Goal: Answer question/provide support: Share knowledge or assist other users

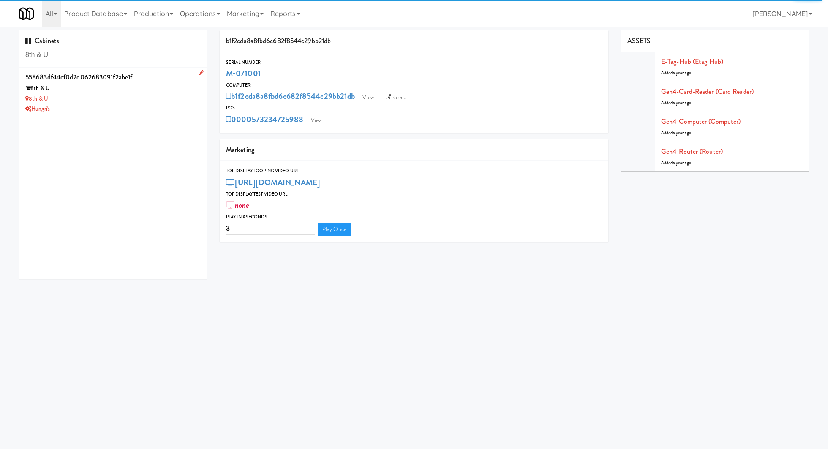
type input "8th & U"
click at [146, 106] on div "Hungri's" at bounding box center [112, 109] width 175 height 11
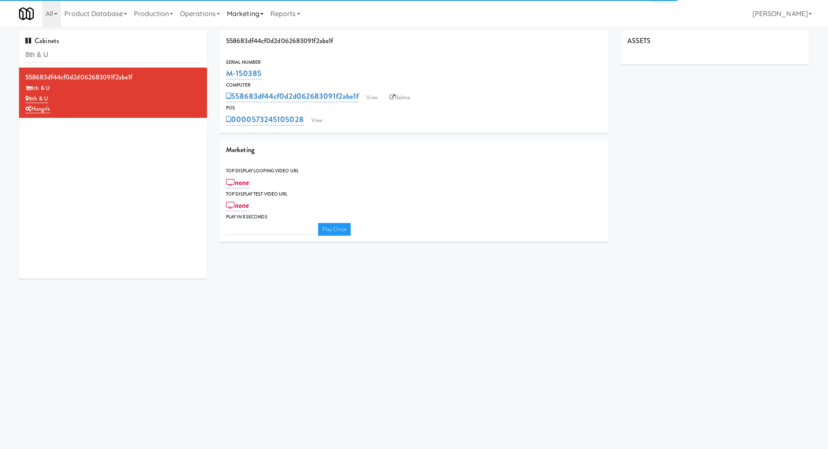
type input "3"
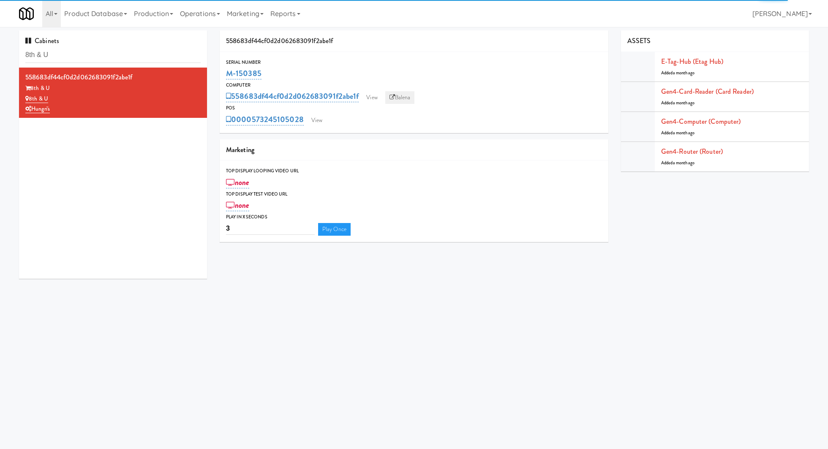
click at [404, 100] on link "Balena" at bounding box center [400, 97] width 30 height 13
click at [312, 119] on link "View" at bounding box center [316, 120] width 19 height 13
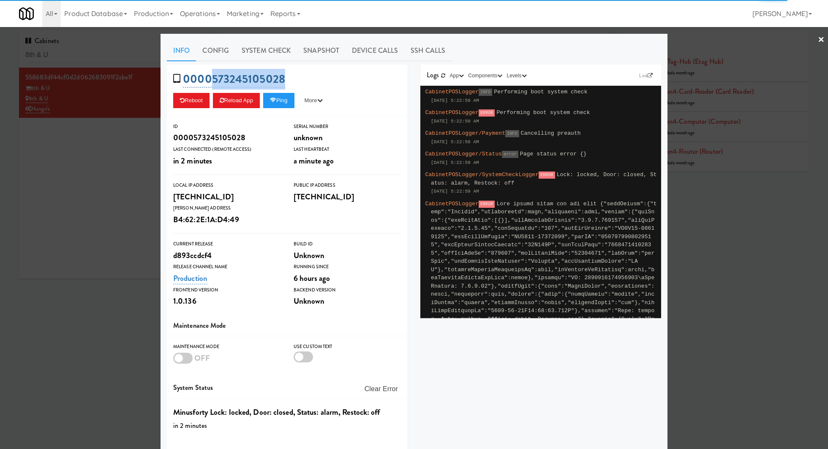
drag, startPoint x: 306, startPoint y: 82, endPoint x: 213, endPoint y: 75, distance: 93.6
click at [213, 75] on div "0000573245105028 Reboot Reload App Ping More Ping Server Restart Server Force R…" at bounding box center [287, 91] width 241 height 52
copy link "573245105028"
click at [130, 53] on div at bounding box center [414, 224] width 828 height 449
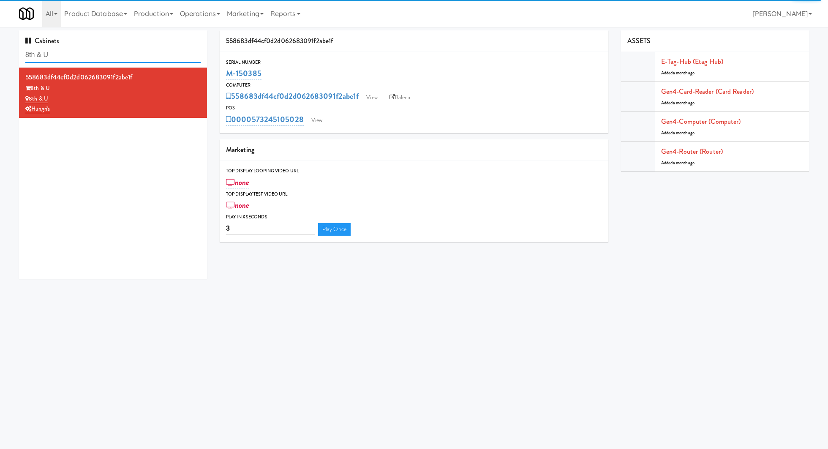
click at [130, 53] on input "8th & U" at bounding box center [112, 55] width 175 height 16
click at [163, 46] on div "Cabinets 8th & U" at bounding box center [113, 48] width 188 height 37
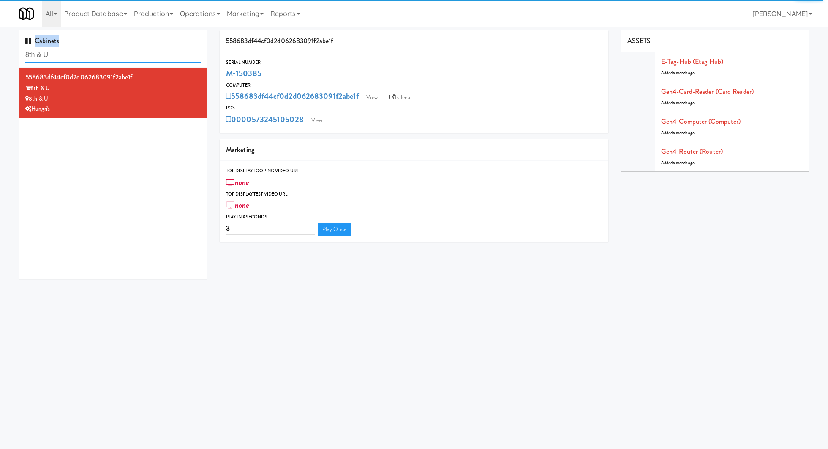
click at [160, 53] on input "8th & U" at bounding box center [112, 55] width 175 height 16
paste input "[GEOGRAPHIC_DATA] 2 H2 Fridge 2"
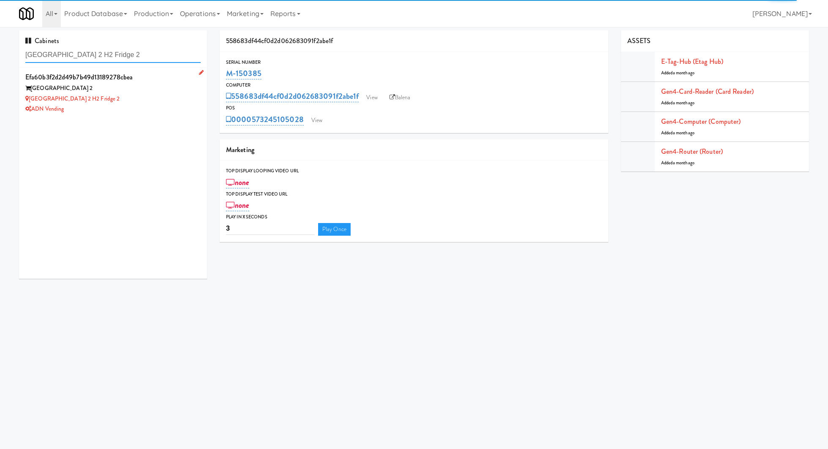
type input "[GEOGRAPHIC_DATA] 2 H2 Fridge 2"
click at [170, 96] on div "[GEOGRAPHIC_DATA] 2 H2 Fridge 2" at bounding box center [112, 99] width 175 height 11
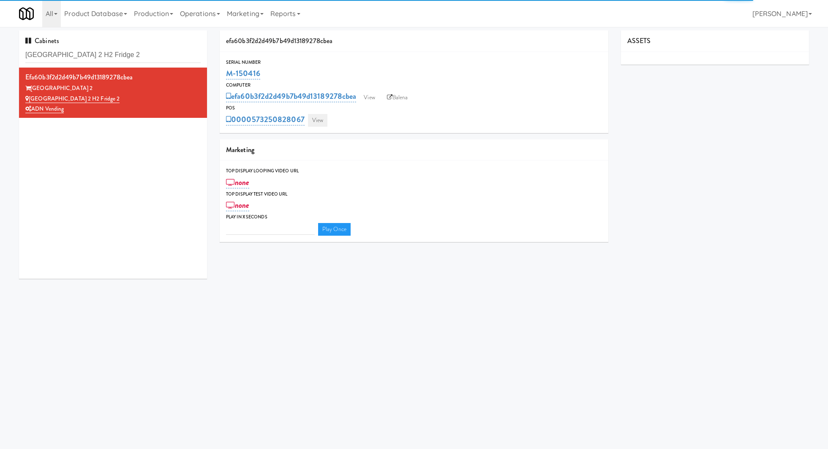
type input "3"
click at [316, 121] on link "View" at bounding box center [317, 120] width 19 height 13
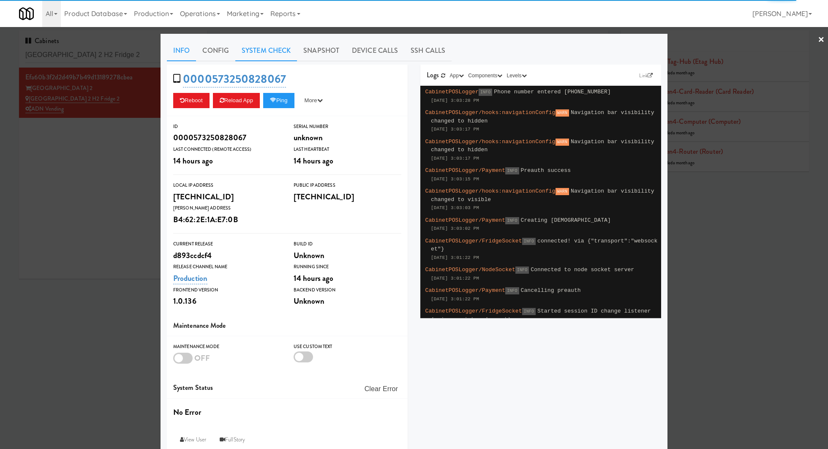
click at [263, 54] on link "System Check" at bounding box center [266, 50] width 62 height 21
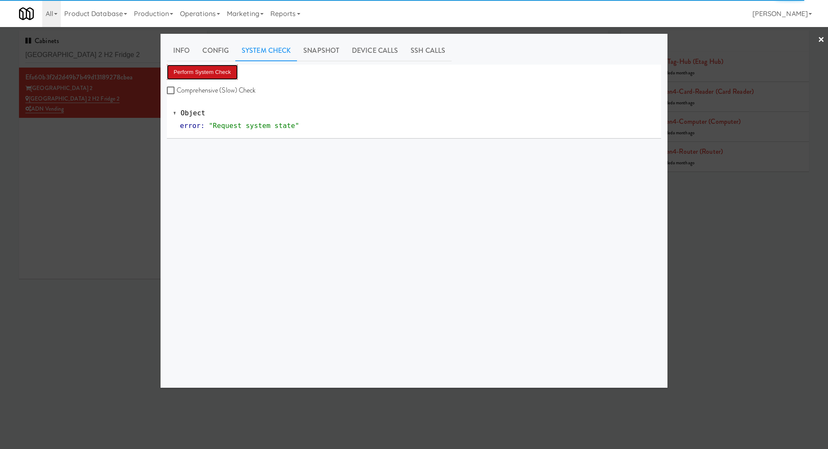
click at [224, 69] on button "Perform System Check" at bounding box center [202, 72] width 71 height 15
click at [147, 135] on div at bounding box center [414, 224] width 828 height 449
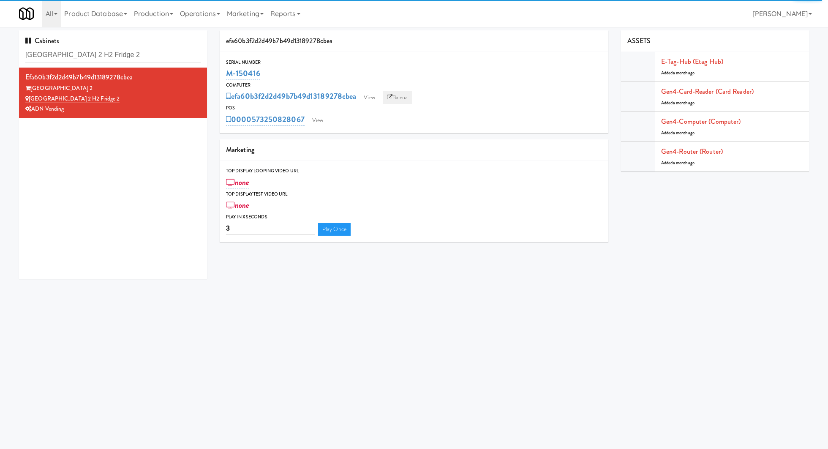
click at [399, 95] on link "Balena" at bounding box center [398, 97] width 30 height 13
click at [324, 119] on link "View" at bounding box center [317, 120] width 19 height 13
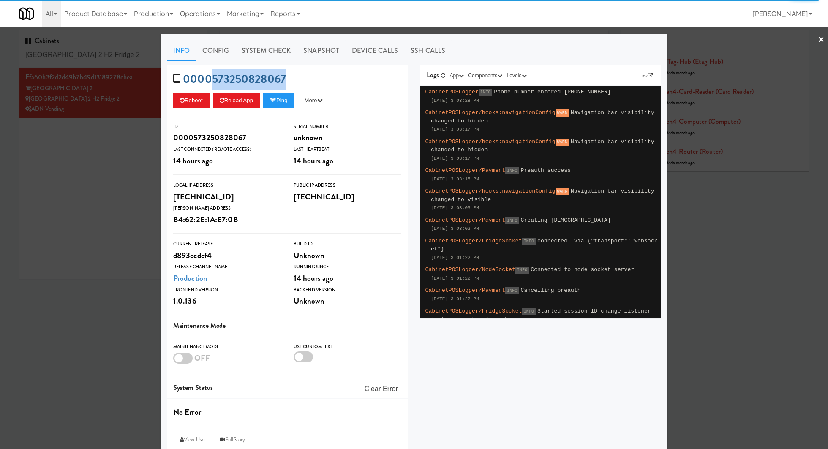
drag, startPoint x: 320, startPoint y: 74, endPoint x: 211, endPoint y: 74, distance: 108.9
click at [211, 74] on div "0000573250828067 Reboot Reload App Ping More Ping Server Restart Server Force R…" at bounding box center [287, 91] width 241 height 52
copy link "573250828067"
click at [128, 166] on div at bounding box center [414, 224] width 828 height 449
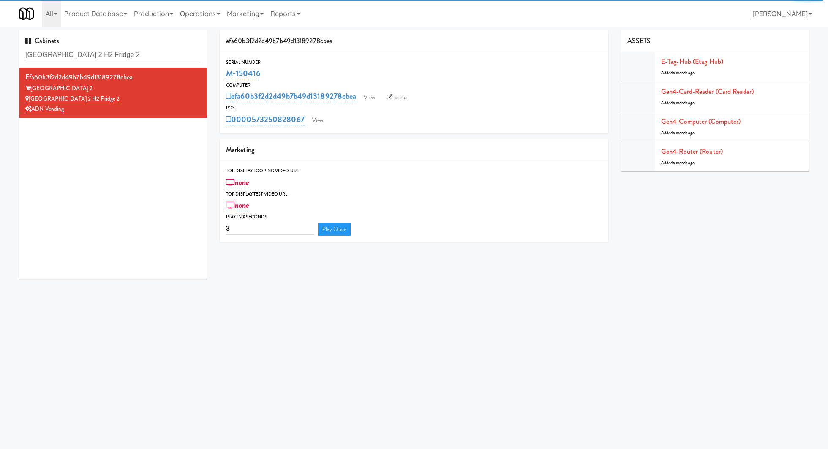
drag, startPoint x: 269, startPoint y: 73, endPoint x: 225, endPoint y: 73, distance: 43.9
click at [225, 73] on div "Serial Number M-150416" at bounding box center [414, 69] width 388 height 23
copy link "M-150416"
drag, startPoint x: 98, startPoint y: 85, endPoint x: 31, endPoint y: 86, distance: 67.1
click at [31, 86] on div "Saddle Creek Building 2" at bounding box center [112, 88] width 175 height 11
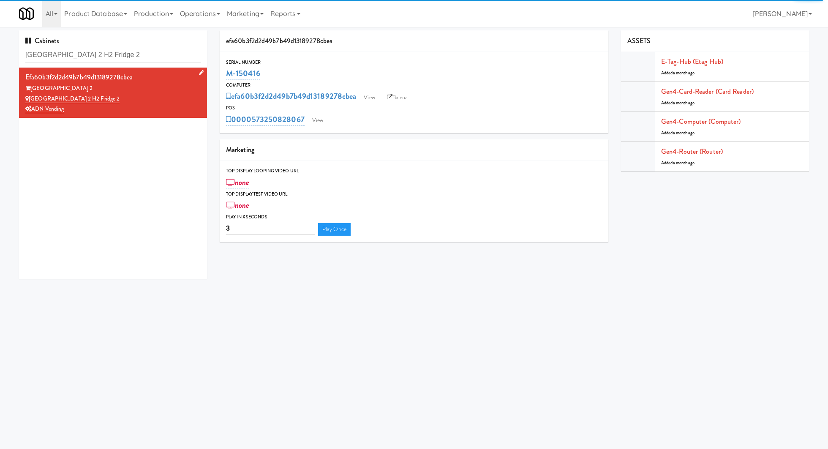
copy div "Saddle Creek Building 2"
click at [132, 52] on input "Saddle Creek Building 2 H2 Fridge 2" at bounding box center [112, 55] width 175 height 16
paste input "Keene - Cooler - Left"
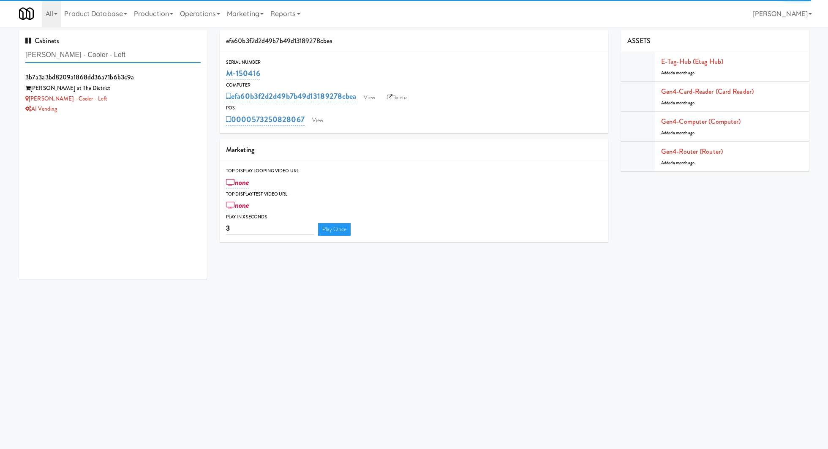
type input "Keene - Cooler - Left"
click at [134, 89] on div "Keene at The District" at bounding box center [112, 88] width 175 height 11
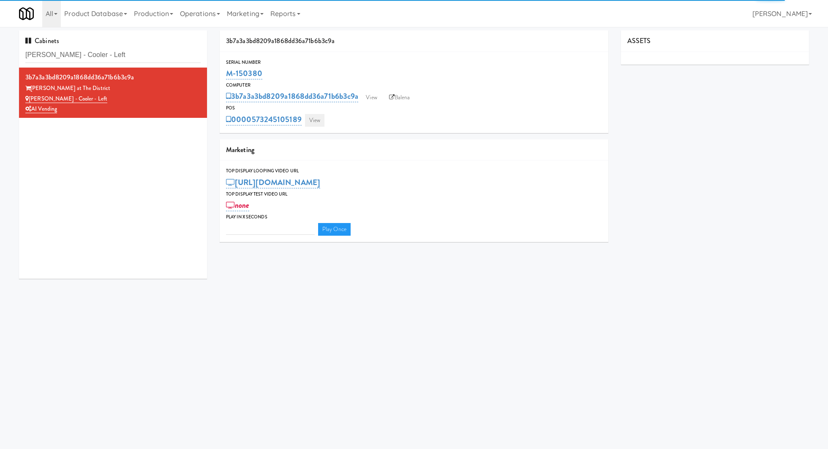
type input "3"
click at [318, 121] on link "View" at bounding box center [314, 120] width 19 height 13
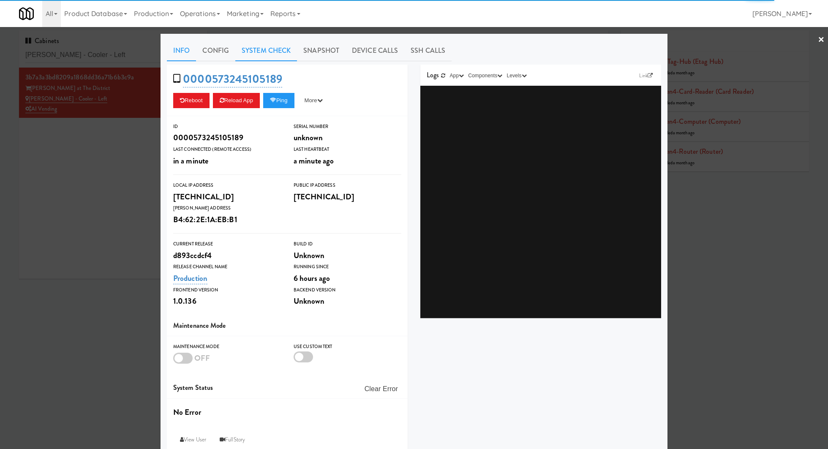
click at [269, 55] on link "System Check" at bounding box center [266, 50] width 62 height 21
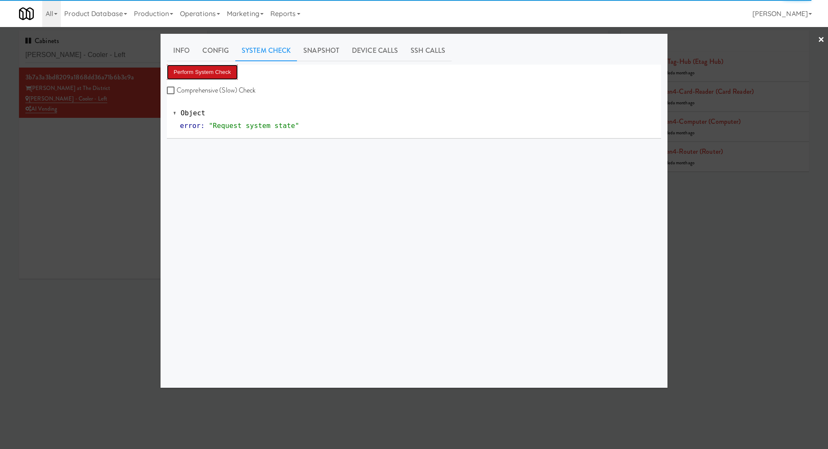
click at [226, 74] on button "Perform System Check" at bounding box center [202, 72] width 71 height 15
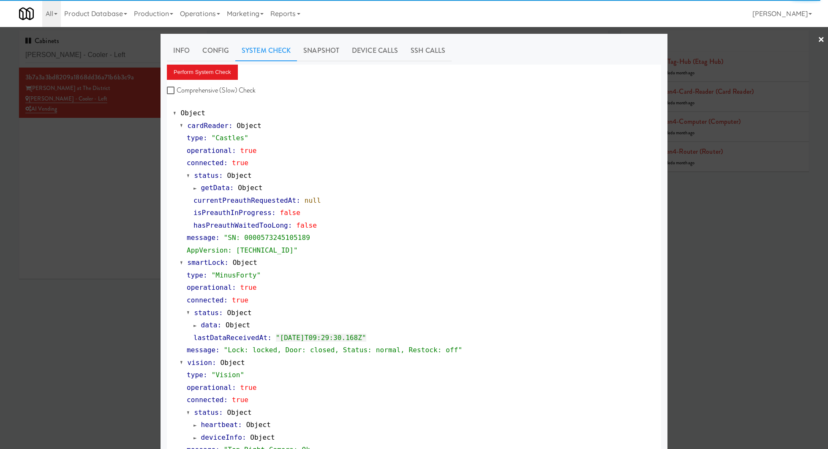
click at [127, 153] on div at bounding box center [414, 224] width 828 height 449
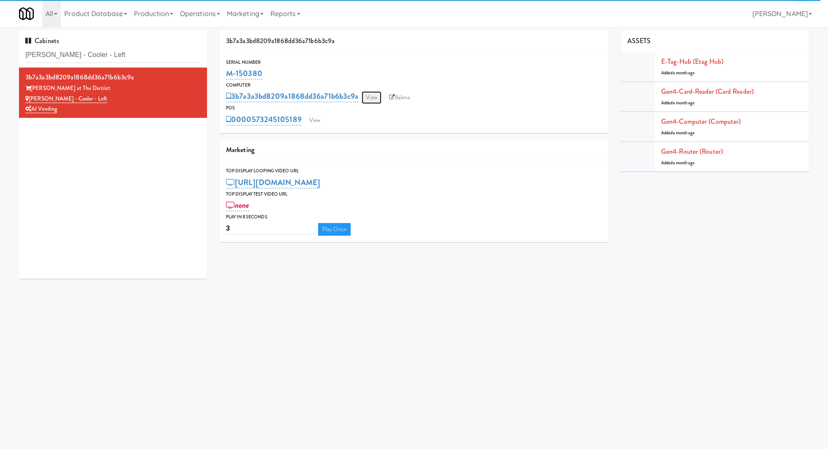
click at [376, 101] on link "View" at bounding box center [370, 97] width 19 height 13
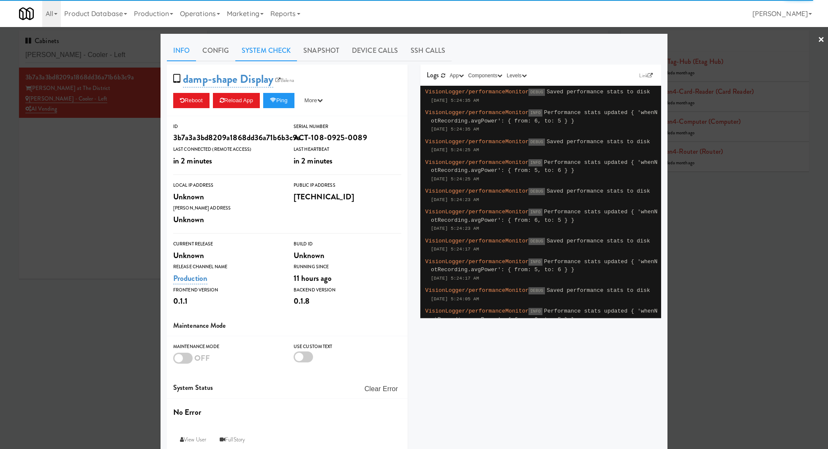
click at [268, 51] on link "System Check" at bounding box center [266, 50] width 62 height 21
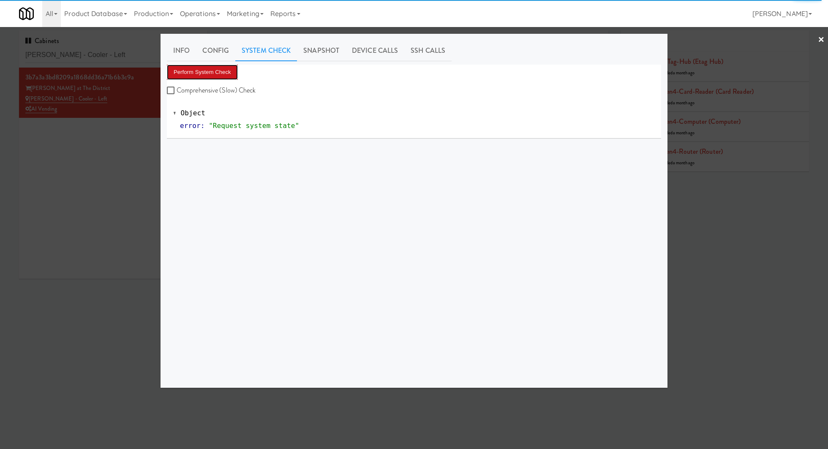
click at [223, 69] on button "Perform System Check" at bounding box center [202, 72] width 71 height 15
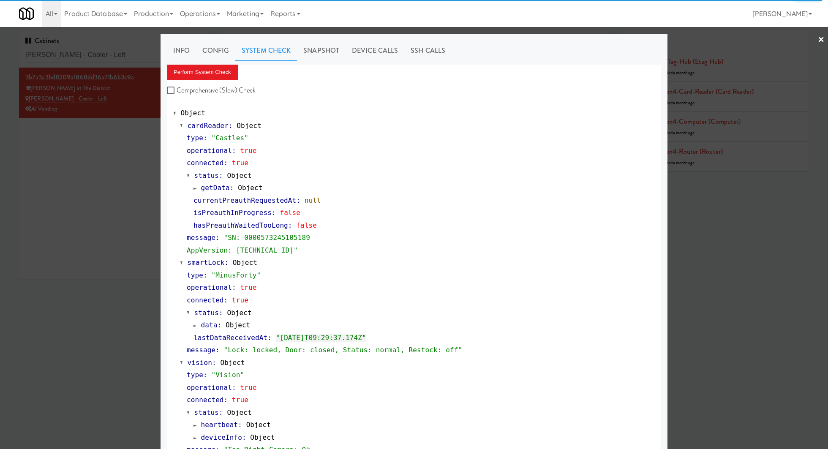
click at [134, 60] on div at bounding box center [414, 224] width 828 height 449
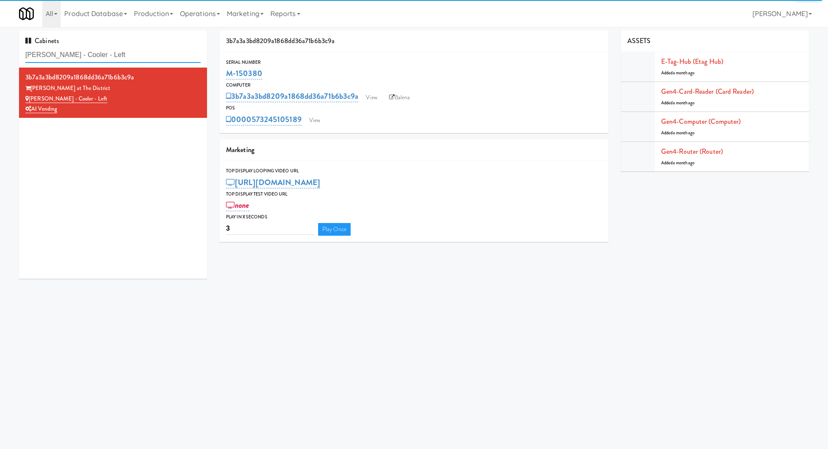
click at [134, 60] on input "Keene - Cooler - Left" at bounding box center [112, 55] width 175 height 16
paste input "Field Two Fridge"
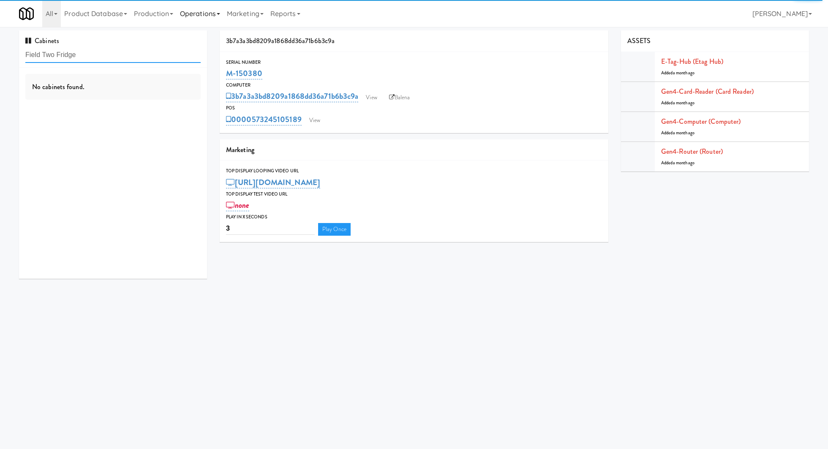
type input "Field Two Fridge"
click at [119, 56] on input "Field Two Fridge" at bounding box center [112, 55] width 175 height 16
click at [154, 45] on div "Cabinets Field Two Fridge" at bounding box center [113, 48] width 188 height 37
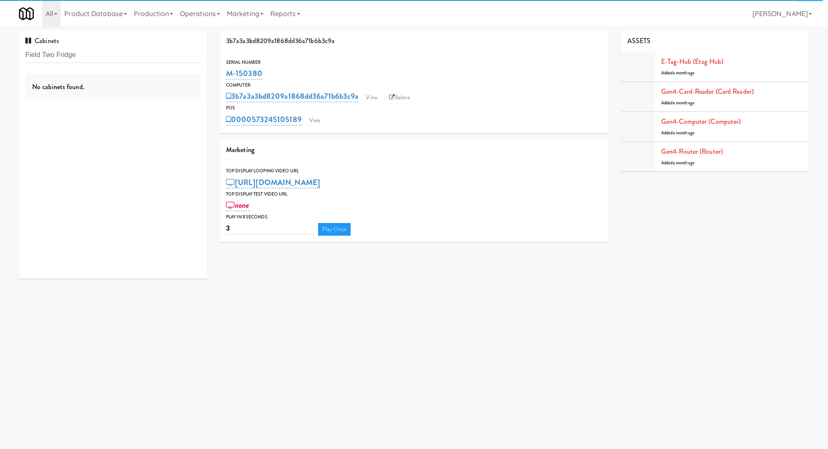
click at [467, 252] on div "Cabinets Field Two Fridge No cabinets found. 3b7a3a3bd8209a1868dd36a71b6b3c9a S…" at bounding box center [414, 157] width 802 height 255
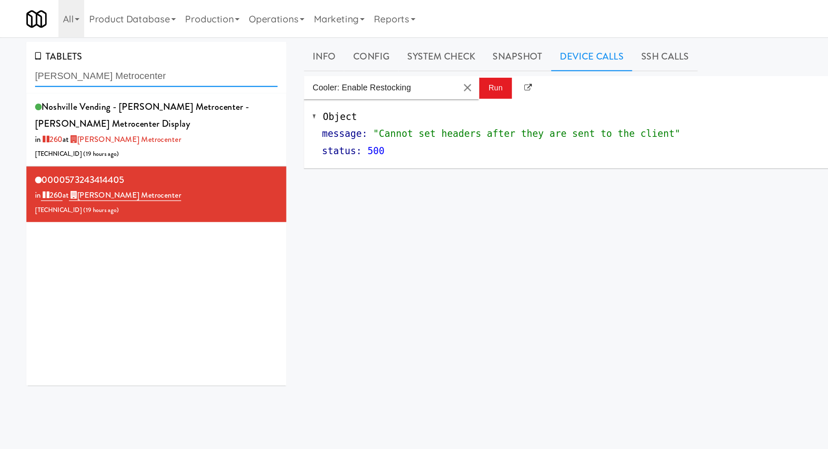
click at [49, 52] on input "Knox Metrocenter" at bounding box center [112, 55] width 175 height 16
paste input "573245105028"
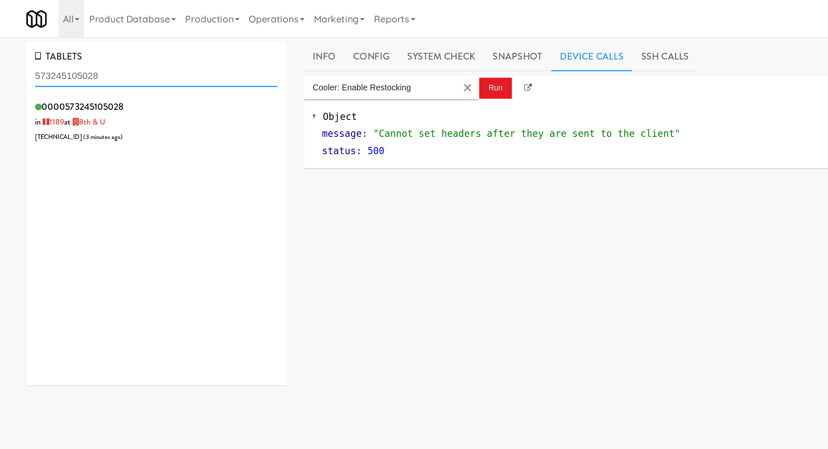
click at [66, 51] on input "573245105028" at bounding box center [112, 55] width 175 height 16
paste input "8th & U"
type input "8th & U"
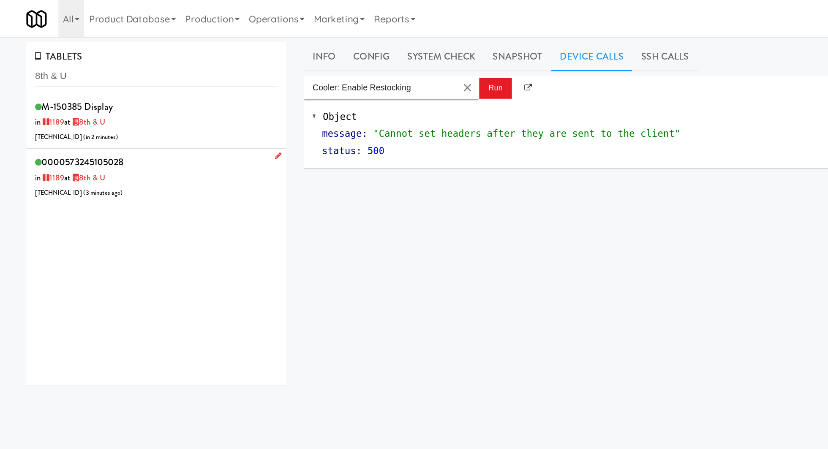
click at [142, 115] on div "0000573245105028 in 1189 at 8th & U 206.0.69.114 ( 3 minutes ago )" at bounding box center [112, 127] width 175 height 33
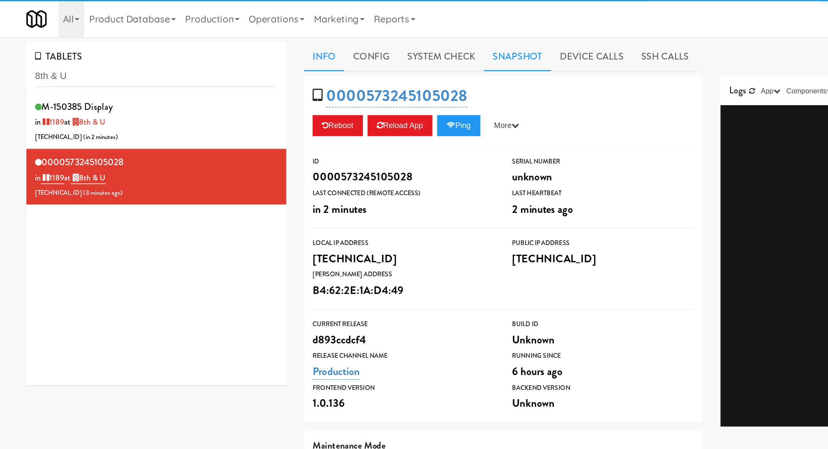
click at [380, 40] on link "Snapshot" at bounding box center [374, 40] width 49 height 21
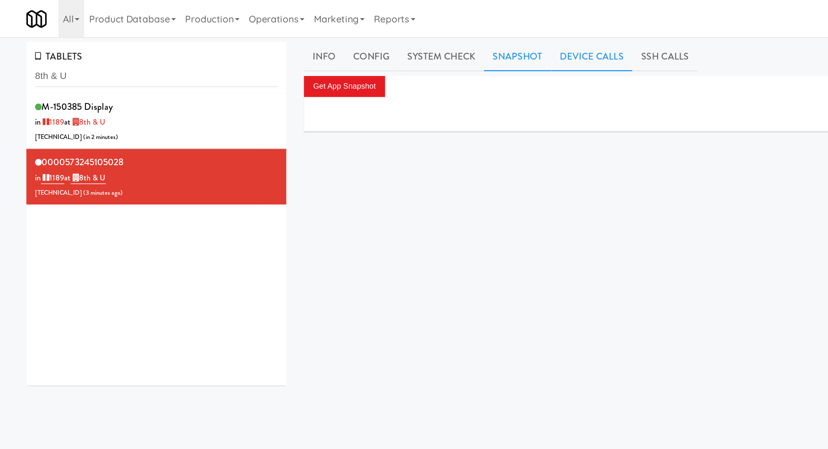
click at [413, 44] on link "Device Calls" at bounding box center [427, 40] width 59 height 21
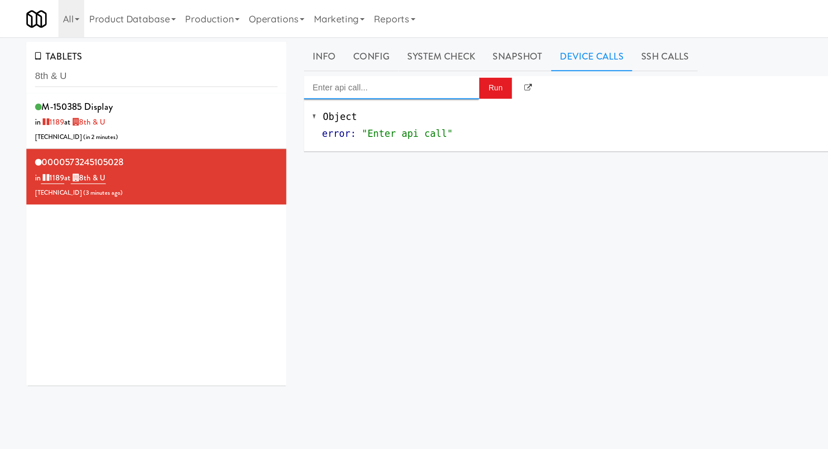
click at [306, 62] on input "Enter api call..." at bounding box center [283, 63] width 127 height 17
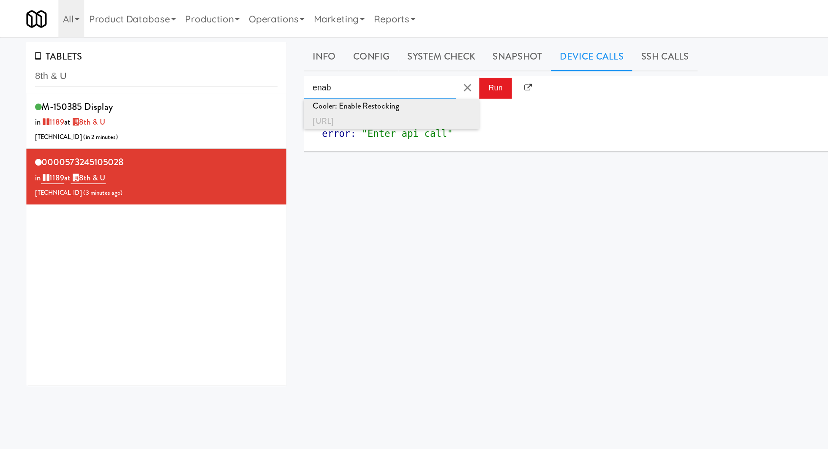
click at [300, 84] on div "http://localhost:3000/cooler/restocking-mode/enable" at bounding box center [283, 87] width 114 height 11
type input "Cooler: Enable Restocking"
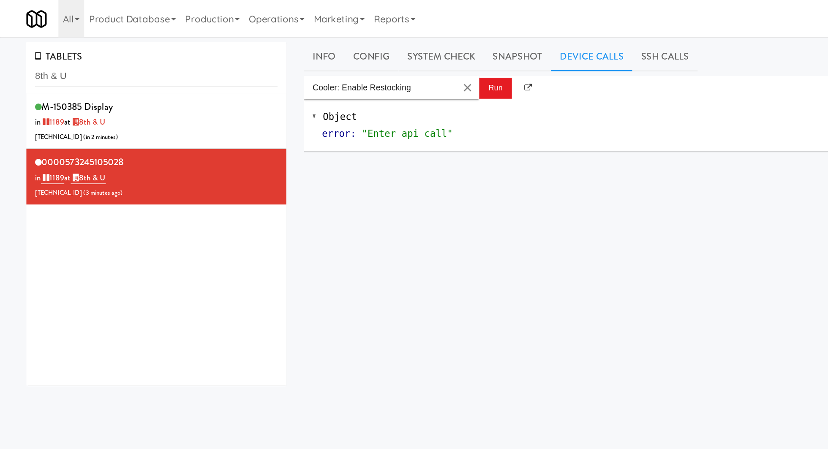
click at [355, 72] on div "Object error : "Enter api call"" at bounding box center [514, 91] width 589 height 38
click at [353, 65] on button "Run" at bounding box center [358, 63] width 24 height 15
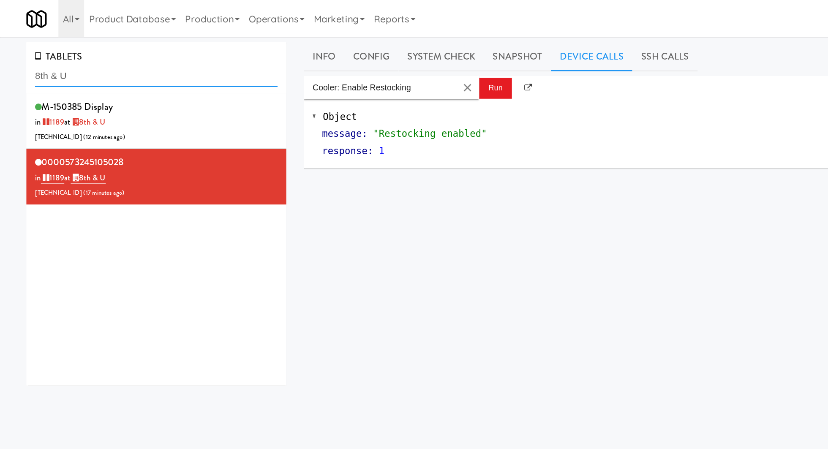
click at [60, 57] on input "8th & U" at bounding box center [112, 55] width 175 height 16
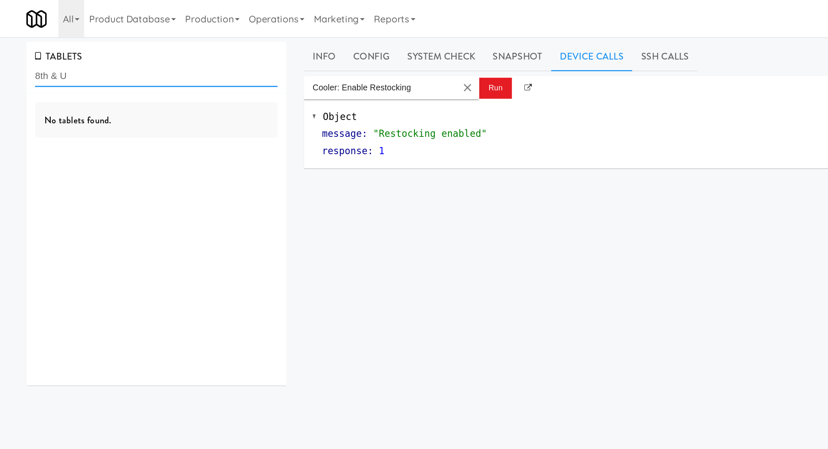
click at [60, 57] on input "8th & U" at bounding box center [112, 55] width 175 height 16
paste input "Brio-Left- Fridge"
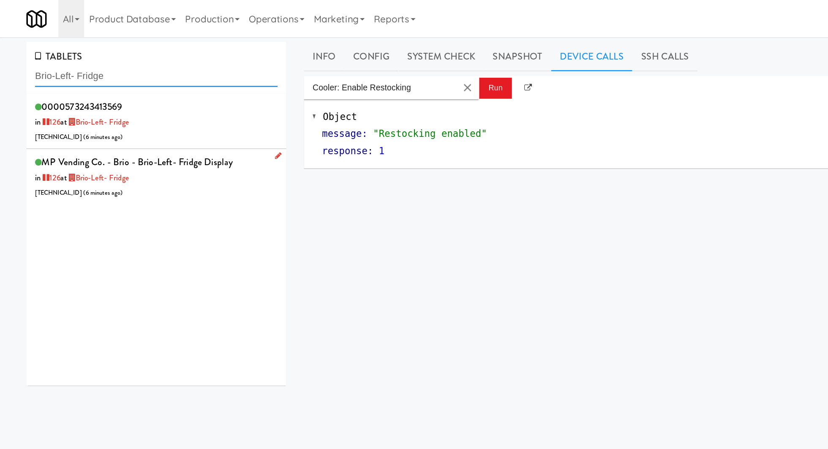
type input "Brio-Left- Fridge"
click at [141, 132] on div "MP Vending Co. - Brio - Brio-Left- Fridge Display in 126 at Brio-Left- Fridge 2…" at bounding box center [112, 127] width 175 height 33
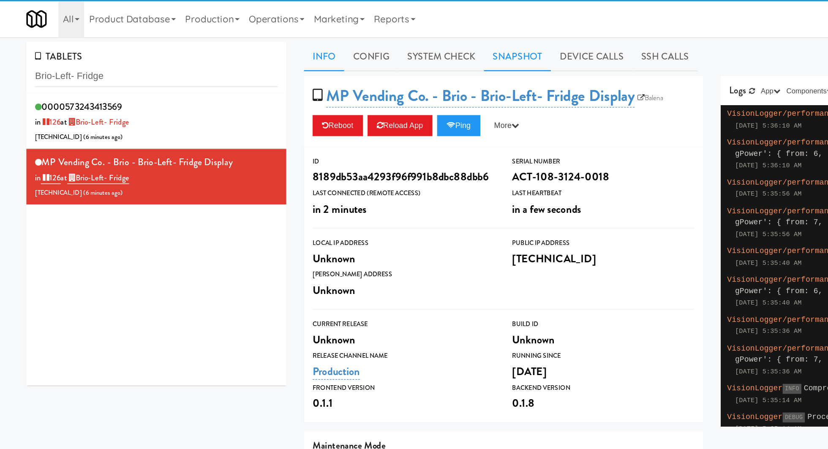
click at [377, 44] on link "Snapshot" at bounding box center [374, 40] width 49 height 21
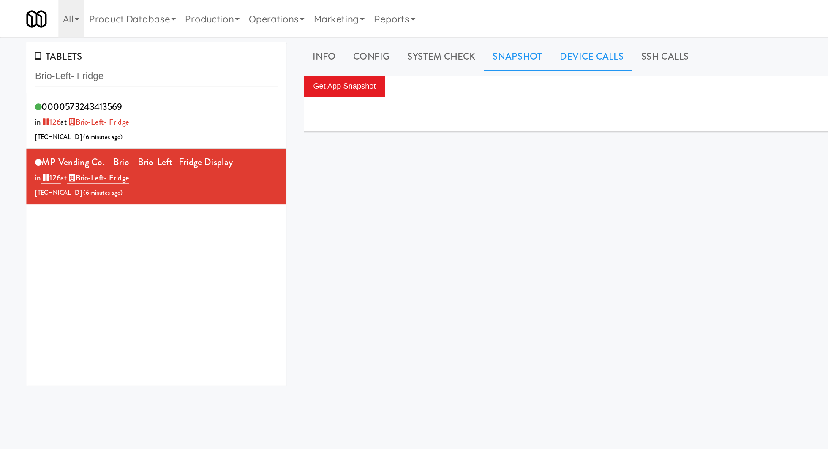
click at [415, 43] on link "Device Calls" at bounding box center [427, 40] width 59 height 21
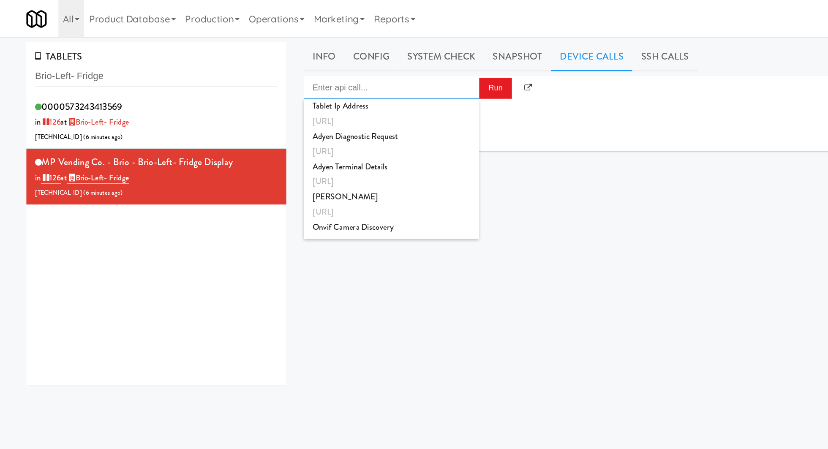
click at [289, 68] on input "Enter api call..." at bounding box center [283, 63] width 127 height 17
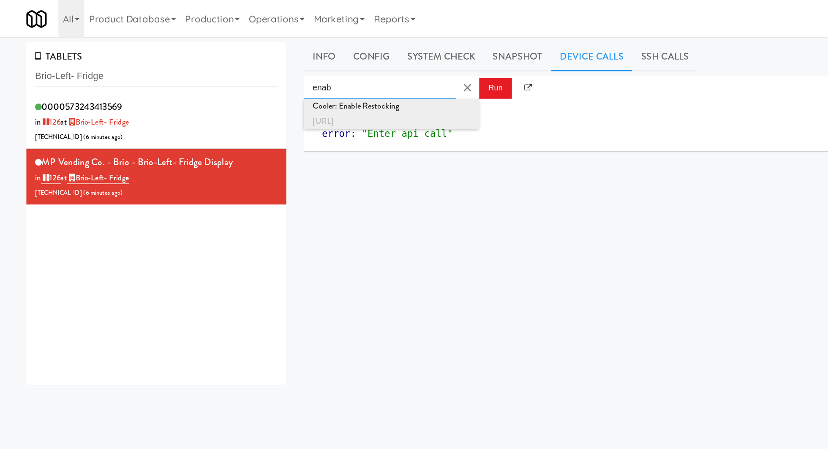
click at [293, 85] on div "http://localhost:3000/cooler/restocking-mode/enable" at bounding box center [283, 87] width 114 height 11
type input "Cooler: Enable Restocking"
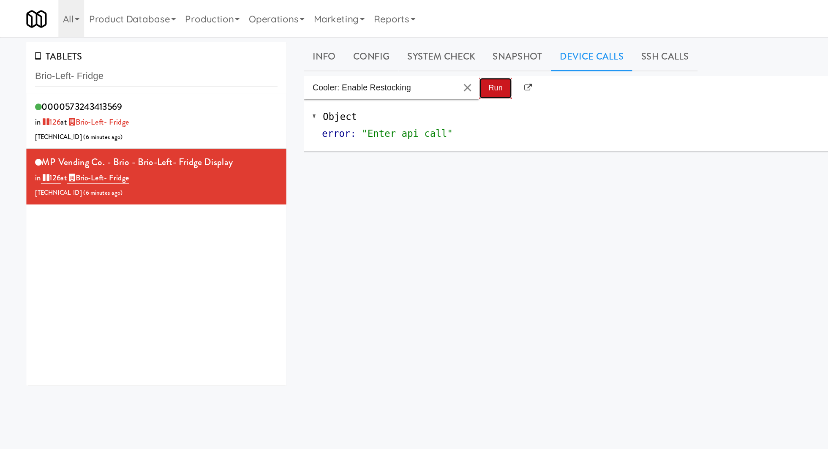
click at [364, 58] on button "Run" at bounding box center [358, 63] width 24 height 15
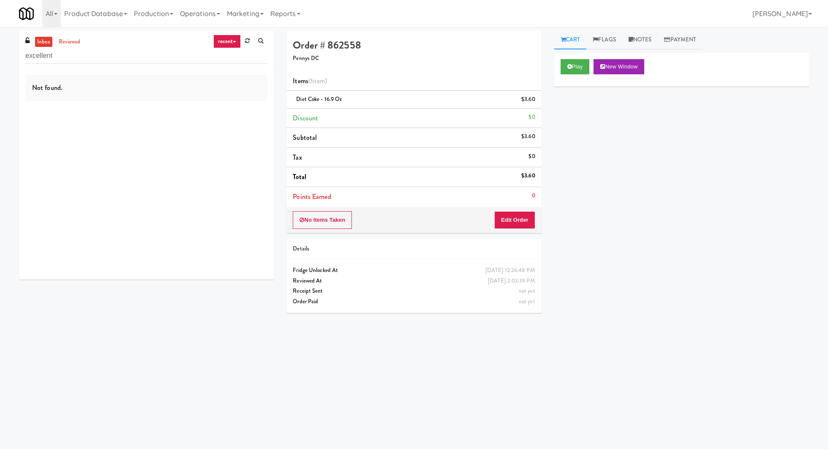
click at [54, 54] on input "excellent" at bounding box center [146, 56] width 242 height 16
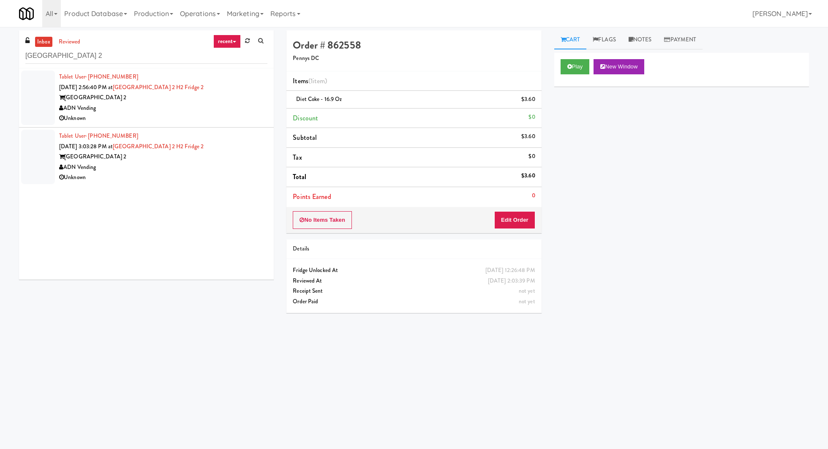
click at [141, 113] on div "Tablet User · (443) 506-1610 [DATE] 2:56:40 PM at [GEOGRAPHIC_DATA] 2 [GEOGRAPH…" at bounding box center [163, 98] width 208 height 52
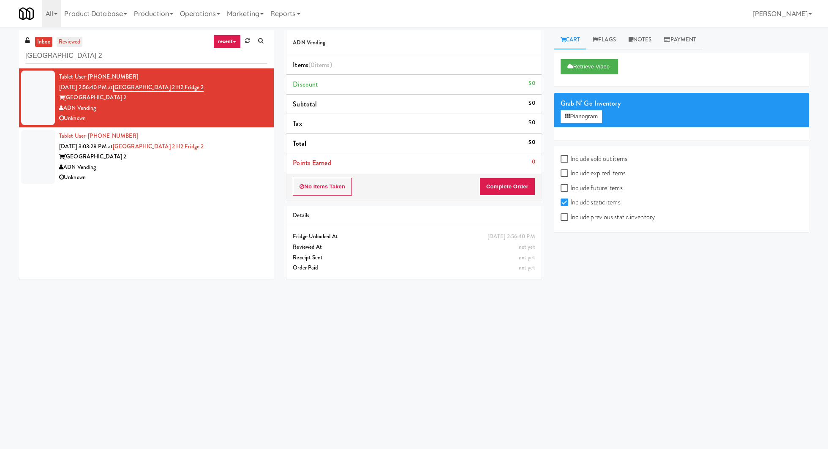
click at [66, 41] on link "reviewed" at bounding box center [70, 42] width 26 height 11
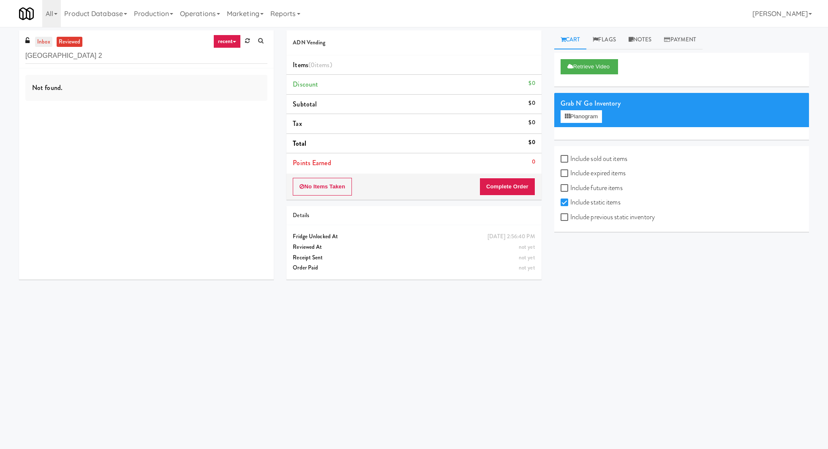
click at [46, 43] on link "inbox" at bounding box center [43, 42] width 17 height 11
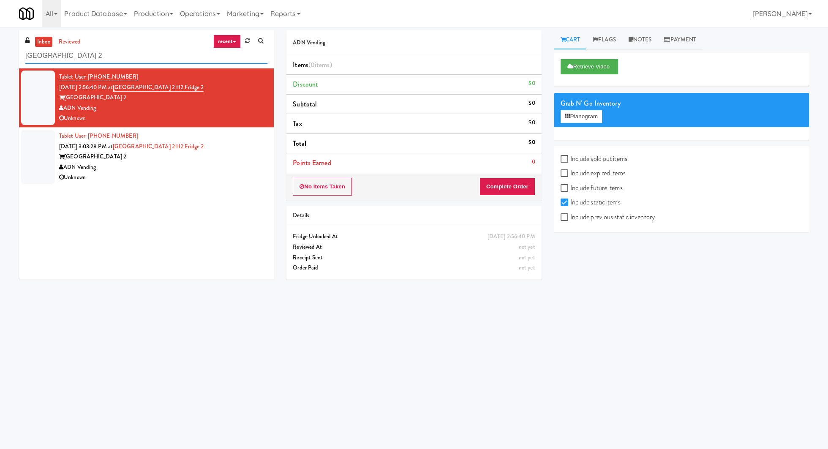
click at [71, 56] on input "Saddle Creek Building 2" at bounding box center [146, 56] width 242 height 16
paste input "Fridge Field One!"
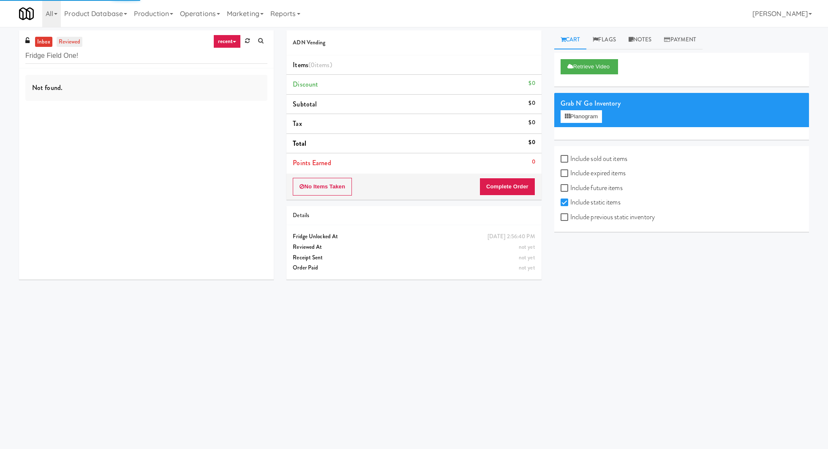
click at [74, 42] on link "reviewed" at bounding box center [70, 42] width 26 height 11
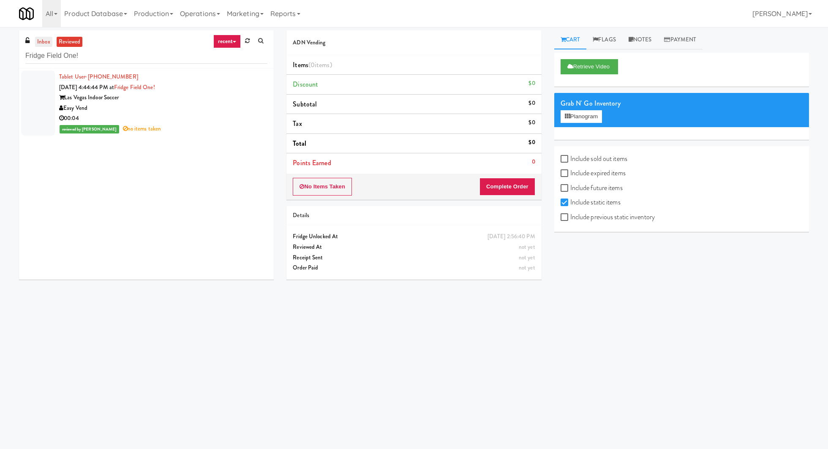
click at [41, 41] on link "inbox" at bounding box center [43, 42] width 17 height 11
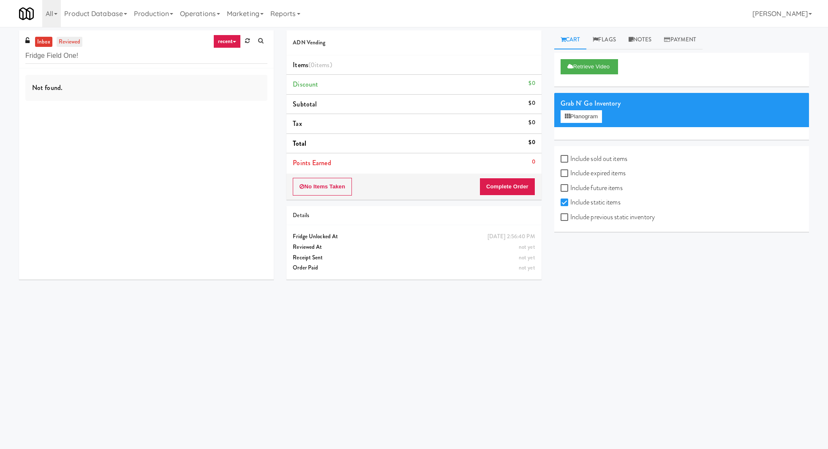
click at [64, 44] on link "reviewed" at bounding box center [70, 42] width 26 height 11
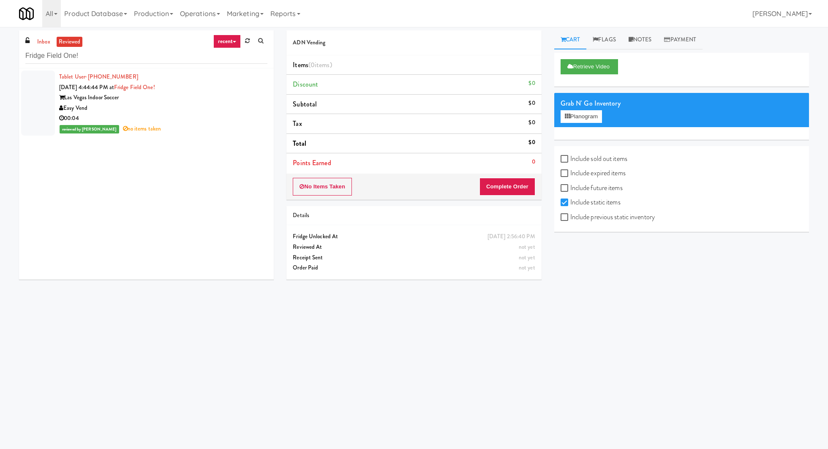
click at [153, 108] on div "Easy Vend" at bounding box center [163, 108] width 208 height 11
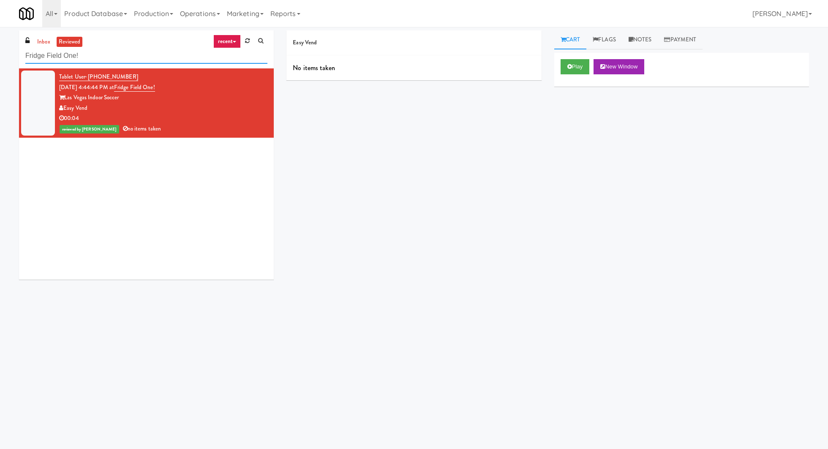
click at [100, 55] on input "Fridge Field One!" at bounding box center [146, 56] width 242 height 16
click at [49, 38] on link "inbox" at bounding box center [43, 42] width 17 height 11
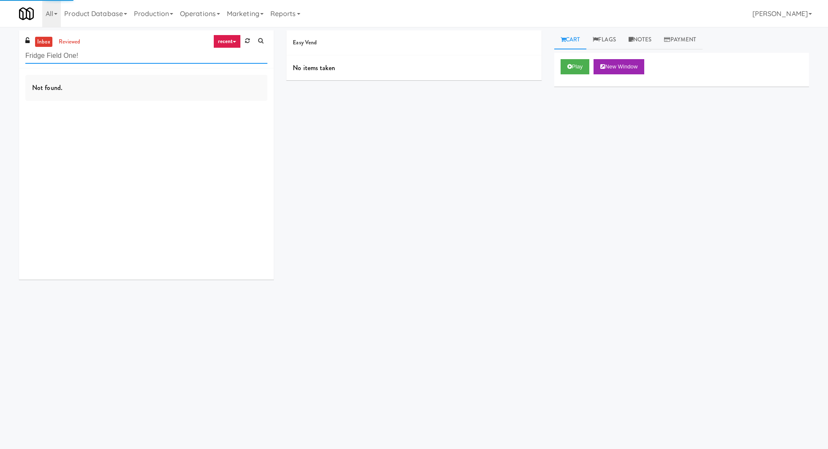
click at [52, 58] on input "Fridge Field One!" at bounding box center [146, 56] width 242 height 16
type input "easy vend"
click at [68, 39] on link "reviewed" at bounding box center [70, 42] width 26 height 11
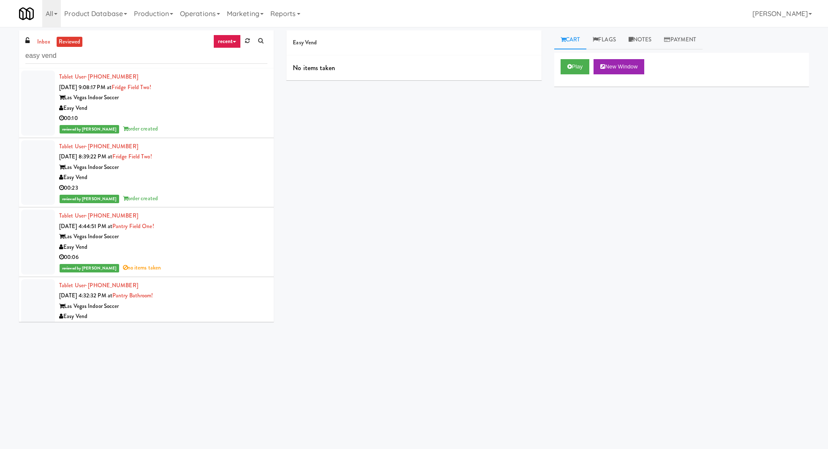
click at [173, 177] on div "Easy Vend" at bounding box center [163, 177] width 208 height 11
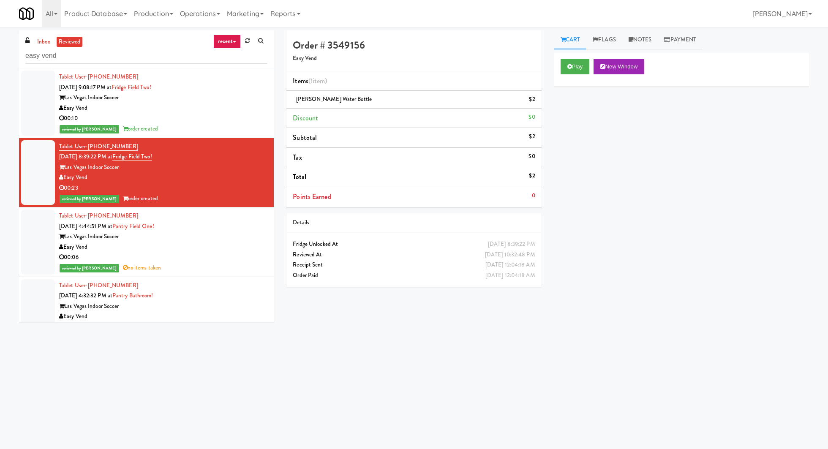
click at [198, 124] on div "reviewed by Jenet R order created" at bounding box center [163, 129] width 208 height 11
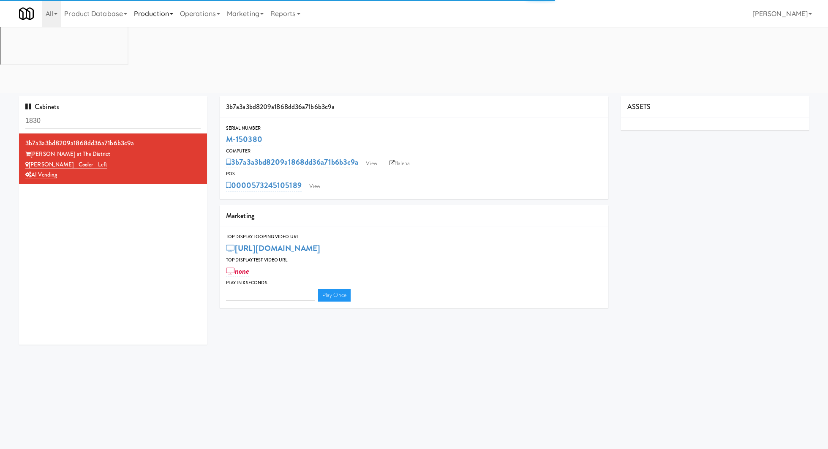
type input "3"
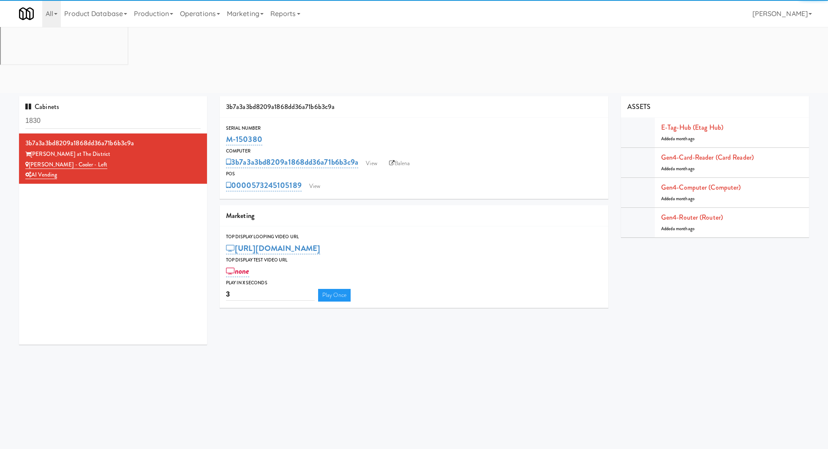
click at [92, 113] on input "1830" at bounding box center [112, 121] width 175 height 16
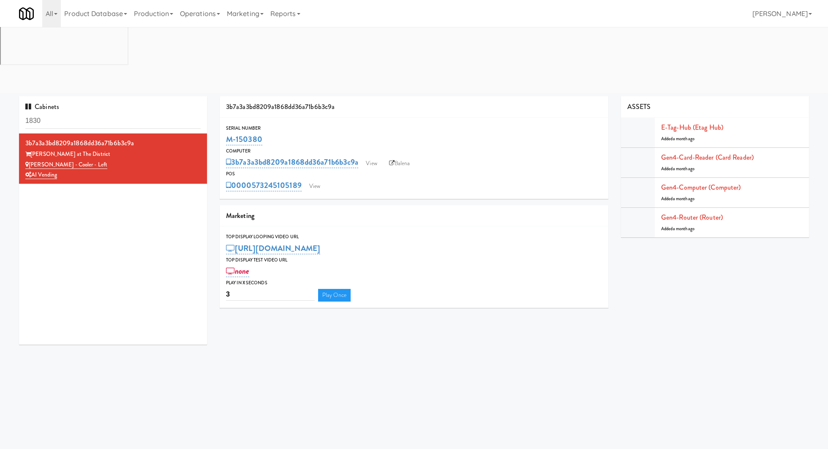
click at [92, 113] on input "1830" at bounding box center [112, 121] width 175 height 16
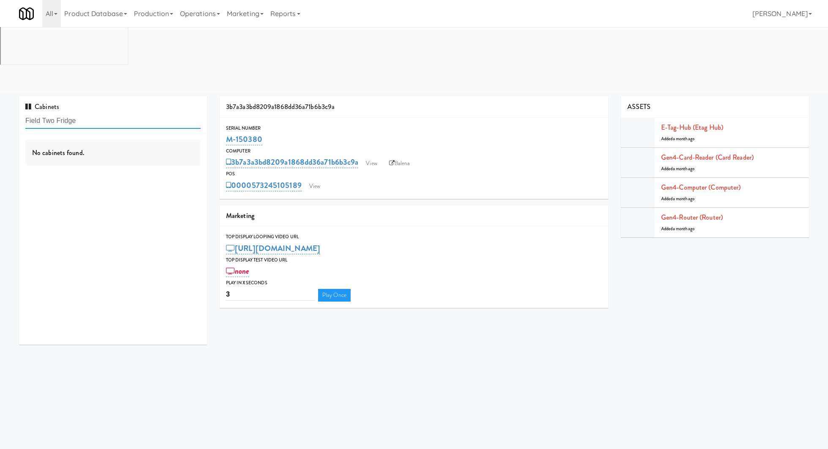
click at [127, 113] on input "Field Two Fridge" at bounding box center [112, 121] width 175 height 16
paste input "0000573245105163"
click at [127, 113] on input "0000573245105163" at bounding box center [112, 121] width 175 height 16
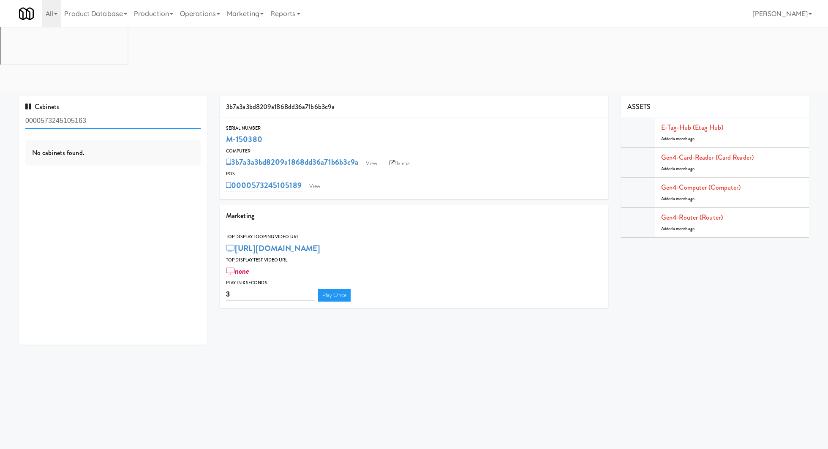
click at [127, 113] on input "0000573245105163" at bounding box center [112, 121] width 175 height 16
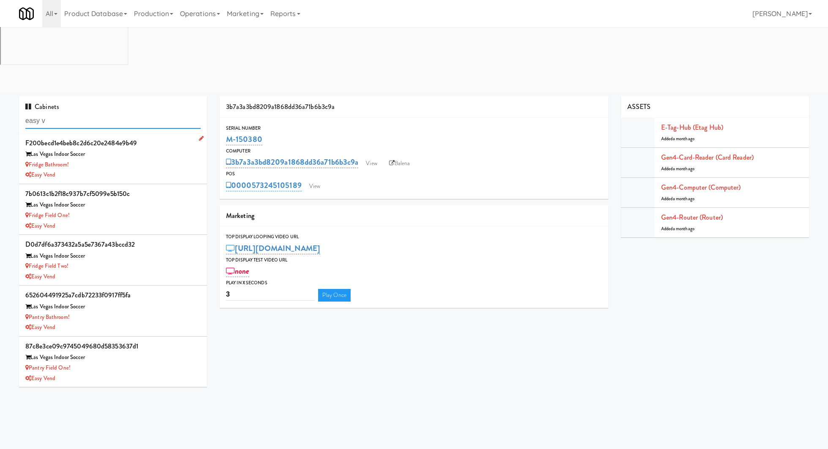
type input "easy v"
click at [142, 149] on div "Las Vegas Indoor Soccer" at bounding box center [112, 154] width 175 height 11
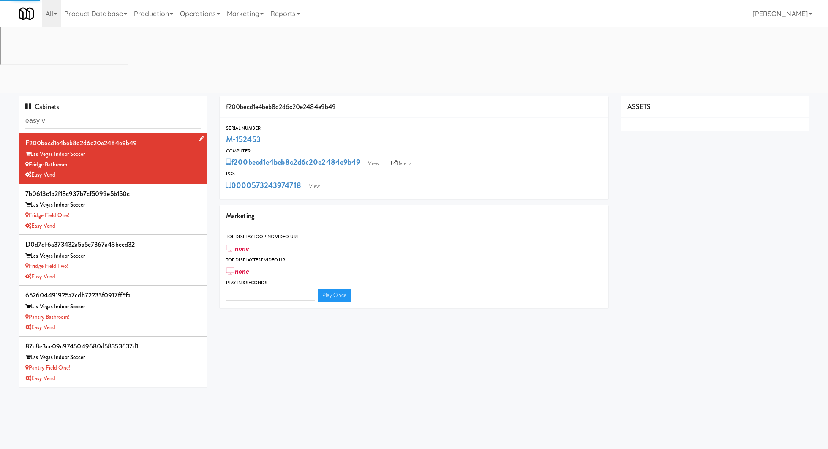
type input "3"
click at [159, 200] on div "Las Vegas Indoor Soccer" at bounding box center [112, 205] width 175 height 11
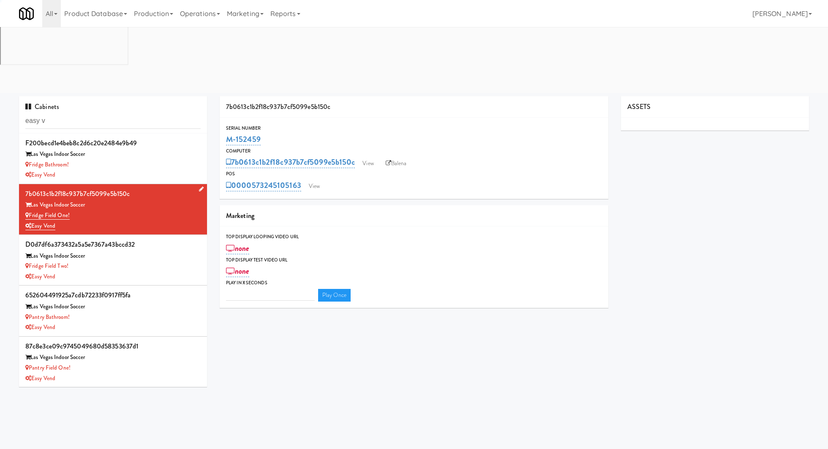
type input "3"
click at [312, 180] on link "View" at bounding box center [313, 186] width 19 height 13
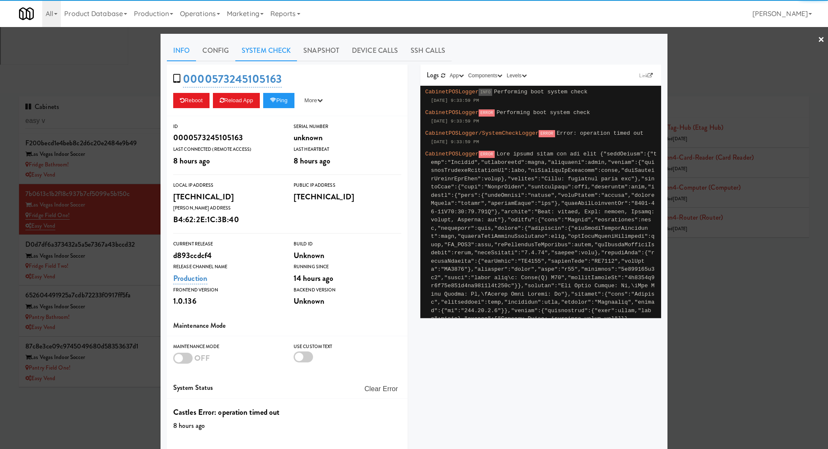
click at [283, 57] on link "System Check" at bounding box center [266, 50] width 62 height 21
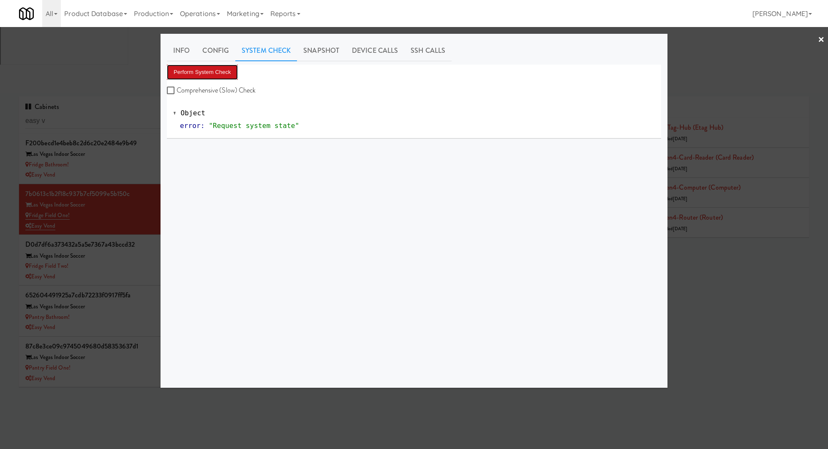
click at [231, 68] on button "Perform System Check" at bounding box center [202, 72] width 71 height 15
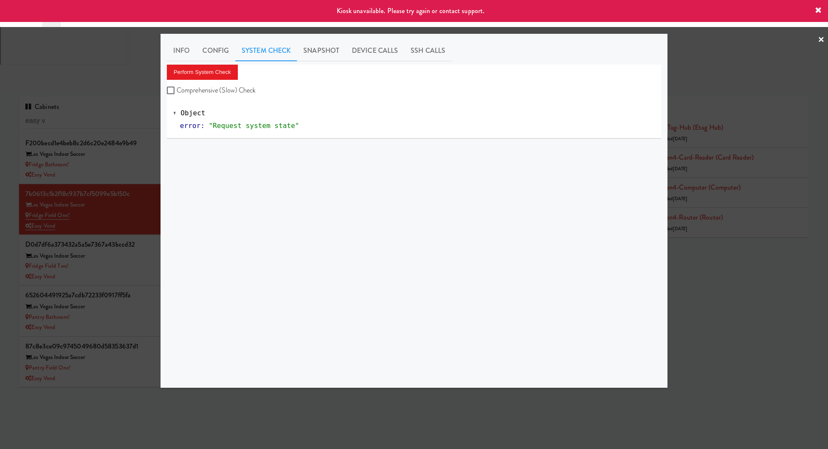
click at [126, 154] on div at bounding box center [414, 224] width 828 height 449
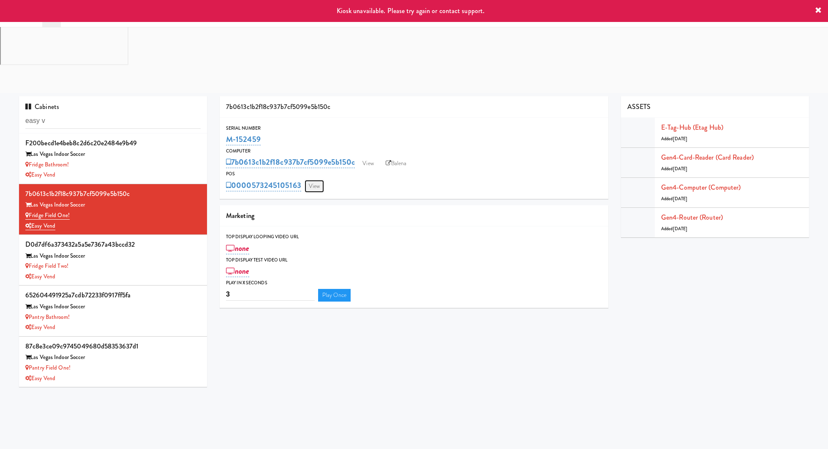
click at [318, 180] on link "View" at bounding box center [313, 186] width 19 height 13
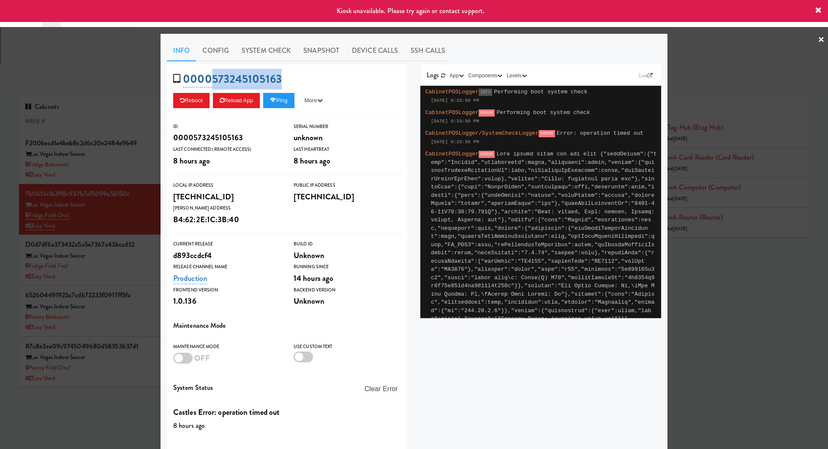
drag, startPoint x: 288, startPoint y: 76, endPoint x: 209, endPoint y: 76, distance: 79.4
click at [209, 76] on div "0000573245105163 Reboot Reload App Ping More Ping Server Restart Server Force R…" at bounding box center [287, 91] width 241 height 52
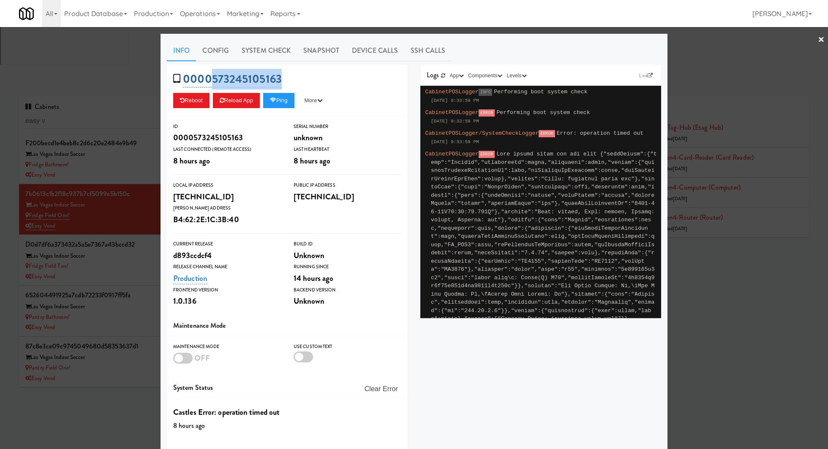
copy link "573245105163"
click at [119, 84] on div at bounding box center [414, 224] width 828 height 449
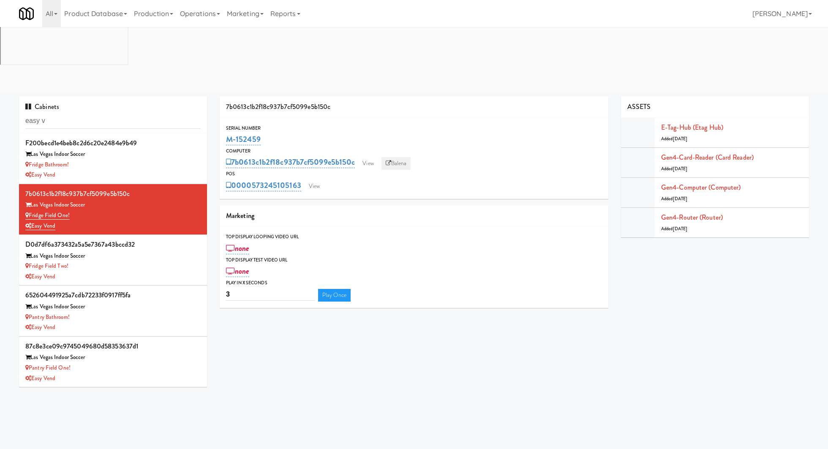
click at [396, 157] on link "Balena" at bounding box center [396, 163] width 30 height 13
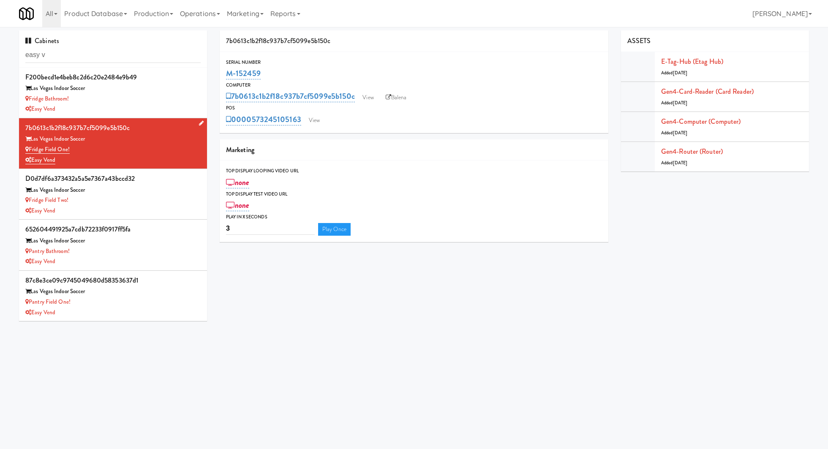
drag, startPoint x: 81, startPoint y: 149, endPoint x: 29, endPoint y: 149, distance: 52.4
click at [29, 149] on div "Fridge Field One!" at bounding box center [112, 149] width 175 height 11
copy link "Fridge Field One!"
click at [122, 52] on input "easy v" at bounding box center [112, 55] width 175 height 16
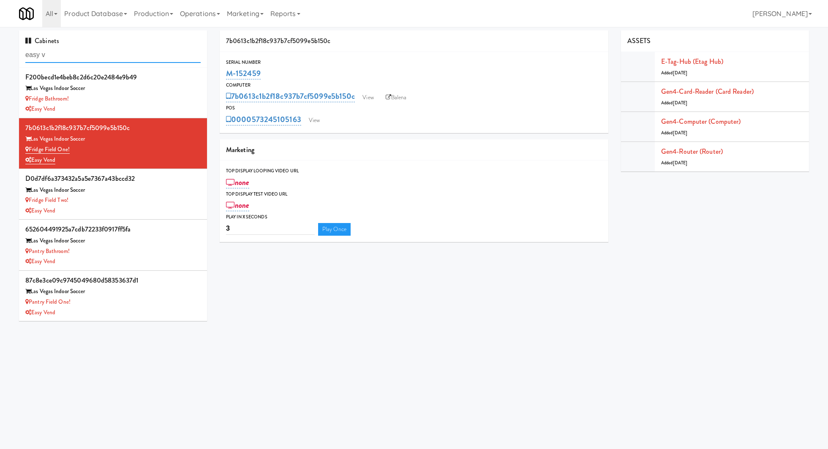
click at [122, 52] on input "easy v" at bounding box center [112, 55] width 175 height 16
paste input "WPW - Right - Ambient"
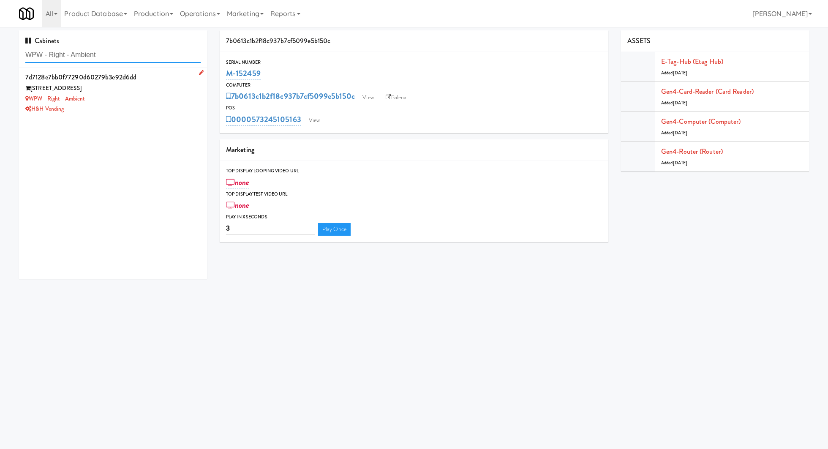
type input "WPW - Right - Ambient"
click at [137, 100] on div "WPW - Right - Ambient" at bounding box center [112, 99] width 175 height 11
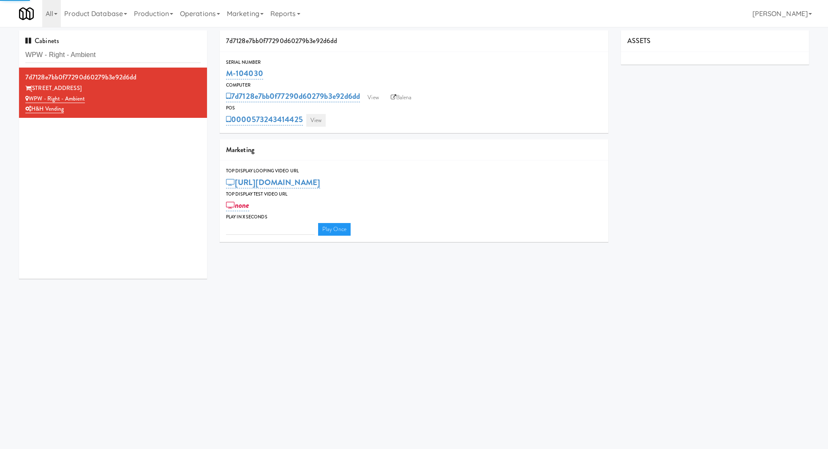
type input "3"
click at [319, 117] on link "View" at bounding box center [315, 120] width 19 height 13
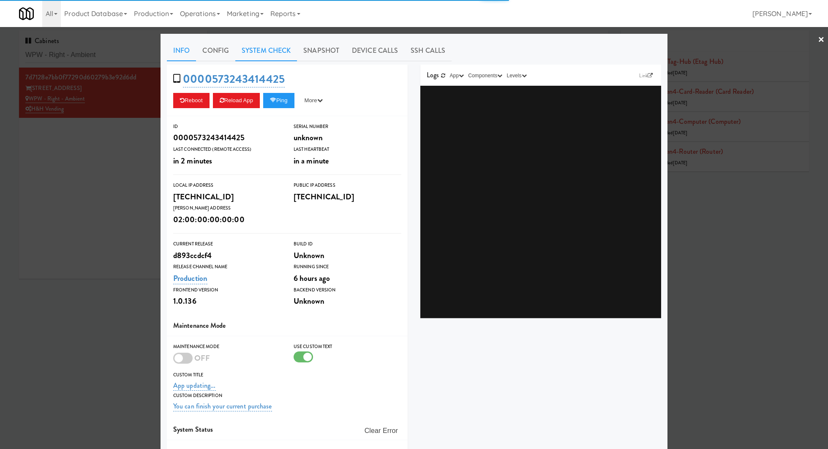
click at [273, 55] on link "System Check" at bounding box center [266, 50] width 62 height 21
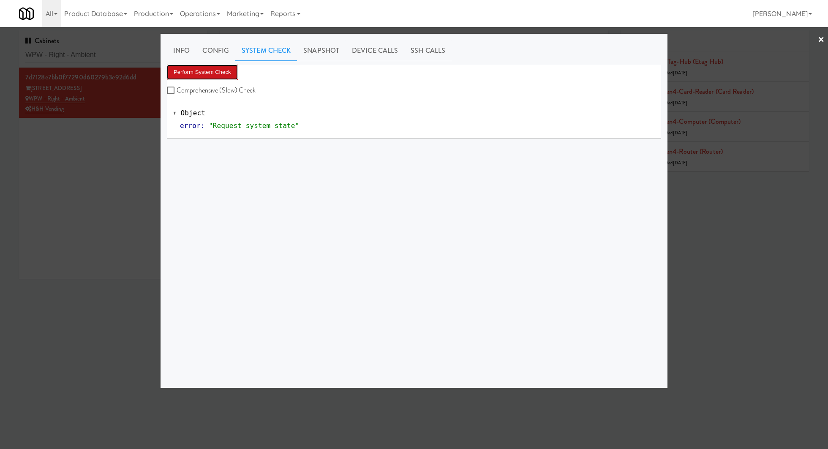
click at [228, 75] on button "Perform System Check" at bounding box center [202, 72] width 71 height 15
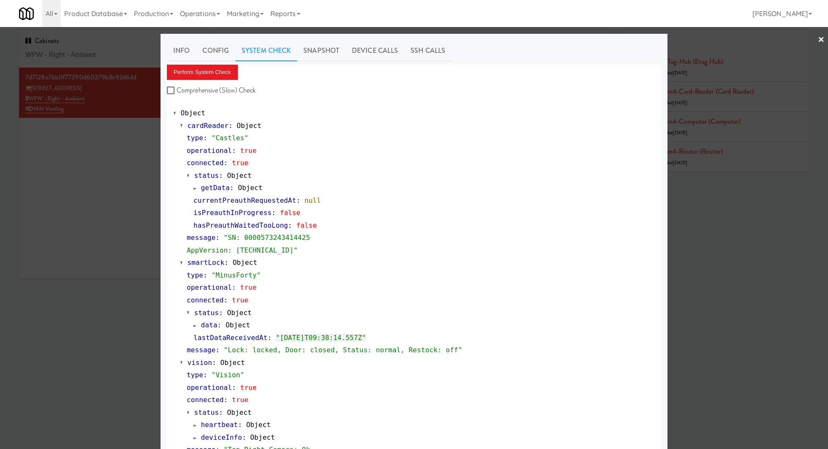
click at [134, 148] on div at bounding box center [414, 224] width 828 height 449
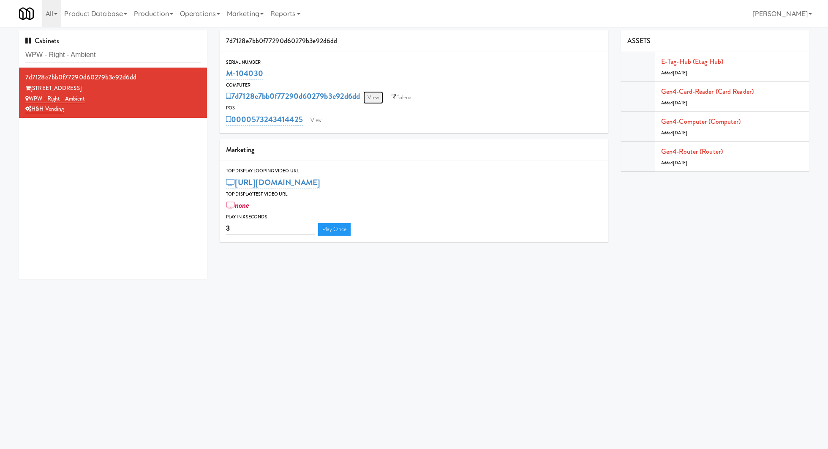
click at [371, 95] on link "View" at bounding box center [372, 97] width 19 height 13
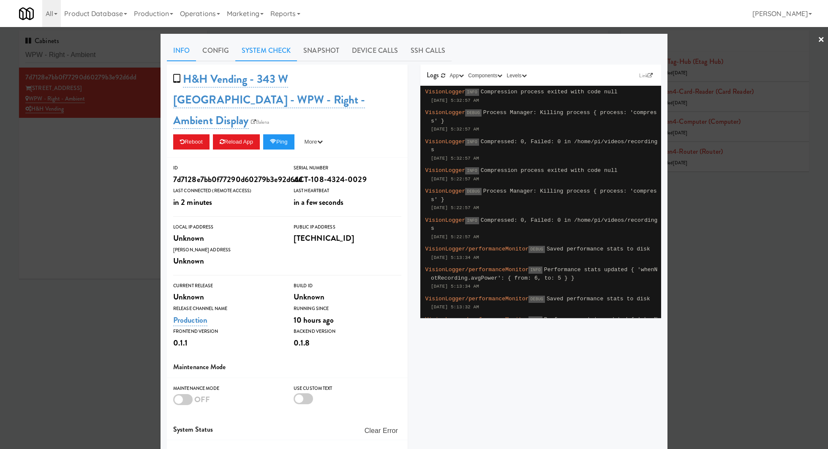
click at [281, 46] on link "System Check" at bounding box center [266, 50] width 62 height 21
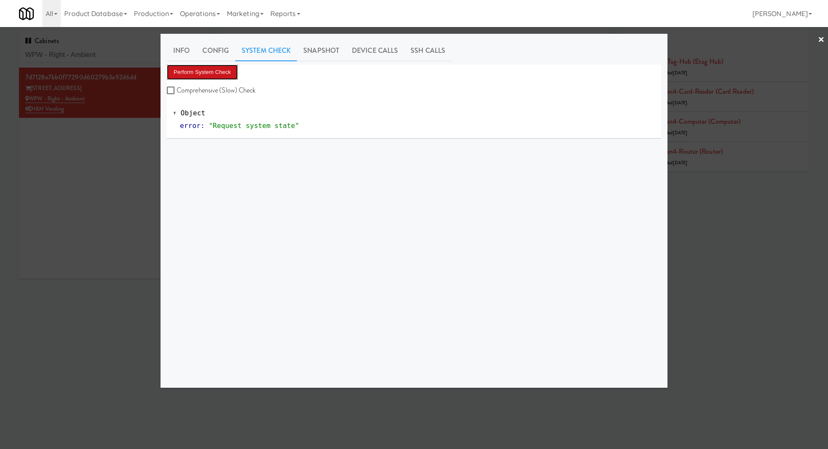
click at [213, 72] on button "Perform System Check" at bounding box center [202, 72] width 71 height 15
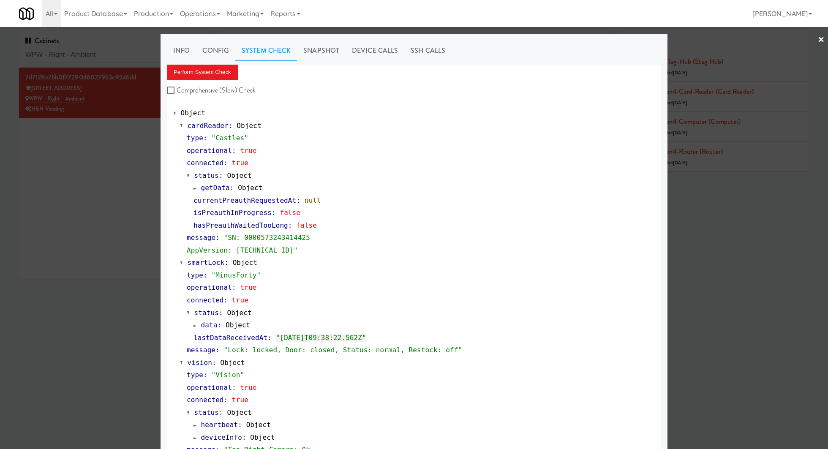
click at [95, 52] on div at bounding box center [414, 224] width 828 height 449
click at [95, 52] on input "WPW - Right - Ambient" at bounding box center [112, 55] width 175 height 16
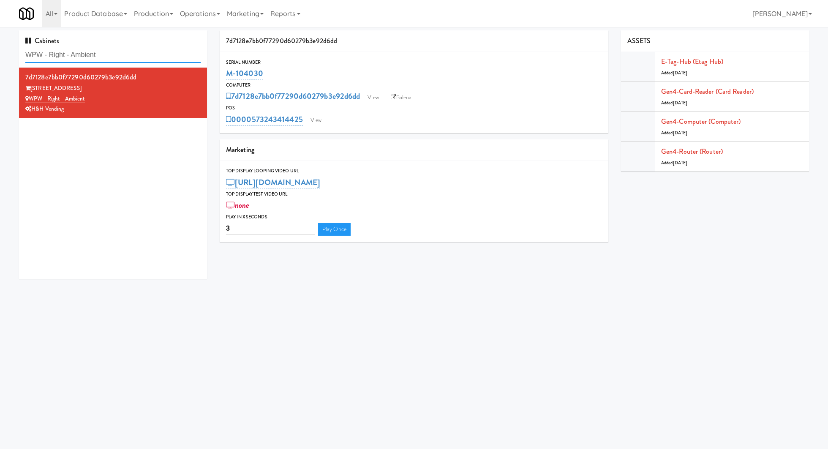
click at [95, 52] on input "WPW - Right - Ambient" at bounding box center [112, 55] width 175 height 16
paste input "Brio-Left- Fridge"
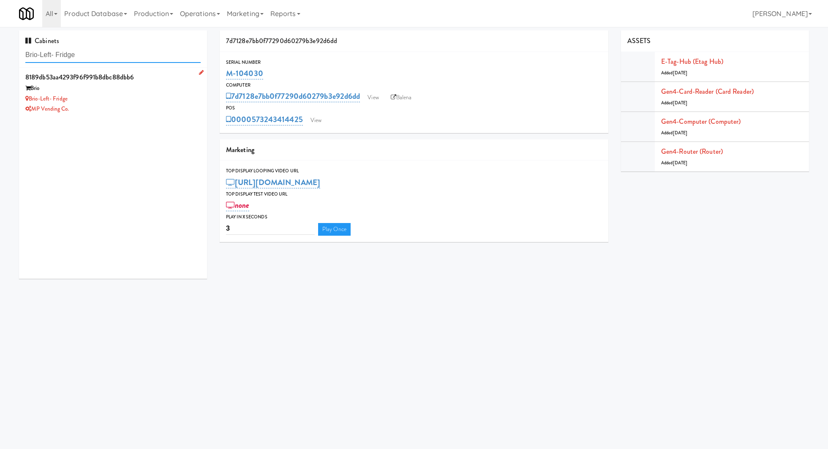
type input "Brio-Left- Fridge"
click at [156, 92] on div "Brio" at bounding box center [112, 88] width 175 height 11
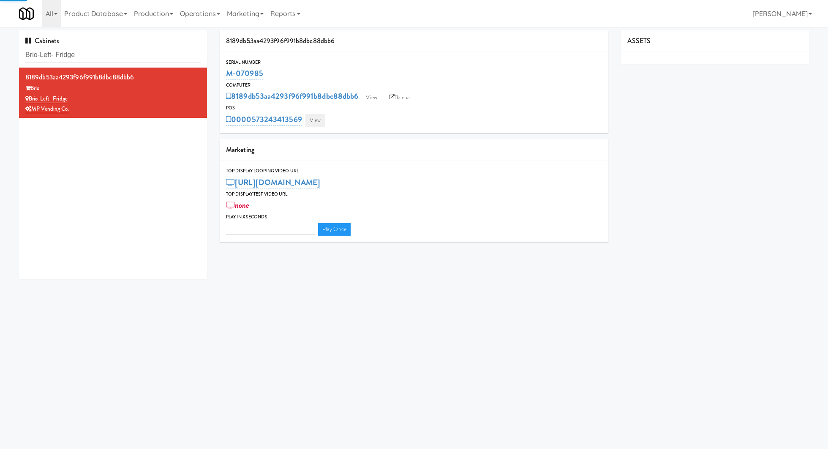
type input "3"
click at [320, 120] on link "View" at bounding box center [314, 120] width 19 height 13
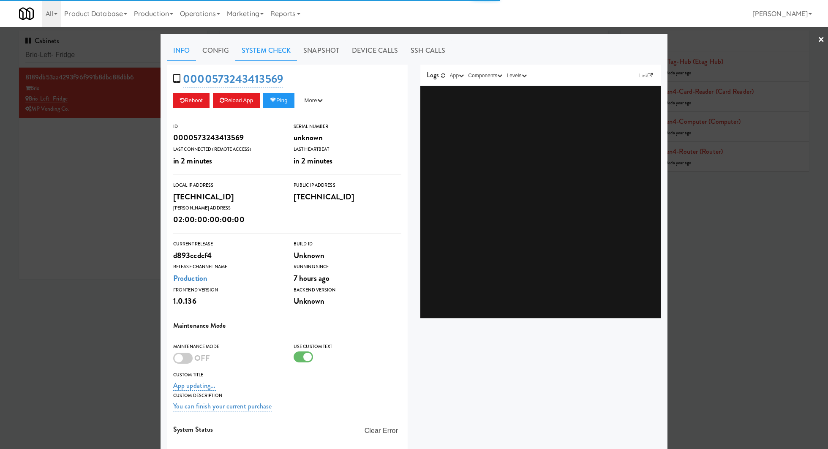
click at [280, 51] on link "System Check" at bounding box center [266, 50] width 62 height 21
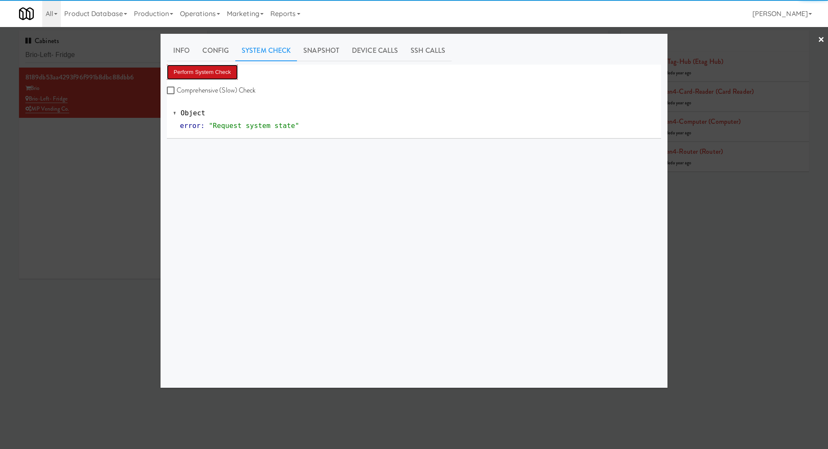
click at [231, 72] on button "Perform System Check" at bounding box center [202, 72] width 71 height 15
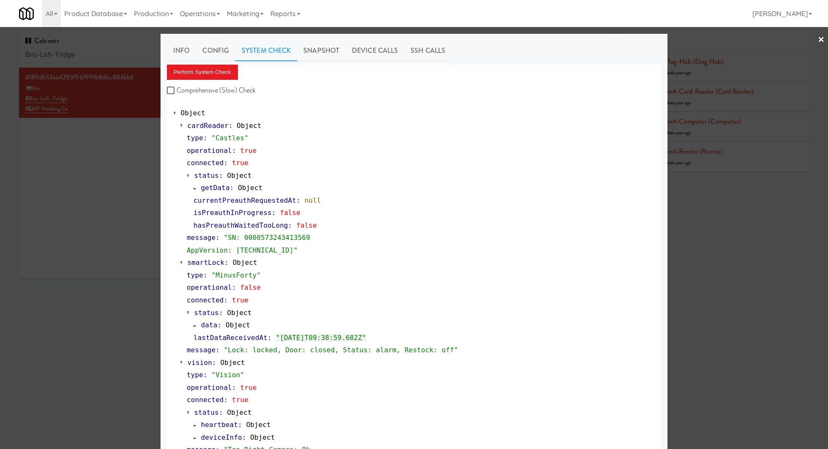
click at [117, 174] on div at bounding box center [414, 224] width 828 height 449
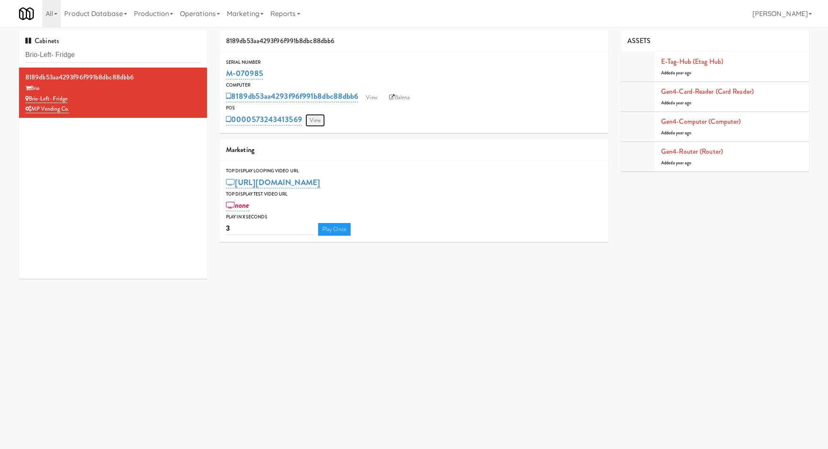
click at [317, 124] on link "View" at bounding box center [314, 120] width 19 height 13
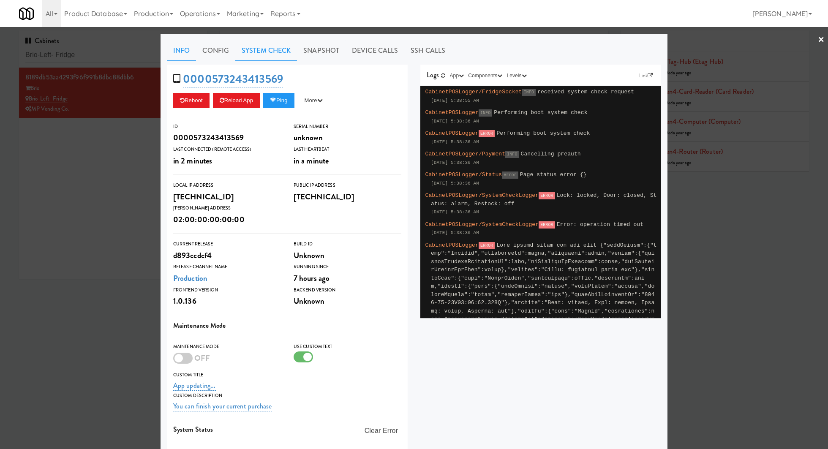
click at [274, 52] on link "System Check" at bounding box center [266, 50] width 62 height 21
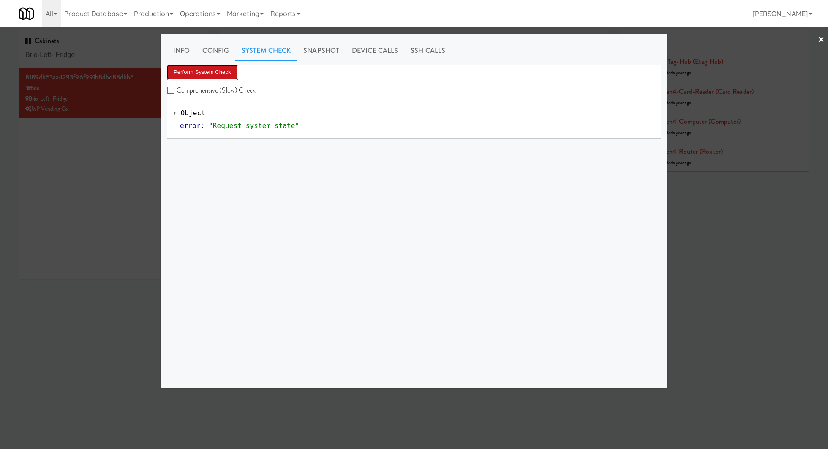
click at [226, 75] on button "Perform System Check" at bounding box center [202, 72] width 71 height 15
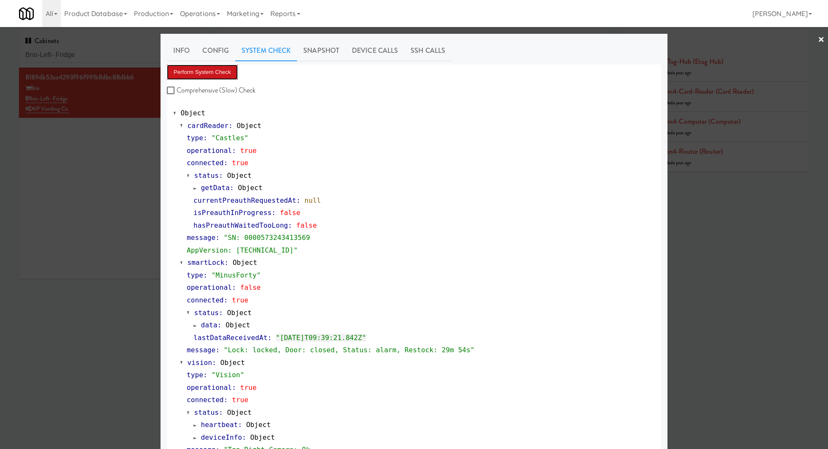
click at [217, 72] on button "Perform System Check" at bounding box center [202, 72] width 71 height 15
click at [108, 58] on div at bounding box center [414, 224] width 828 height 449
click at [108, 58] on input "Brio-Left- Fridge" at bounding box center [112, 55] width 175 height 16
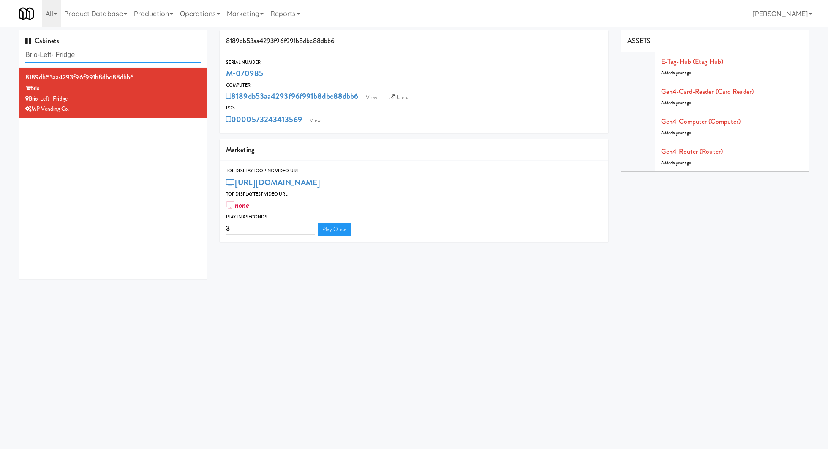
click at [108, 58] on input "Brio-Left- Fridge" at bounding box center [112, 55] width 175 height 16
paste input "City Gate - Cooler"
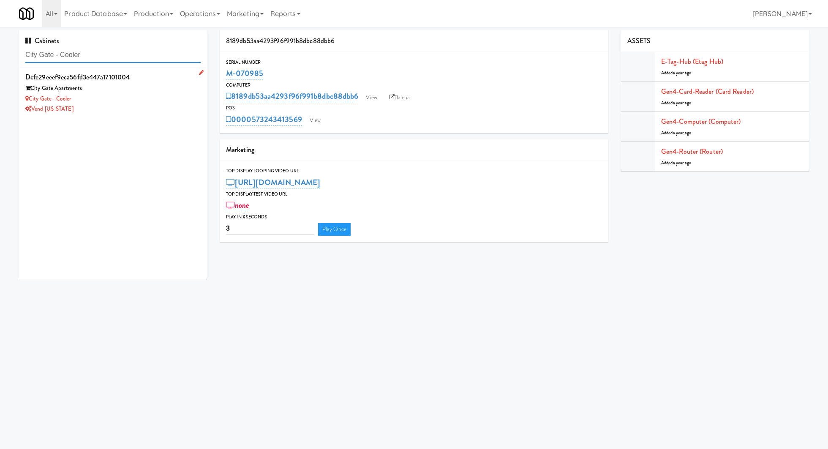
type input "City Gate - Cooler"
click at [136, 90] on div "City Gate Apartments" at bounding box center [112, 88] width 175 height 11
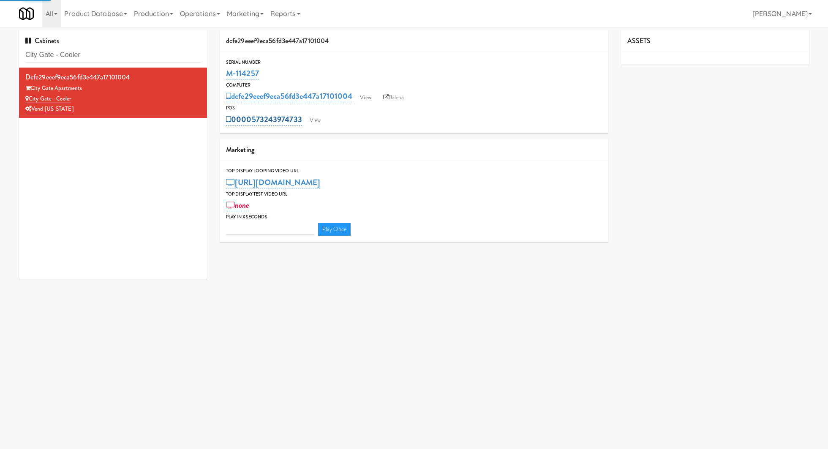
type input "3"
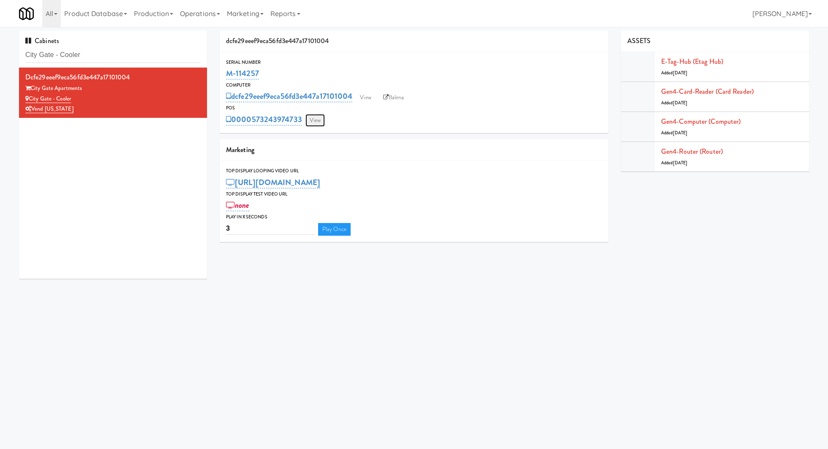
click at [320, 115] on link "View" at bounding box center [314, 120] width 19 height 13
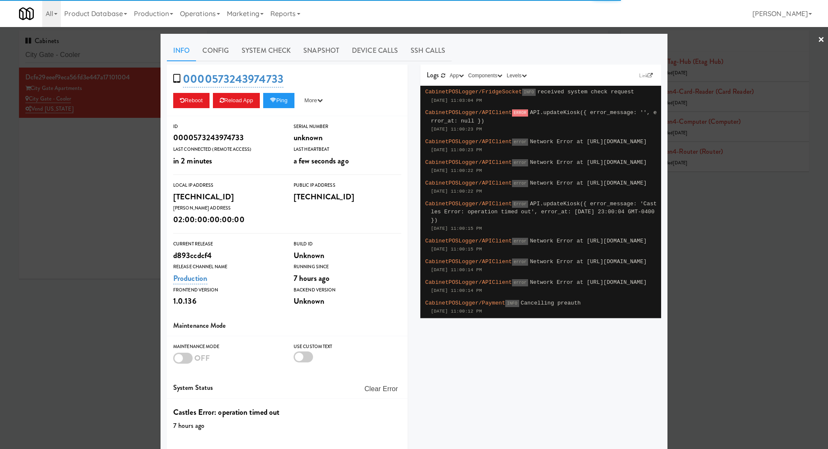
click at [276, 55] on link "System Check" at bounding box center [266, 50] width 62 height 21
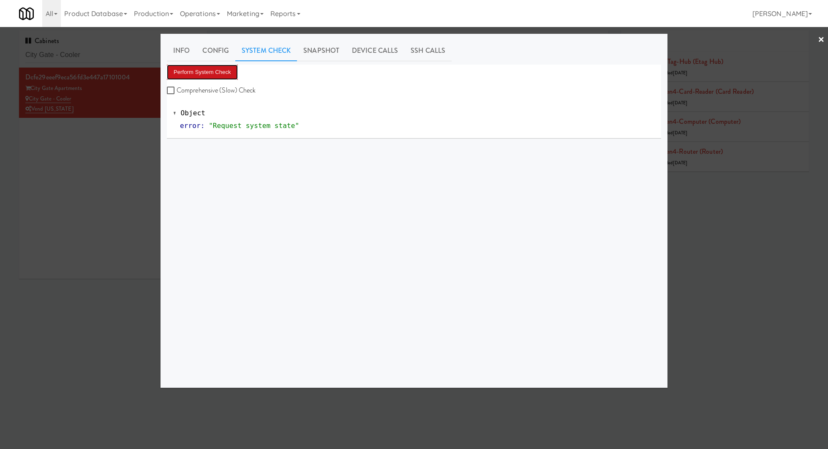
click at [225, 74] on button "Perform System Check" at bounding box center [202, 72] width 71 height 15
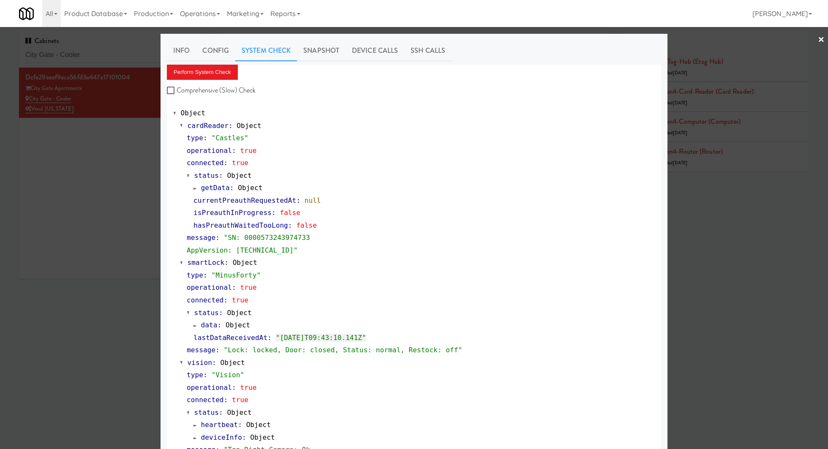
click at [100, 142] on div at bounding box center [414, 224] width 828 height 449
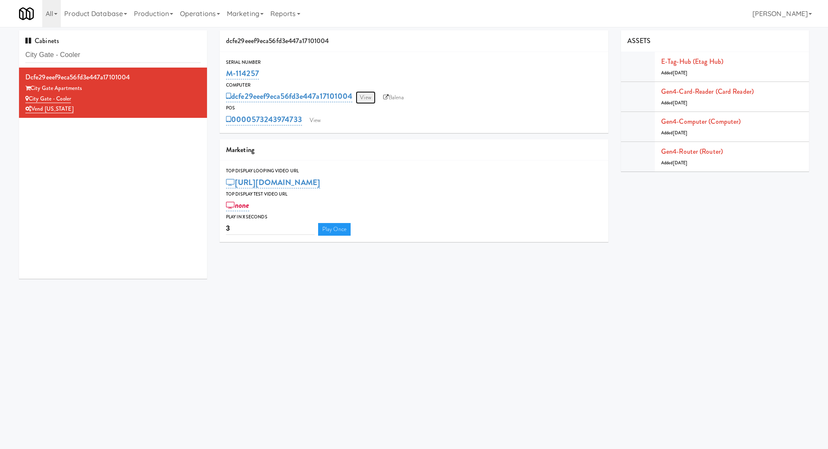
click at [373, 97] on link "View" at bounding box center [364, 97] width 19 height 13
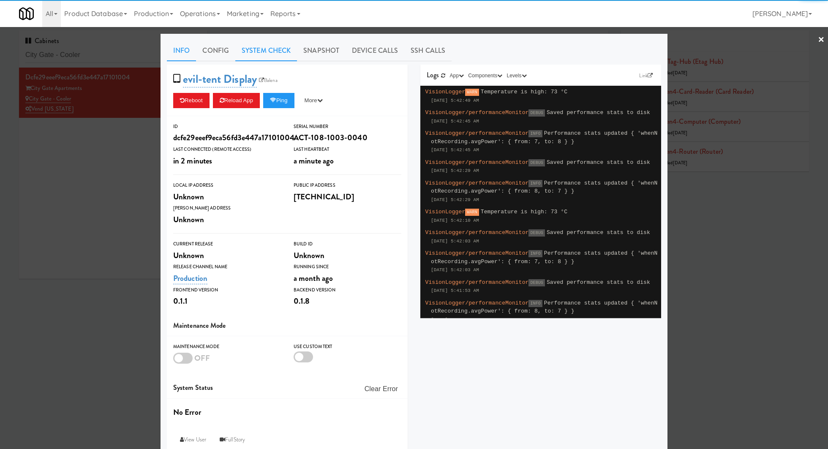
click at [259, 49] on link "System Check" at bounding box center [266, 50] width 62 height 21
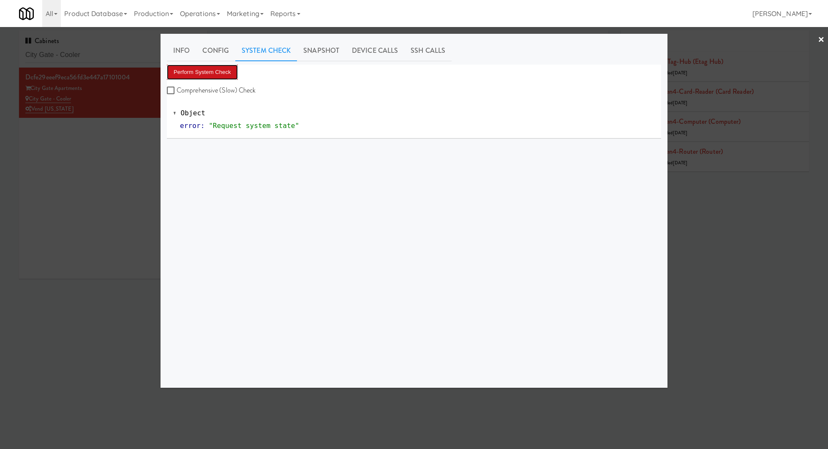
click at [216, 72] on button "Perform System Check" at bounding box center [202, 72] width 71 height 15
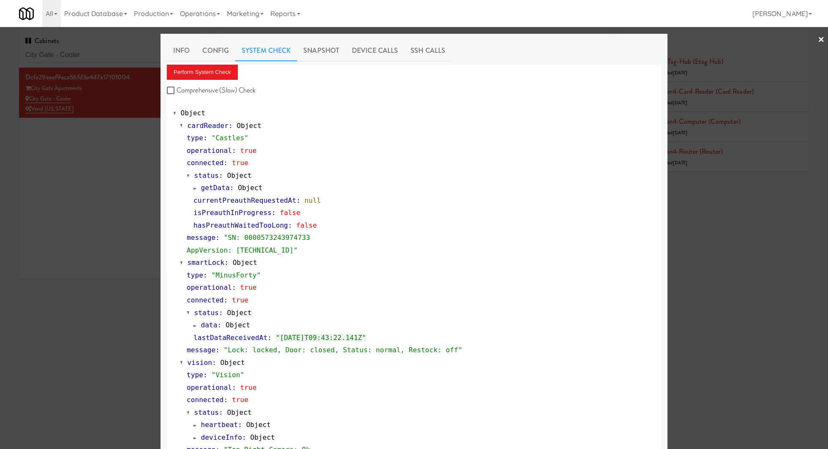
click at [113, 56] on div at bounding box center [414, 224] width 828 height 449
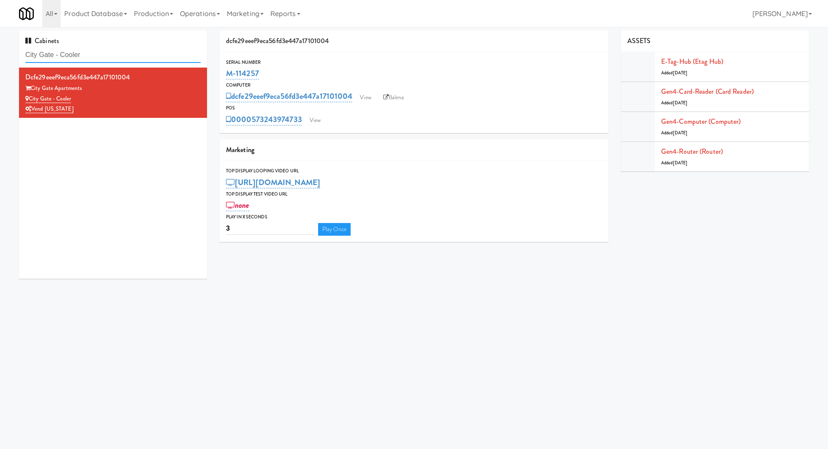
click at [113, 56] on input "City Gate - Cooler" at bounding box center [112, 55] width 175 height 16
paste input "Pantry Field Two!"
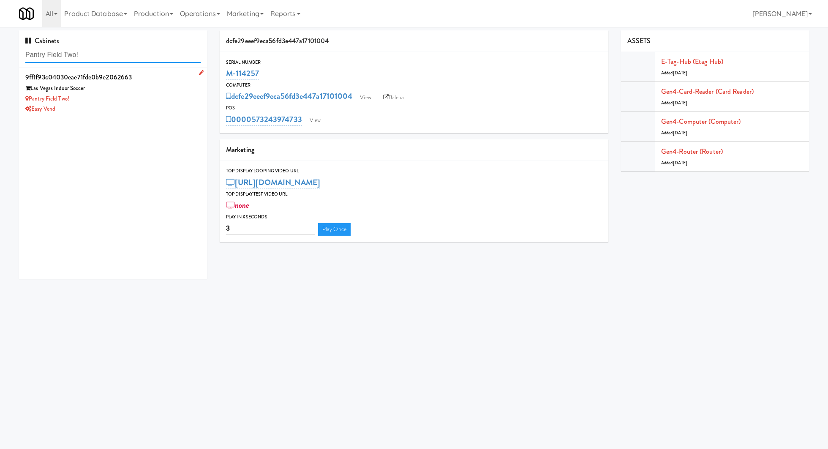
type input "Pantry Field Two!"
click at [138, 104] on div "Easy Vend" at bounding box center [112, 109] width 175 height 11
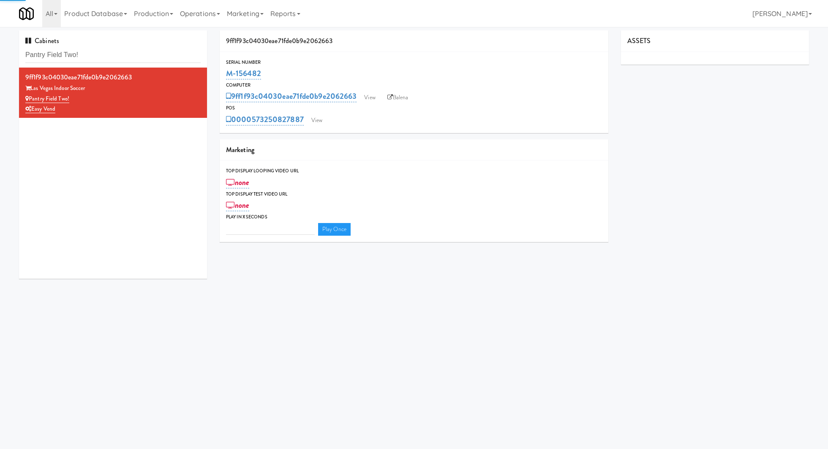
type input "3"
click at [324, 120] on link "View" at bounding box center [316, 120] width 19 height 13
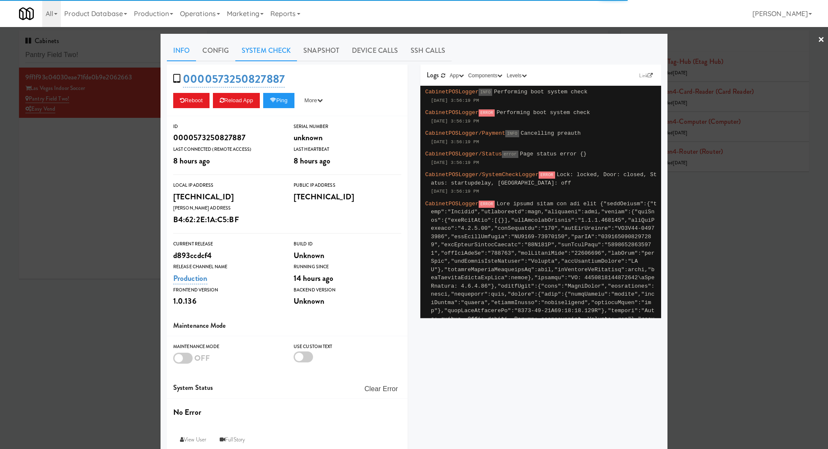
click at [271, 46] on link "System Check" at bounding box center [266, 50] width 62 height 21
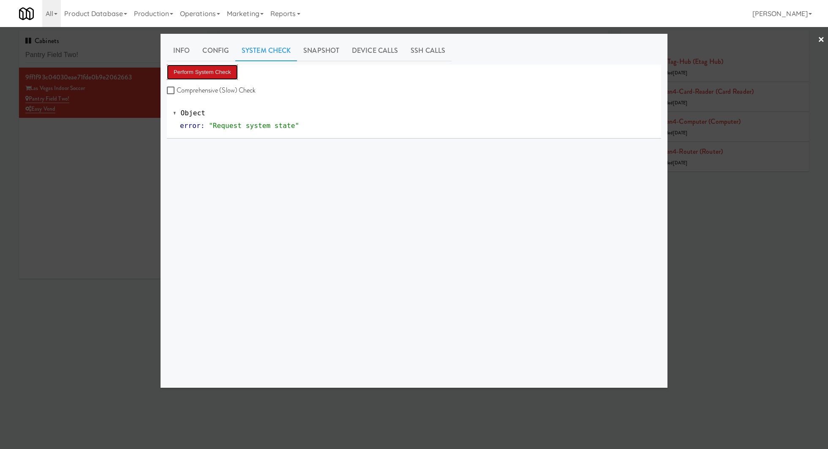
click at [228, 70] on button "Perform System Check" at bounding box center [202, 72] width 71 height 15
click at [127, 162] on div at bounding box center [414, 224] width 828 height 449
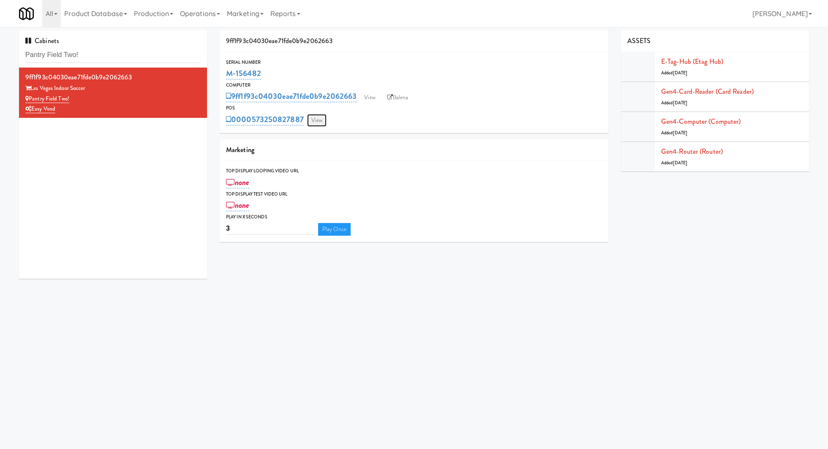
click at [318, 121] on link "View" at bounding box center [316, 120] width 19 height 13
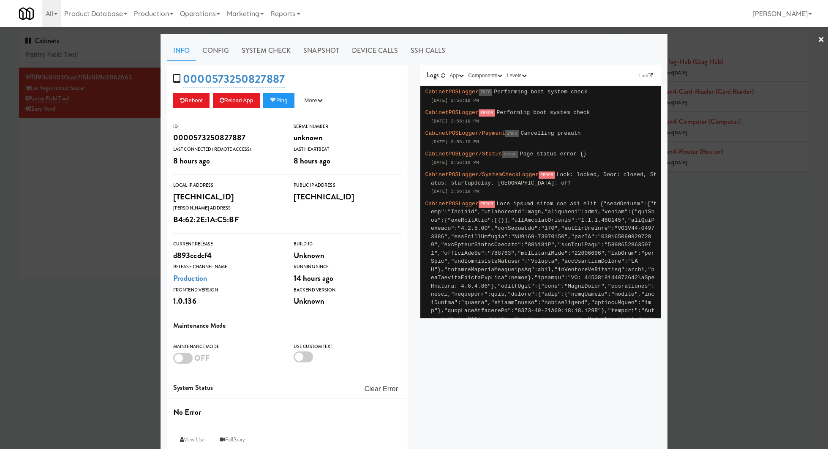
click at [132, 161] on div at bounding box center [414, 224] width 828 height 449
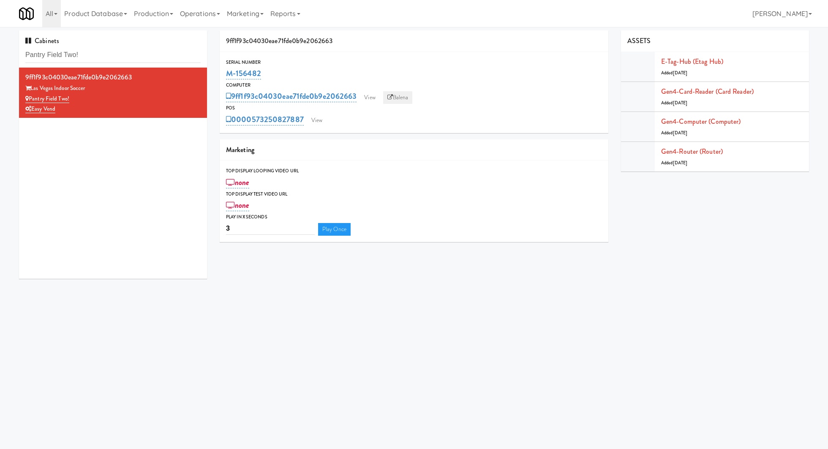
click at [397, 97] on link "Balena" at bounding box center [398, 97] width 30 height 13
click at [106, 57] on input "Pantry Field Two!" at bounding box center [112, 55] width 175 height 16
paste input "Bathroom"
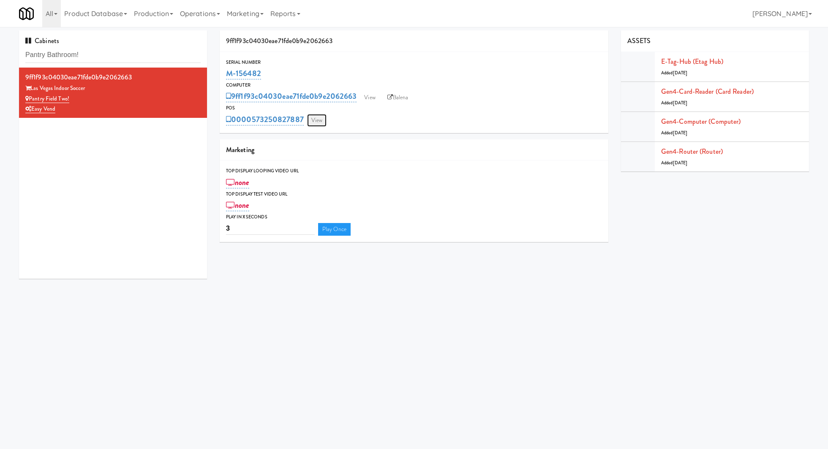
click at [317, 121] on link "View" at bounding box center [316, 120] width 19 height 13
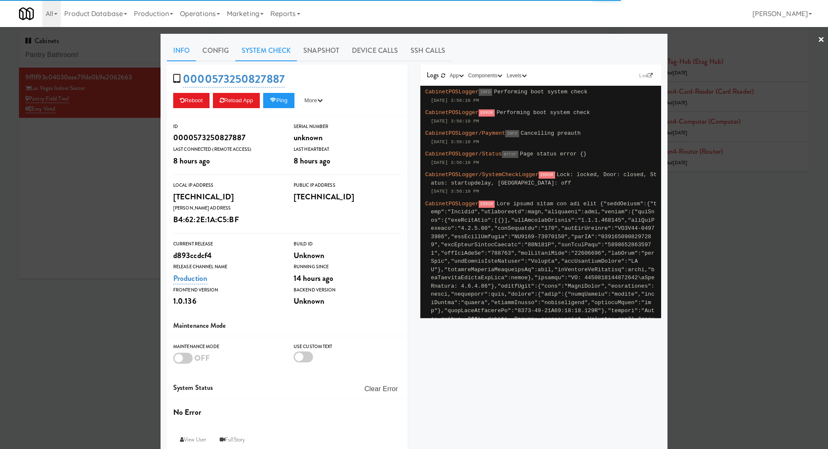
click at [275, 55] on link "System Check" at bounding box center [266, 50] width 62 height 21
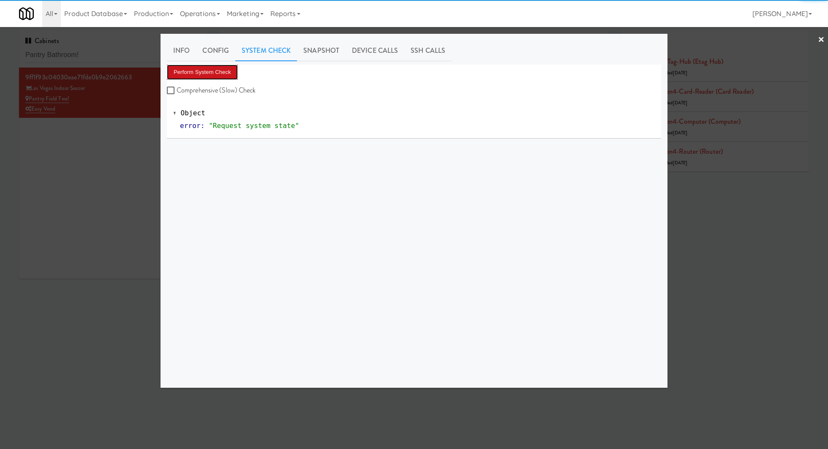
click at [216, 73] on button "Perform System Check" at bounding box center [202, 72] width 71 height 15
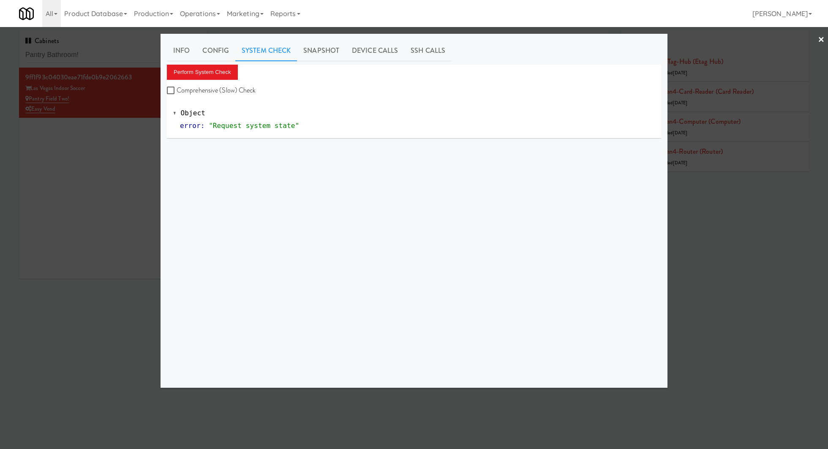
click at [63, 65] on div at bounding box center [414, 224] width 828 height 449
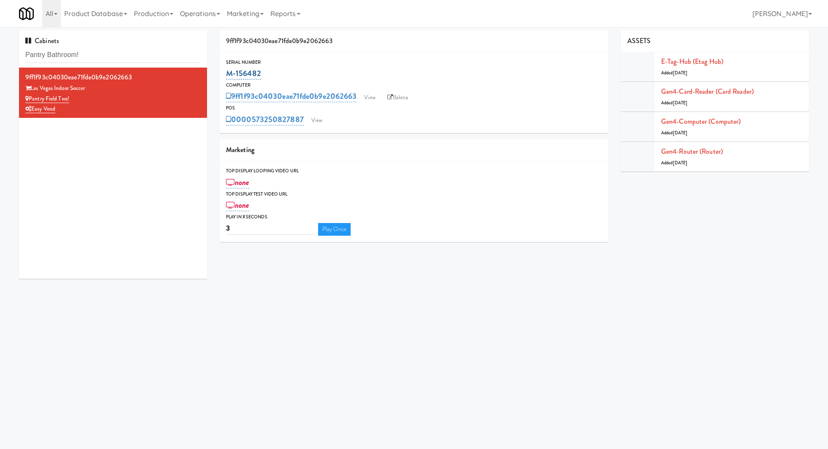
drag, startPoint x: 269, startPoint y: 73, endPoint x: 226, endPoint y: 73, distance: 43.1
click at [226, 73] on div "M-156482" at bounding box center [414, 73] width 376 height 14
copy link "M-156482"
click at [129, 57] on input "Pantry Bathroom!" at bounding box center [112, 55] width 175 height 16
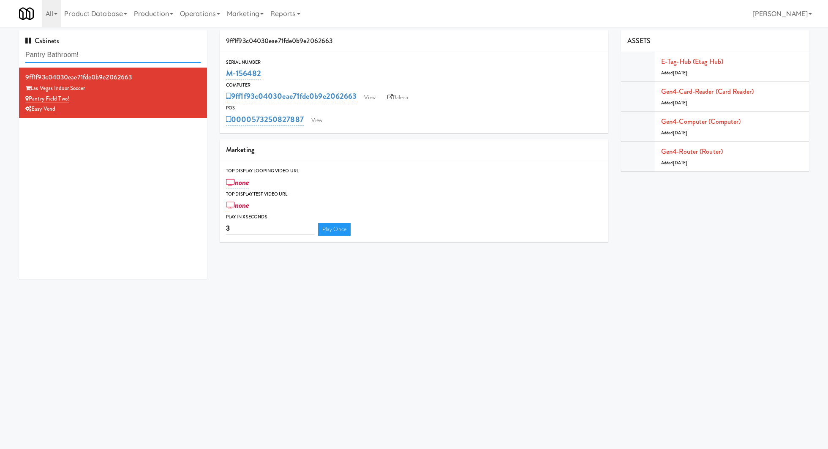
click at [129, 57] on input "Pantry Bathroom!" at bounding box center [112, 55] width 175 height 16
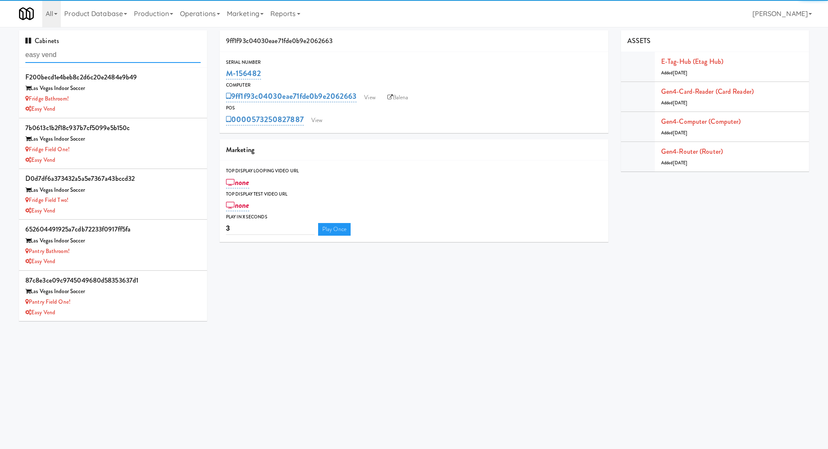
type input "easy vend"
click at [177, 78] on div "f200becd1e4beb8c2d6c20e2484e9b49" at bounding box center [112, 77] width 175 height 13
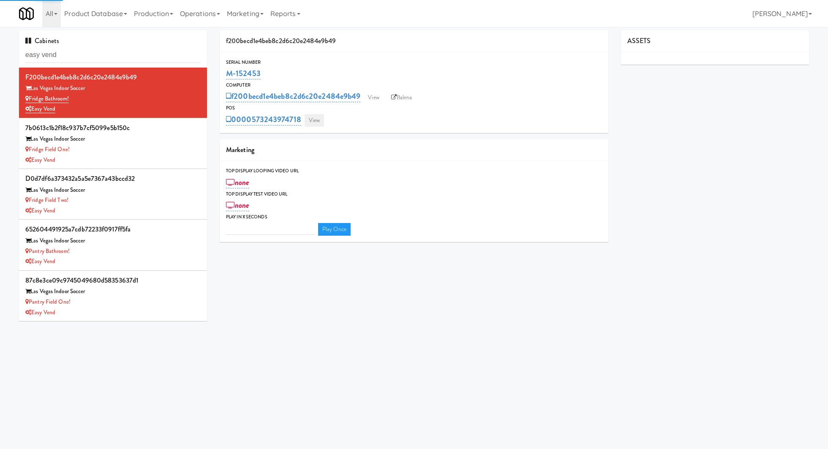
type input "3"
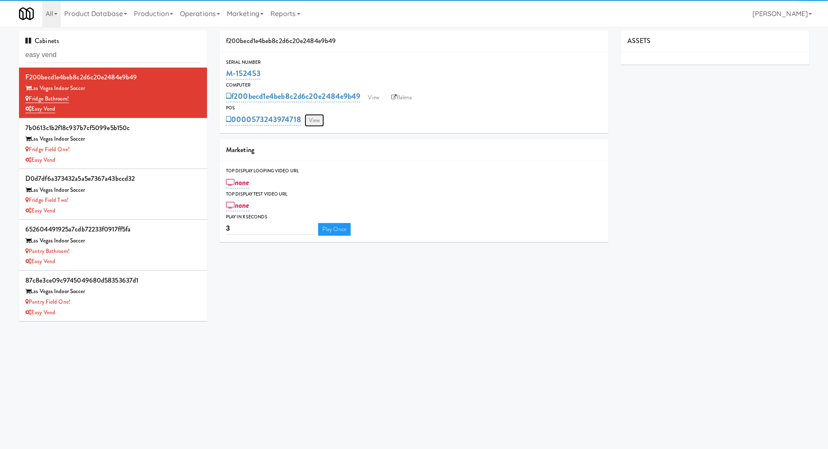
click at [313, 119] on link "View" at bounding box center [313, 120] width 19 height 13
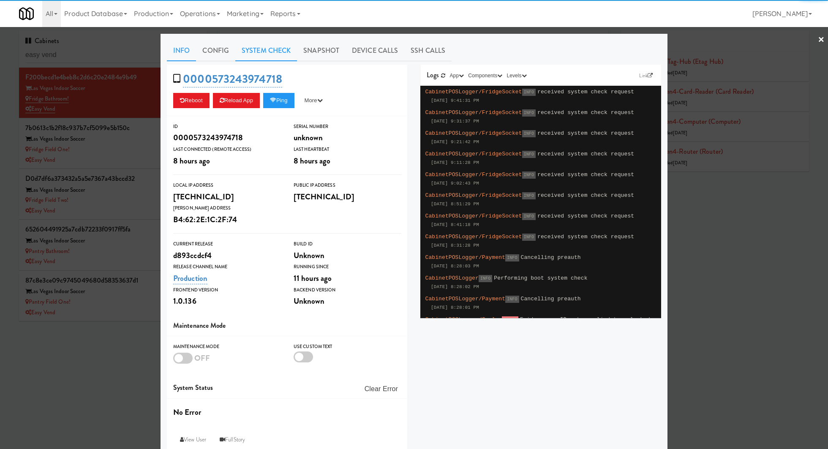
click at [283, 52] on link "System Check" at bounding box center [266, 50] width 62 height 21
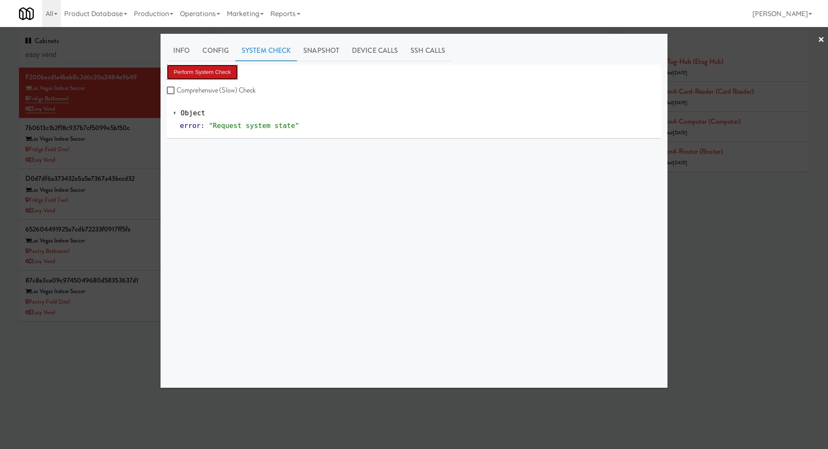
click at [217, 70] on button "Perform System Check" at bounding box center [202, 72] width 71 height 15
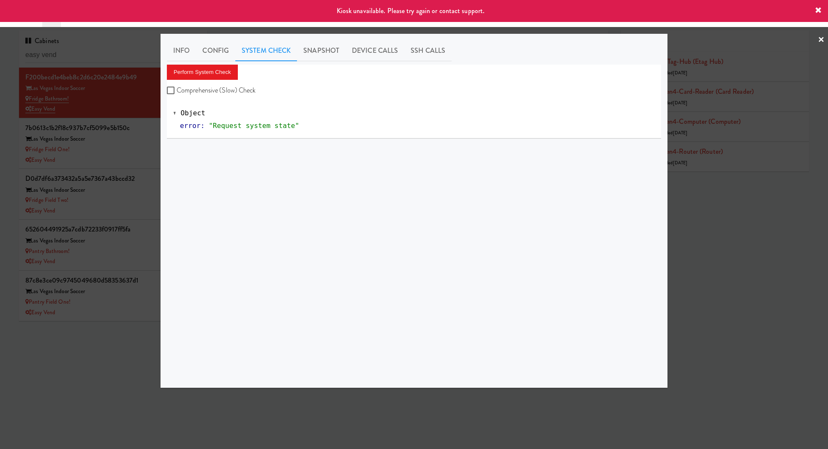
click at [140, 101] on div at bounding box center [414, 224] width 828 height 449
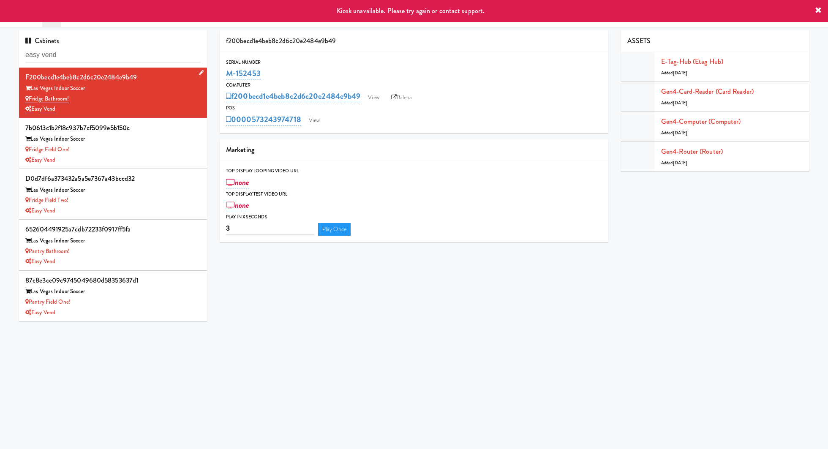
click at [73, 109] on div "Easy Vend" at bounding box center [112, 109] width 175 height 11
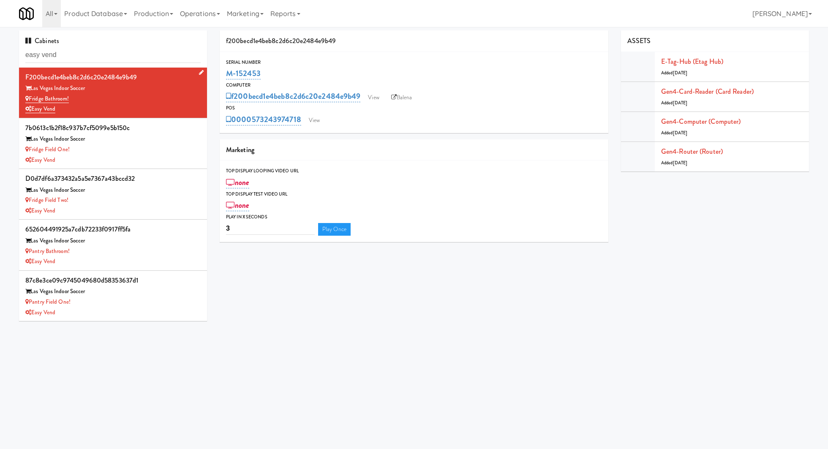
drag, startPoint x: 84, startPoint y: 94, endPoint x: 30, endPoint y: 98, distance: 53.4
click at [30, 98] on div "Fridge Bathroom!" at bounding box center [112, 99] width 175 height 11
copy link "Fridge Bathroom!"
click at [160, 140] on div "Las Vegas Indoor Soccer" at bounding box center [112, 139] width 175 height 11
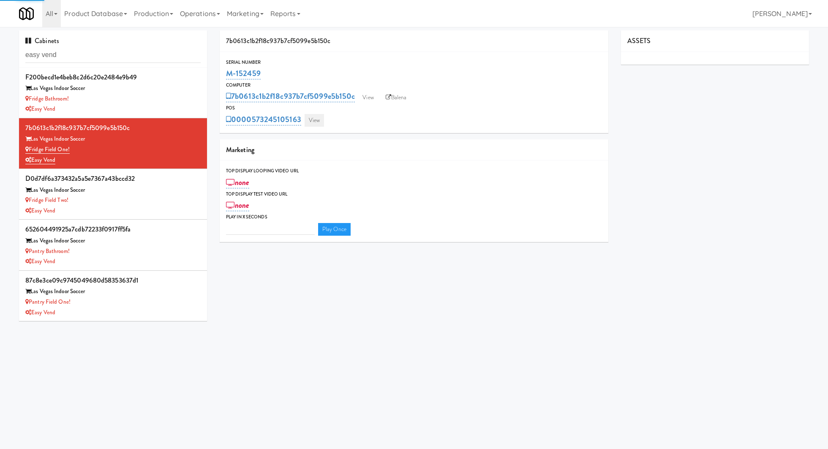
type input "3"
click at [316, 121] on link "View" at bounding box center [313, 120] width 19 height 13
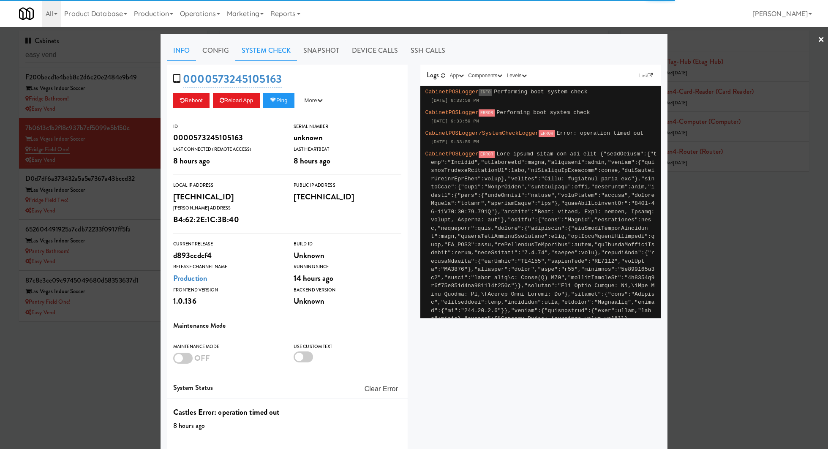
click at [269, 54] on link "System Check" at bounding box center [266, 50] width 62 height 21
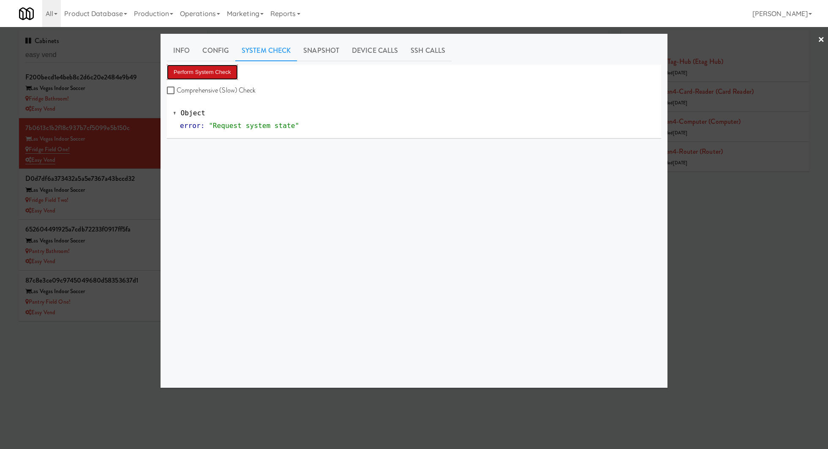
click at [228, 69] on button "Perform System Check" at bounding box center [202, 72] width 71 height 15
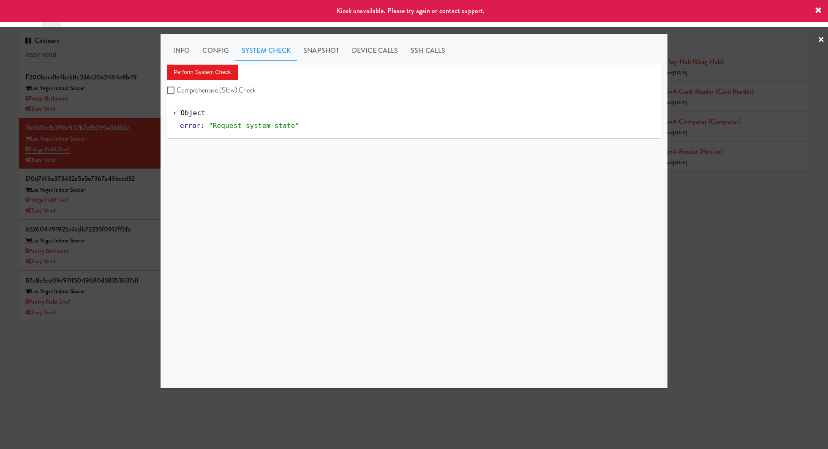
click at [150, 197] on div at bounding box center [414, 224] width 828 height 449
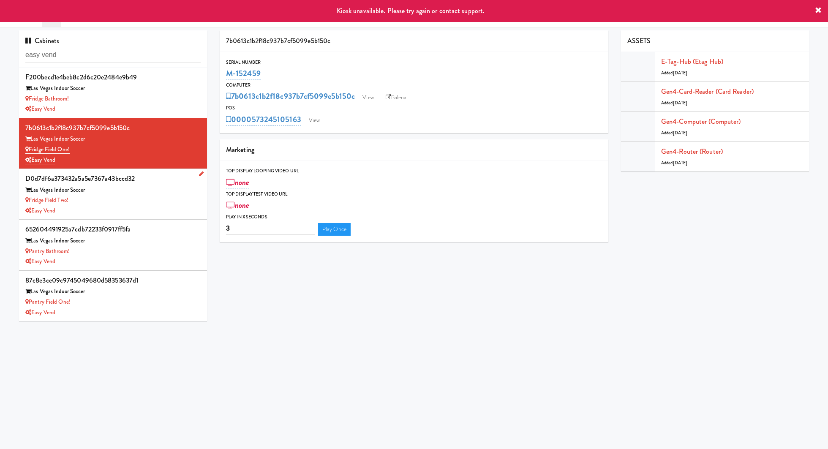
click at [131, 206] on div "Easy Vend" at bounding box center [112, 211] width 175 height 11
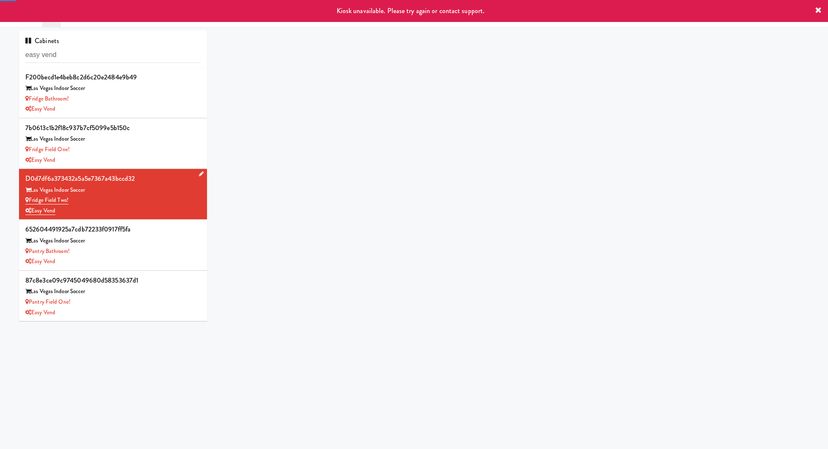
click at [131, 206] on div "Easy Vend" at bounding box center [112, 211] width 175 height 11
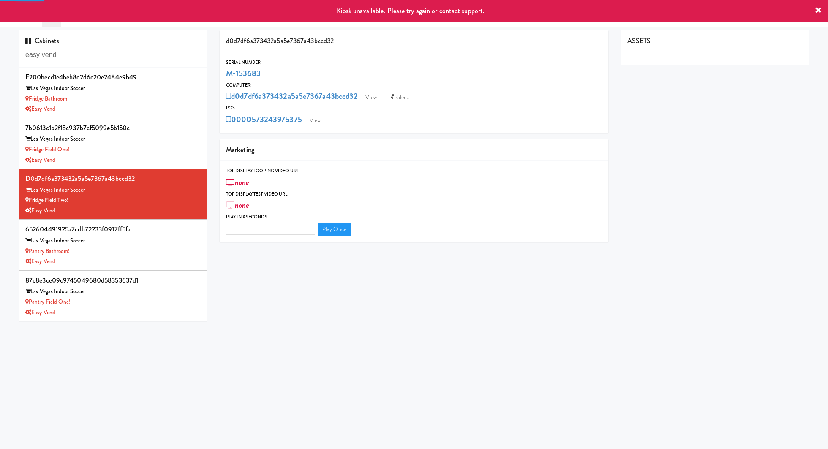
type input "3"
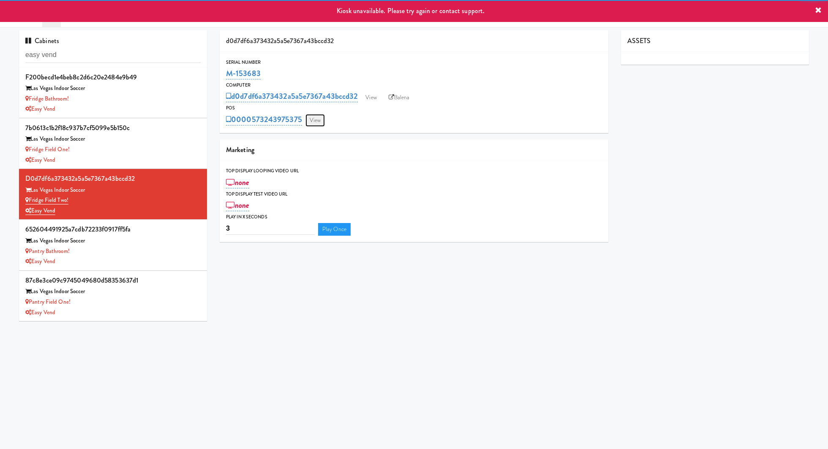
click at [313, 118] on link "View" at bounding box center [314, 120] width 19 height 13
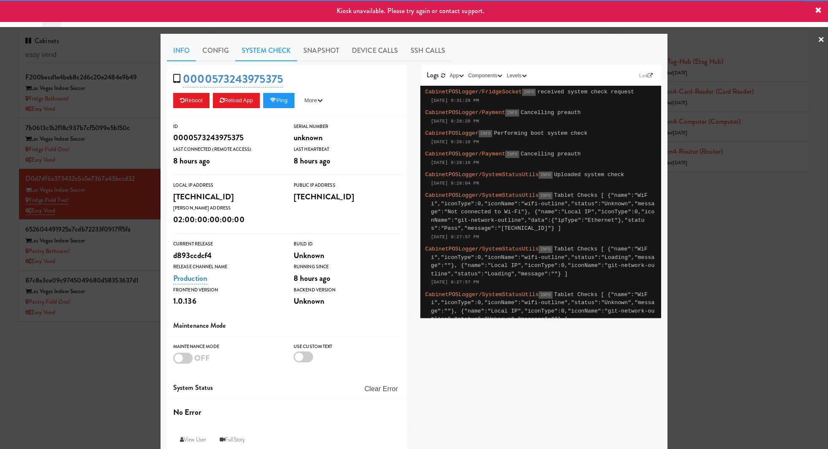
click at [252, 54] on link "System Check" at bounding box center [266, 50] width 62 height 21
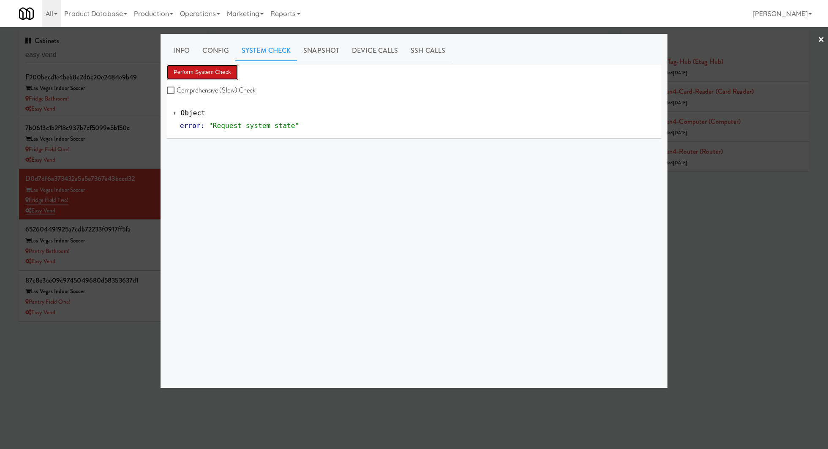
click at [217, 71] on button "Perform System Check" at bounding box center [202, 72] width 71 height 15
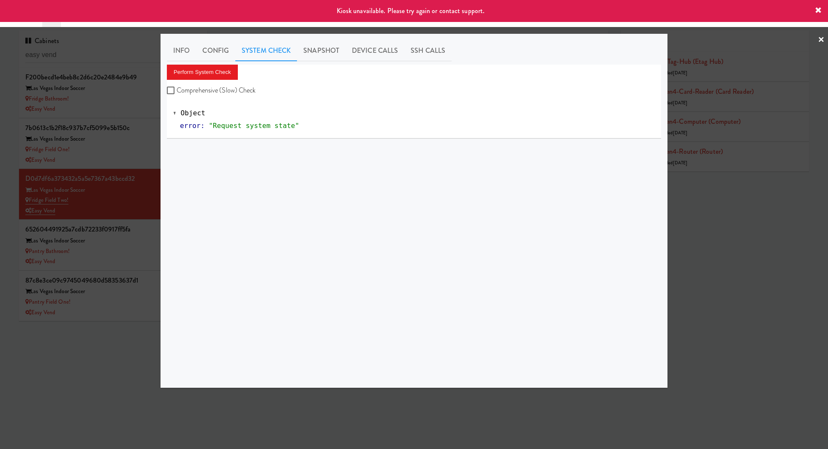
click at [137, 239] on div at bounding box center [414, 224] width 828 height 449
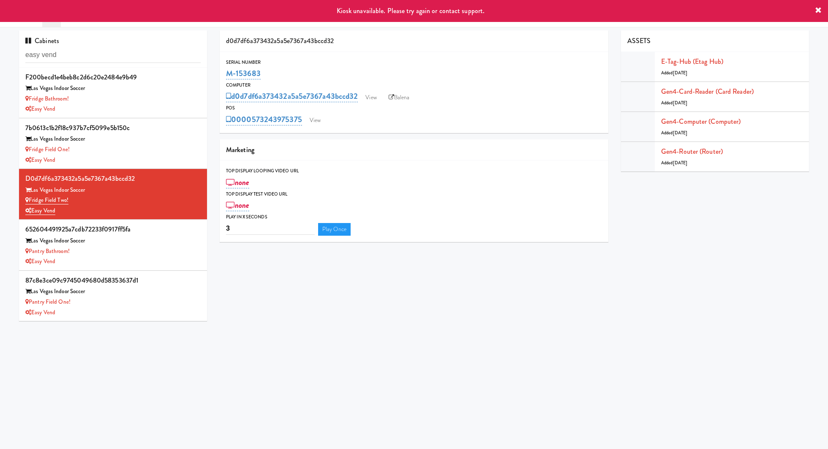
click at [137, 239] on div "Las Vegas Indoor Soccer" at bounding box center [112, 241] width 175 height 11
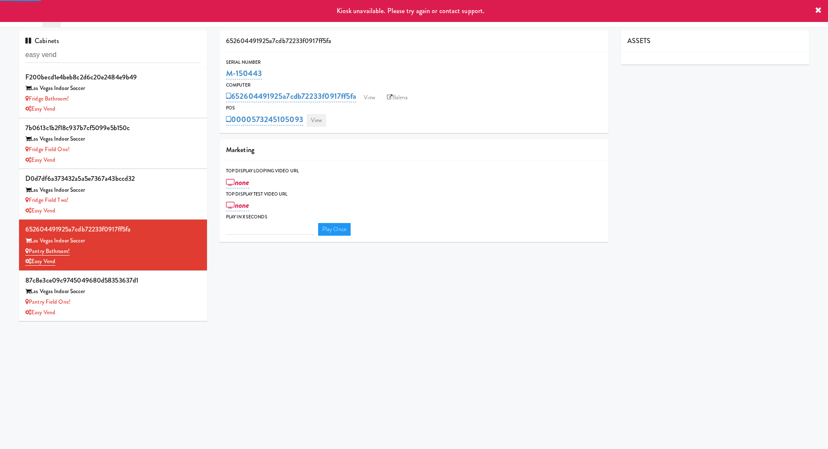
type input "3"
click at [314, 114] on link "View" at bounding box center [316, 120] width 19 height 13
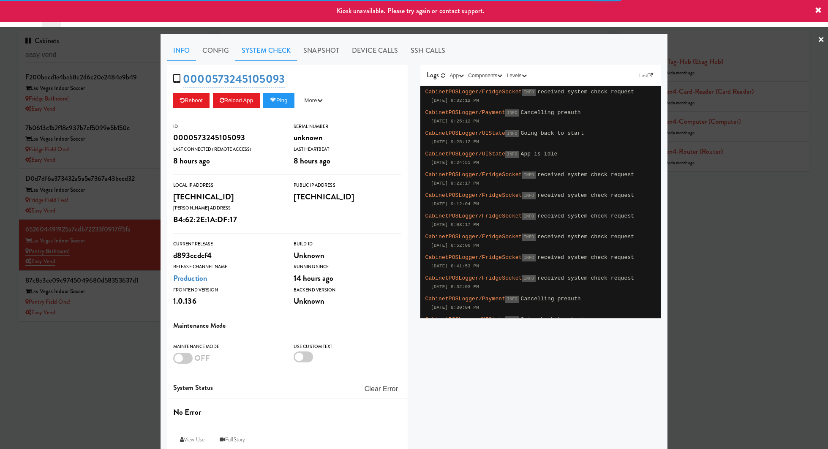
click at [258, 48] on link "System Check" at bounding box center [266, 50] width 62 height 21
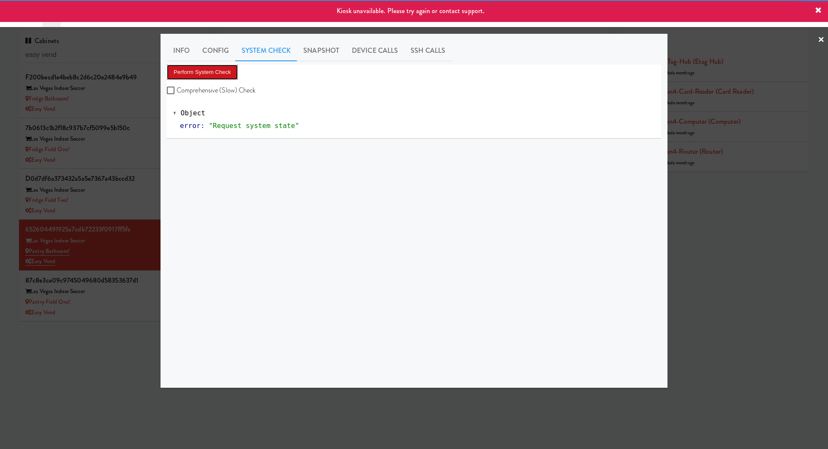
click at [222, 65] on button "Perform System Check" at bounding box center [202, 72] width 71 height 15
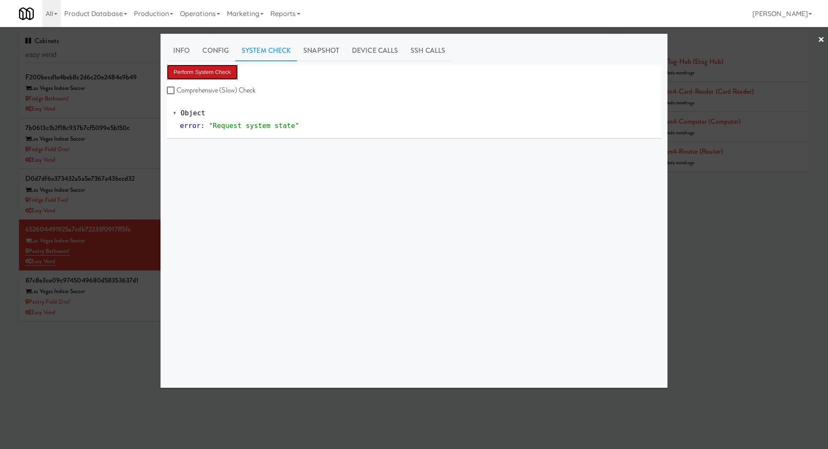
click at [203, 74] on button "Perform System Check" at bounding box center [202, 72] width 71 height 15
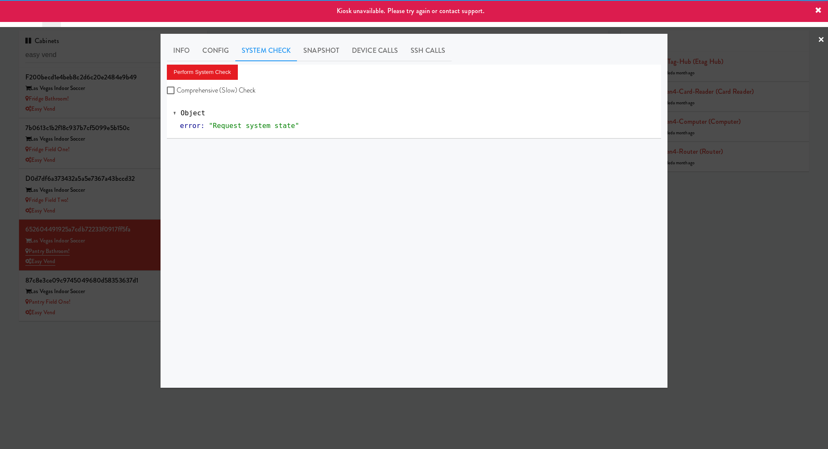
click at [142, 294] on div at bounding box center [414, 224] width 828 height 449
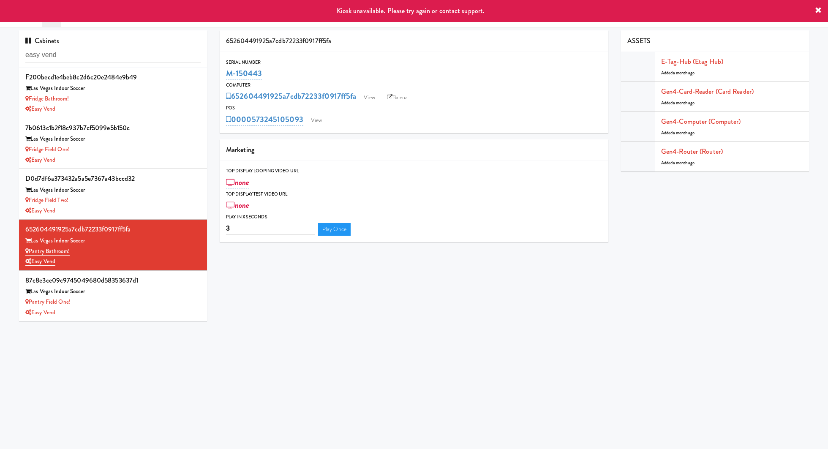
click at [142, 294] on div "Las Vegas Indoor Soccer" at bounding box center [112, 291] width 175 height 11
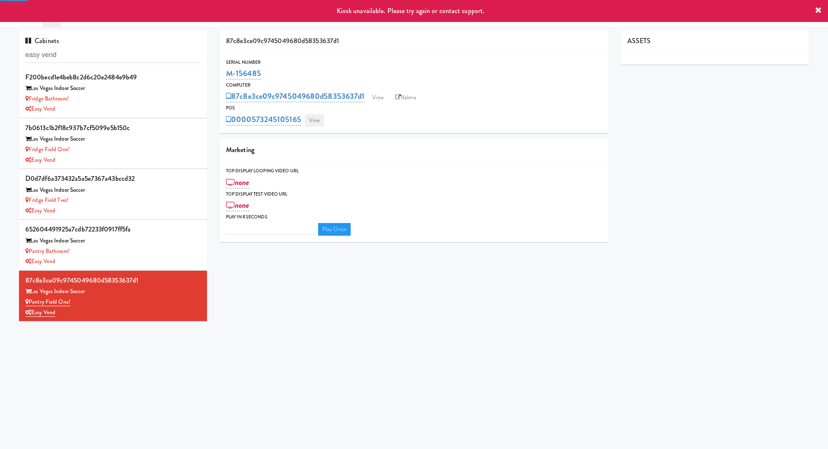
type input "3"
click at [320, 125] on link "View" at bounding box center [313, 120] width 19 height 13
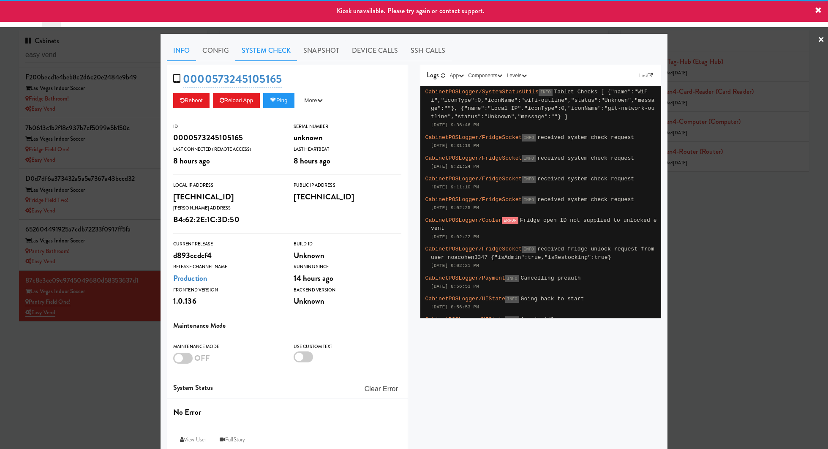
click at [260, 52] on link "System Check" at bounding box center [266, 50] width 62 height 21
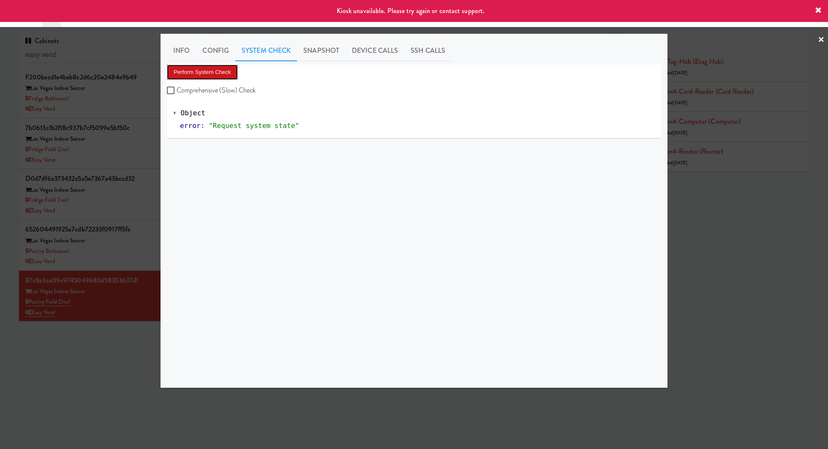
click at [218, 71] on button "Perform System Check" at bounding box center [202, 72] width 71 height 15
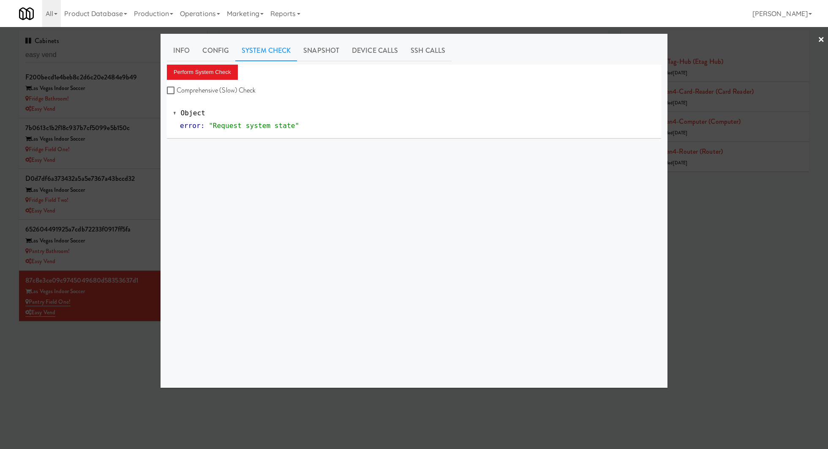
click at [136, 111] on div at bounding box center [414, 224] width 828 height 449
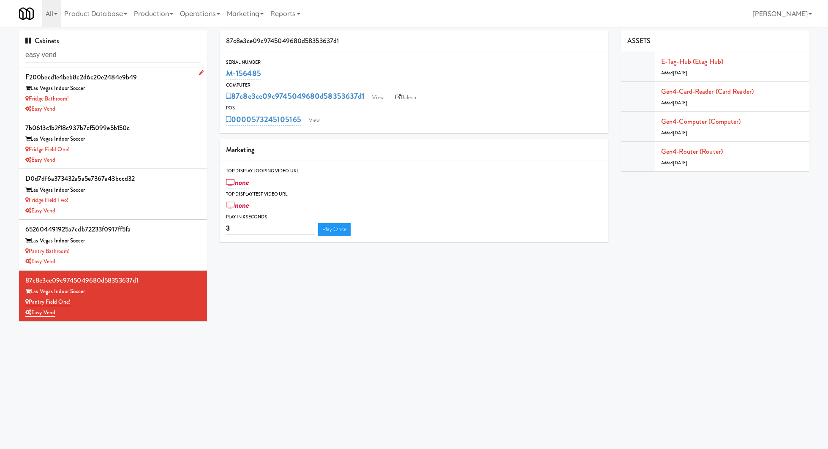
click at [136, 111] on div "Easy Vend" at bounding box center [112, 109] width 175 height 11
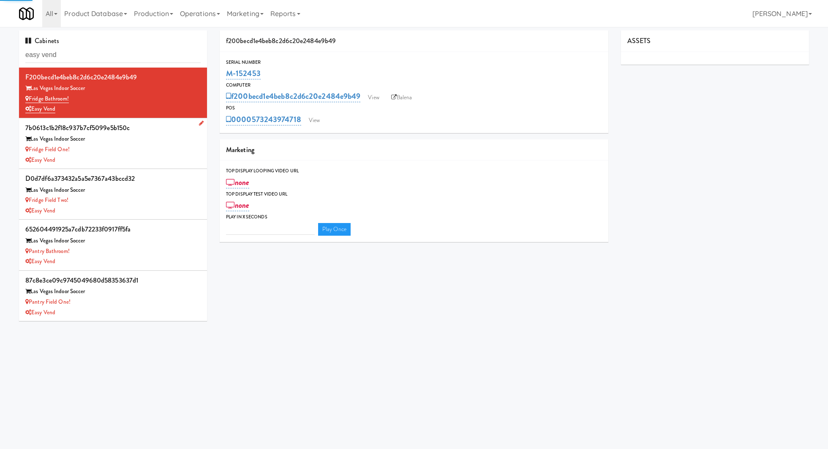
type input "3"
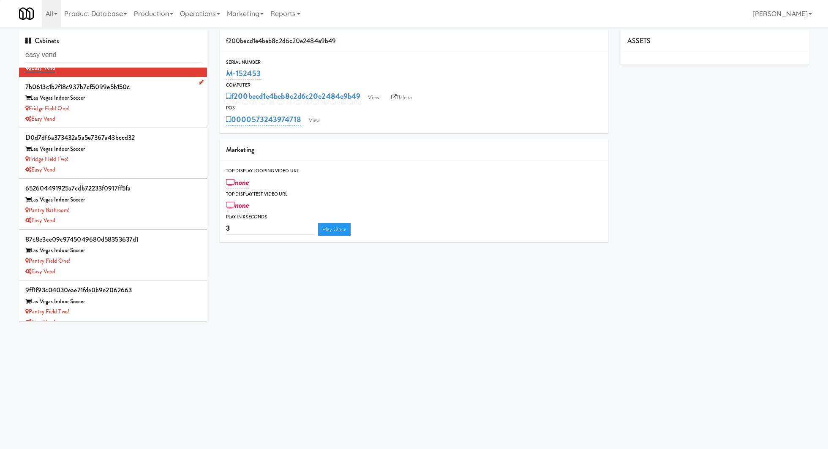
scroll to position [43, 0]
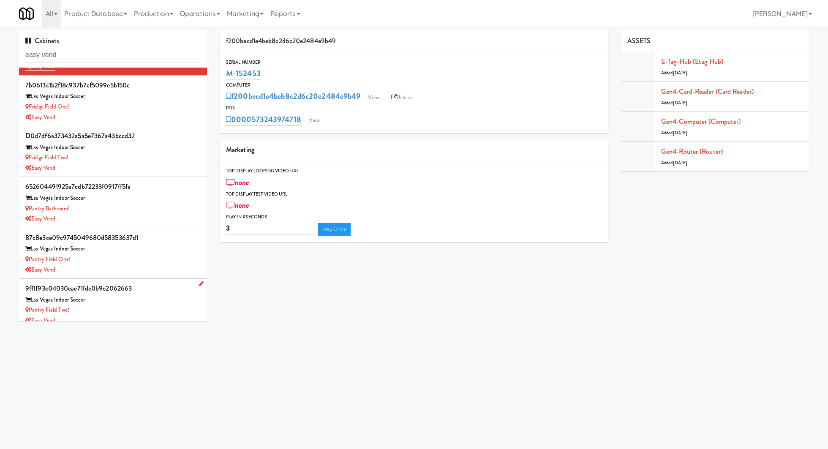
click at [142, 303] on div "Las Vegas Indoor Soccer" at bounding box center [112, 300] width 175 height 11
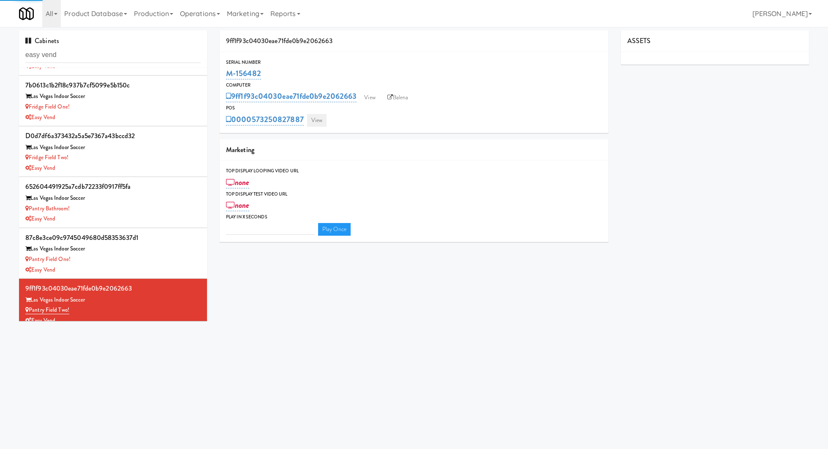
type input "3"
click at [319, 121] on link "View" at bounding box center [316, 120] width 19 height 13
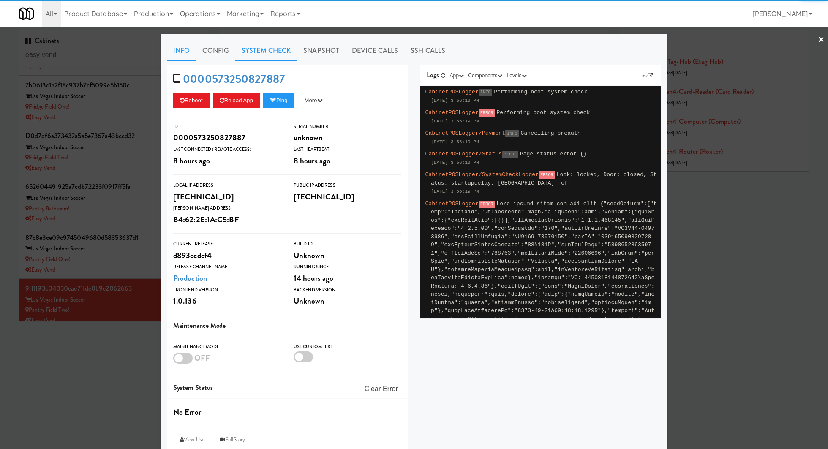
click at [258, 50] on link "System Check" at bounding box center [266, 50] width 62 height 21
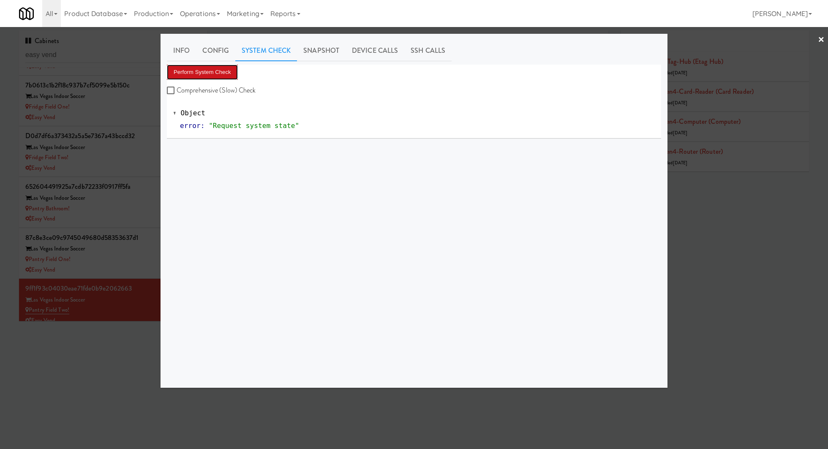
click at [218, 65] on button "Perform System Check" at bounding box center [202, 72] width 71 height 15
click at [89, 57] on div at bounding box center [414, 224] width 828 height 449
click at [89, 57] on input "easy vend" at bounding box center [112, 55] width 175 height 16
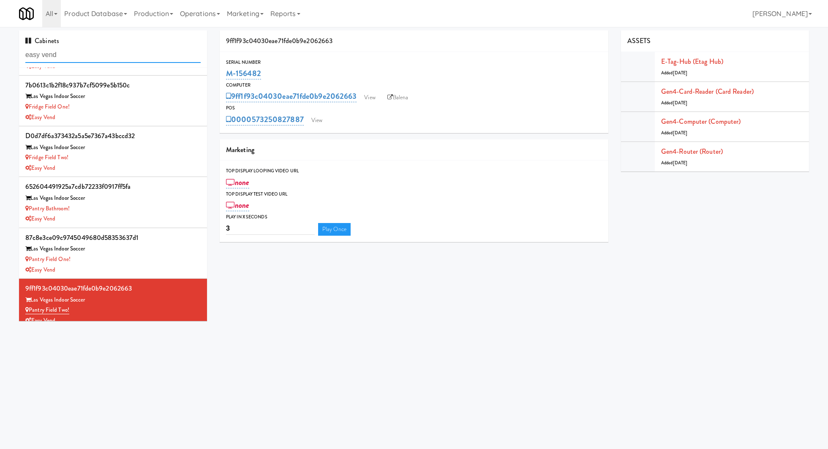
click at [89, 57] on input "easy vend" at bounding box center [112, 55] width 175 height 16
paste input "The Sound at Pennington B"
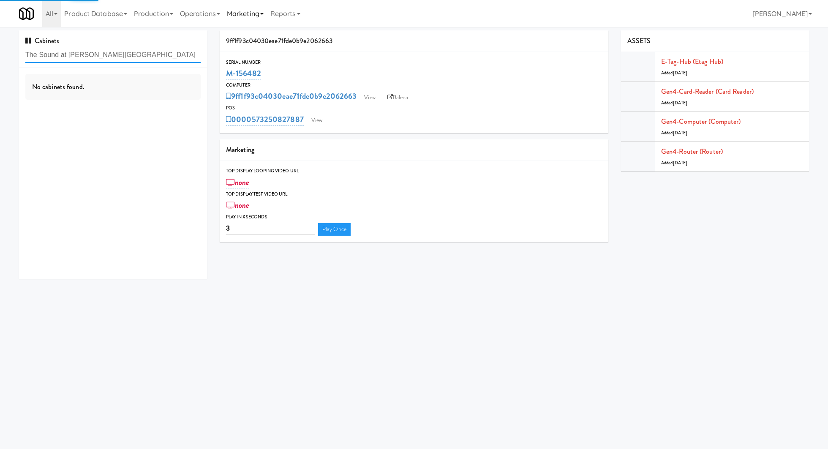
type input "The Sound at Pennington Bend"
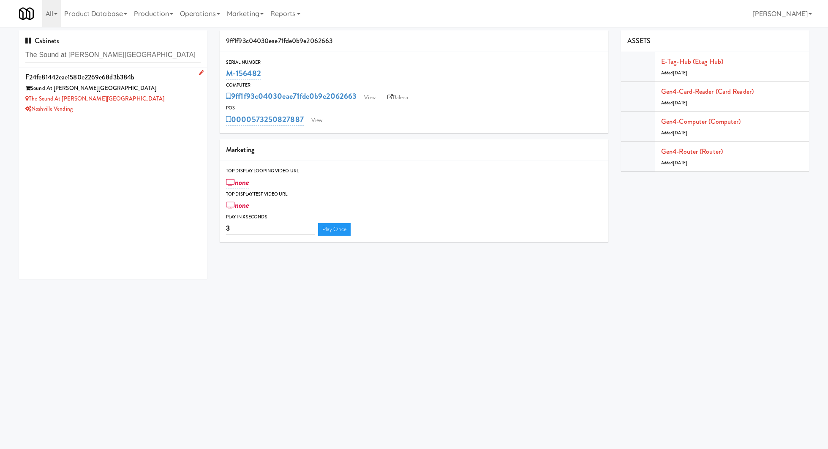
click at [147, 107] on div "Noshville Vending" at bounding box center [112, 109] width 175 height 11
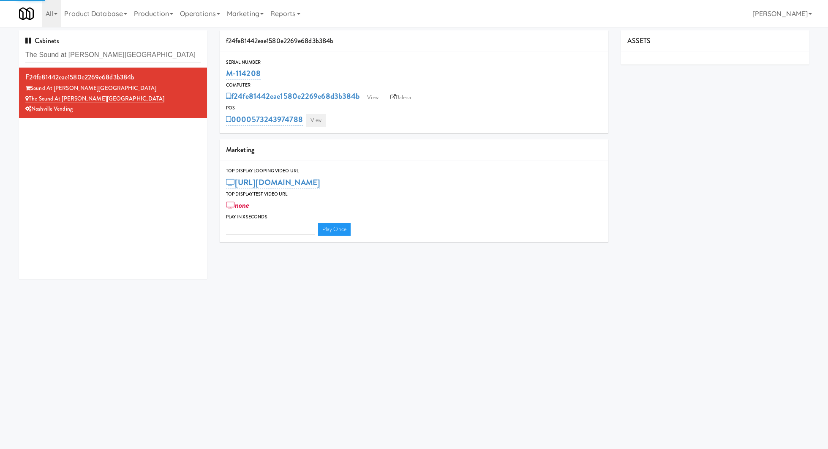
type input "3"
click at [320, 123] on link "View" at bounding box center [315, 120] width 19 height 13
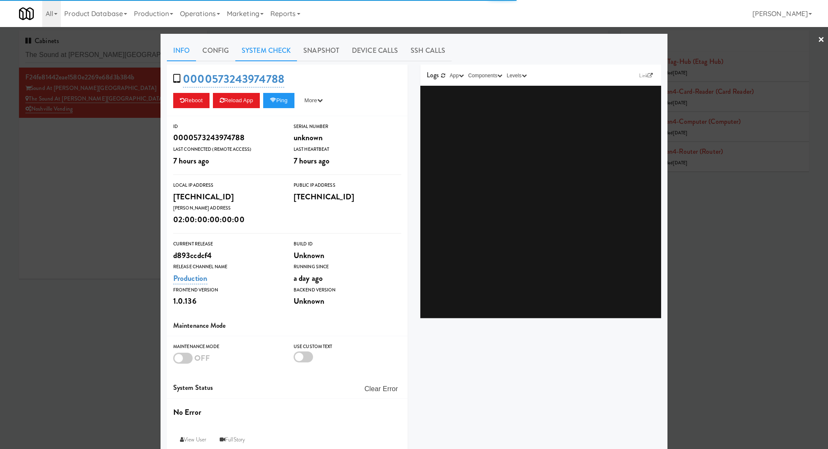
click at [273, 55] on link "System Check" at bounding box center [266, 50] width 62 height 21
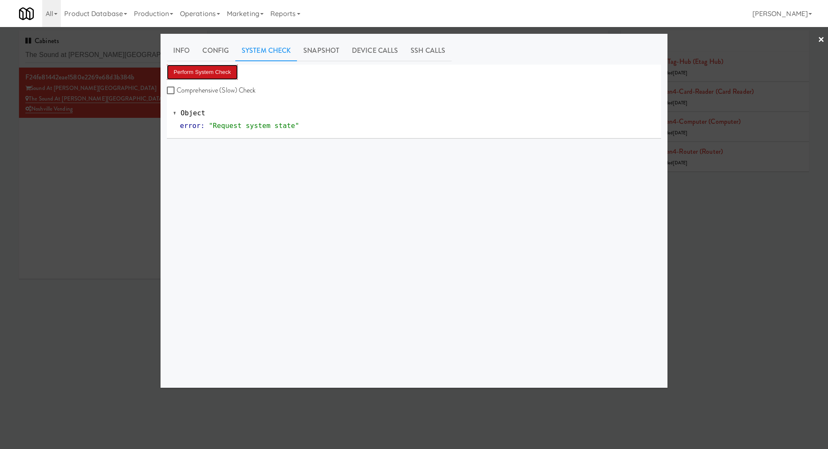
click at [222, 70] on button "Perform System Check" at bounding box center [202, 72] width 71 height 15
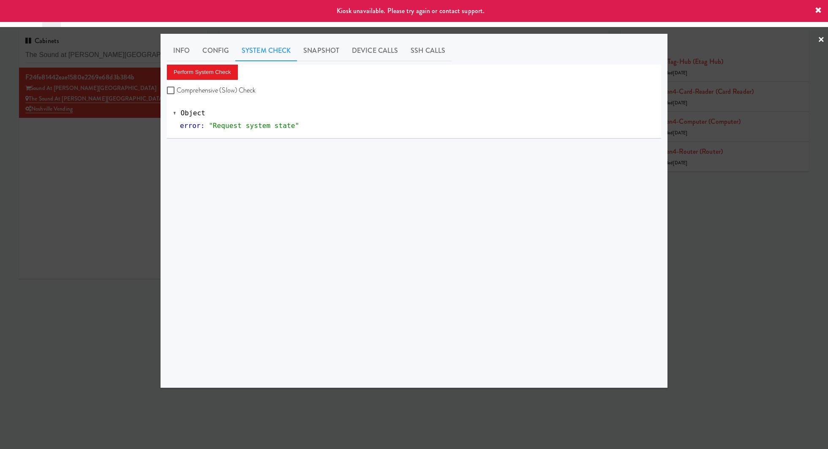
click at [94, 174] on div at bounding box center [414, 224] width 828 height 449
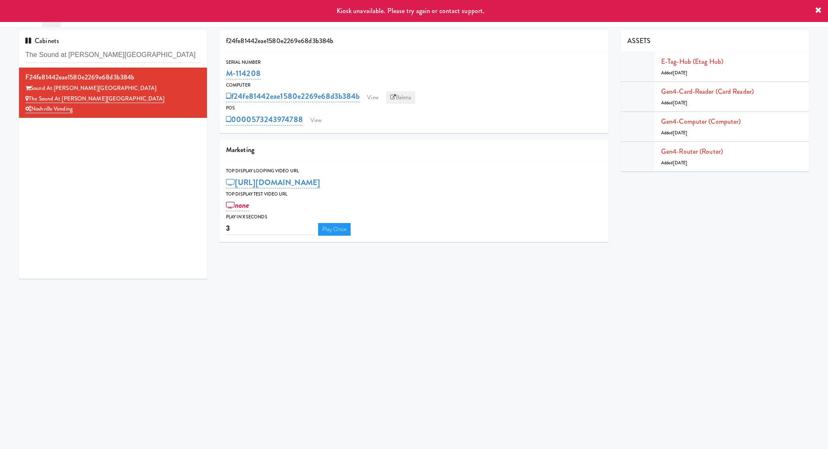
click at [402, 97] on link "Balena" at bounding box center [401, 97] width 30 height 13
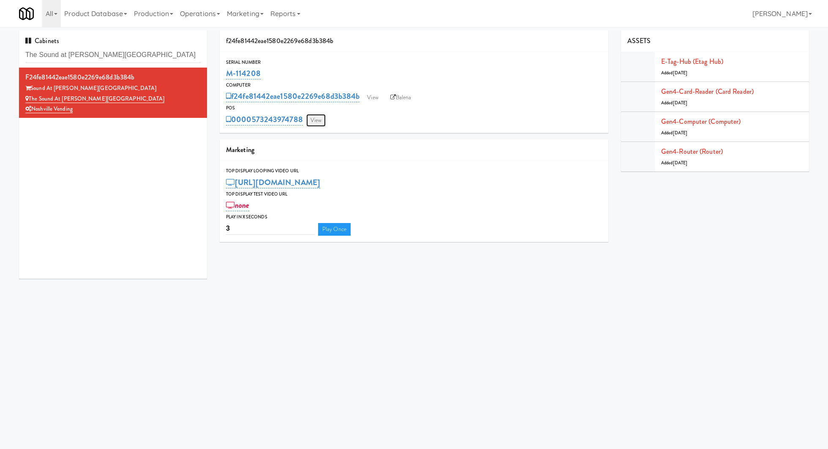
click at [316, 119] on link "View" at bounding box center [315, 120] width 19 height 13
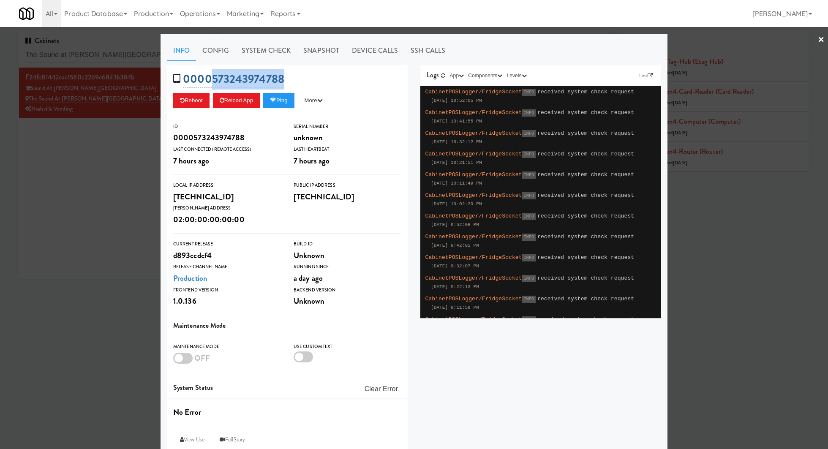
drag, startPoint x: 301, startPoint y: 74, endPoint x: 212, endPoint y: 77, distance: 88.7
click at [212, 77] on div "0000573243974788 Reboot Reload App Ping More Ping Server Restart Server Force R…" at bounding box center [287, 91] width 241 height 52
copy link "573243974788"
click at [258, 51] on link "System Check" at bounding box center [266, 50] width 62 height 21
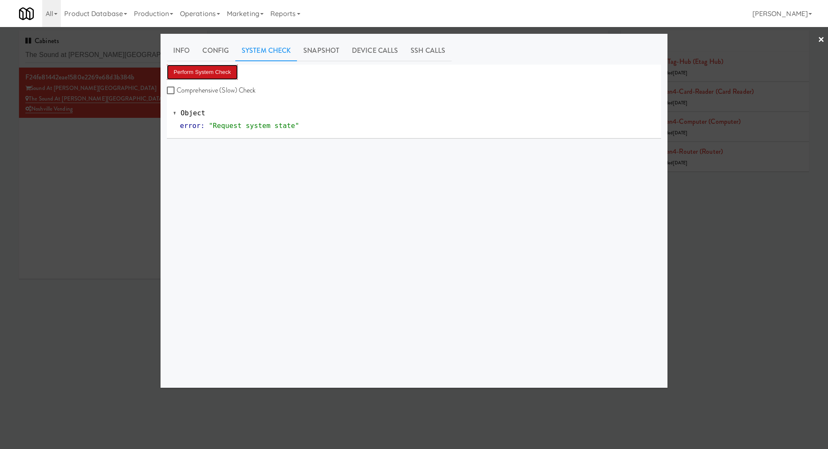
click at [223, 70] on button "Perform System Check" at bounding box center [202, 72] width 71 height 15
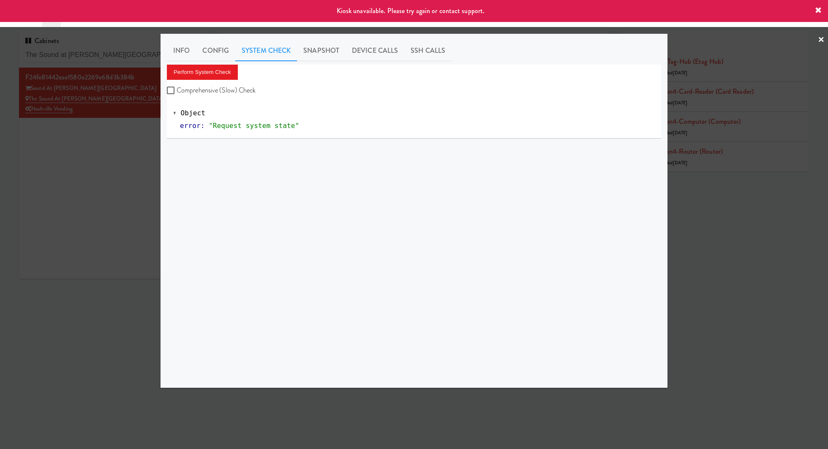
click at [137, 117] on div at bounding box center [414, 224] width 828 height 449
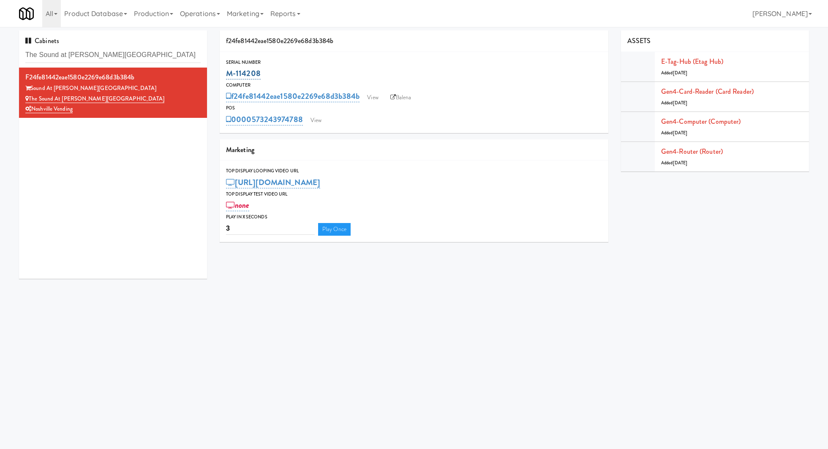
drag, startPoint x: 275, startPoint y: 73, endPoint x: 226, endPoint y: 73, distance: 49.0
click at [226, 73] on div "M-114208" at bounding box center [414, 73] width 376 height 14
copy link "M-114208"
click at [312, 121] on link "View" at bounding box center [315, 120] width 19 height 13
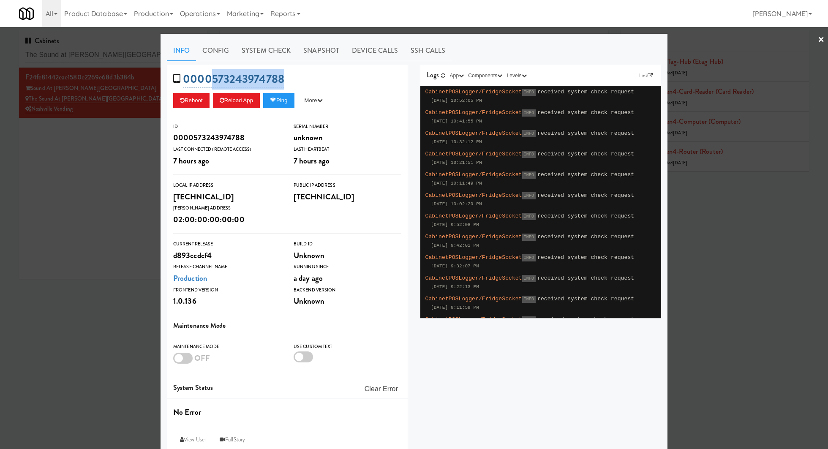
drag, startPoint x: 298, startPoint y: 81, endPoint x: 212, endPoint y: 80, distance: 86.1
click at [212, 80] on div "0000573243974788 Reboot Reload App Ping More Ping Server Restart Server Force R…" at bounding box center [287, 91] width 241 height 52
copy link "573243974788"
click at [264, 54] on link "System Check" at bounding box center [266, 50] width 62 height 21
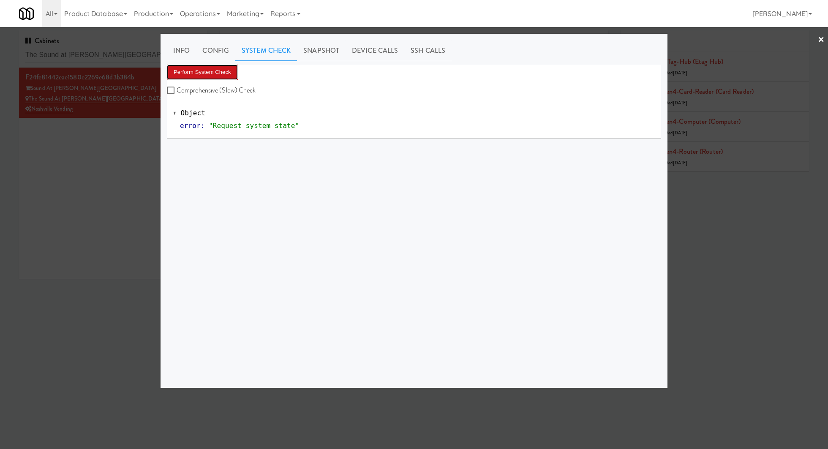
click at [229, 75] on button "Perform System Check" at bounding box center [202, 72] width 71 height 15
click at [103, 184] on div at bounding box center [414, 224] width 828 height 449
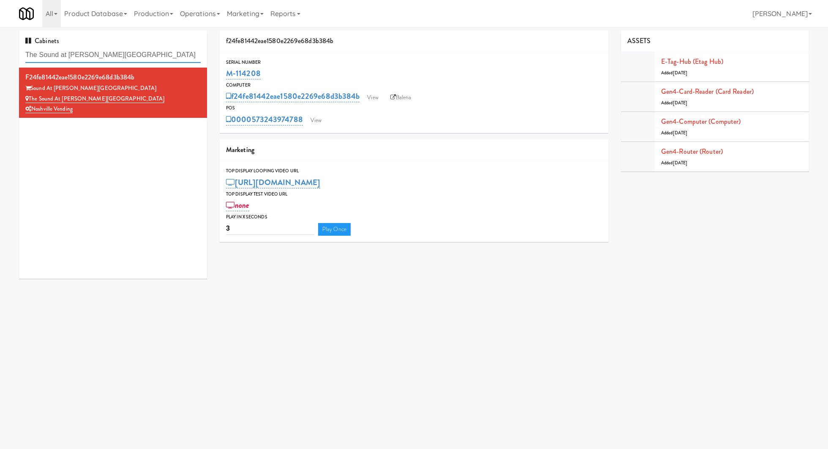
click at [175, 57] on input "The Sound at Pennington Bend" at bounding box center [112, 55] width 175 height 16
paste input "Hitter's House - Cooler - Right:"
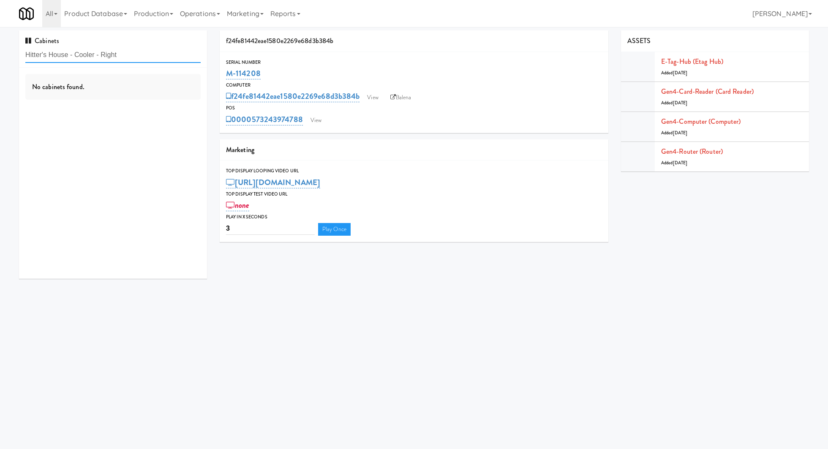
type input "Hitter's House - Cooler - Right"
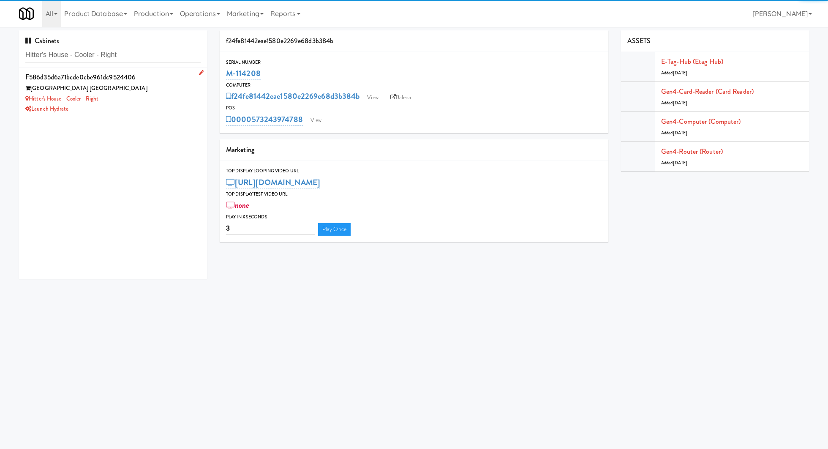
click at [166, 96] on div "Hitter's House - Cooler - Right" at bounding box center [112, 99] width 175 height 11
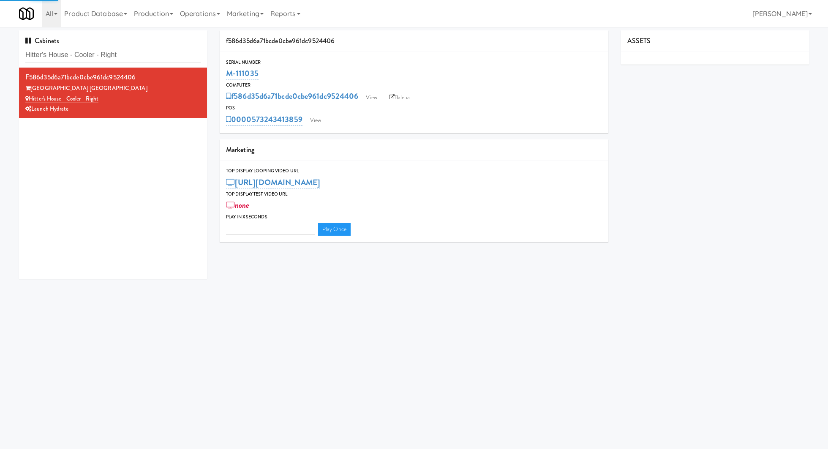
type input "3"
click at [316, 114] on link "View" at bounding box center [315, 120] width 19 height 13
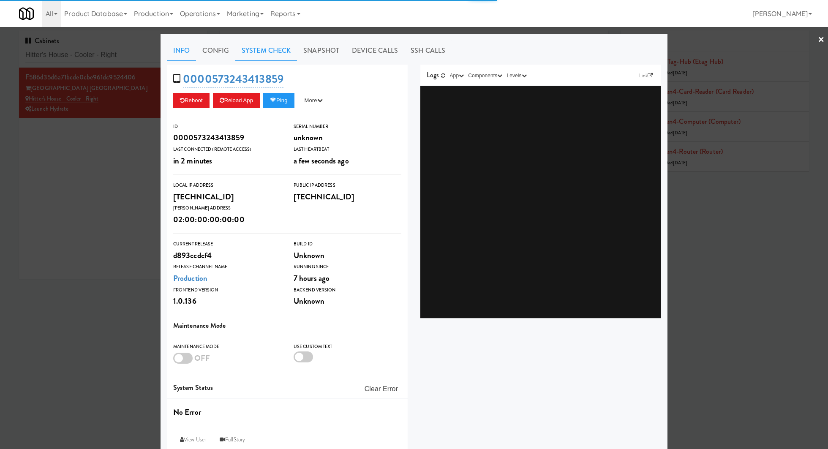
click at [280, 61] on link "System Check" at bounding box center [266, 50] width 62 height 21
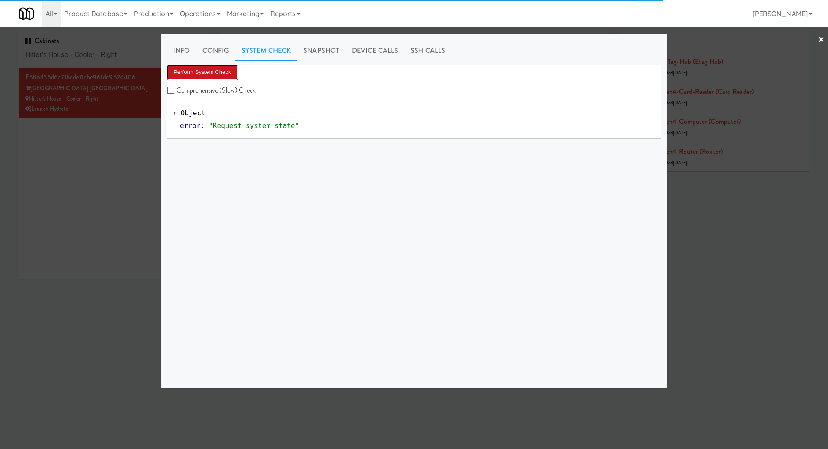
click at [216, 65] on button "Perform System Check" at bounding box center [202, 72] width 71 height 15
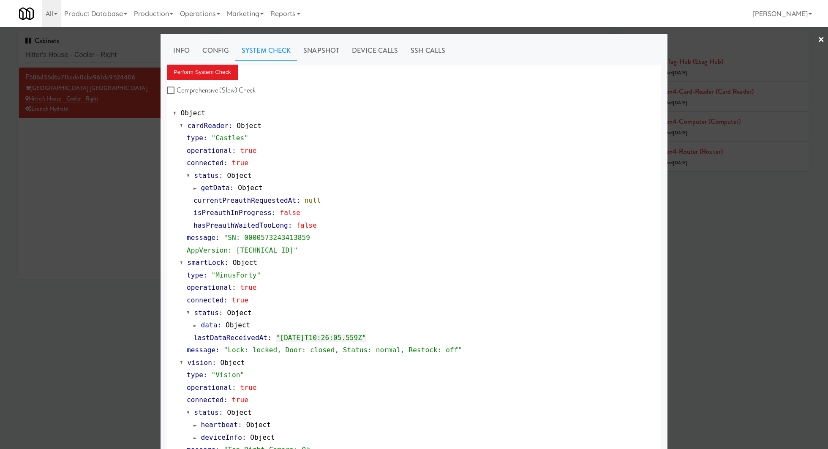
click at [106, 181] on div at bounding box center [414, 224] width 828 height 449
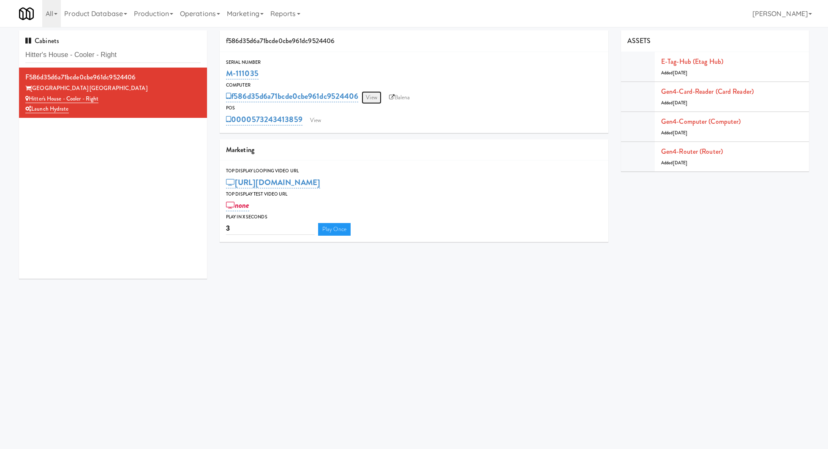
click at [371, 97] on link "View" at bounding box center [370, 97] width 19 height 13
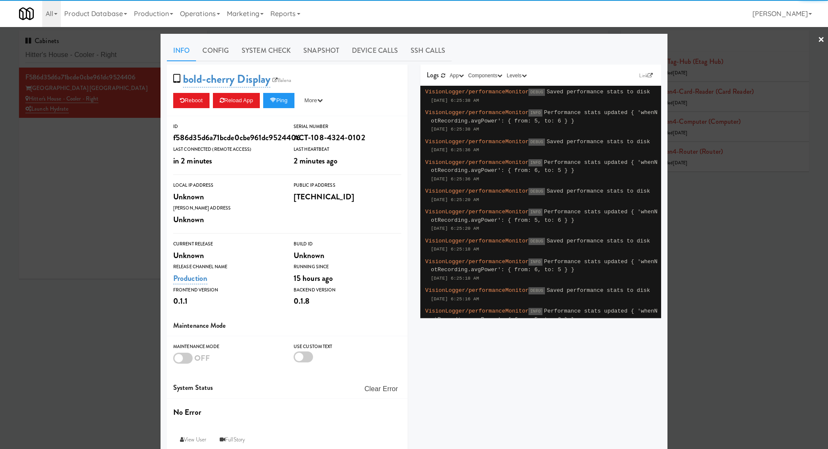
click at [293, 52] on link "System Check" at bounding box center [266, 50] width 62 height 21
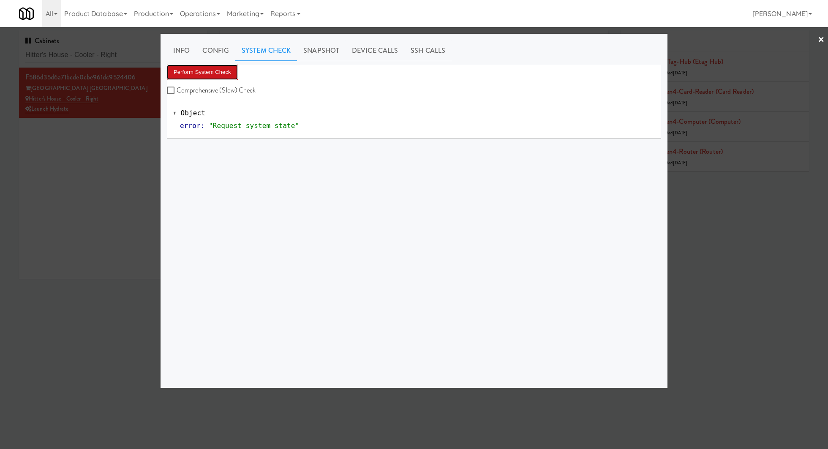
click at [229, 65] on button "Perform System Check" at bounding box center [202, 72] width 71 height 15
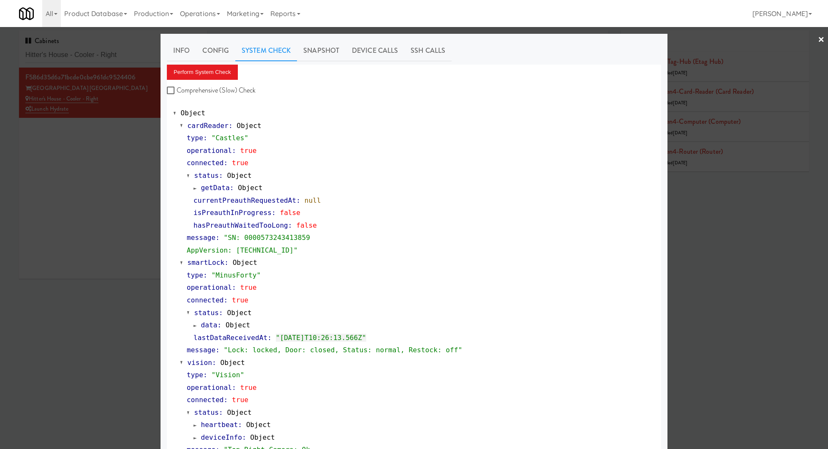
click at [117, 198] on div at bounding box center [414, 224] width 828 height 449
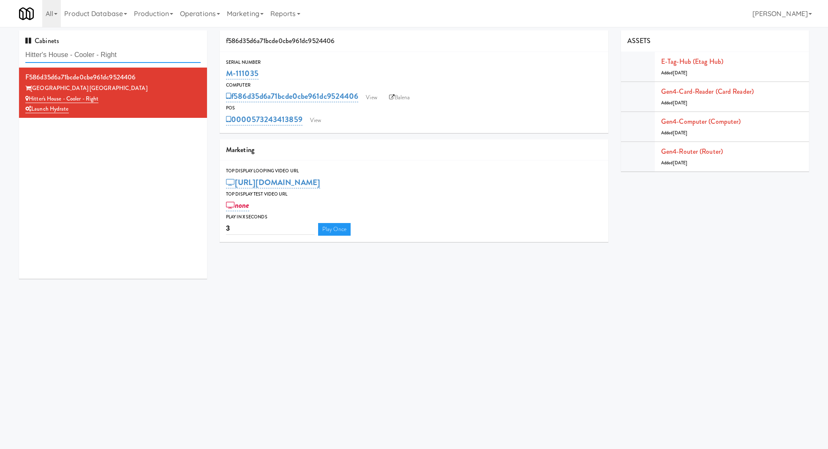
click at [140, 54] on input "Hitter's House - Cooler - Right" at bounding box center [112, 55] width 175 height 16
paste input "Windsor Gardens Combo"
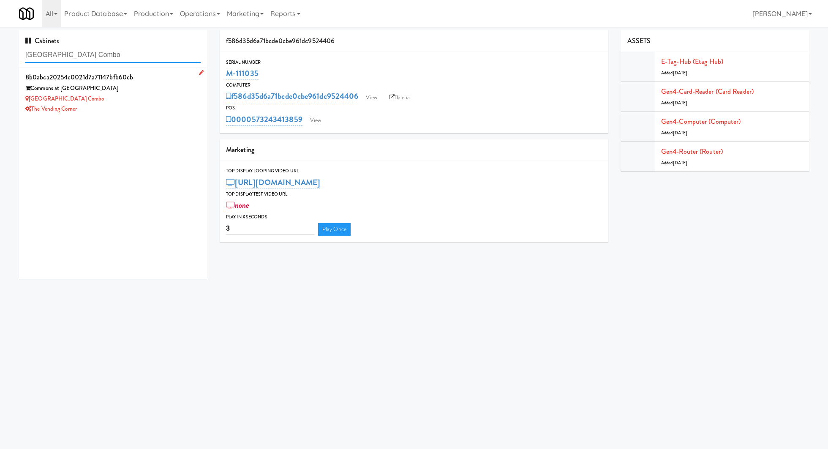
type input "Windsor Gardens Combo"
click at [157, 97] on div "Windsor Gardens Combo" at bounding box center [112, 99] width 175 height 11
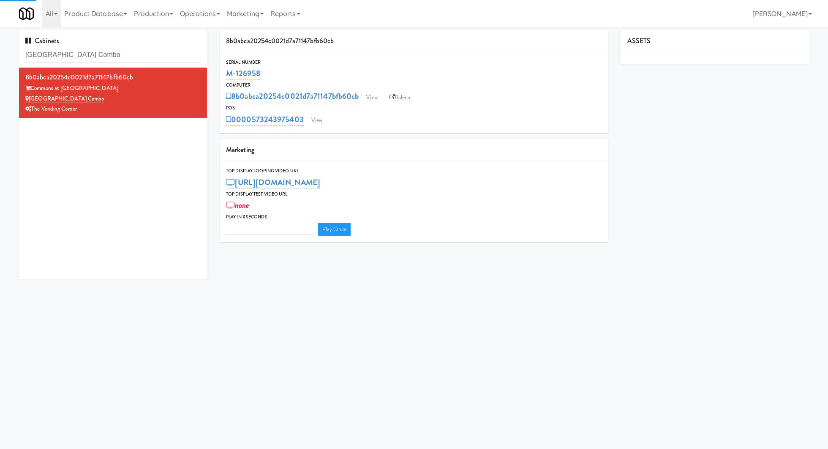
type input "3"
click at [404, 98] on link "Balena" at bounding box center [400, 97] width 30 height 13
click at [315, 115] on link "View" at bounding box center [316, 120] width 19 height 13
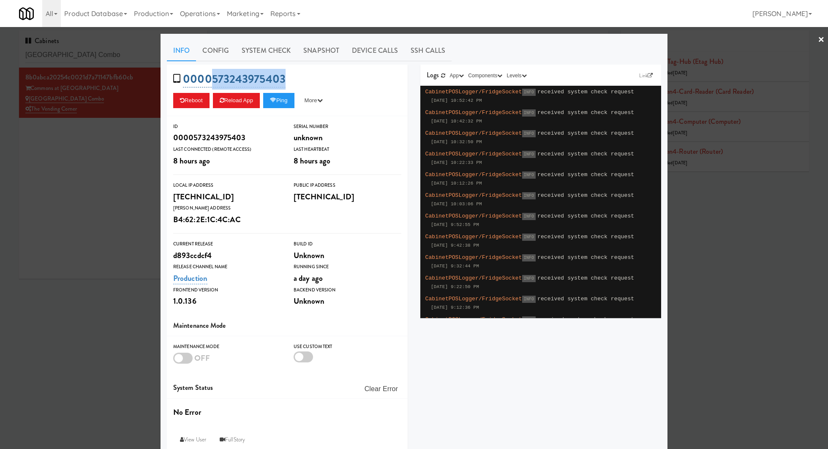
drag, startPoint x: 295, startPoint y: 81, endPoint x: 208, endPoint y: 78, distance: 87.0
click at [209, 78] on div "0000573243975403 Reboot Reload App Ping More Ping Server Restart Server Force R…" at bounding box center [287, 91] width 241 height 52
copy link "573243975403"
click at [265, 53] on link "System Check" at bounding box center [266, 50] width 62 height 21
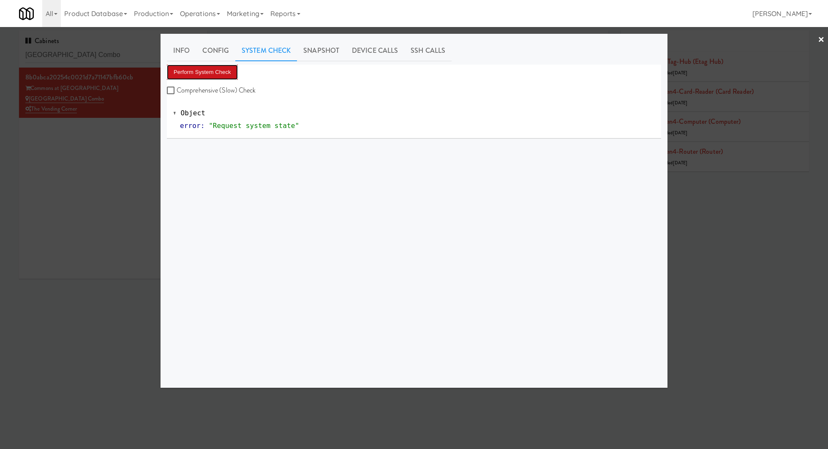
click at [205, 69] on button "Perform System Check" at bounding box center [202, 72] width 71 height 15
click at [108, 125] on div at bounding box center [414, 224] width 828 height 449
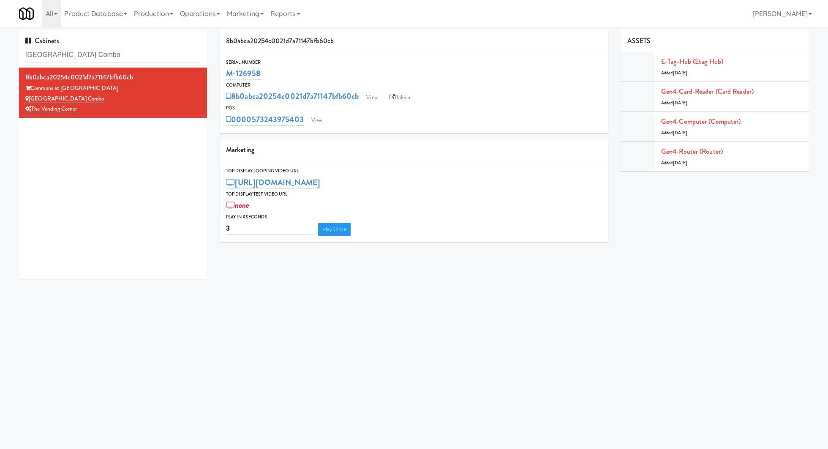
drag, startPoint x: 274, startPoint y: 73, endPoint x: 217, endPoint y: 73, distance: 57.0
click at [217, 73] on div "8b0abca20254c0021d7a71147bfb60cb Serial Number M-126958 Computer 8b0abca20254c0…" at bounding box center [413, 139] width 401 height 218
copy link "M-126958"
click at [320, 122] on link "View" at bounding box center [316, 120] width 19 height 13
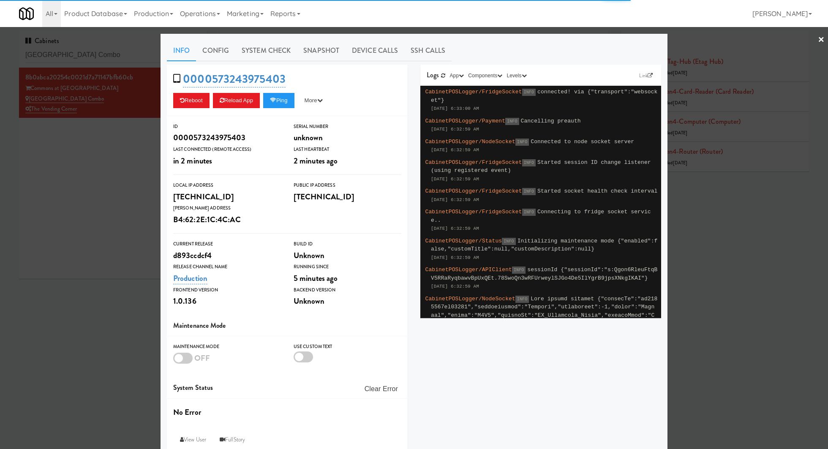
click at [268, 51] on link "System Check" at bounding box center [266, 50] width 62 height 21
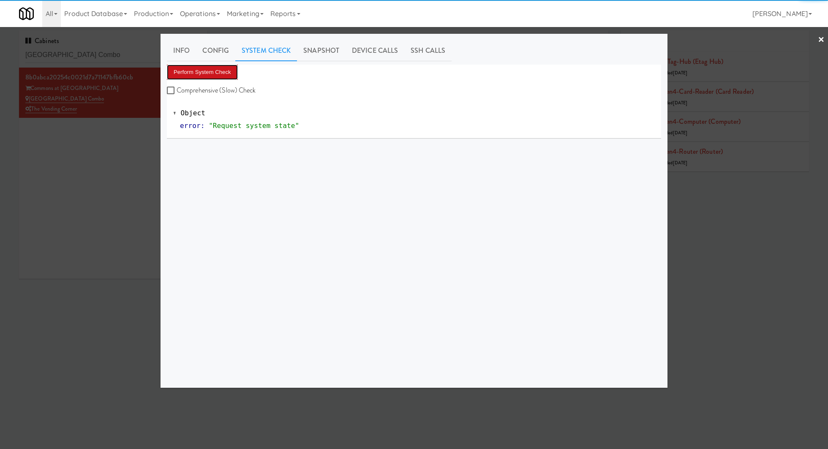
click at [228, 73] on button "Perform System Check" at bounding box center [202, 72] width 71 height 15
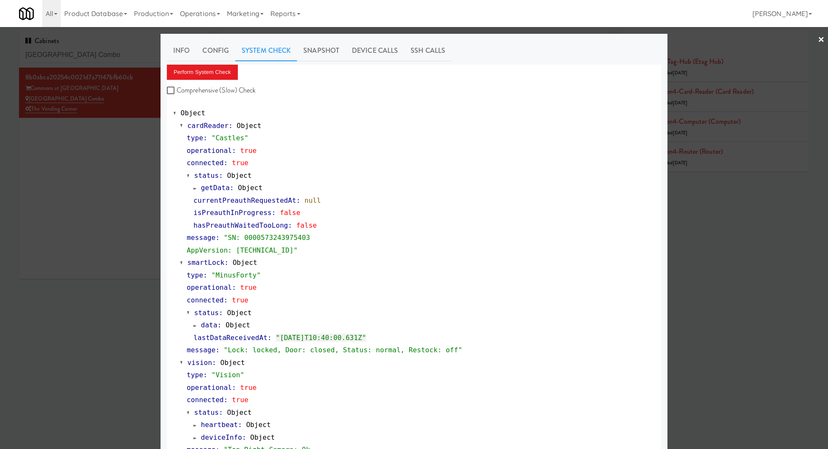
click at [130, 54] on div at bounding box center [414, 224] width 828 height 449
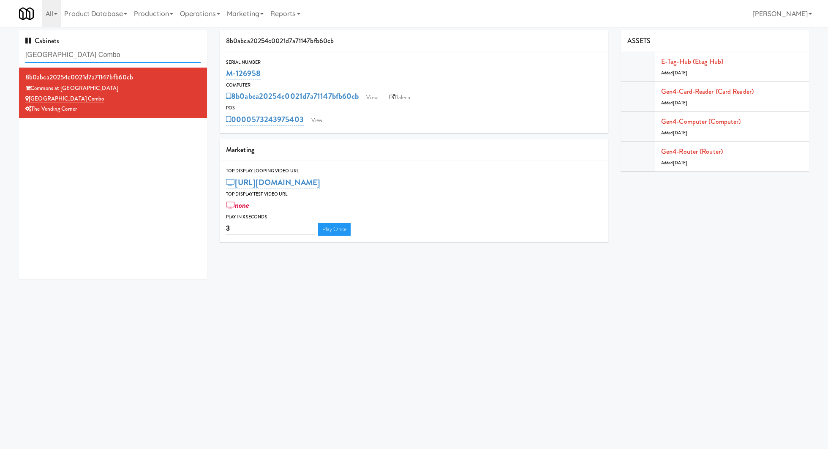
click at [130, 54] on input "Windsor Gardens Combo" at bounding box center [112, 55] width 175 height 16
paste input "Oasis - Cooler"
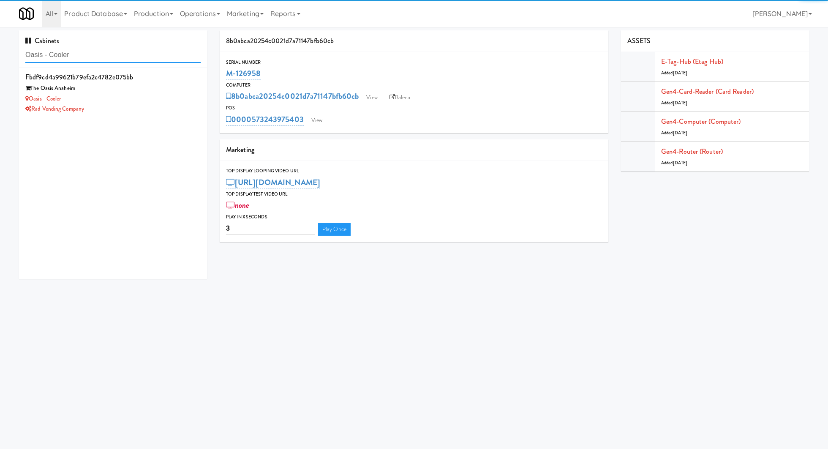
type input "Oasis - Cooler"
click at [167, 91] on div "The Oasis Anaheim" at bounding box center [112, 88] width 175 height 11
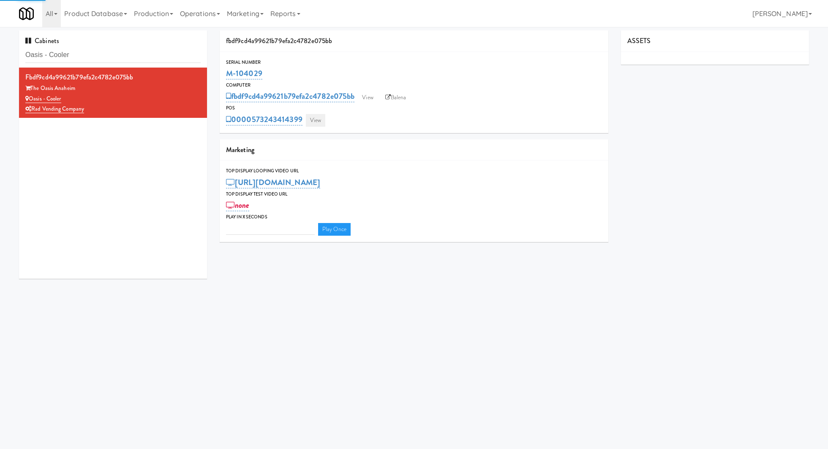
type input "3"
click at [315, 114] on link "View" at bounding box center [315, 120] width 19 height 13
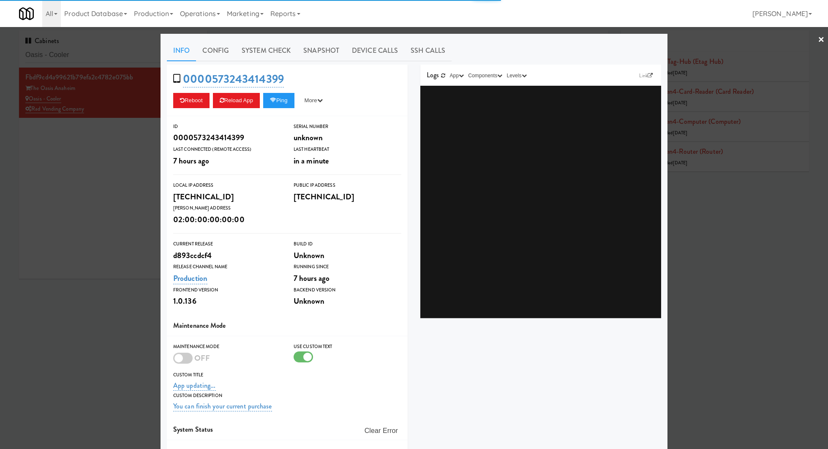
click at [264, 54] on link "System Check" at bounding box center [266, 50] width 62 height 21
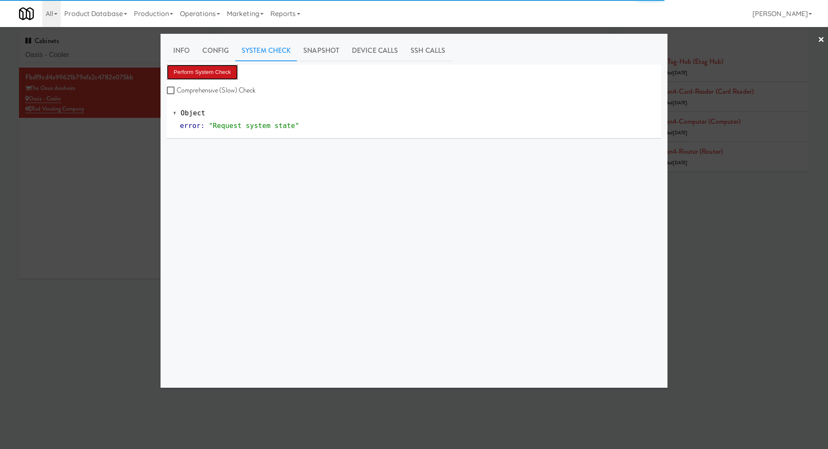
click at [223, 72] on button "Perform System Check" at bounding box center [202, 72] width 71 height 15
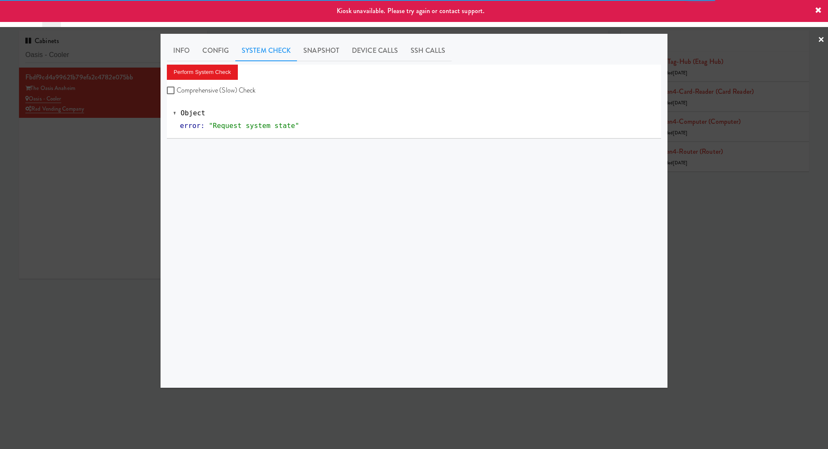
click at [141, 136] on div at bounding box center [414, 224] width 828 height 449
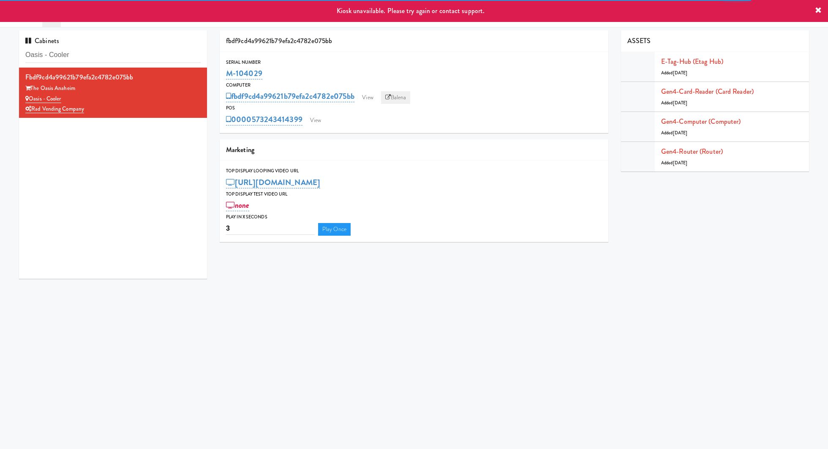
click at [399, 96] on link "Balena" at bounding box center [396, 97] width 30 height 13
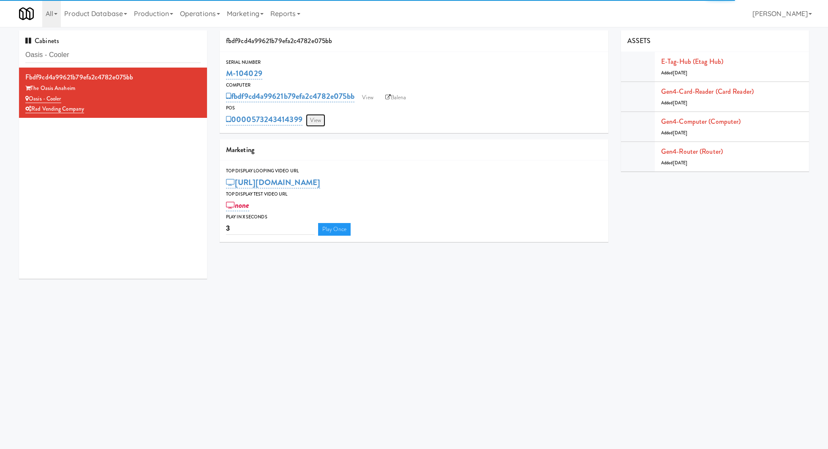
click at [316, 118] on link "View" at bounding box center [315, 120] width 19 height 13
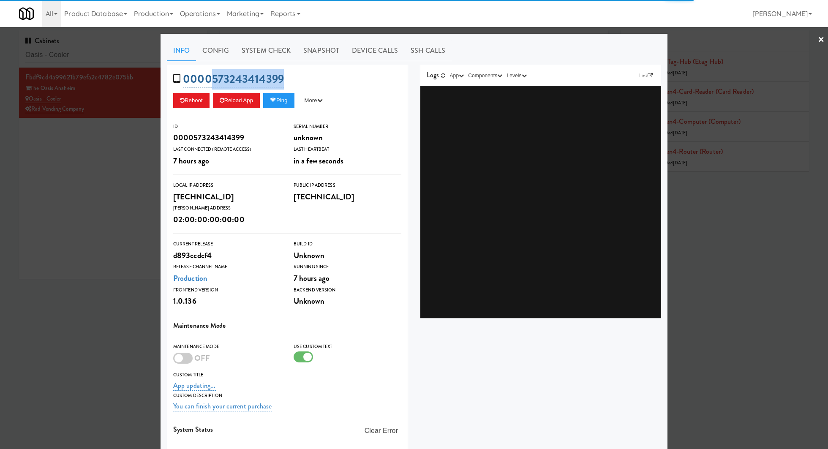
drag, startPoint x: 307, startPoint y: 75, endPoint x: 212, endPoint y: 83, distance: 95.3
click at [212, 83] on div "0000573243414399 Reboot Reload App Ping More Ping Server Restart Server Force R…" at bounding box center [287, 91] width 241 height 52
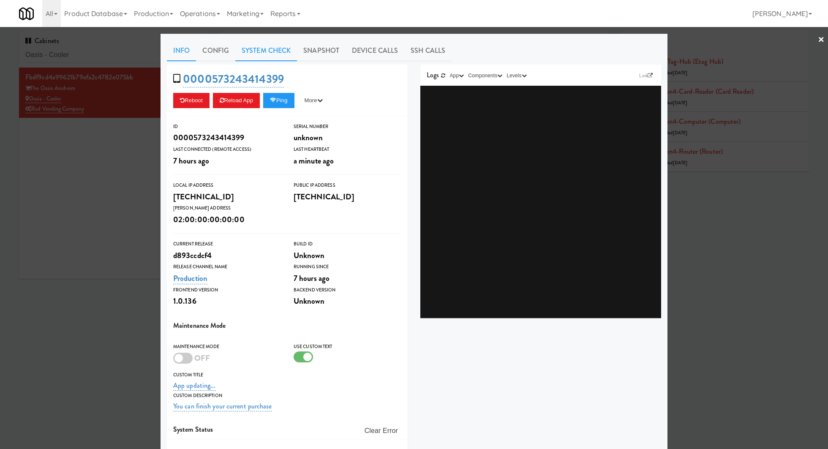
click at [264, 49] on link "System Check" at bounding box center [266, 50] width 62 height 21
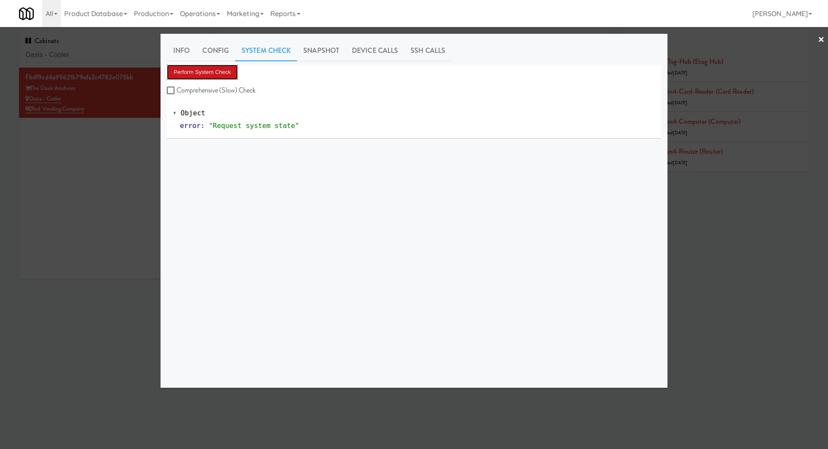
click at [225, 65] on button "Perform System Check" at bounding box center [202, 72] width 71 height 15
click at [146, 141] on div at bounding box center [414, 224] width 828 height 449
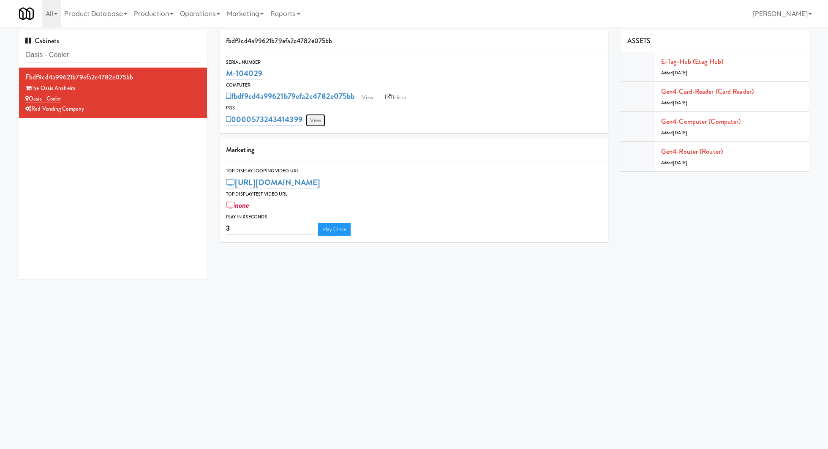
click at [315, 123] on link "View" at bounding box center [315, 120] width 19 height 13
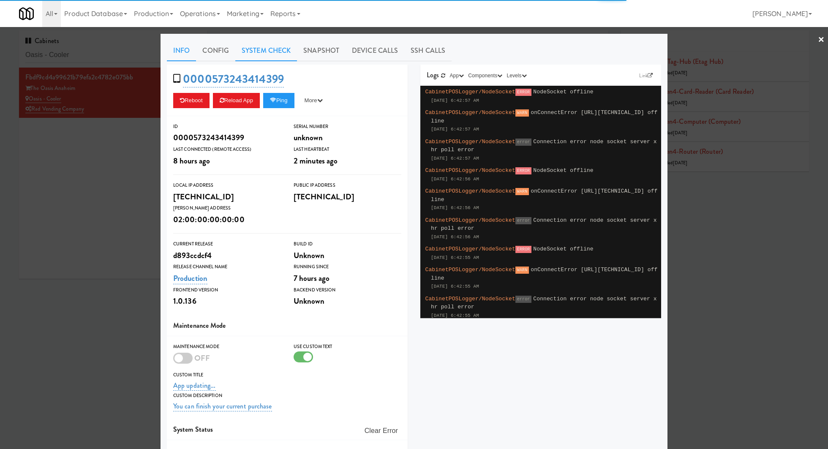
click at [271, 52] on link "System Check" at bounding box center [266, 50] width 62 height 21
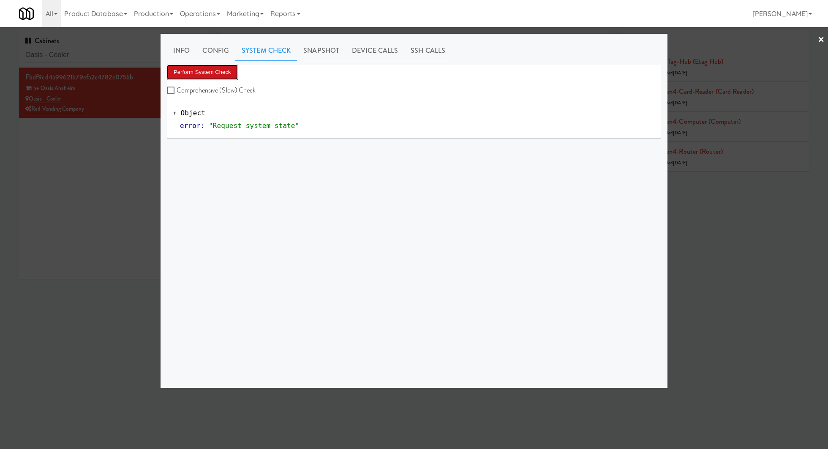
click at [225, 76] on button "Perform System Check" at bounding box center [202, 72] width 71 height 15
click at [217, 69] on button "Perform System Check" at bounding box center [202, 72] width 71 height 15
click at [225, 76] on button "Perform System Check" at bounding box center [202, 72] width 71 height 15
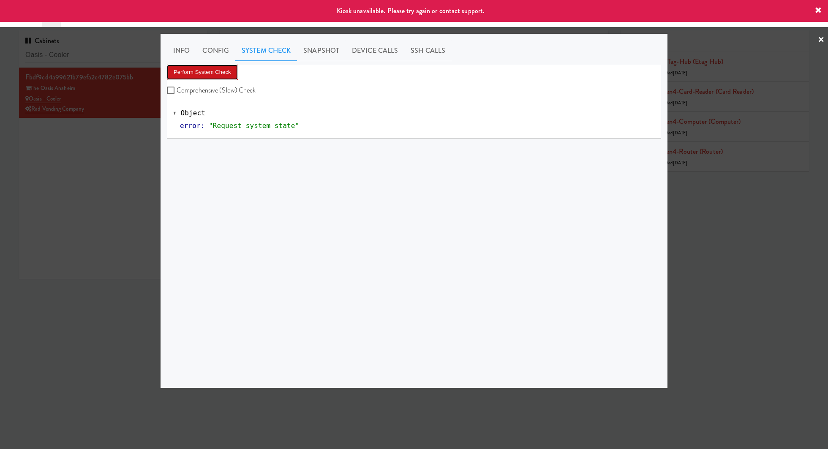
click at [225, 76] on button "Perform System Check" at bounding box center [202, 72] width 71 height 15
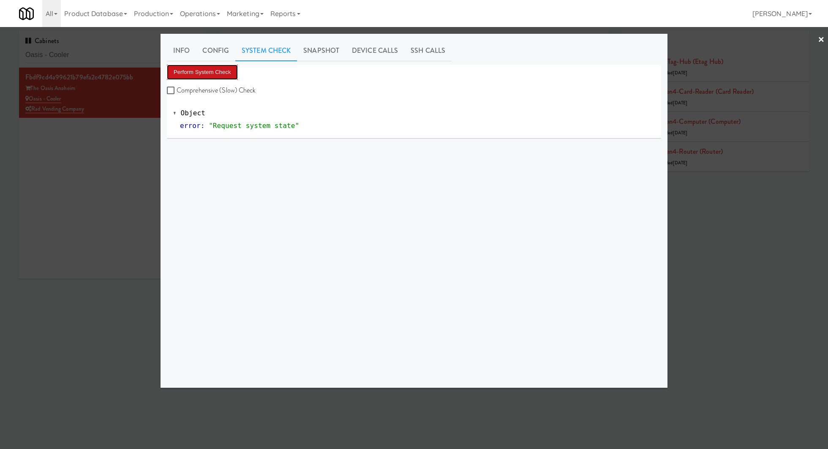
click at [225, 76] on button "Perform System Check" at bounding box center [202, 72] width 71 height 15
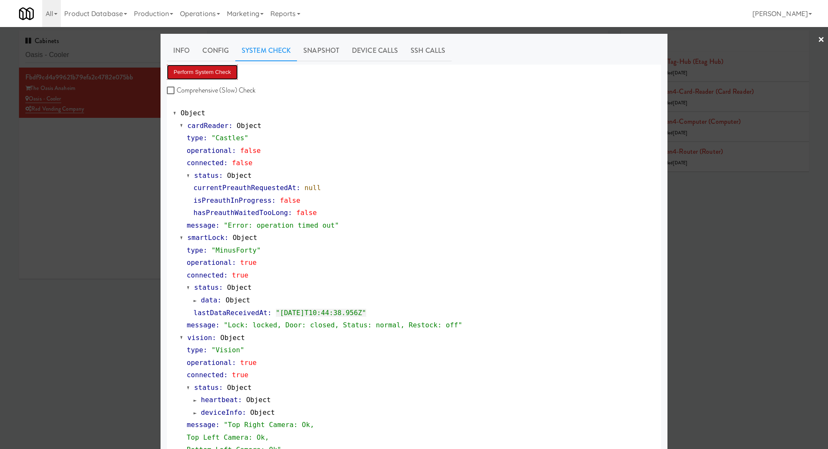
click at [230, 69] on button "Perform System Check" at bounding box center [202, 72] width 71 height 15
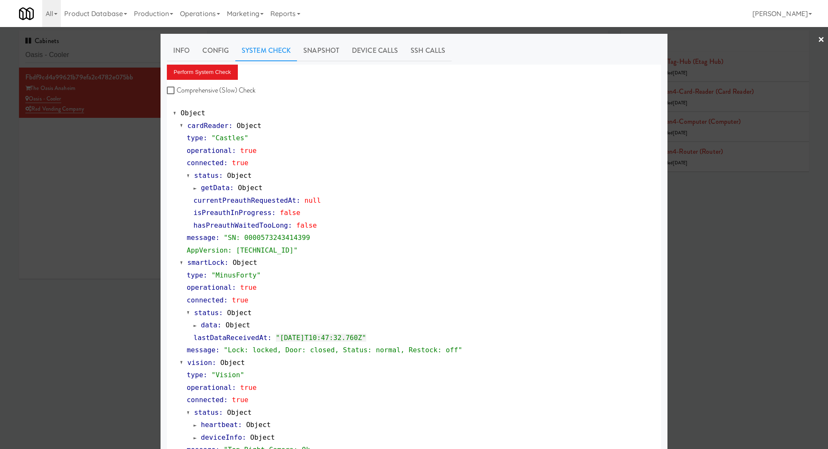
click at [122, 54] on div at bounding box center [414, 224] width 828 height 449
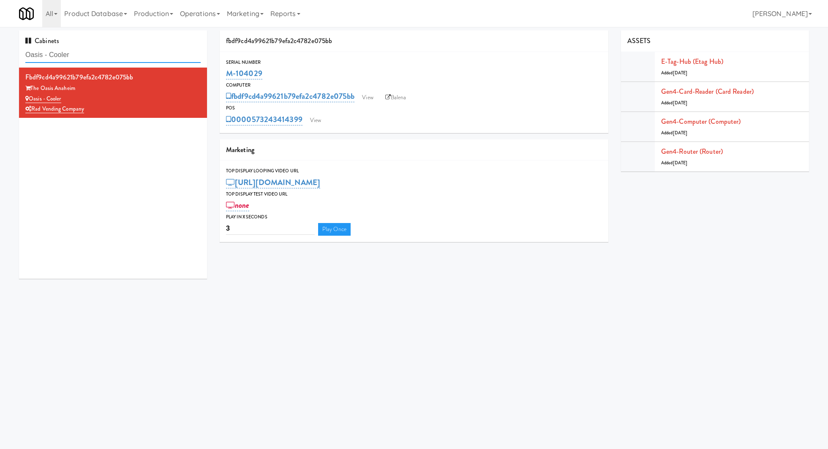
click at [122, 54] on input "Oasis - Cooler" at bounding box center [112, 55] width 175 height 16
paste input "605 Cooler 1"
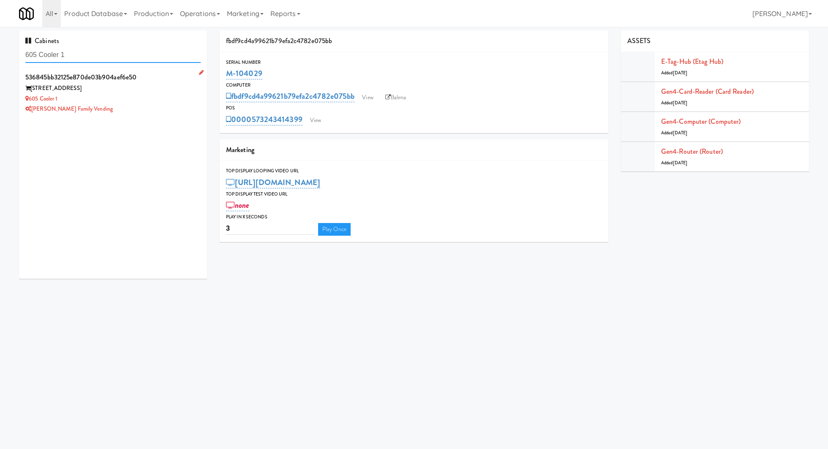
type input "605 Cooler 1"
click at [148, 90] on div "605 Place" at bounding box center [112, 88] width 175 height 11
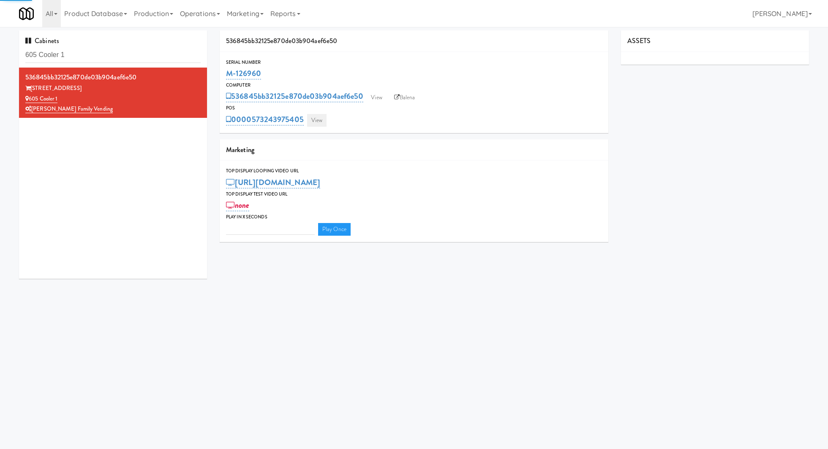
type input "3"
click at [319, 122] on link "View" at bounding box center [316, 120] width 19 height 13
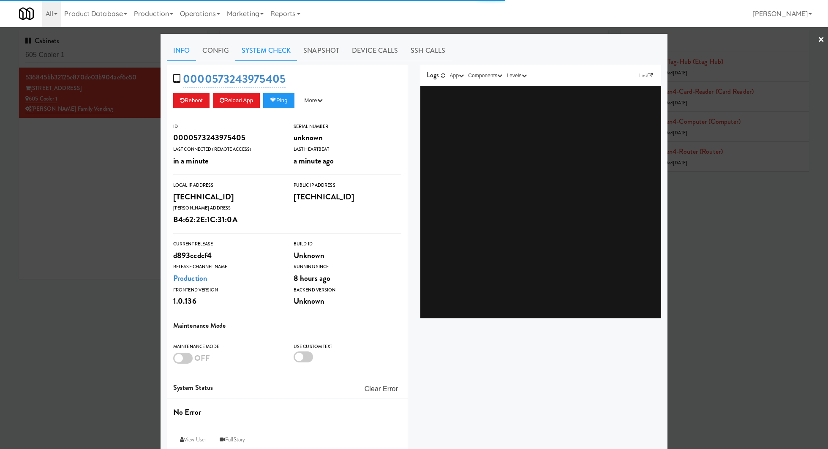
click at [262, 50] on link "System Check" at bounding box center [266, 50] width 62 height 21
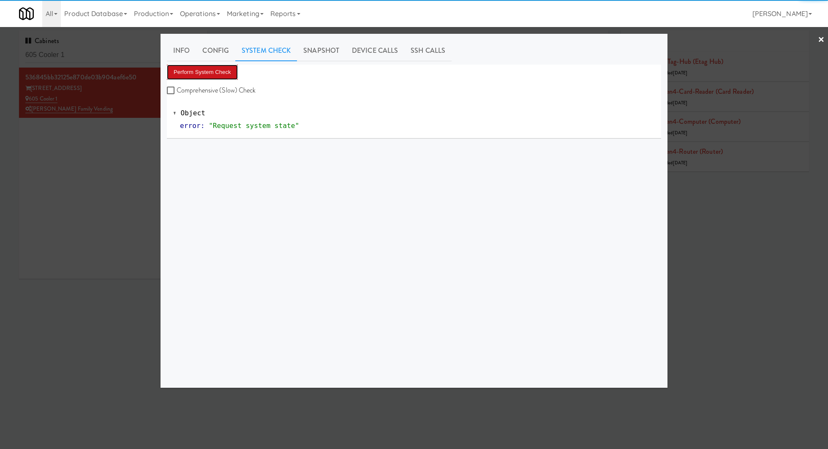
click at [226, 74] on button "Perform System Check" at bounding box center [202, 72] width 71 height 15
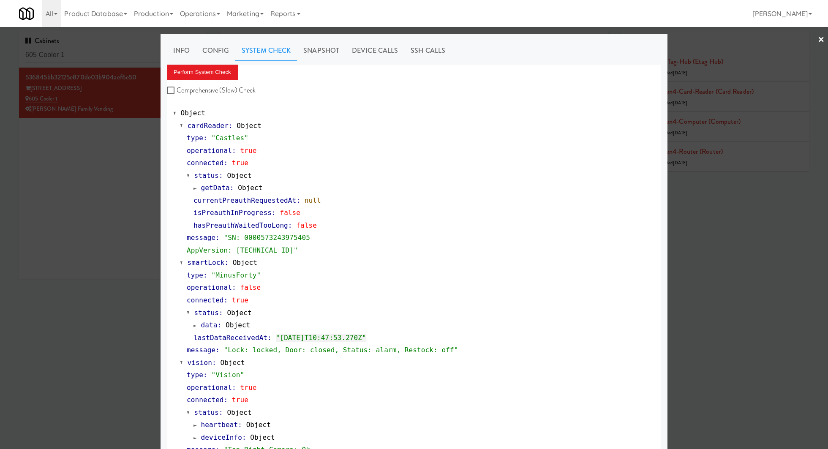
click at [113, 181] on div at bounding box center [414, 224] width 828 height 449
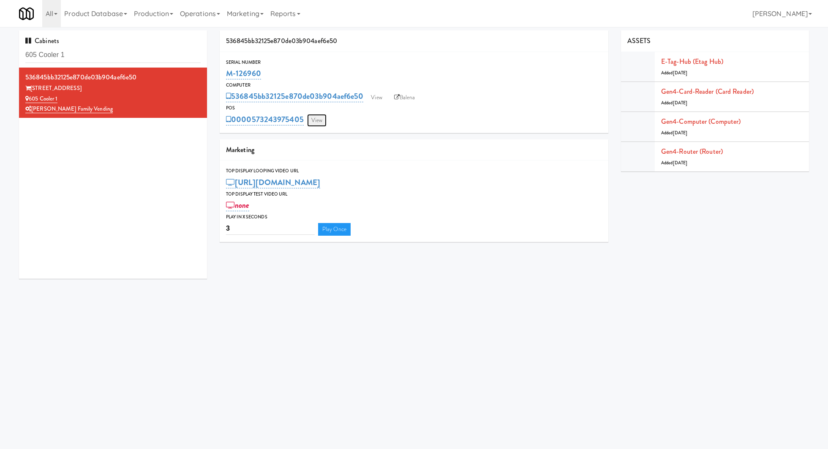
click at [319, 116] on link "View" at bounding box center [316, 120] width 19 height 13
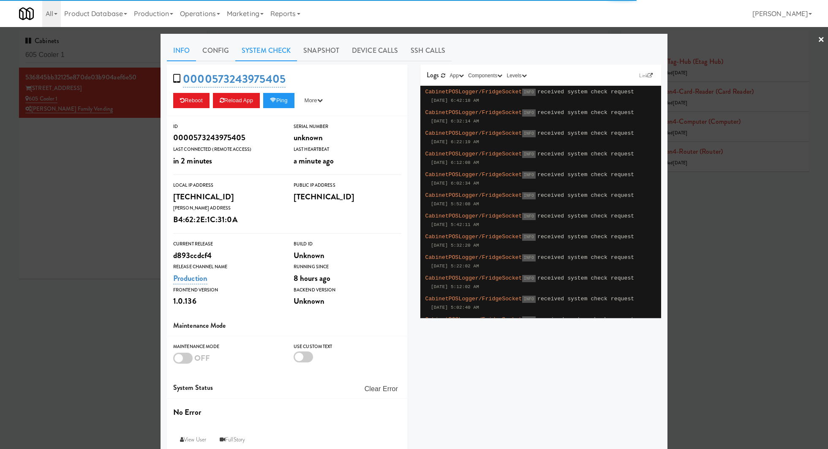
click at [259, 53] on link "System Check" at bounding box center [266, 50] width 62 height 21
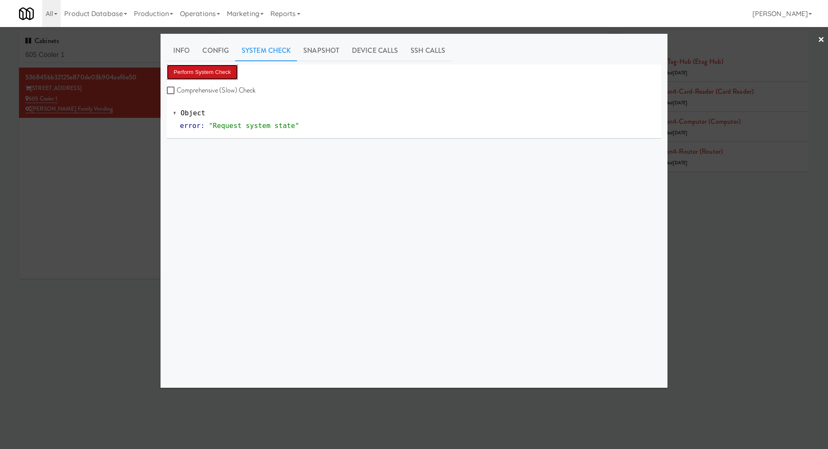
click at [229, 71] on button "Perform System Check" at bounding box center [202, 72] width 71 height 15
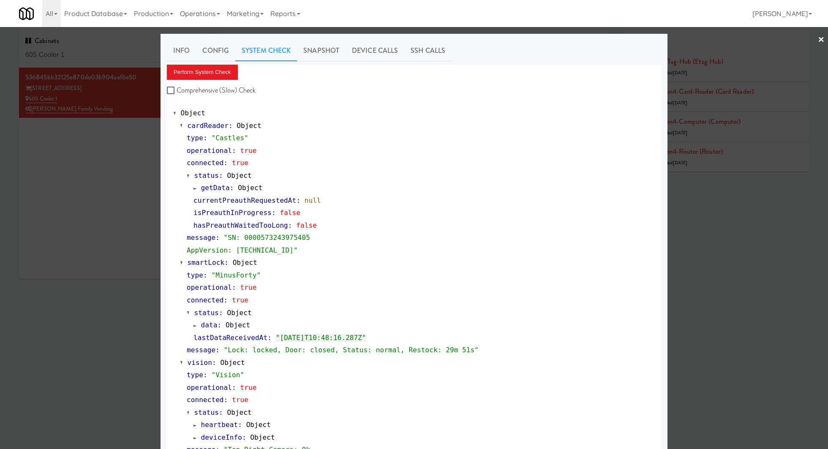
click at [102, 51] on div at bounding box center [414, 224] width 828 height 449
click at [102, 51] on input "605 Cooler 1" at bounding box center [112, 55] width 175 height 16
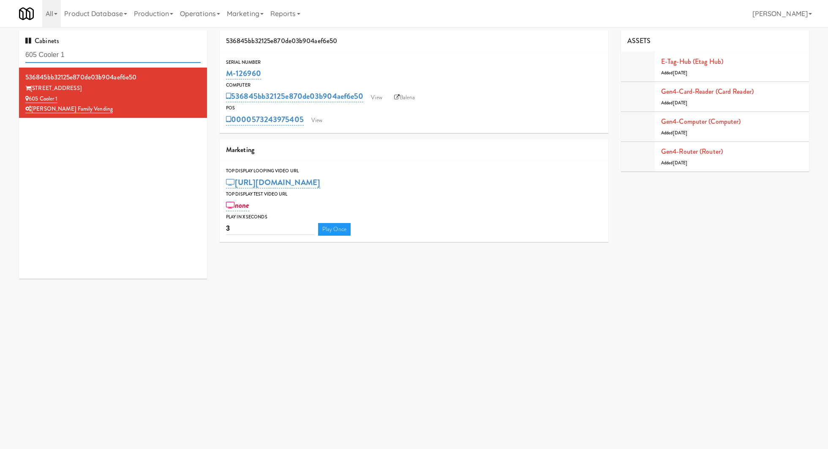
click at [102, 51] on input "605 Cooler 1" at bounding box center [112, 55] width 175 height 16
paste input "Illume - Combo - Middle"
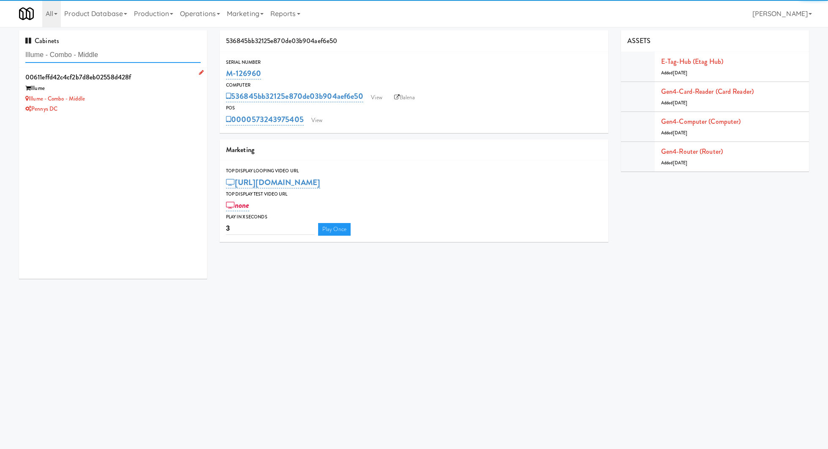
type input "Illume - Combo - Middle"
click at [163, 95] on div "Illume - Combo - Middle" at bounding box center [112, 99] width 175 height 11
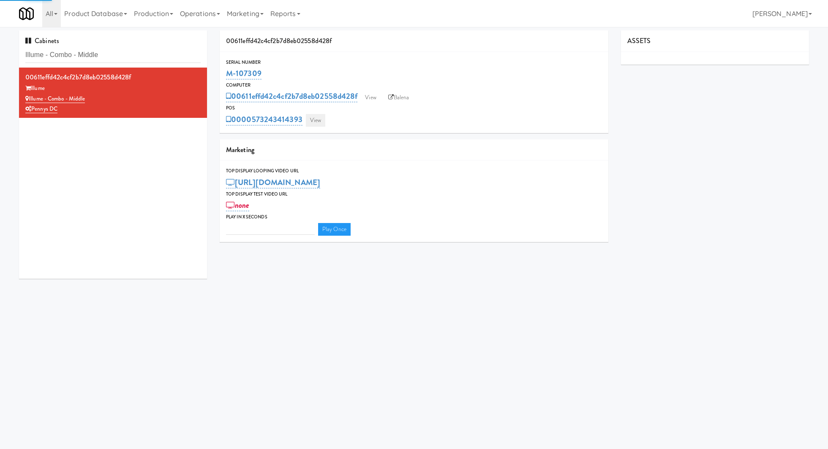
type input "3"
click at [315, 122] on link "View" at bounding box center [315, 120] width 19 height 13
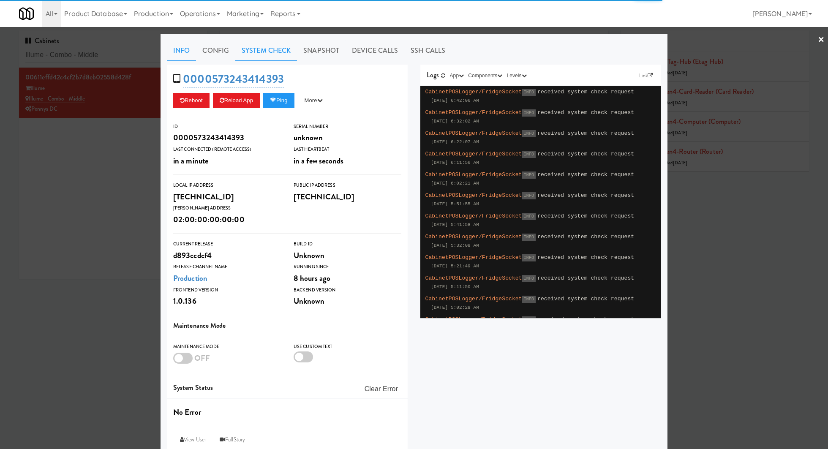
click at [264, 49] on link "System Check" at bounding box center [266, 50] width 62 height 21
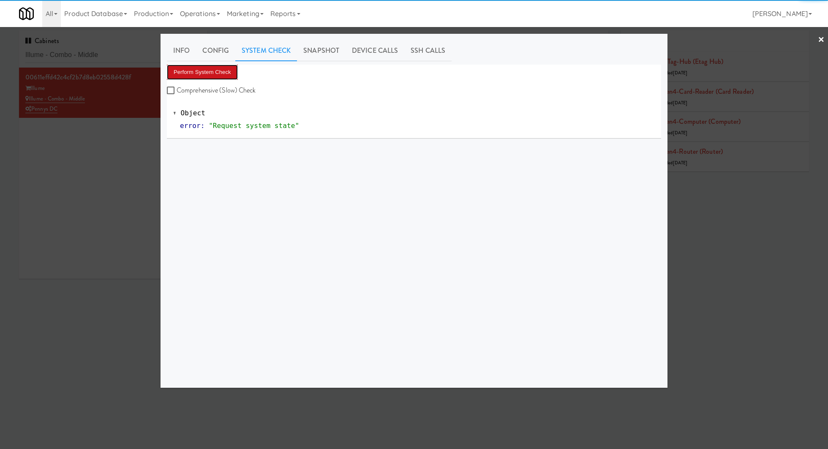
click at [220, 71] on button "Perform System Check" at bounding box center [202, 72] width 71 height 15
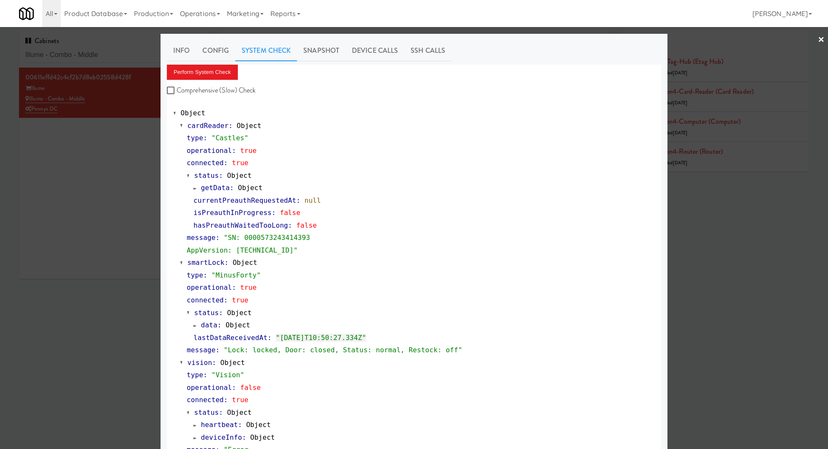
click at [123, 178] on div at bounding box center [414, 224] width 828 height 449
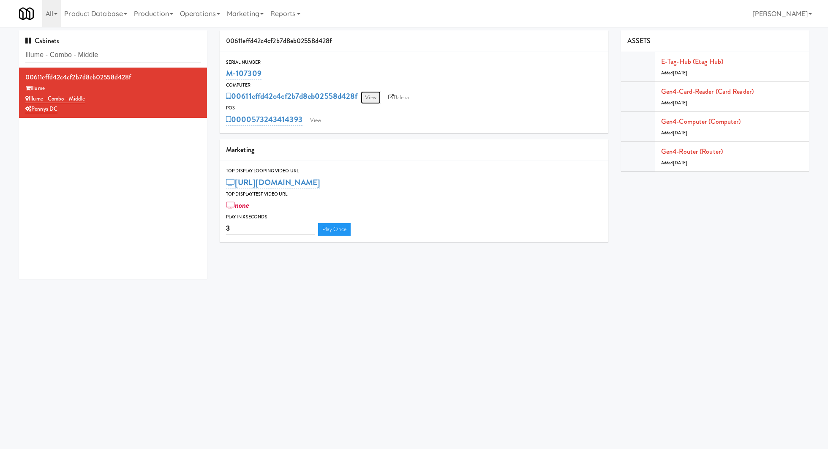
click at [374, 98] on link "View" at bounding box center [370, 97] width 19 height 13
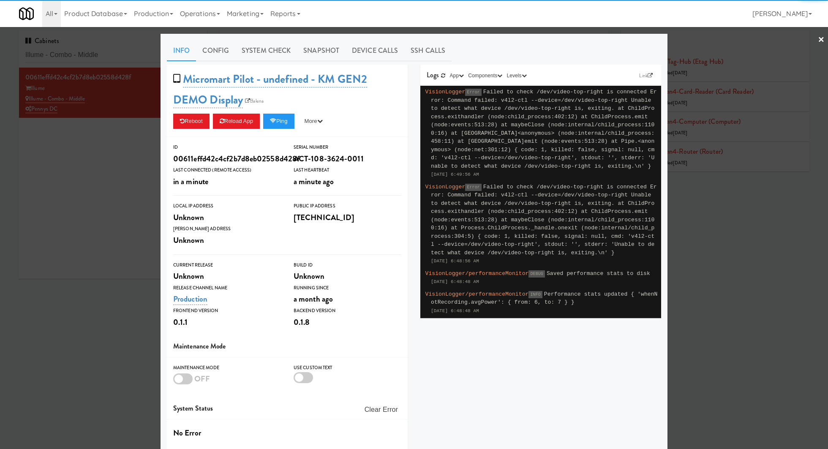
click at [289, 53] on link "System Check" at bounding box center [266, 50] width 62 height 21
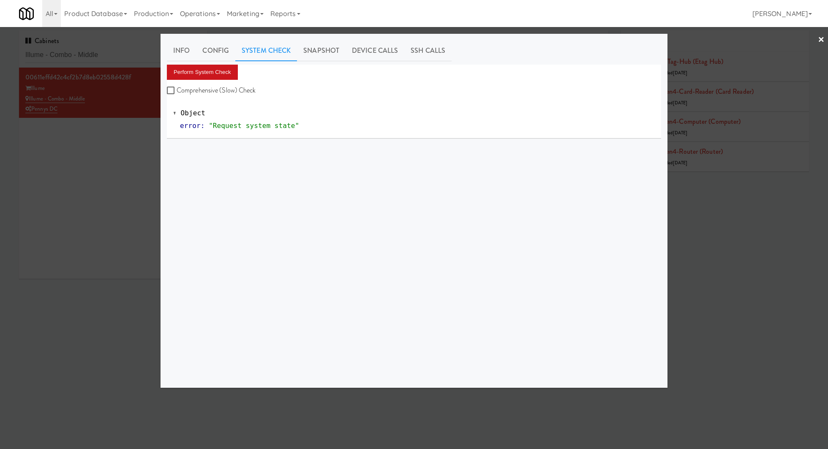
click at [224, 73] on button "Perform System Check" at bounding box center [202, 72] width 71 height 15
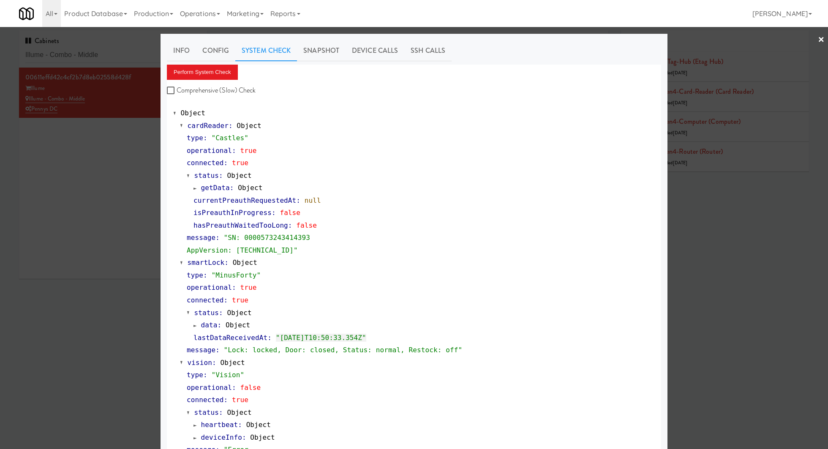
click at [125, 57] on div at bounding box center [414, 224] width 828 height 449
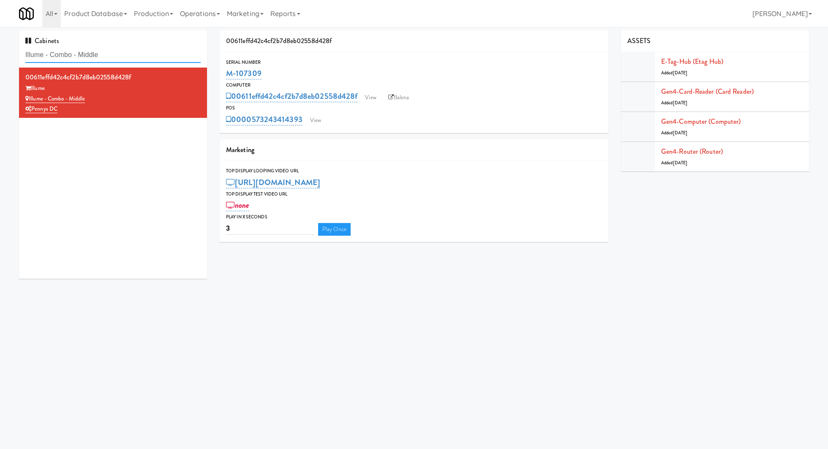
click at [125, 57] on input "Illume - Combo - Middle" at bounding box center [112, 55] width 175 height 16
paste input "Saddle Creek Building 2 H2 Fridge 2"
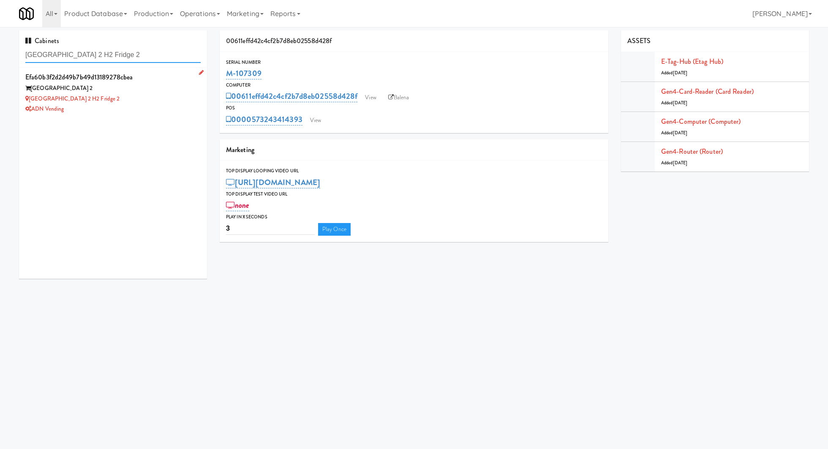
type input "Saddle Creek Building 2 H2 Fridge 2"
click at [150, 100] on div "Saddle Creek Building 2 H2 Fridge 2" at bounding box center [112, 99] width 175 height 11
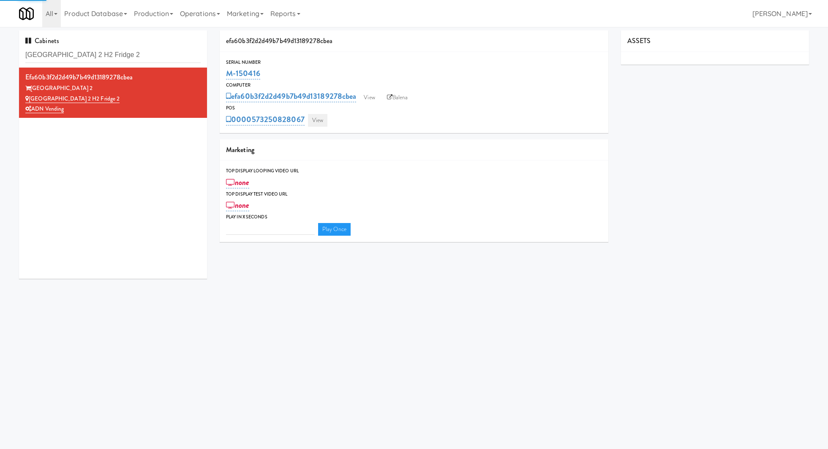
type input "3"
click at [322, 121] on link "View" at bounding box center [317, 120] width 19 height 13
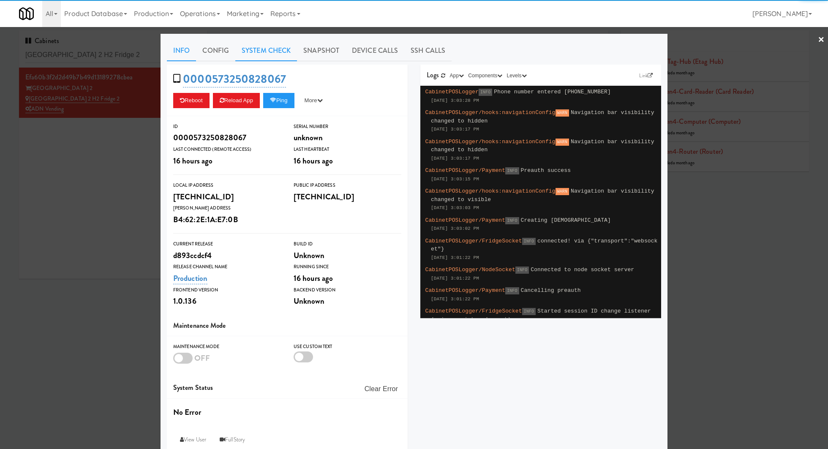
click at [272, 49] on link "System Check" at bounding box center [266, 50] width 62 height 21
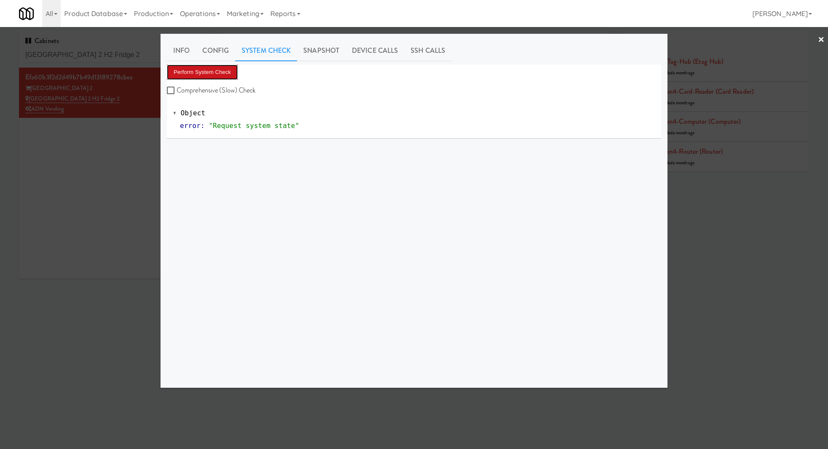
click at [224, 70] on button "Perform System Check" at bounding box center [202, 72] width 71 height 15
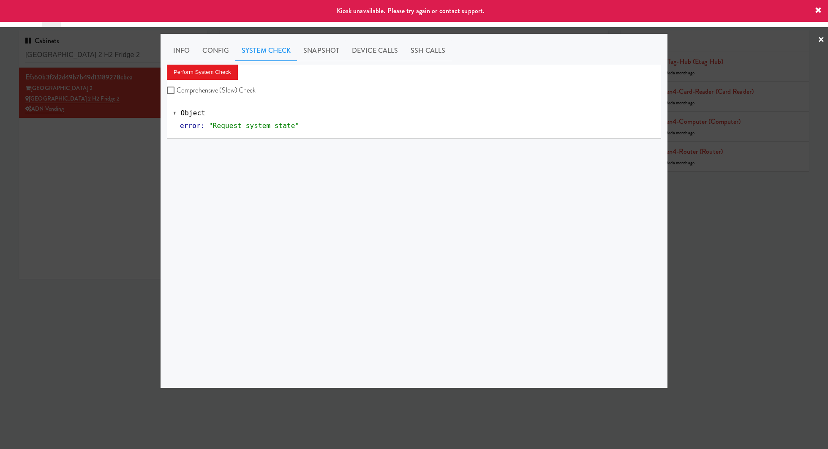
click at [126, 151] on div at bounding box center [414, 224] width 828 height 449
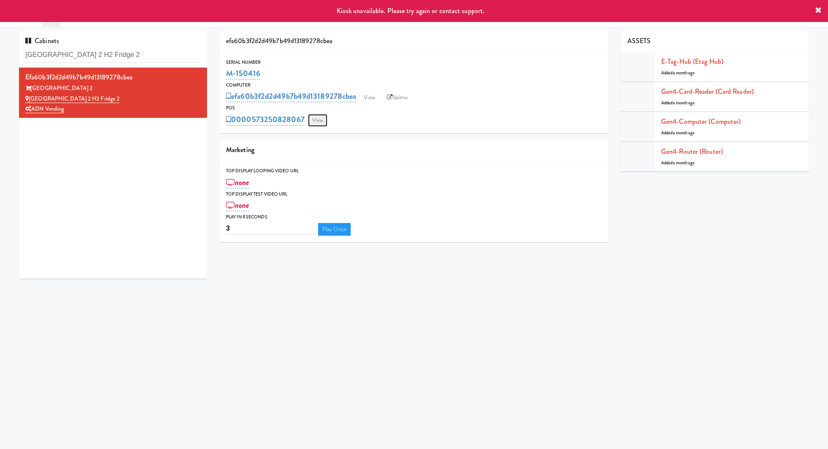
click at [321, 122] on link "View" at bounding box center [317, 120] width 19 height 13
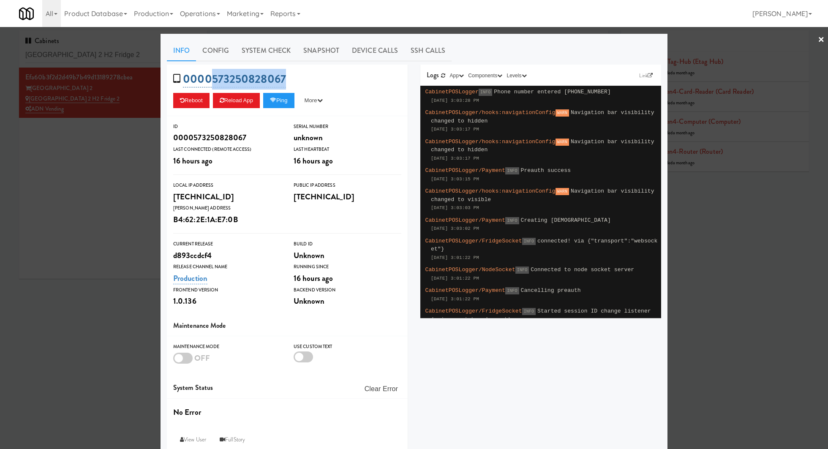
drag, startPoint x: 301, startPoint y: 78, endPoint x: 212, endPoint y: 81, distance: 89.2
click at [212, 81] on div "0000573250828067 Reboot Reload App Ping More Ping Server Restart Server Force R…" at bounding box center [287, 91] width 241 height 52
click at [106, 168] on div at bounding box center [414, 224] width 828 height 449
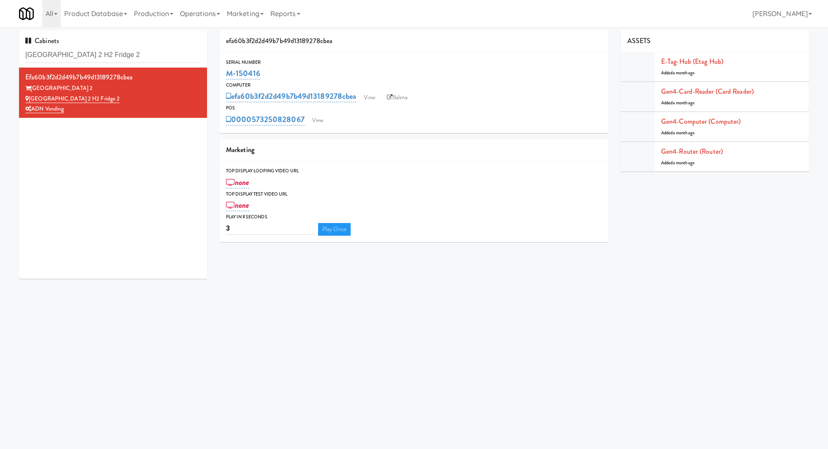
click at [383, 95] on div "efa60b3f2d2d49b7b49d13189278cbea View Balena" at bounding box center [414, 96] width 376 height 14
click at [399, 96] on link "Balena" at bounding box center [398, 97] width 30 height 13
click at [145, 56] on input "Saddle Creek Building 2 H2 Fridge 2" at bounding box center [112, 55] width 175 height 16
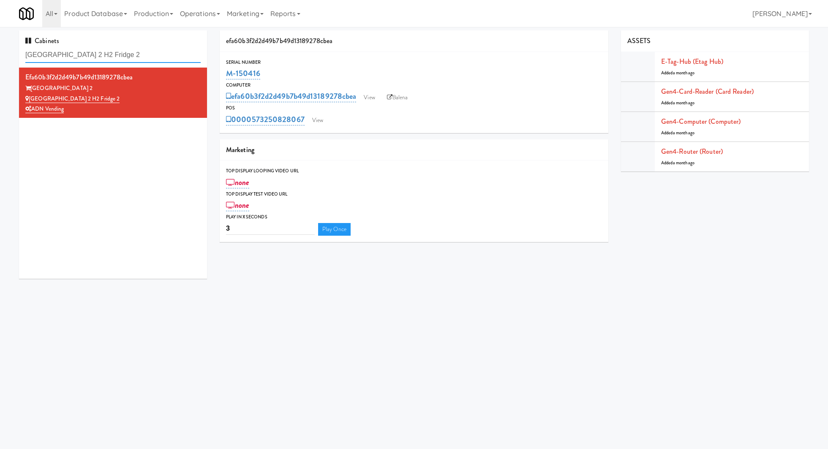
paste input "Tempo - Cooler - Left:"
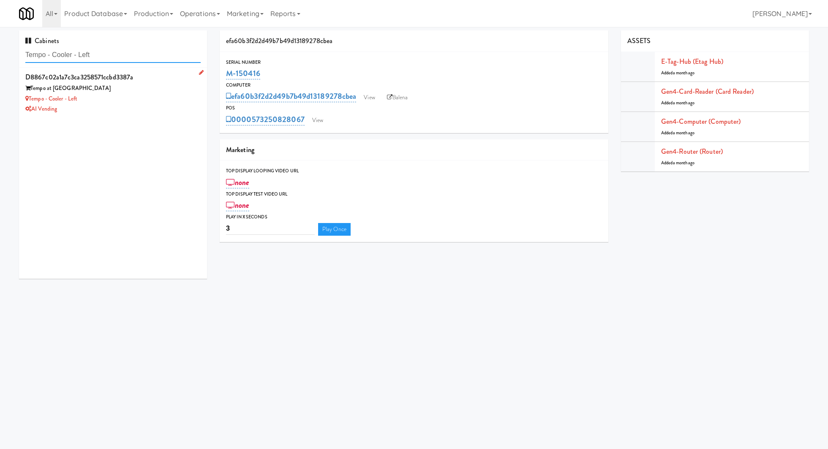
type input "Tempo - Cooler - Left"
click at [181, 96] on div "Tempo - Cooler - Left" at bounding box center [112, 99] width 175 height 11
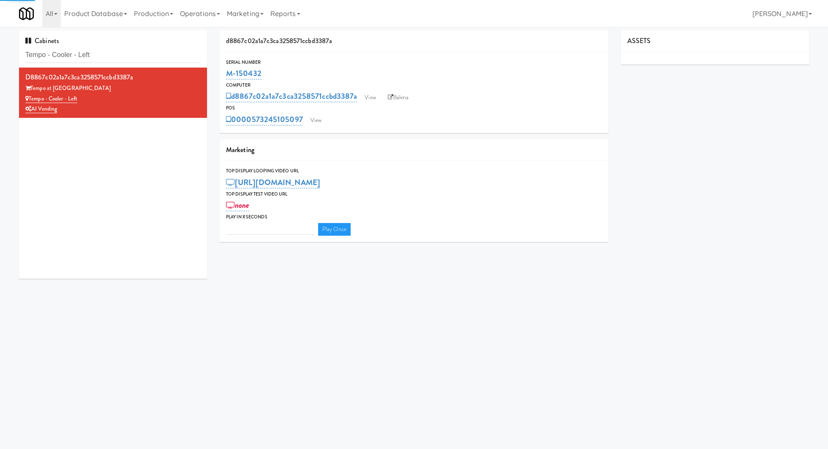
type input "3"
click at [326, 118] on div "0000573245105097 View" at bounding box center [414, 119] width 376 height 14
click at [320, 118] on link "View" at bounding box center [315, 120] width 19 height 13
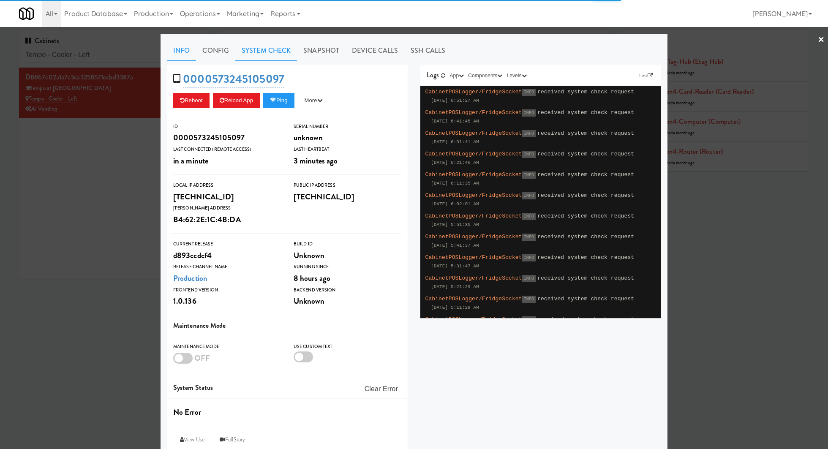
click at [267, 52] on link "System Check" at bounding box center [266, 50] width 62 height 21
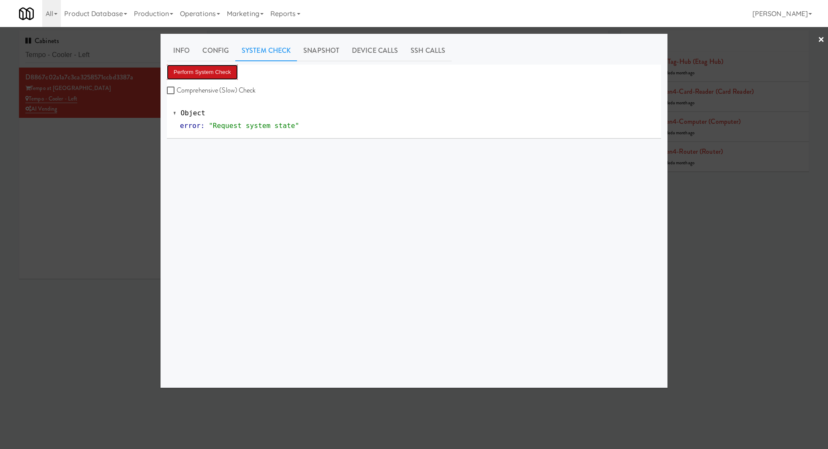
click at [217, 79] on button "Perform System Check" at bounding box center [202, 72] width 71 height 15
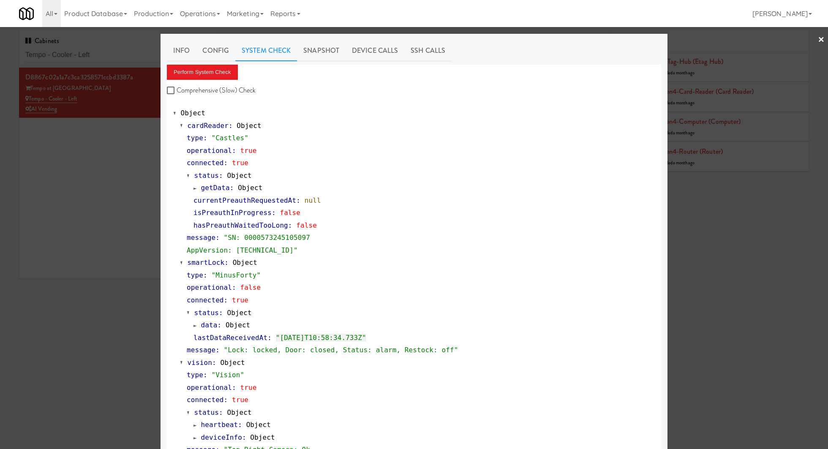
click at [109, 171] on div at bounding box center [414, 224] width 828 height 449
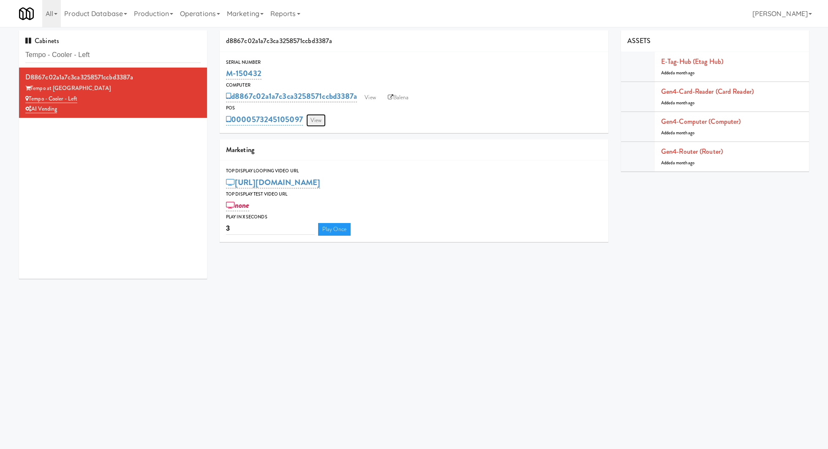
click at [315, 122] on link "View" at bounding box center [315, 120] width 19 height 13
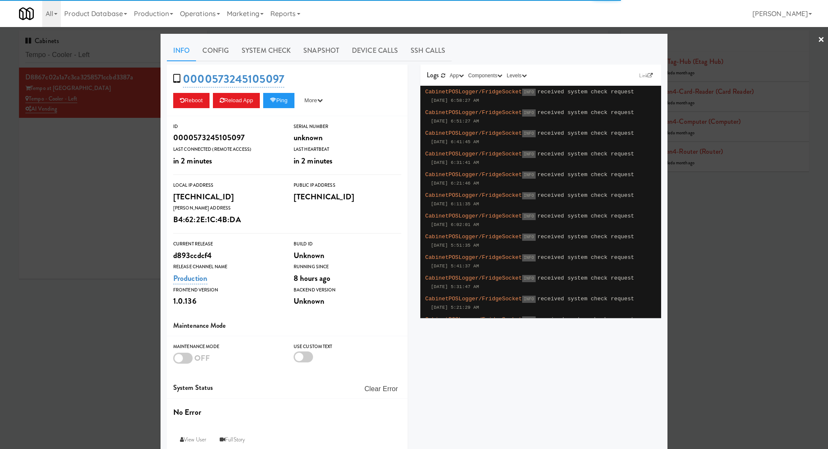
click at [269, 52] on link "System Check" at bounding box center [266, 50] width 62 height 21
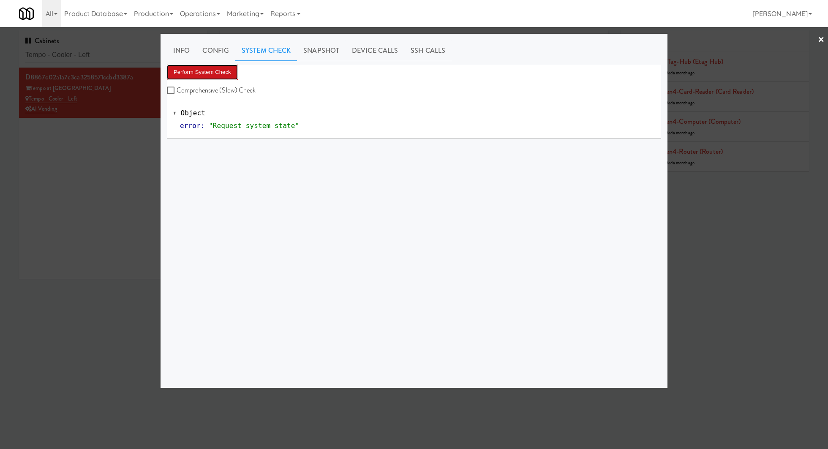
click at [218, 75] on button "Perform System Check" at bounding box center [202, 72] width 71 height 15
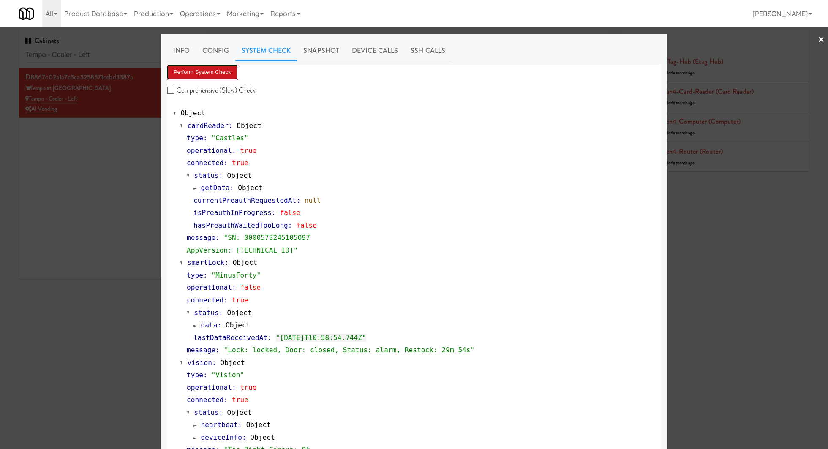
click at [184, 74] on button "Perform System Check" at bounding box center [202, 72] width 71 height 15
click at [115, 50] on div at bounding box center [414, 224] width 828 height 449
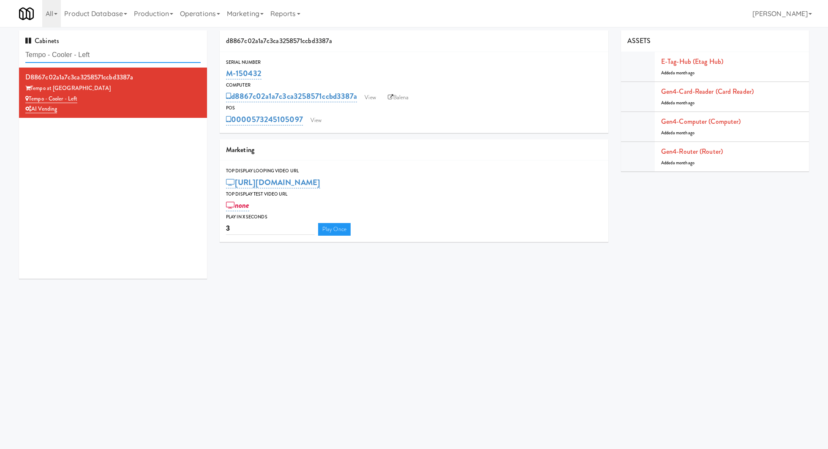
click at [115, 50] on input "Tempo - Cooler - Left" at bounding box center [112, 55] width 175 height 16
paste input "Fridge - Building"
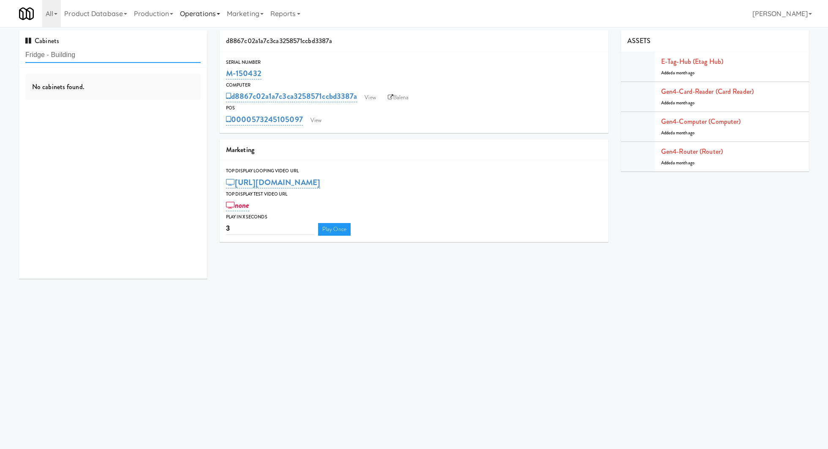
type input "Fridge - Building"
click at [114, 88] on div "The Station Out Building" at bounding box center [112, 88] width 175 height 11
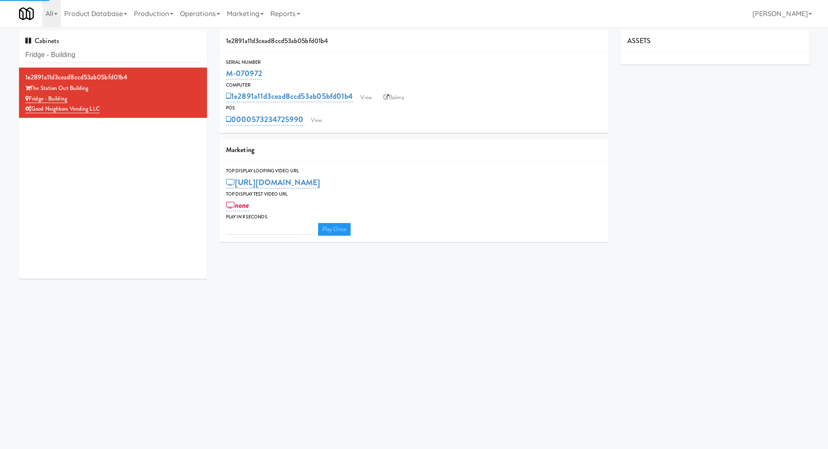
type input "3"
click at [320, 122] on link "View" at bounding box center [316, 120] width 19 height 13
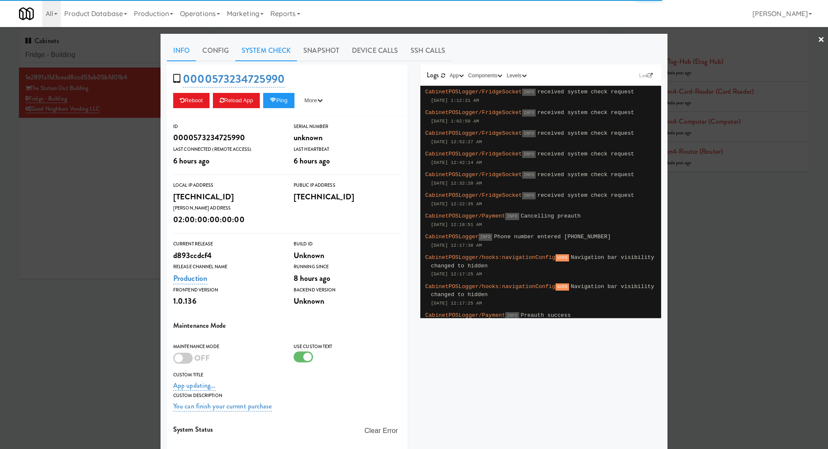
click at [264, 58] on link "System Check" at bounding box center [266, 50] width 62 height 21
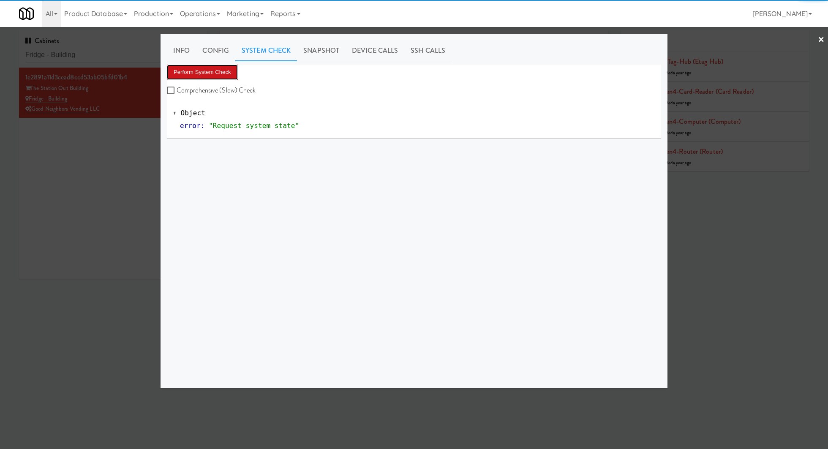
click at [212, 73] on button "Perform System Check" at bounding box center [202, 72] width 71 height 15
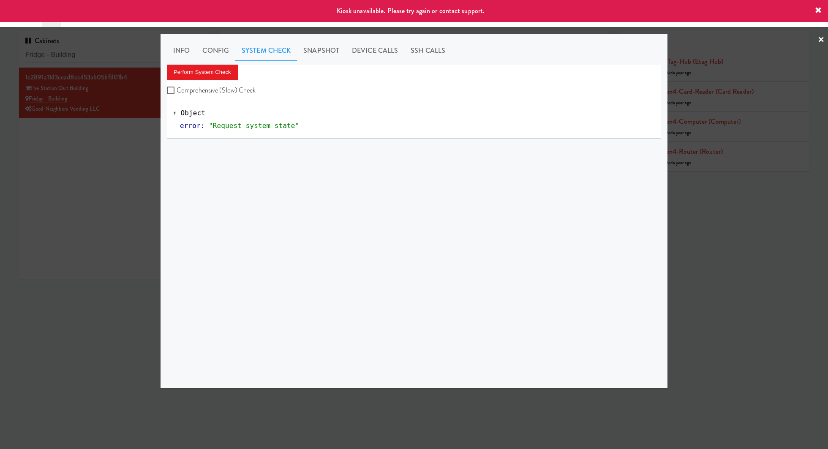
click at [105, 148] on div at bounding box center [414, 224] width 828 height 449
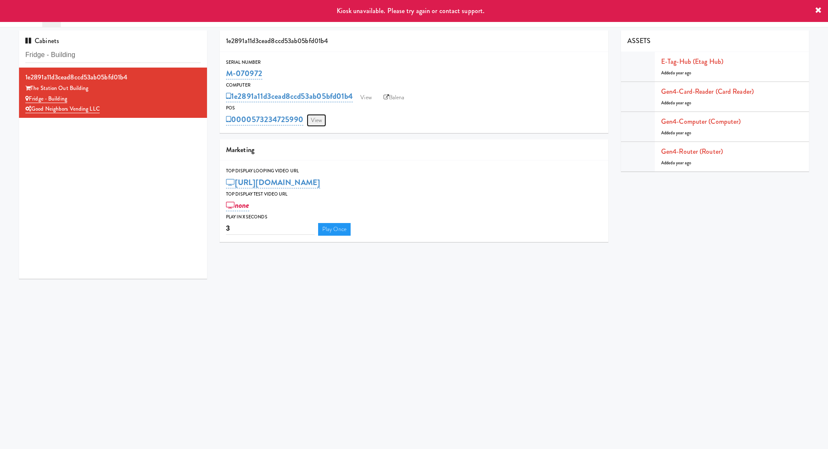
click at [318, 119] on link "View" at bounding box center [316, 120] width 19 height 13
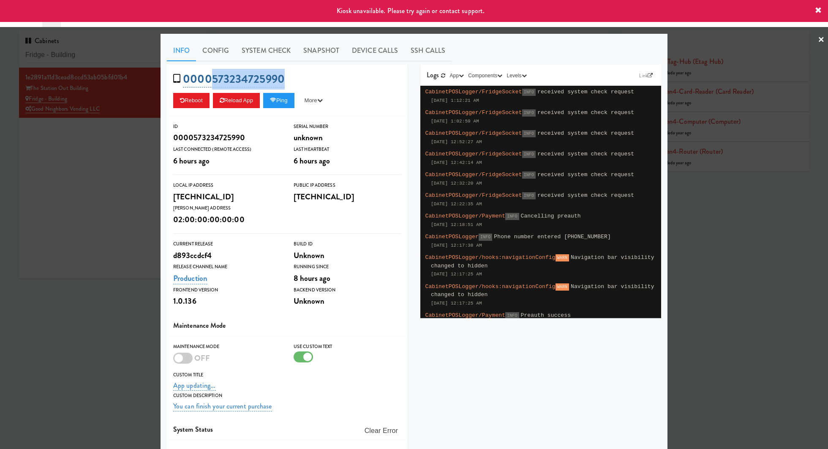
drag, startPoint x: 302, startPoint y: 79, endPoint x: 209, endPoint y: 79, distance: 92.5
click at [209, 79] on div "0000573234725990 Reboot Reload App Ping More Ping Server Restart Server Force R…" at bounding box center [287, 91] width 241 height 52
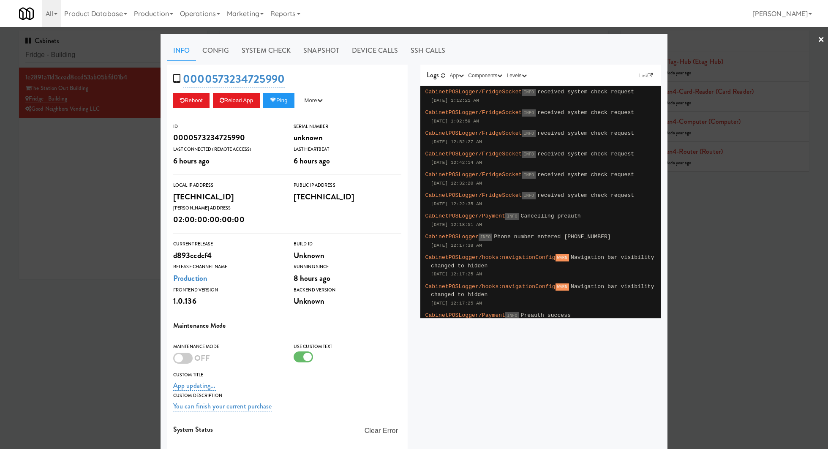
click at [129, 166] on div at bounding box center [414, 224] width 828 height 449
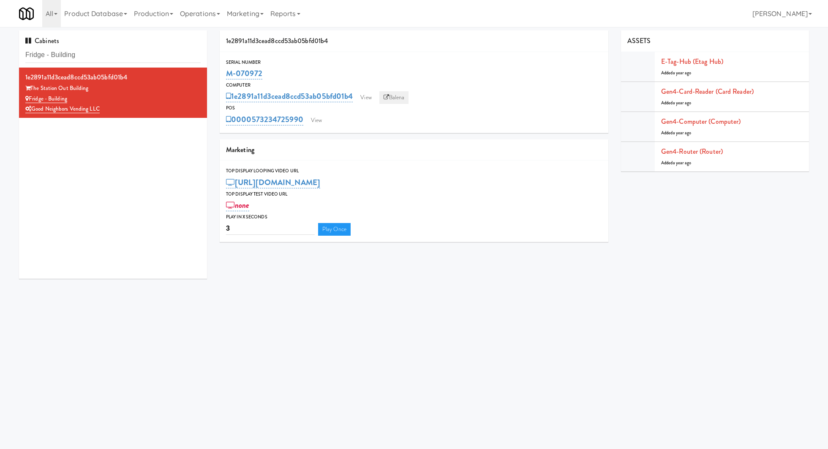
click at [390, 99] on link "Balena" at bounding box center [394, 97] width 30 height 13
drag, startPoint x: 268, startPoint y: 73, endPoint x: 211, endPoint y: 73, distance: 57.4
click at [211, 73] on div "Cabinets Fridge - Building 1e2891a11d3cead8ccd53ab05bfd01b4 The Station Out Bui…" at bounding box center [414, 157] width 802 height 255
click at [279, 80] on div "M-070972" at bounding box center [414, 73] width 376 height 14
drag, startPoint x: 274, startPoint y: 76, endPoint x: 225, endPoint y: 76, distance: 48.1
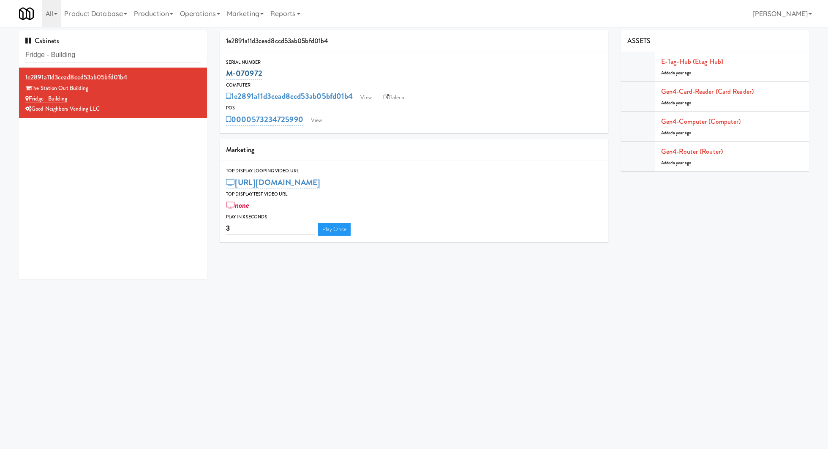
click at [226, 76] on div "M-070972" at bounding box center [414, 73] width 376 height 14
click at [124, 54] on input "Fridge - Building" at bounding box center [112, 55] width 175 height 16
click at [175, 58] on input "Fridge - Building" at bounding box center [112, 55] width 175 height 16
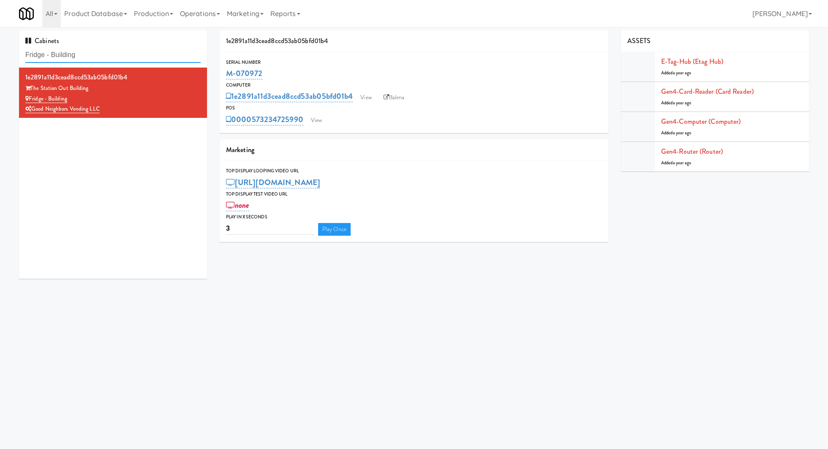
click at [175, 58] on input "Fridge - Building" at bounding box center [112, 55] width 175 height 16
click at [320, 117] on link "View" at bounding box center [316, 120] width 19 height 13
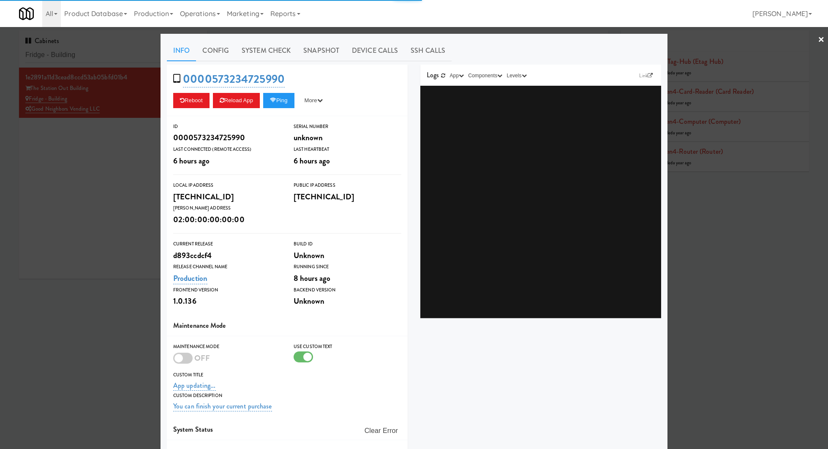
click at [269, 55] on link "System Check" at bounding box center [266, 50] width 62 height 21
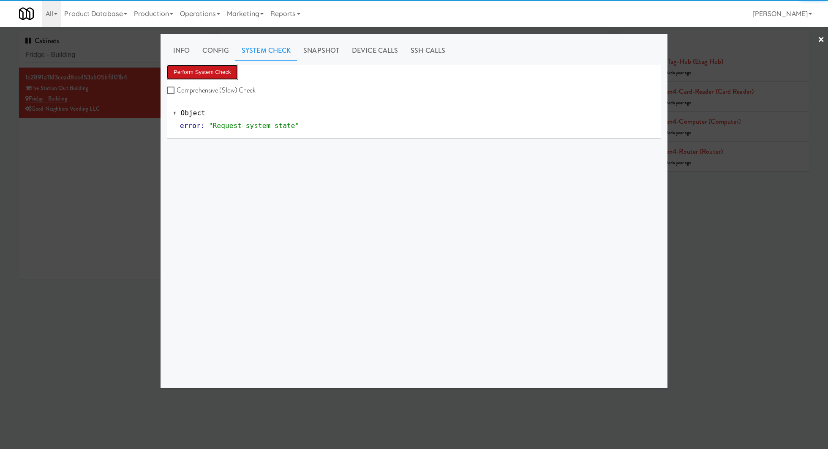
click at [231, 67] on button "Perform System Check" at bounding box center [202, 72] width 71 height 15
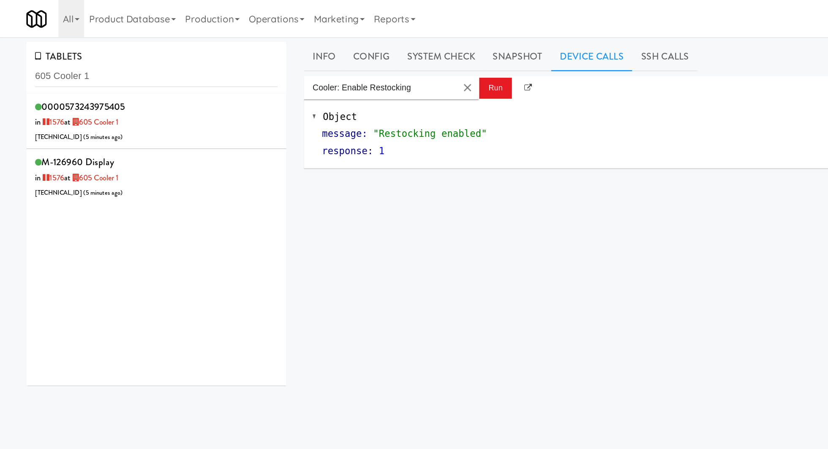
type input "605 Cooler 1"
click at [129, 101] on div "0000573243975405 in [DATE] at 605 Cooler 1 [TECHNICAL_ID] ( 5 minutes ago )" at bounding box center [112, 87] width 175 height 33
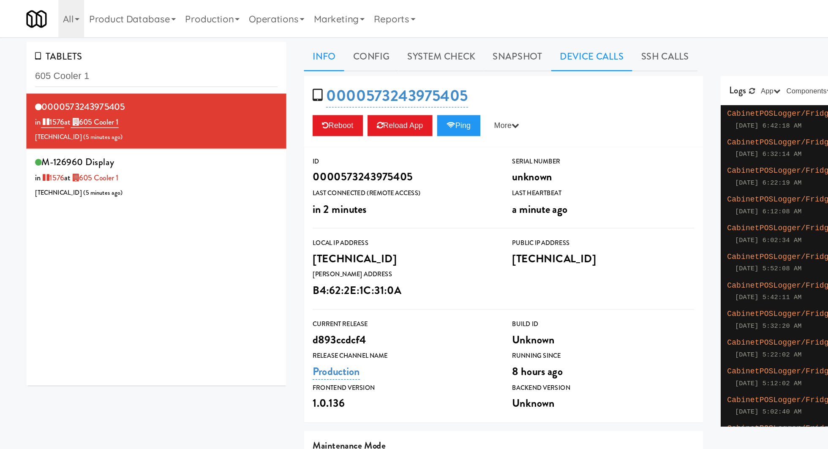
click at [405, 35] on link "Device Calls" at bounding box center [427, 40] width 59 height 21
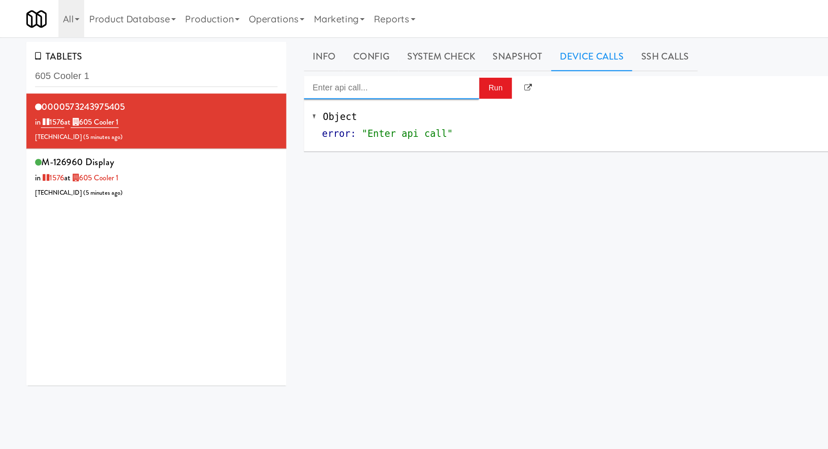
click at [299, 64] on input "Enter api call..." at bounding box center [283, 63] width 127 height 17
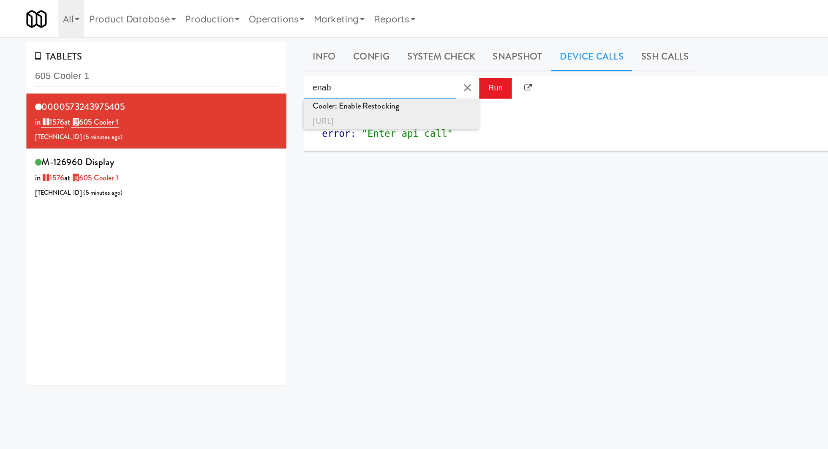
click at [301, 90] on div "[URL]" at bounding box center [283, 87] width 114 height 11
type input "Cooler: Enable Restocking"
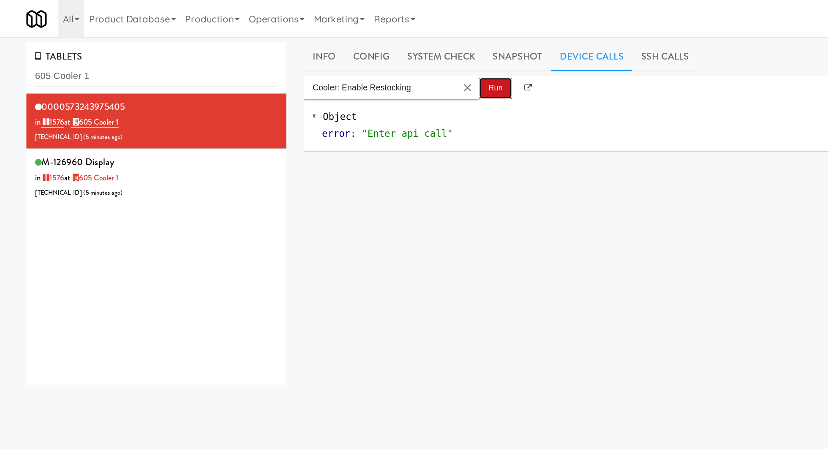
click at [353, 69] on button "Run" at bounding box center [358, 63] width 24 height 15
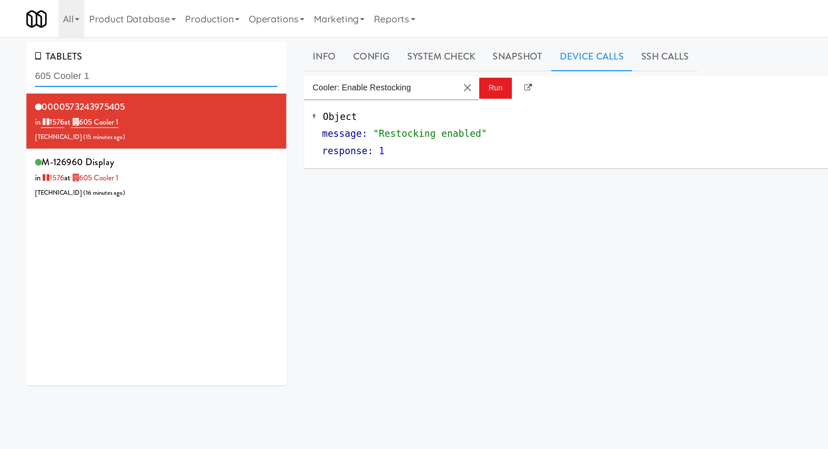
click at [60, 55] on input "605 Cooler 1" at bounding box center [112, 55] width 175 height 16
paste input "Tempo - Cooler - Left:"
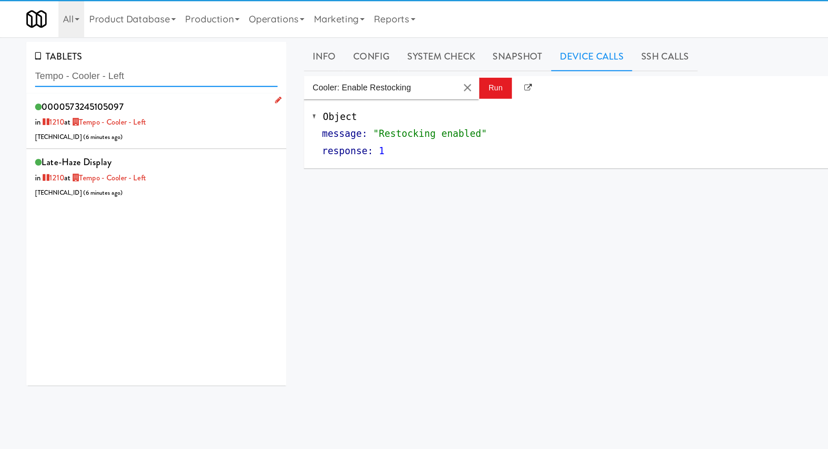
type input "Tempo - Cooler - Left"
click at [151, 91] on div "0000573245105097 in [DATE] at Tempo - Cooler - Left [TECHNICAL_ID] ( 6 minutes …" at bounding box center [112, 87] width 175 height 33
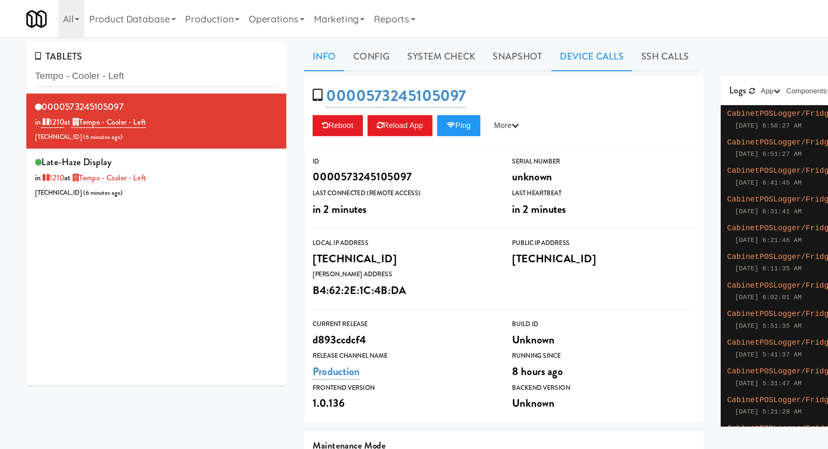
click at [412, 38] on link "Device Calls" at bounding box center [427, 40] width 59 height 21
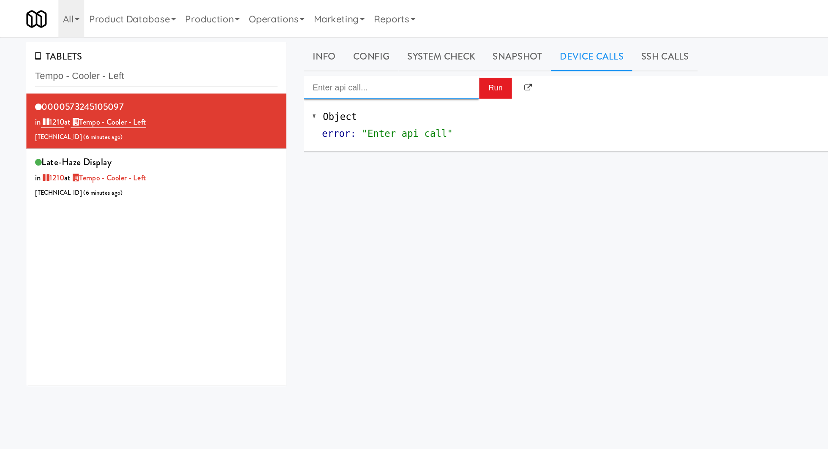
click at [307, 65] on input "Enter api call..." at bounding box center [283, 63] width 127 height 17
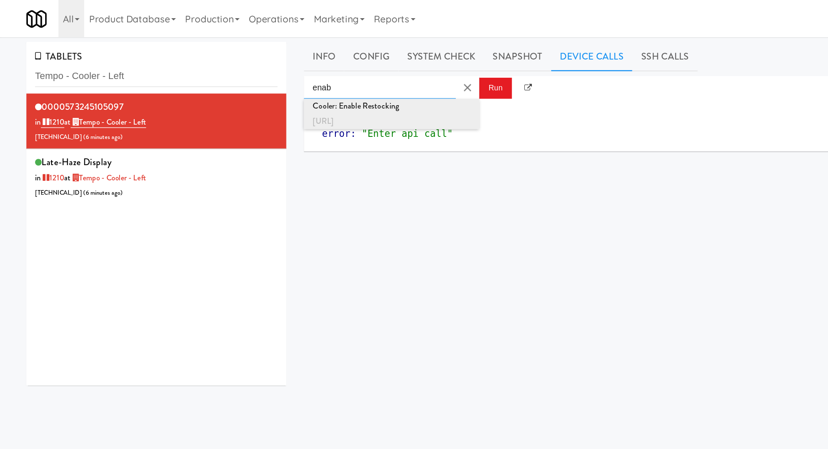
click at [305, 87] on div "[URL]" at bounding box center [283, 87] width 114 height 11
type input "Cooler: Enable Restocking"
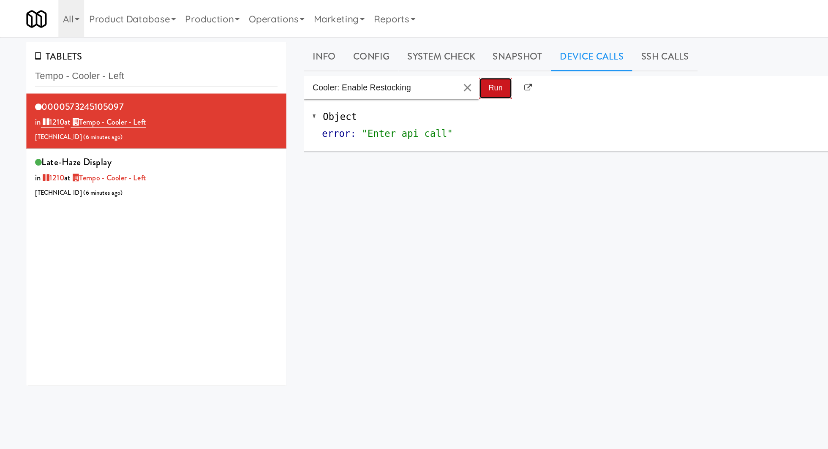
click at [355, 66] on button "Run" at bounding box center [358, 63] width 24 height 15
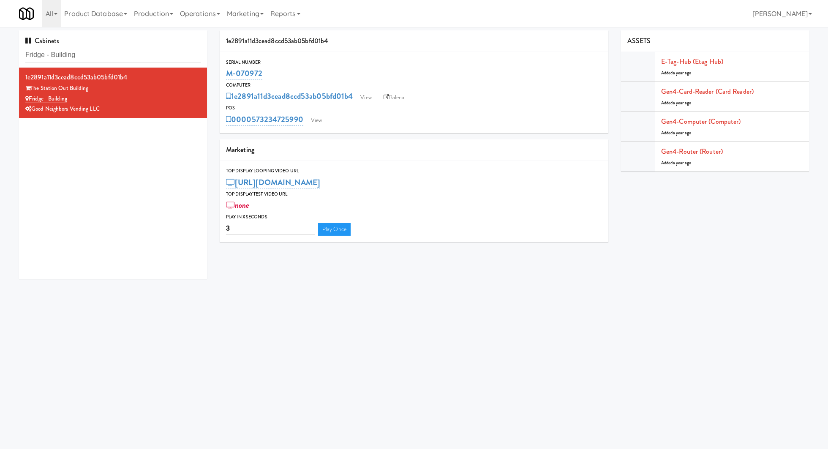
click at [124, 53] on input "Fridge - Building" at bounding box center [112, 55] width 175 height 16
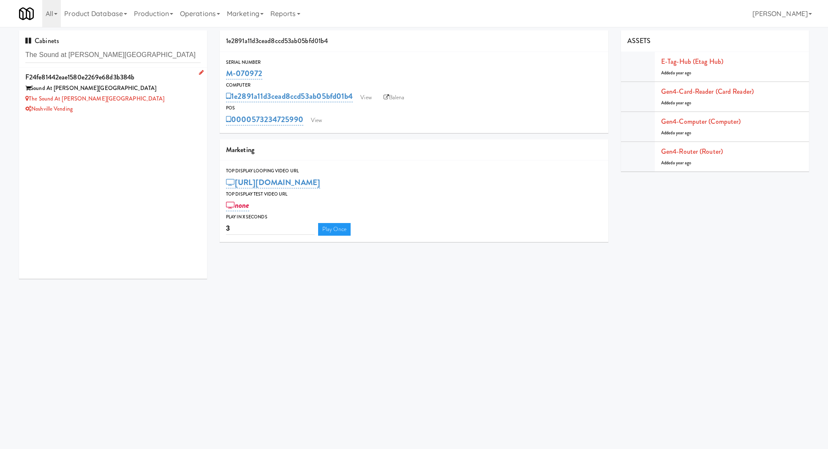
type input "The Sound at [PERSON_NAME][GEOGRAPHIC_DATA]"
click at [159, 88] on div "Sound At [PERSON_NAME][GEOGRAPHIC_DATA]" at bounding box center [112, 88] width 175 height 11
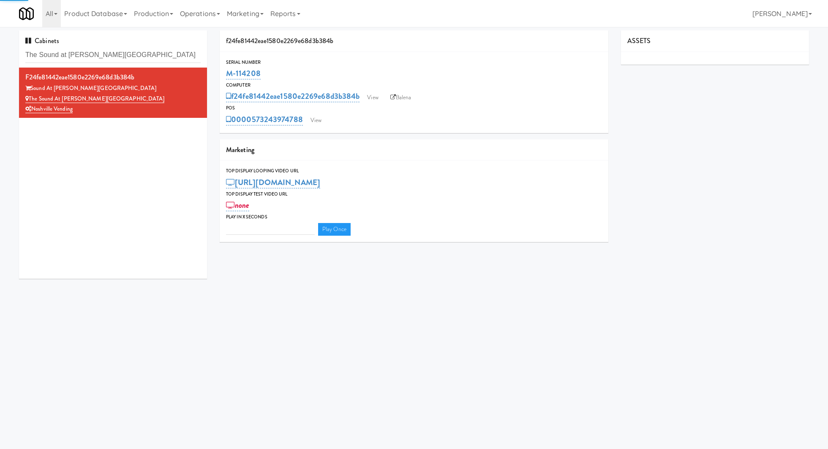
type input "3"
click at [400, 101] on link "Balena" at bounding box center [401, 97] width 30 height 13
click at [312, 122] on link "View" at bounding box center [315, 120] width 19 height 13
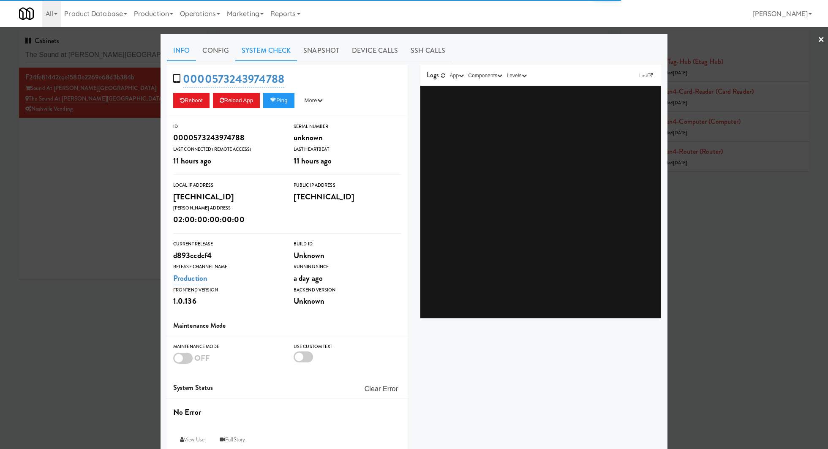
click at [266, 49] on link "System Check" at bounding box center [266, 50] width 62 height 21
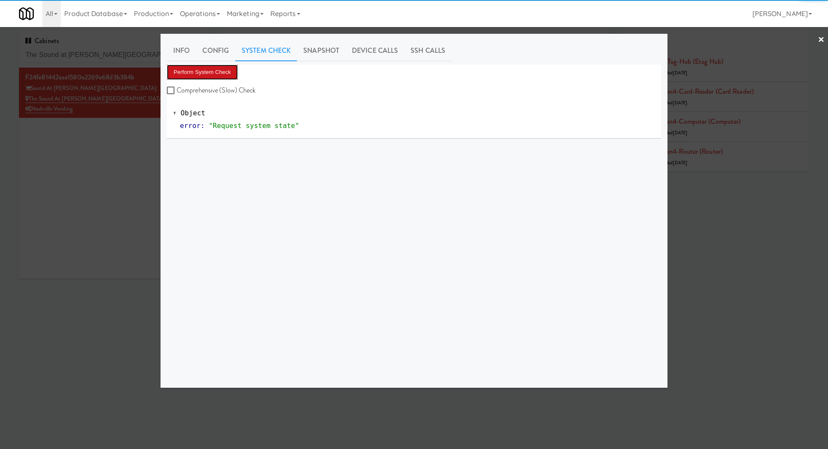
click at [227, 71] on button "Perform System Check" at bounding box center [202, 72] width 71 height 15
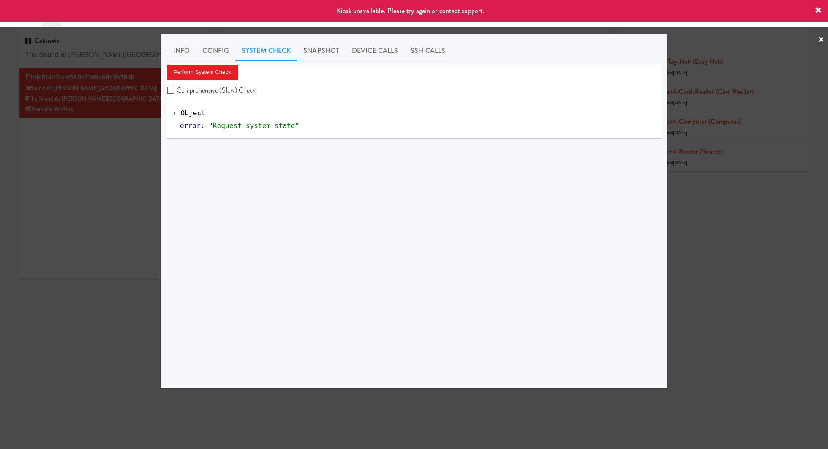
click at [122, 156] on div at bounding box center [414, 224] width 828 height 449
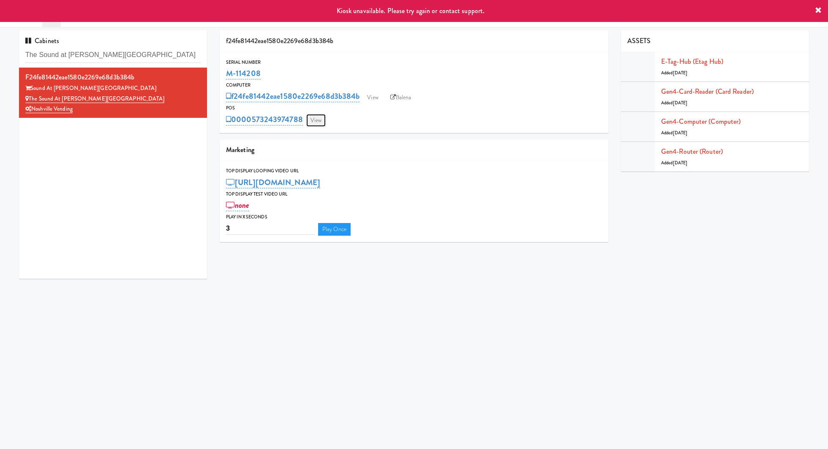
click at [315, 122] on link "View" at bounding box center [315, 120] width 19 height 13
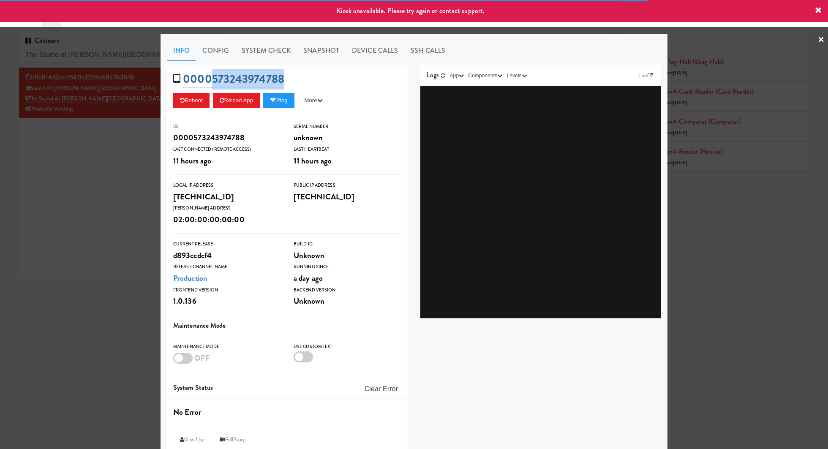
drag, startPoint x: 286, startPoint y: 77, endPoint x: 210, endPoint y: 77, distance: 76.0
click at [210, 77] on div "0000573243974788 Reboot Reload App Ping More Ping Server Restart Server Force R…" at bounding box center [287, 91] width 241 height 52
copy link "573243974788"
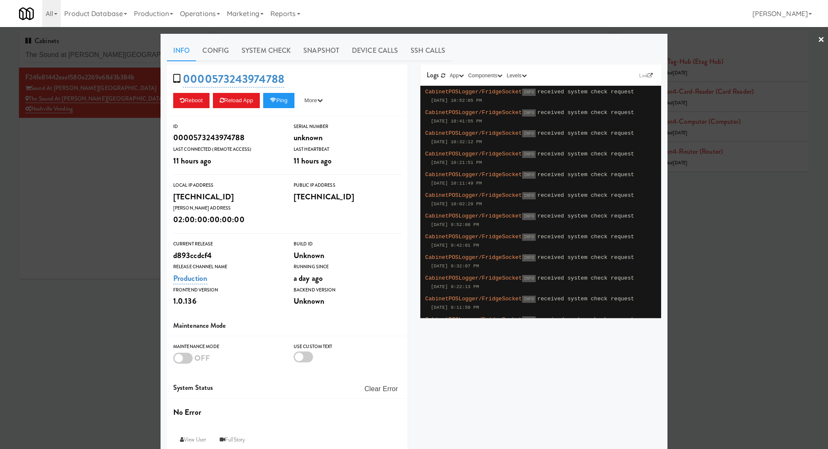
click at [127, 149] on div at bounding box center [414, 224] width 828 height 449
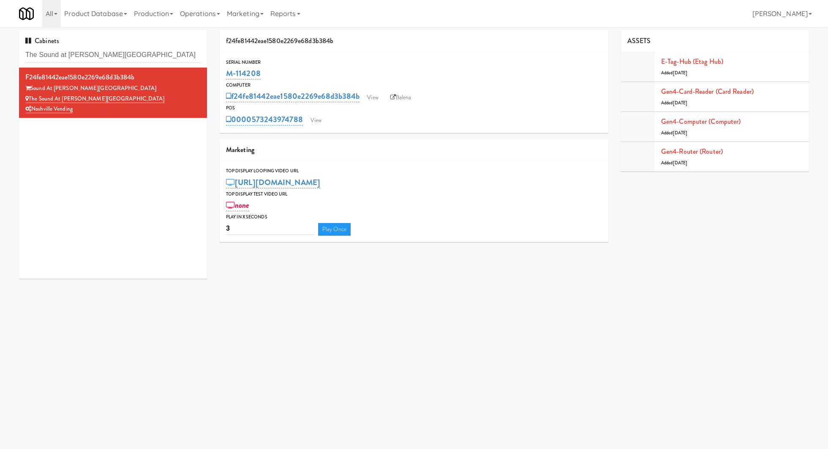
drag, startPoint x: 269, startPoint y: 75, endPoint x: 220, endPoint y: 75, distance: 48.1
click at [220, 75] on div "Serial Number M-114208" at bounding box center [414, 69] width 388 height 23
copy link "M-114208"
click at [310, 119] on link "View" at bounding box center [315, 120] width 19 height 13
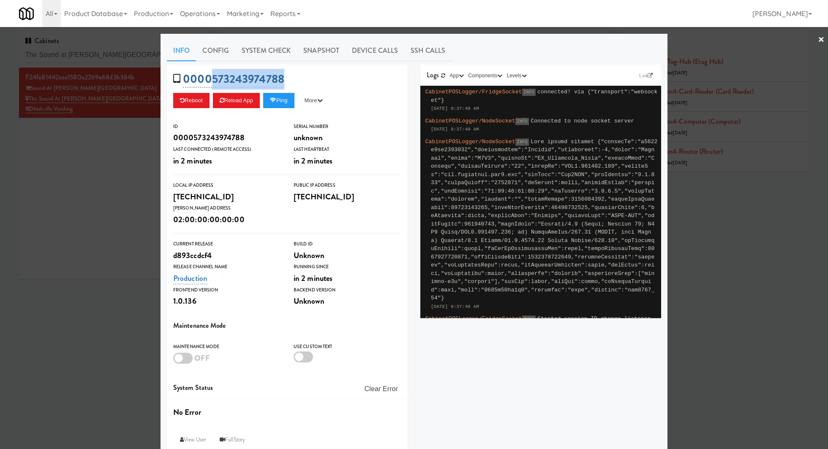
drag, startPoint x: 292, startPoint y: 77, endPoint x: 211, endPoint y: 77, distance: 81.5
click at [211, 77] on div "0000573243974788 Reboot Reload App Ping More Ping Server Restart Server Force R…" at bounding box center [287, 91] width 241 height 52
copy link "573243974788"
click at [259, 52] on link "System Check" at bounding box center [266, 50] width 62 height 21
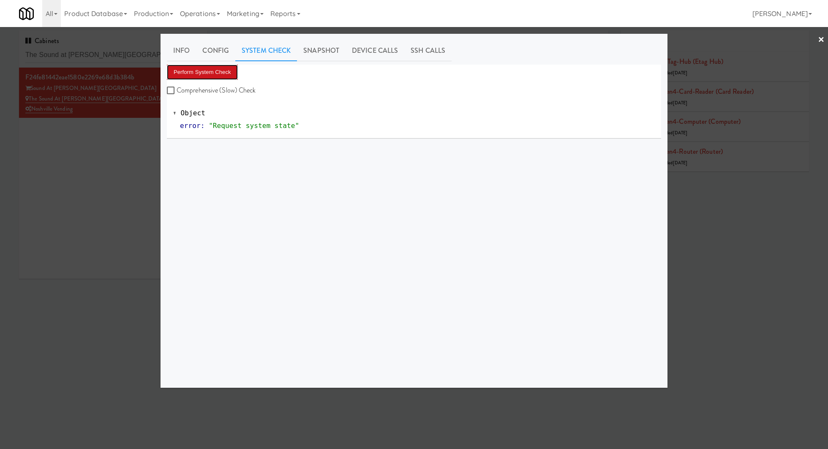
click at [218, 71] on button "Perform System Check" at bounding box center [202, 72] width 71 height 15
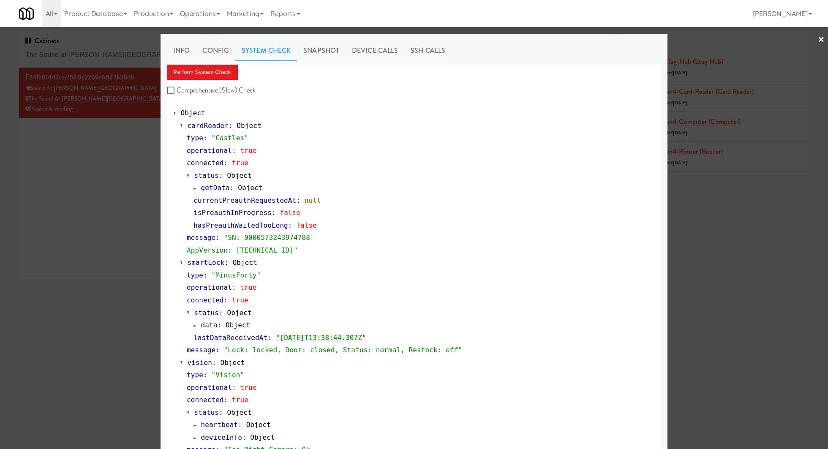
click at [130, 139] on div at bounding box center [414, 224] width 828 height 449
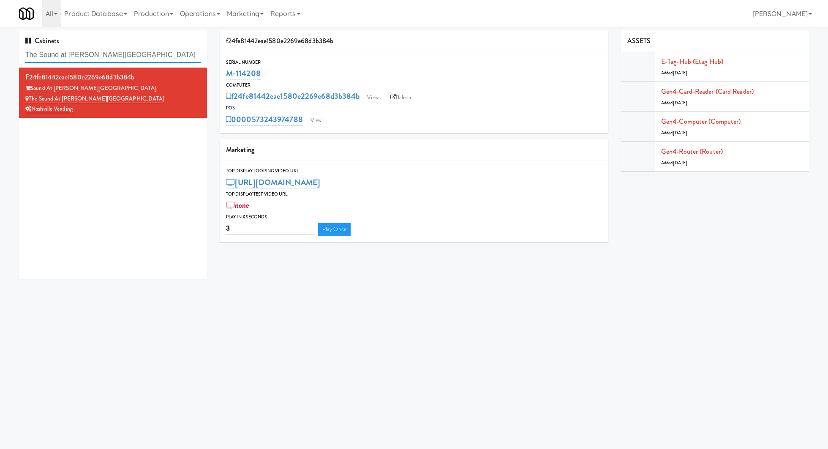
click at [126, 50] on input "The Sound at Pennington Bend" at bounding box center [112, 55] width 175 height 16
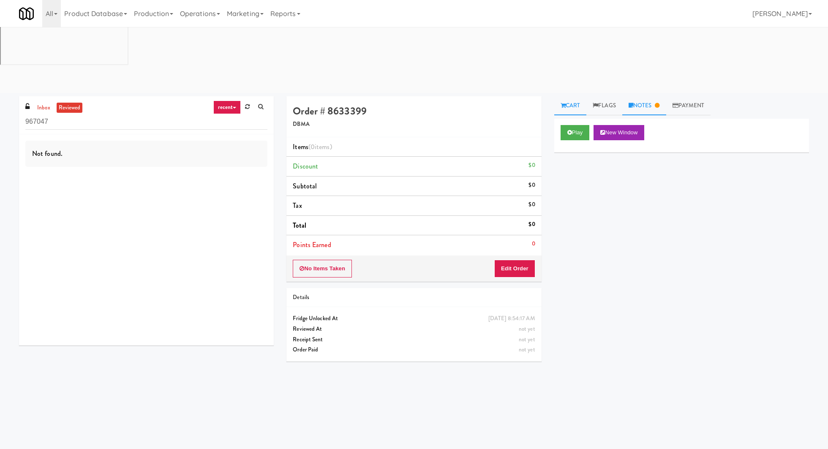
click at [646, 96] on link "Notes" at bounding box center [644, 105] width 44 height 19
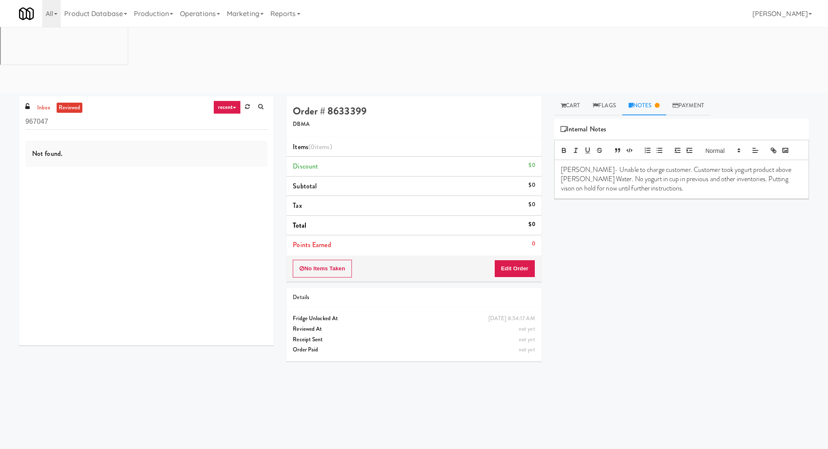
click at [53, 103] on ul "inbox reviewed" at bounding box center [59, 108] width 52 height 11
click at [46, 103] on link "inbox" at bounding box center [43, 108] width 17 height 11
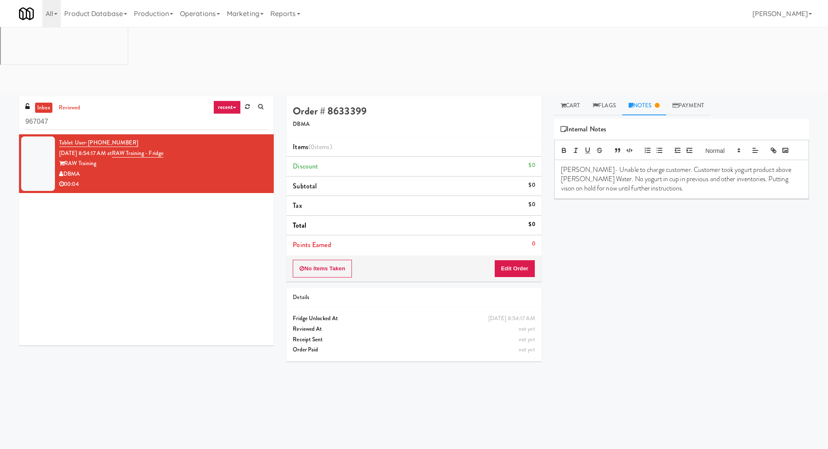
drag, startPoint x: 143, startPoint y: 74, endPoint x: 88, endPoint y: 76, distance: 55.3
click at [88, 138] on div "Tablet User · (412) 260-3437 Sep 2, 2025 8:54:17 AM at RAW Training - Fridge RA…" at bounding box center [163, 164] width 208 height 52
copy span "(412) 260-3437"
click at [528, 260] on button "Edit Order" at bounding box center [514, 269] width 41 height 18
click at [582, 96] on link "Cart" at bounding box center [570, 105] width 33 height 19
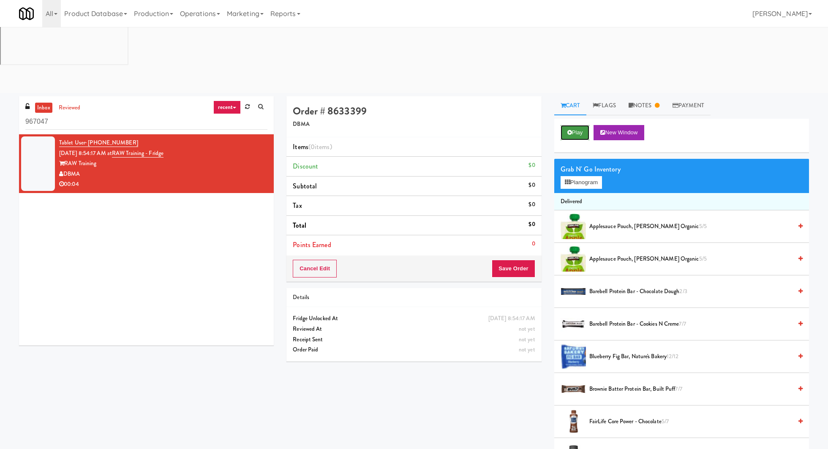
click at [581, 125] on button "Play" at bounding box center [574, 132] width 29 height 15
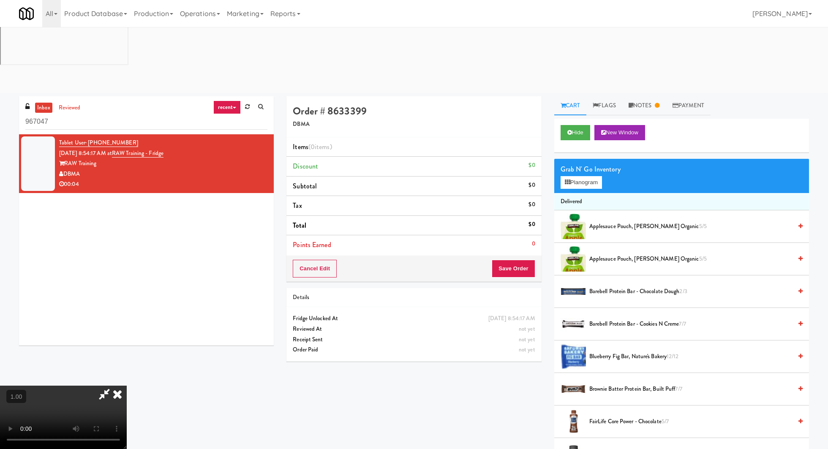
click at [127, 385] on video at bounding box center [63, 416] width 127 height 63
click at [105, 385] on video at bounding box center [63, 416] width 127 height 63
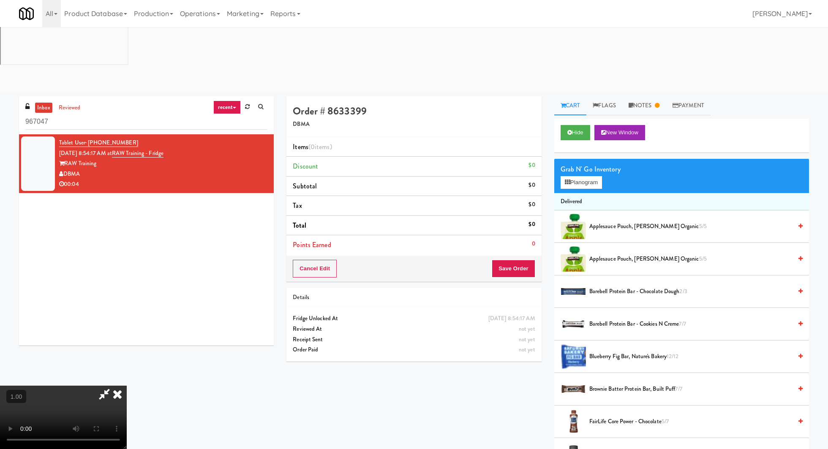
click at [105, 385] on video at bounding box center [63, 416] width 127 height 63
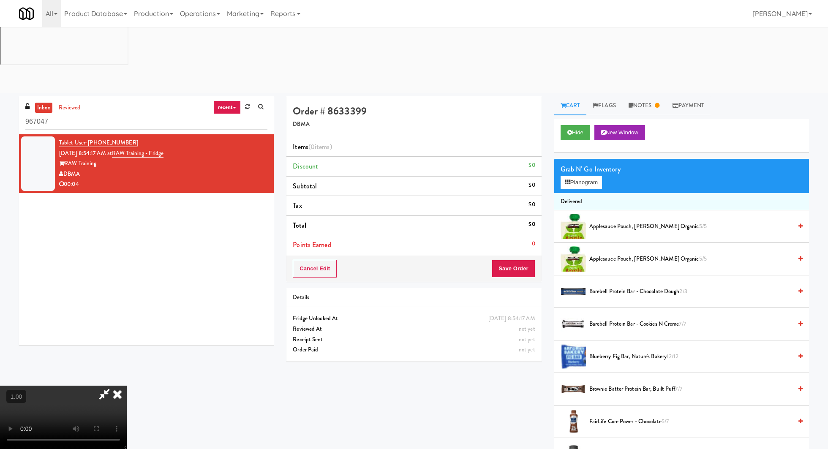
click at [127, 385] on icon at bounding box center [117, 393] width 19 height 17
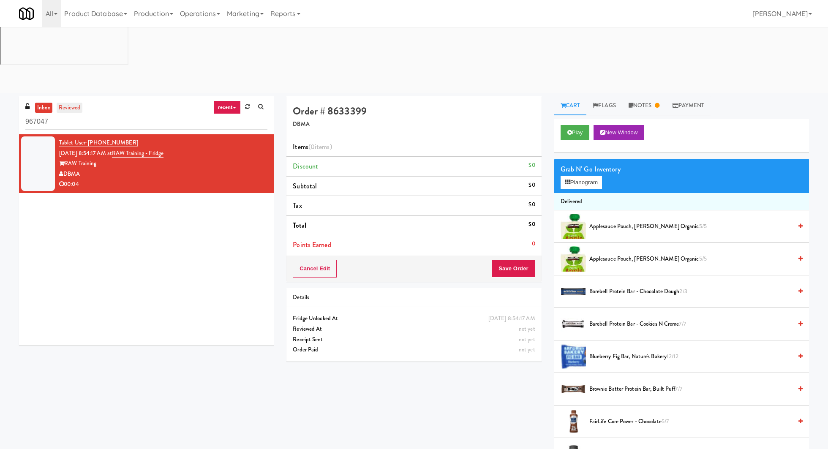
click at [74, 103] on link "reviewed" at bounding box center [70, 108] width 26 height 11
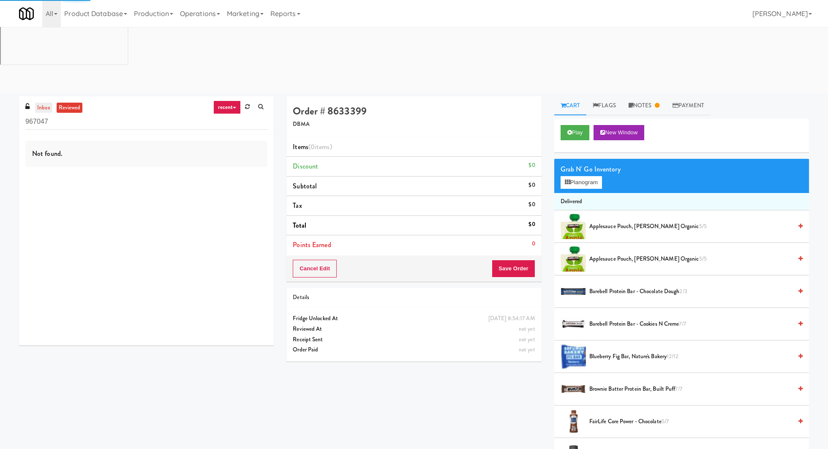
click at [48, 103] on link "inbox" at bounding box center [43, 108] width 17 height 11
click at [45, 103] on link "inbox" at bounding box center [43, 108] width 17 height 11
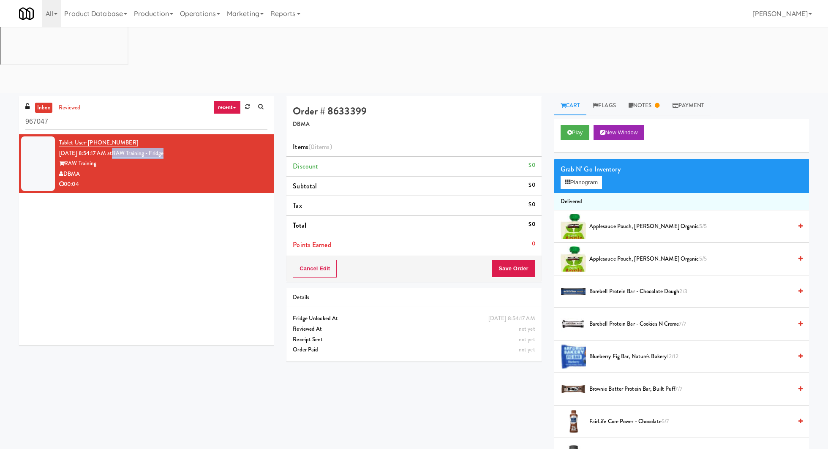
drag, startPoint x: 178, startPoint y: 86, endPoint x: 123, endPoint y: 88, distance: 55.3
click at [123, 138] on div "Tablet User · (412) 260-3437 Sep 2, 2025 8:54:17 AM at RAW Training - Fridge RA…" at bounding box center [163, 164] width 208 height 52
copy link "RAW Training - Fridge"
click at [87, 114] on input "967047" at bounding box center [146, 122] width 242 height 16
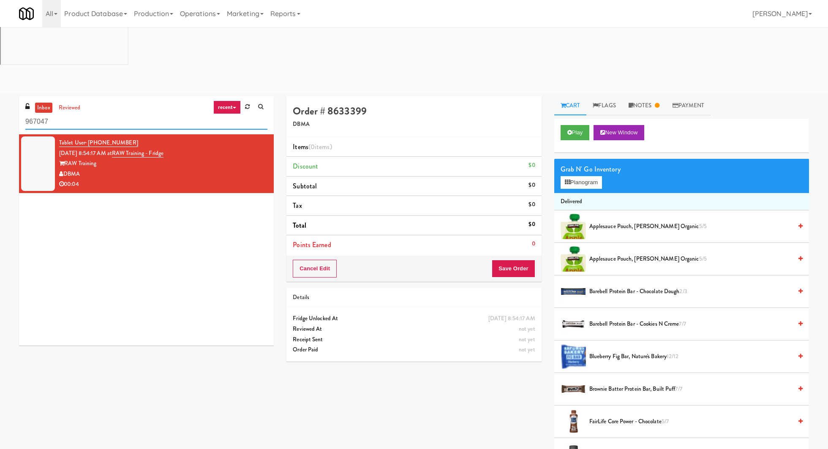
click at [87, 114] on input "967047" at bounding box center [146, 122] width 242 height 16
paste input "RAW Training - Fridge"
type input "RAW Training - Fridge"
click at [74, 103] on link "reviewed" at bounding box center [70, 108] width 26 height 11
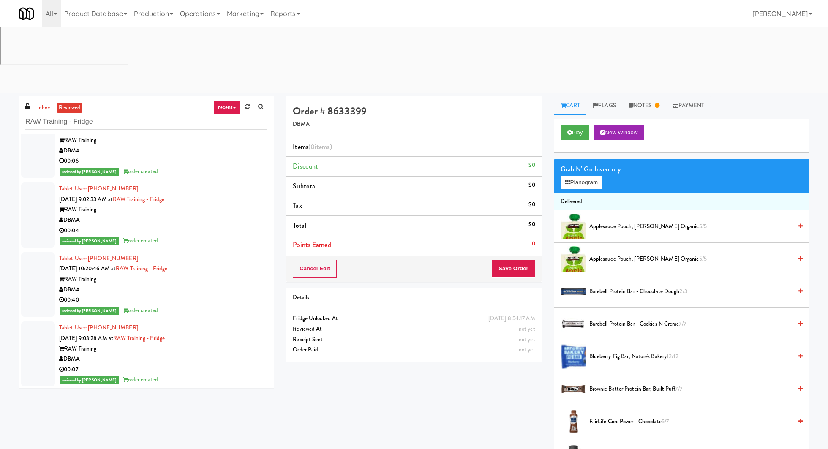
scroll to position [853, 0]
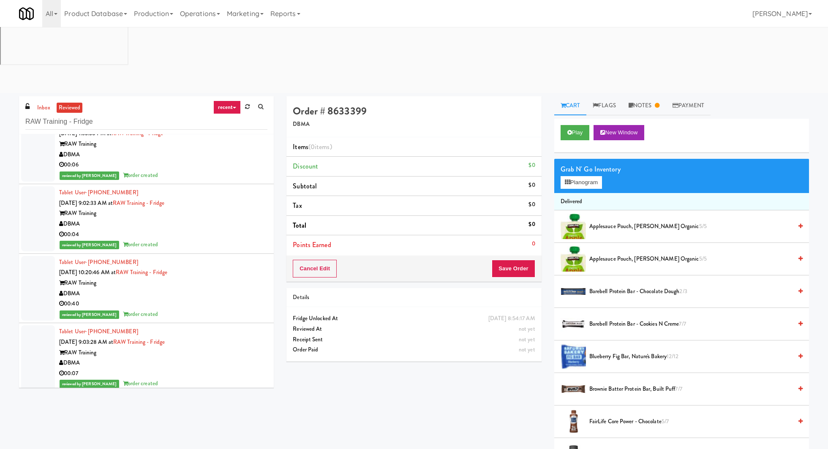
click at [204, 278] on div "RAW Training" at bounding box center [163, 283] width 208 height 11
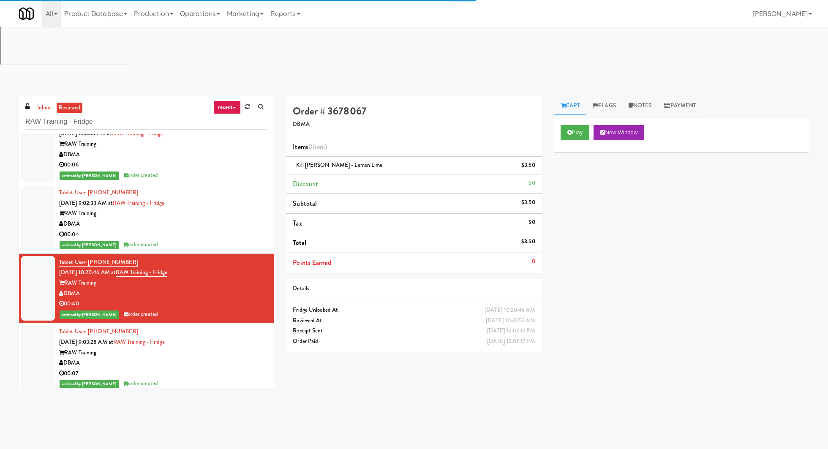
click at [211, 219] on div "DBMA" at bounding box center [163, 224] width 208 height 11
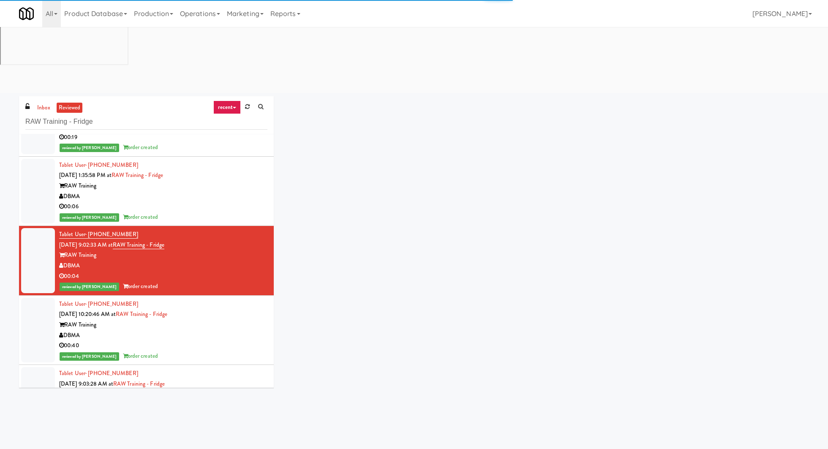
scroll to position [804, 0]
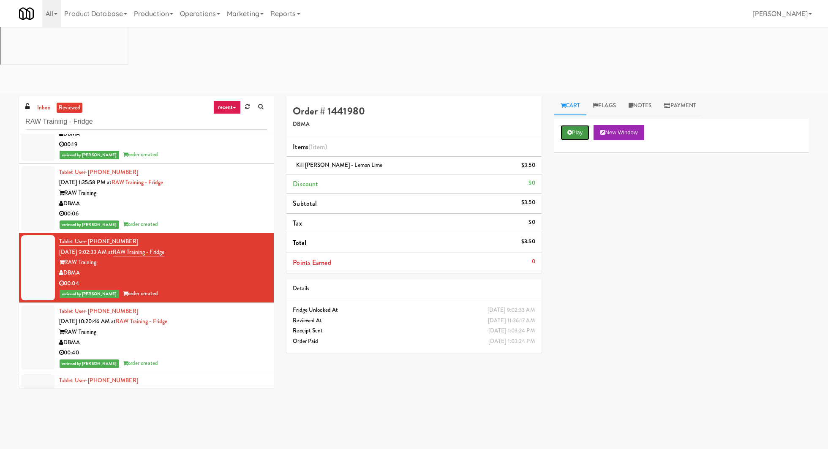
click at [567, 130] on icon at bounding box center [569, 132] width 5 height 5
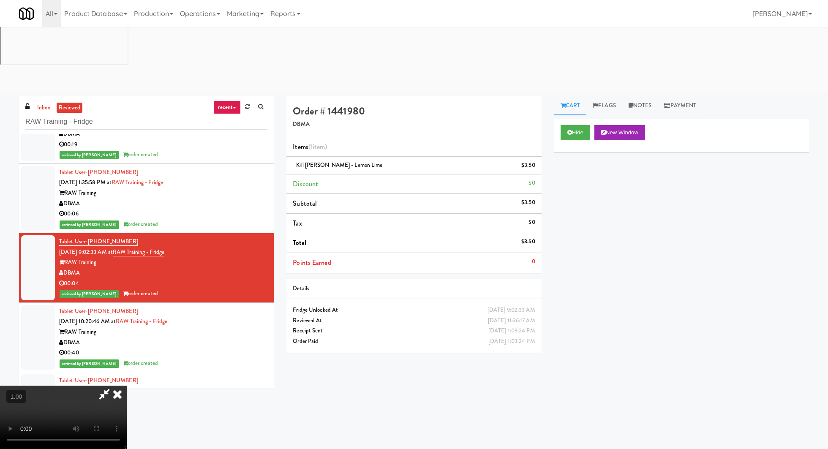
click at [127, 385] on icon at bounding box center [117, 393] width 19 height 17
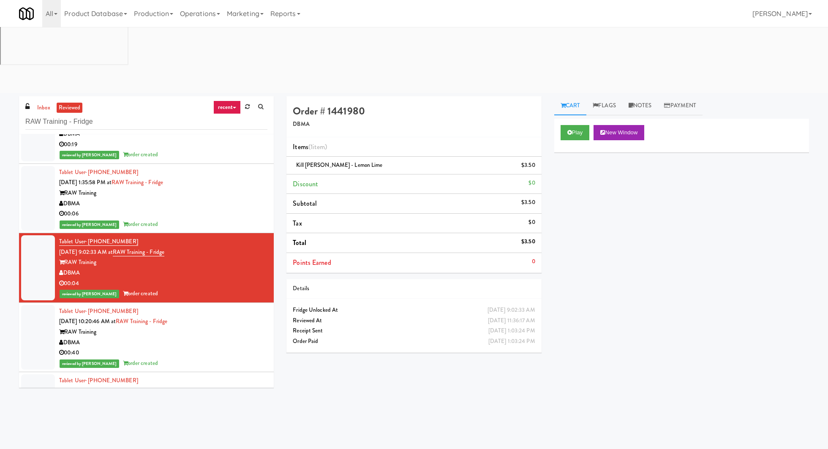
click at [220, 188] on div "RAW Training" at bounding box center [163, 193] width 208 height 11
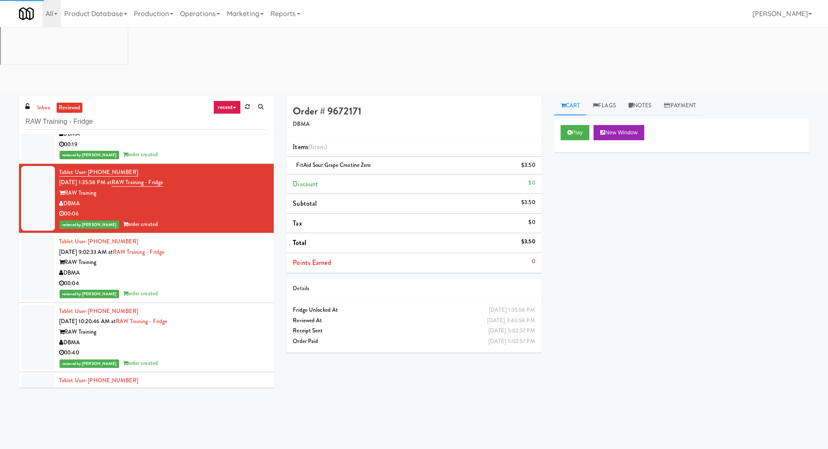
click at [210, 327] on div "RAW Training" at bounding box center [163, 332] width 208 height 11
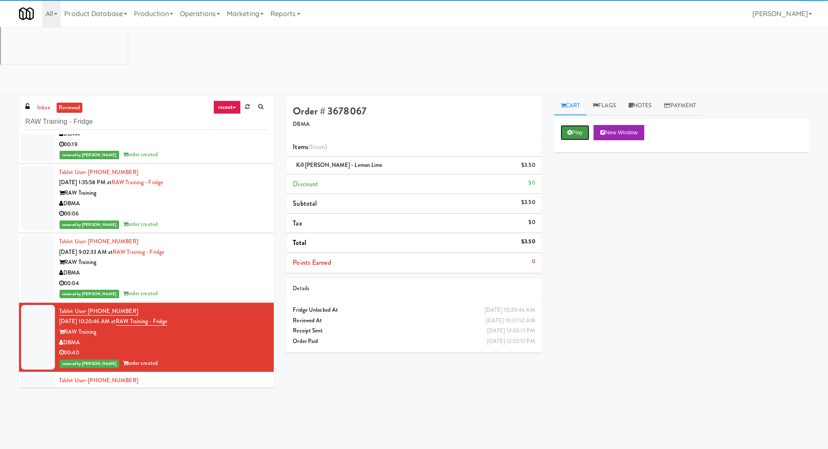
click at [580, 125] on button "Play" at bounding box center [574, 132] width 29 height 15
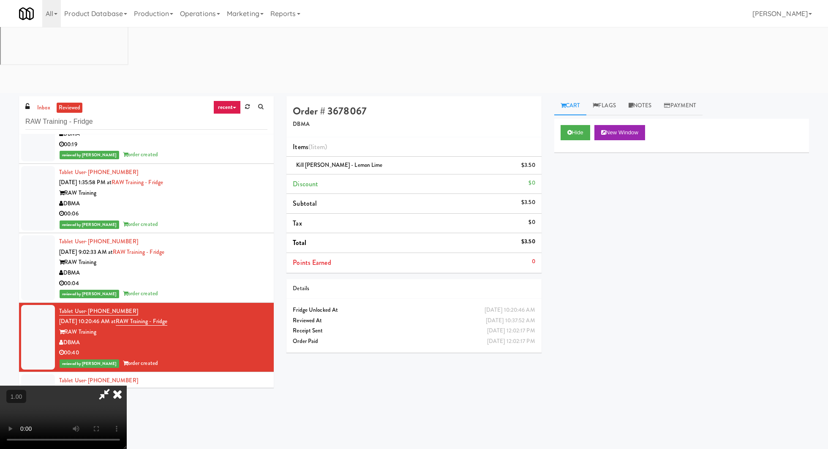
click at [127, 385] on video at bounding box center [63, 416] width 127 height 63
click at [127, 385] on icon at bounding box center [117, 393] width 19 height 17
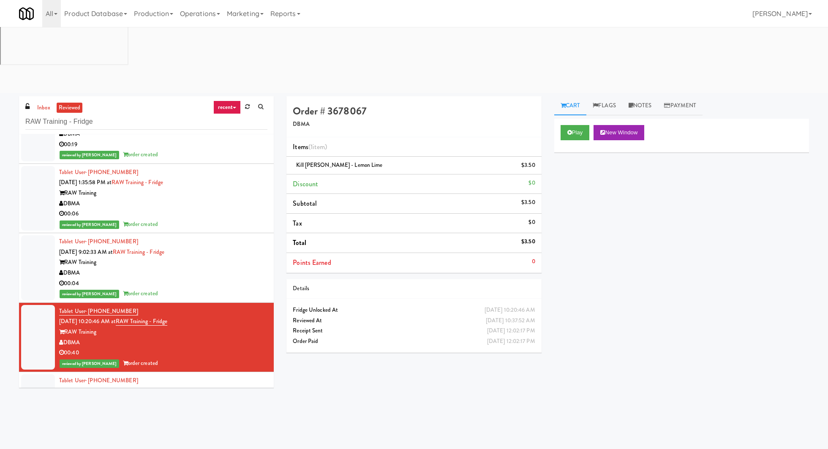
click at [245, 257] on div "RAW Training" at bounding box center [163, 262] width 208 height 11
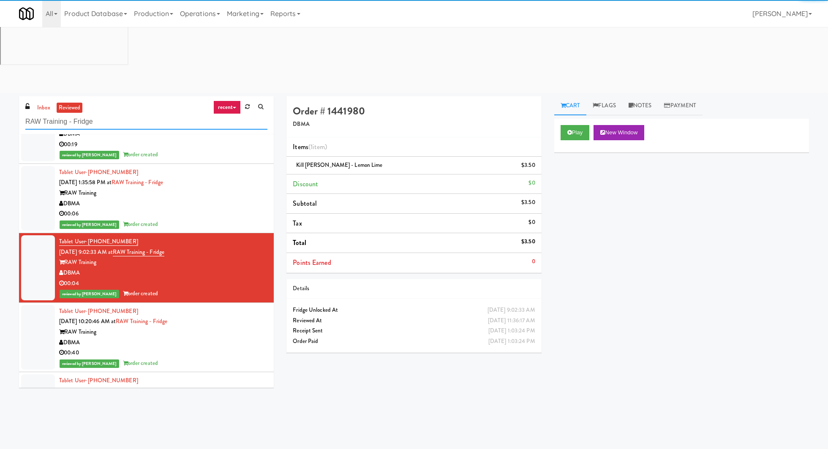
click at [44, 114] on input "RAW Training - Fridge" at bounding box center [146, 122] width 242 height 16
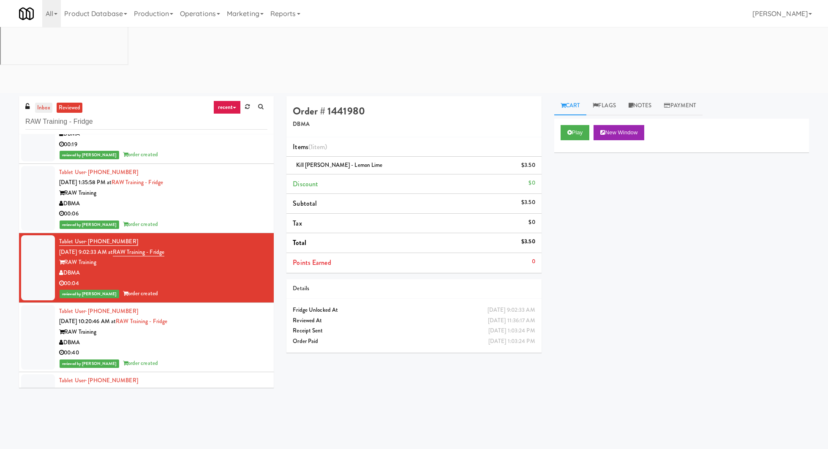
click at [41, 103] on link "inbox" at bounding box center [43, 108] width 17 height 11
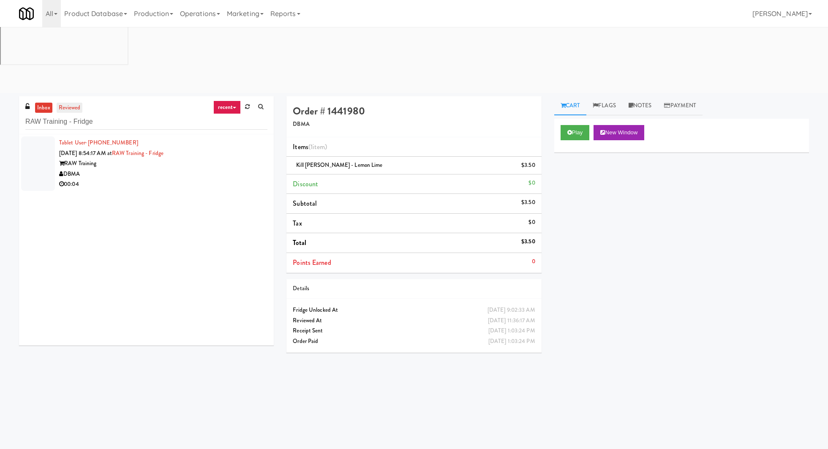
click at [62, 103] on link "reviewed" at bounding box center [70, 108] width 26 height 11
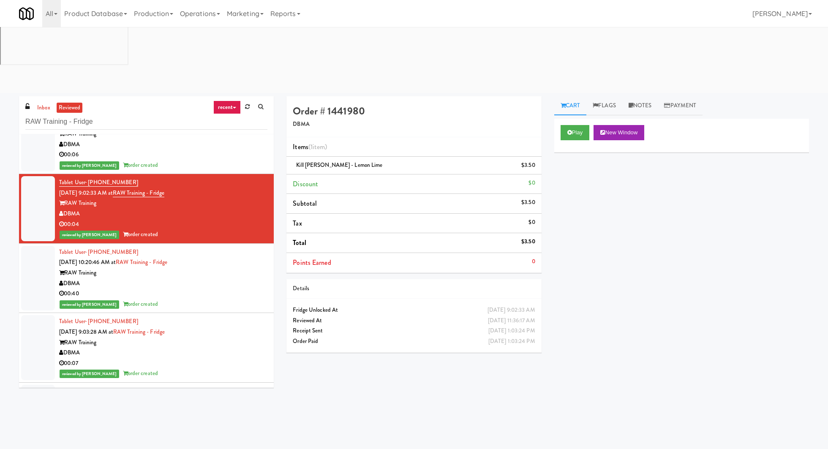
scroll to position [862, 0]
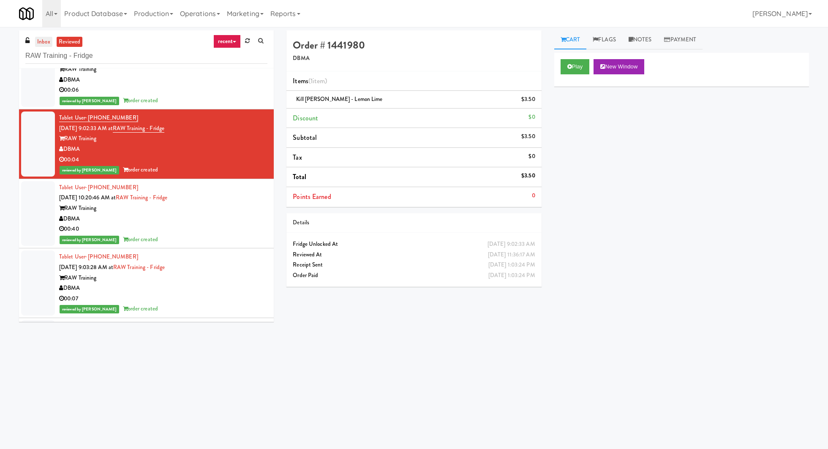
click at [47, 45] on link "inbox" at bounding box center [43, 42] width 17 height 11
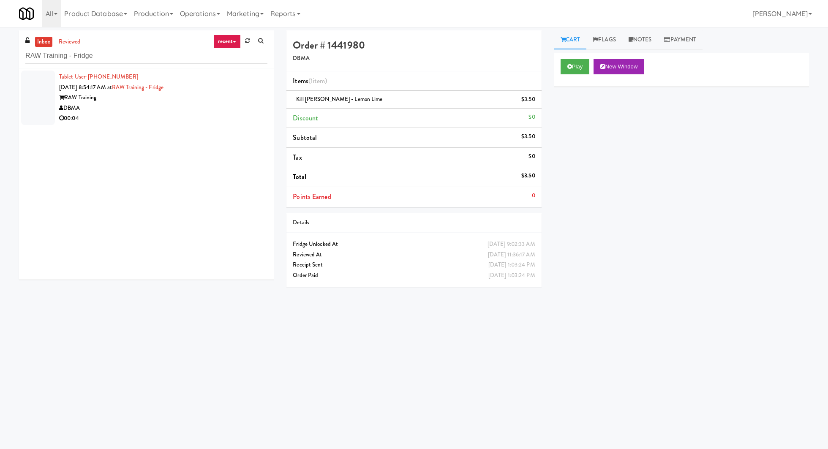
click at [225, 83] on div "Tablet User · (412) 260-3437 Sep 2, 2025 8:54:17 AM at RAW Training - Fridge RA…" at bounding box center [163, 98] width 208 height 52
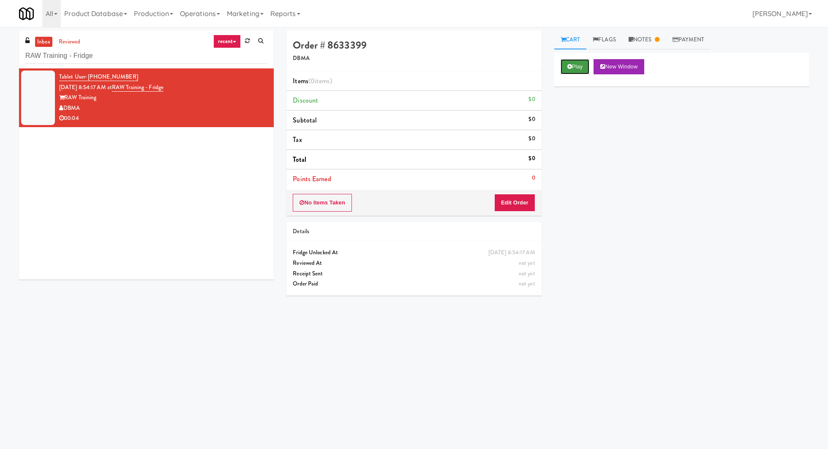
click at [576, 66] on button "Play" at bounding box center [574, 66] width 29 height 15
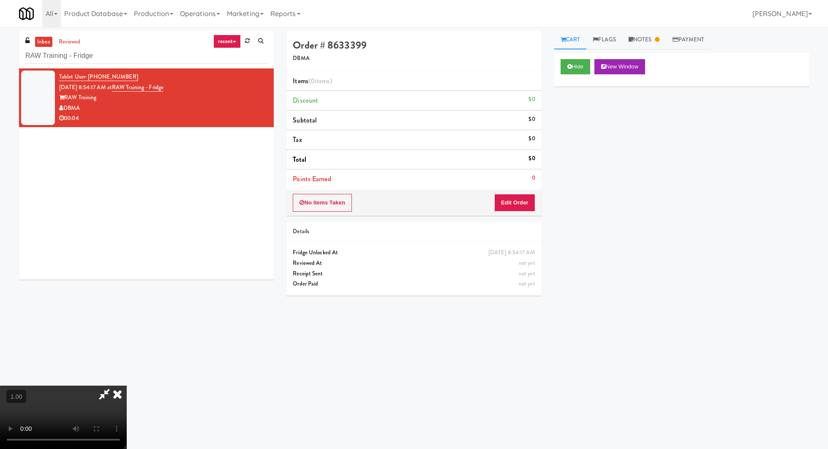
click at [127, 385] on video at bounding box center [63, 416] width 127 height 63
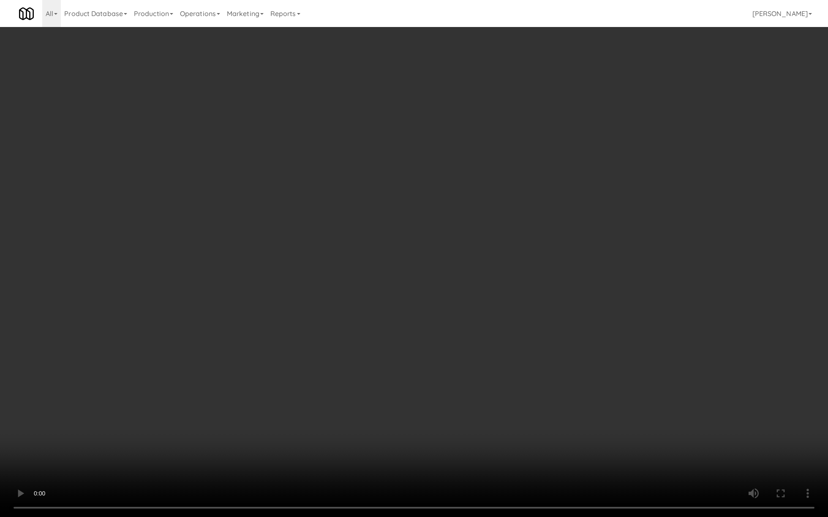
click at [183, 384] on video at bounding box center [414, 258] width 828 height 517
click at [170, 137] on video at bounding box center [414, 258] width 828 height 517
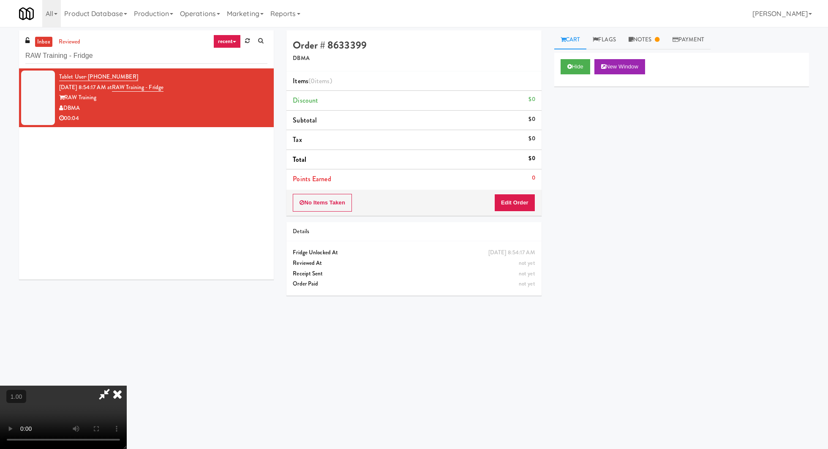
click at [127, 385] on video at bounding box center [63, 416] width 127 height 63
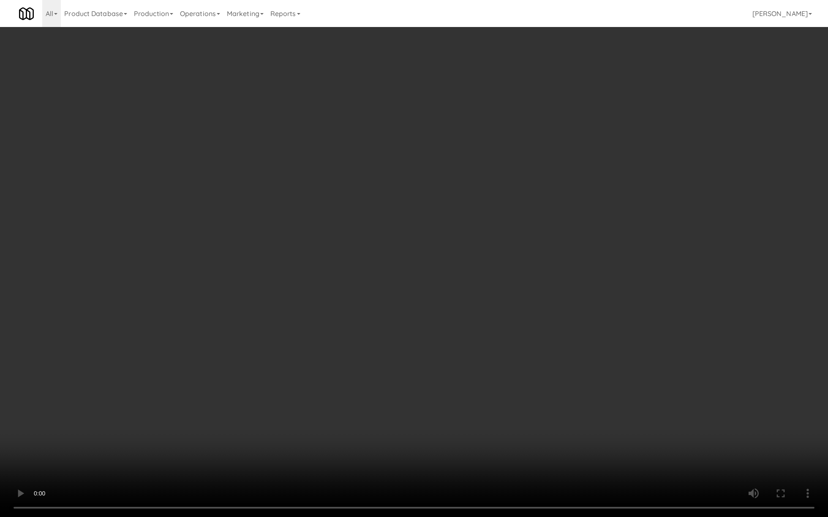
click at [193, 174] on video at bounding box center [414, 258] width 828 height 517
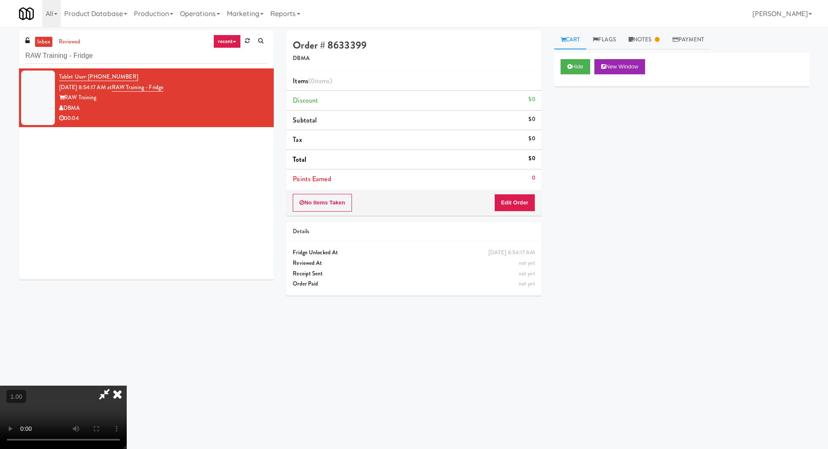
click at [127, 385] on video at bounding box center [63, 416] width 127 height 63
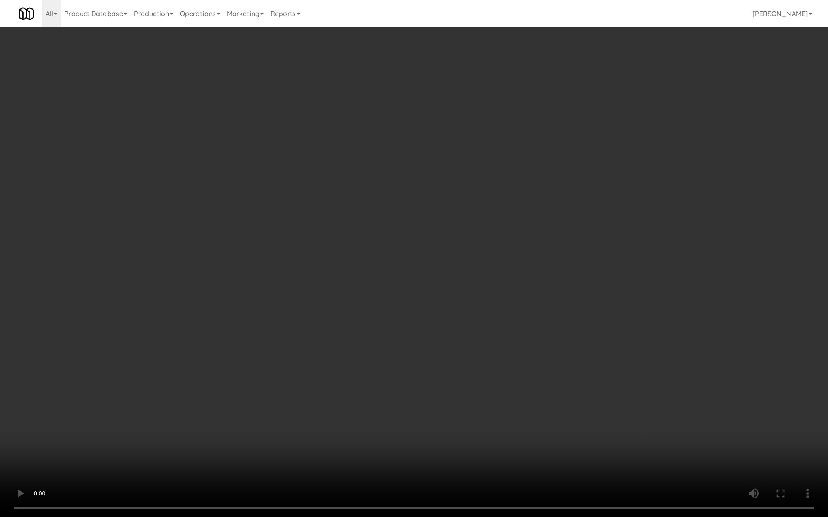
click at [342, 261] on video at bounding box center [414, 258] width 828 height 517
click at [346, 263] on video at bounding box center [414, 258] width 828 height 517
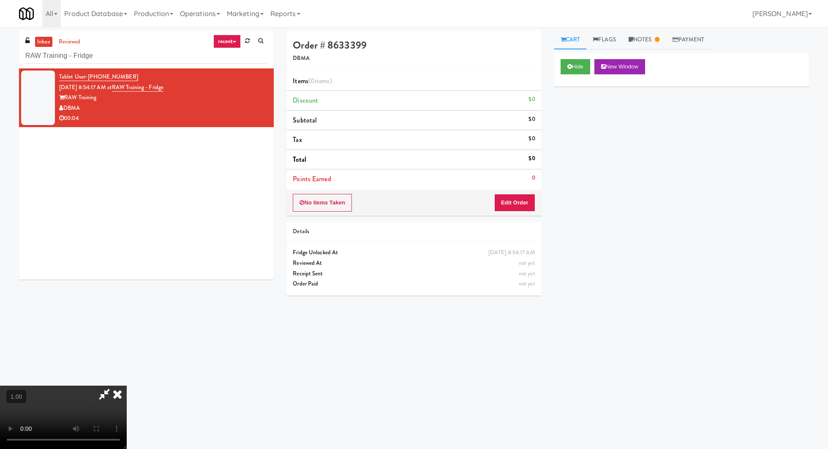
click at [127, 385] on icon at bounding box center [117, 393] width 19 height 17
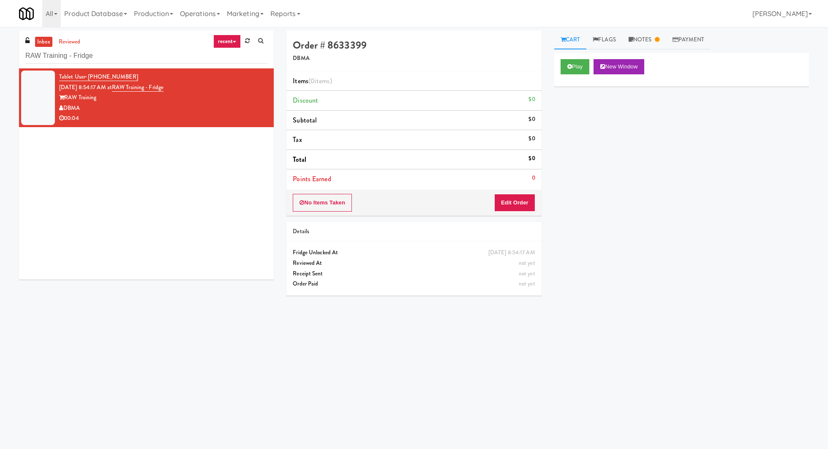
click at [71, 36] on div "inbox reviewed recent all unclear take inventory issue suspicious failed recent…" at bounding box center [146, 49] width 255 height 38
click at [70, 38] on link "reviewed" at bounding box center [70, 42] width 26 height 11
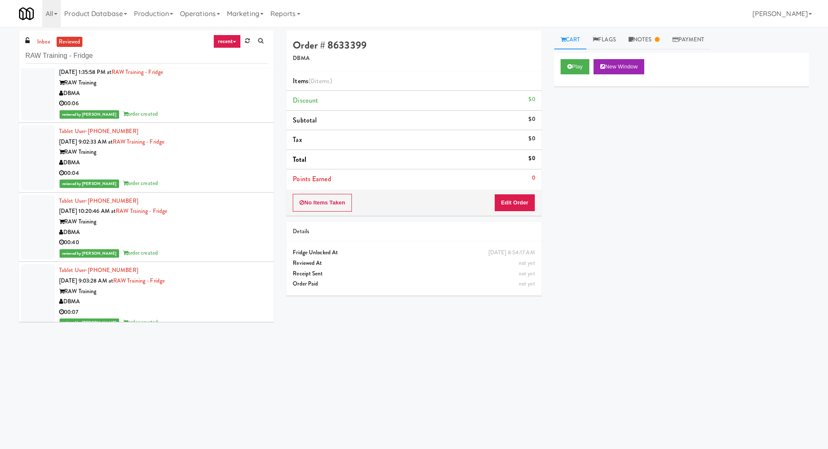
scroll to position [850, 0]
click at [219, 219] on div "RAW Training" at bounding box center [163, 220] width 208 height 11
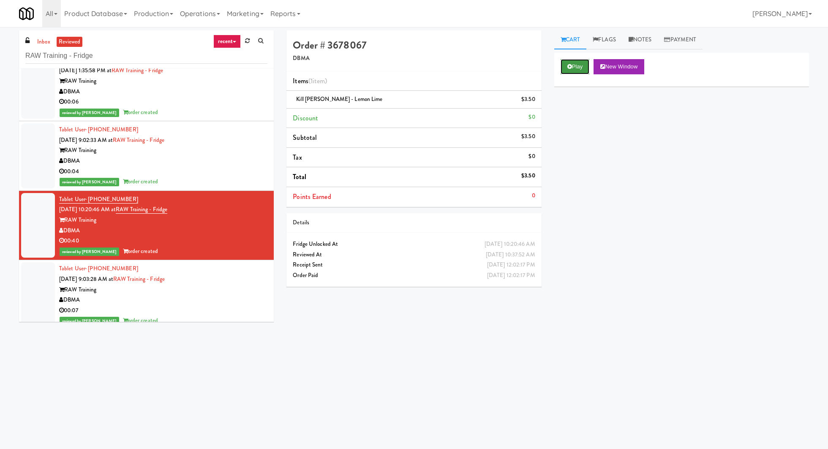
click at [577, 65] on button "Play" at bounding box center [574, 66] width 29 height 15
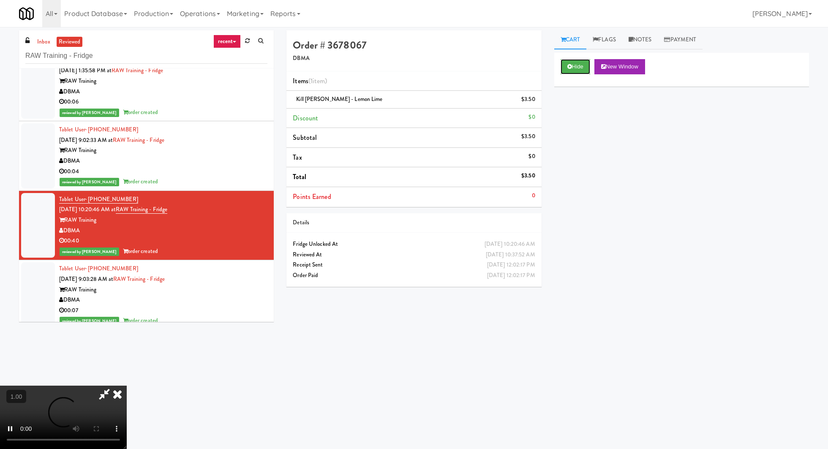
scroll to position [102, 0]
click at [527, 69] on div "Order # 3678067 DBMA" at bounding box center [413, 50] width 255 height 41
click at [127, 385] on icon at bounding box center [117, 393] width 19 height 17
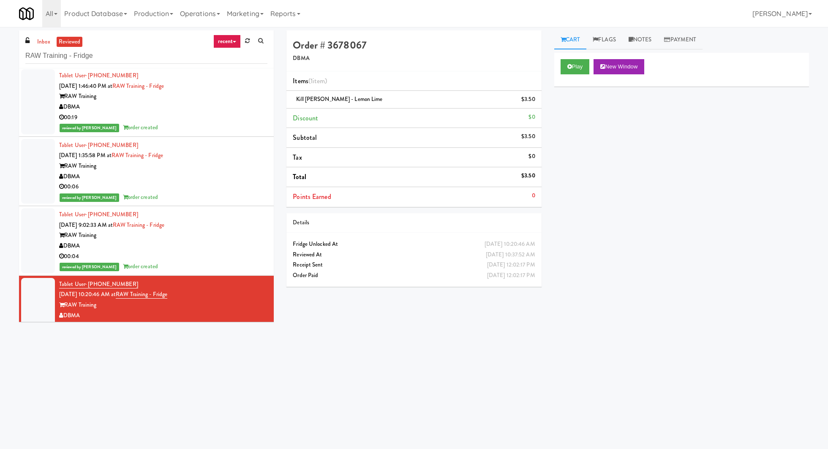
scroll to position [763, 0]
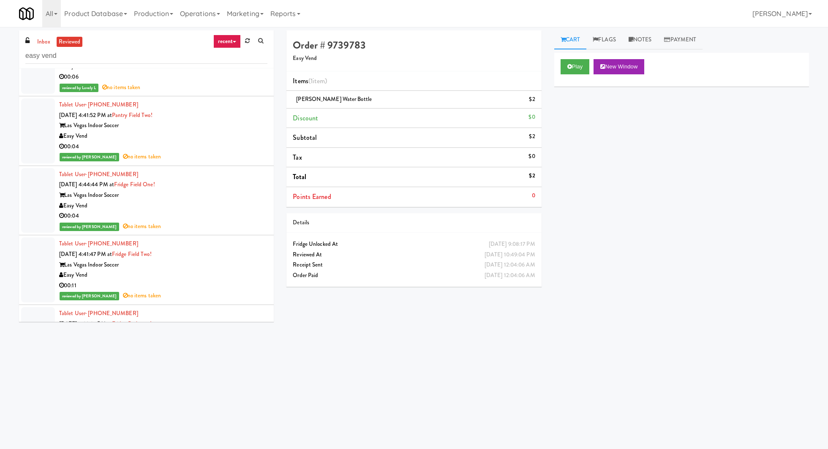
scroll to position [301, 0]
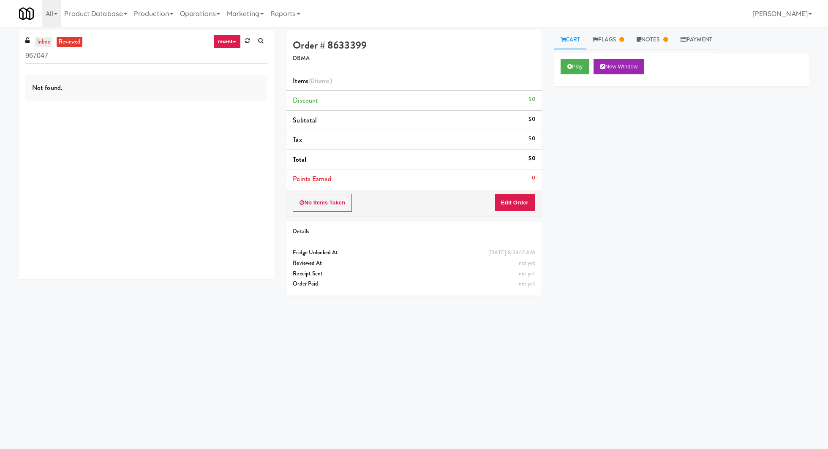
click at [44, 45] on link "inbox" at bounding box center [43, 42] width 17 height 11
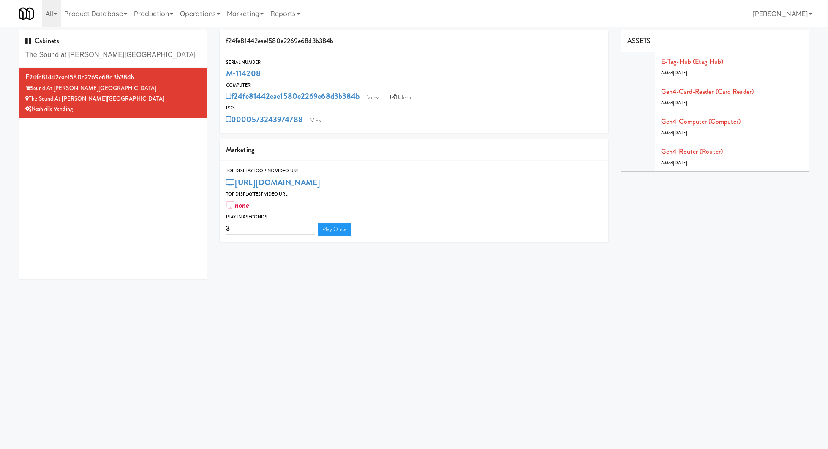
click at [76, 51] on input "The Sound at [PERSON_NAME][GEOGRAPHIC_DATA]" at bounding box center [112, 55] width 175 height 16
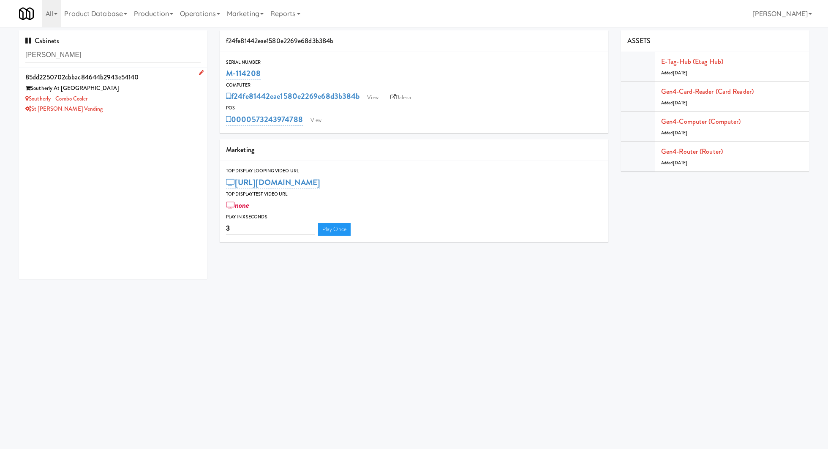
type input "[PERSON_NAME]"
click at [133, 102] on div "Southerly - Combo Cooler" at bounding box center [112, 99] width 175 height 11
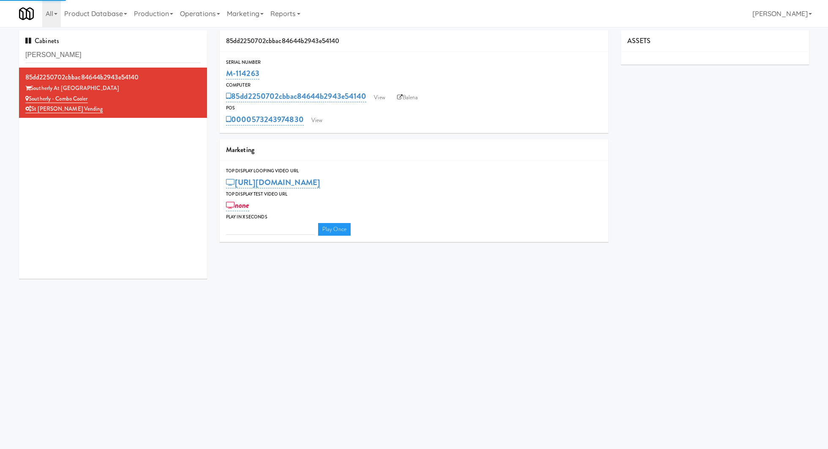
type input "3"
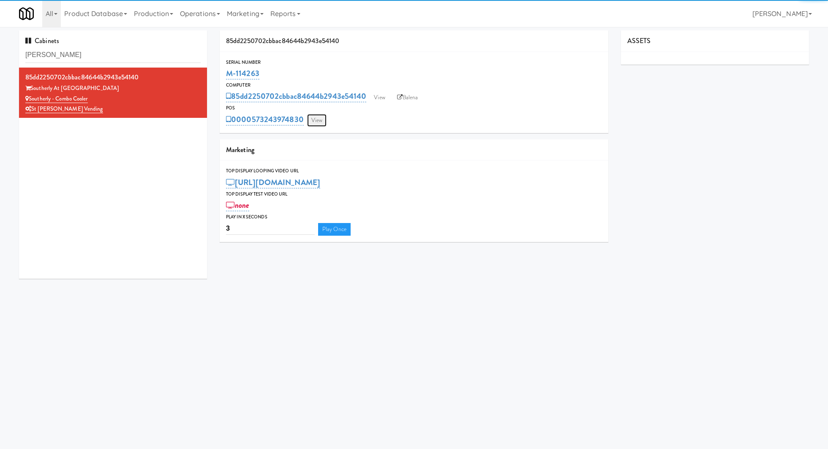
click at [317, 115] on link "View" at bounding box center [316, 120] width 19 height 13
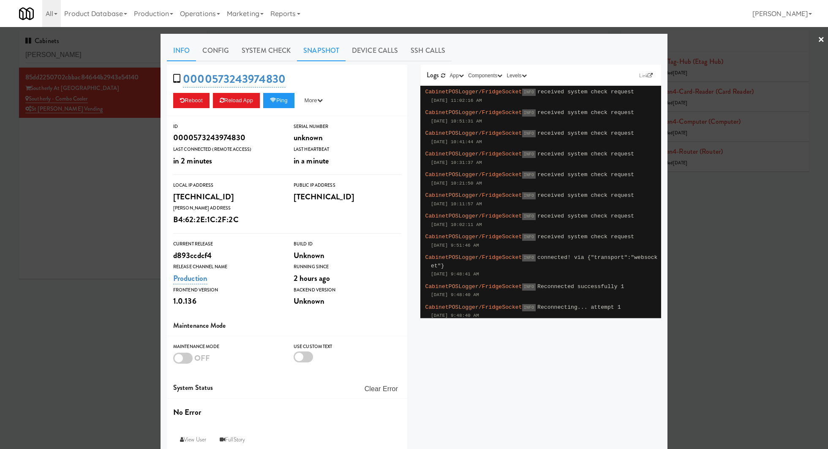
click at [314, 47] on link "Snapshot" at bounding box center [321, 50] width 49 height 21
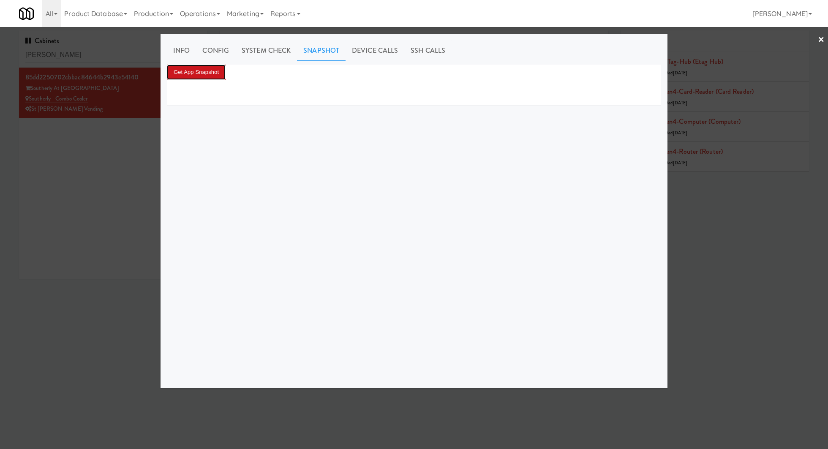
click at [220, 68] on button "Get App Snapshot" at bounding box center [196, 72] width 59 height 15
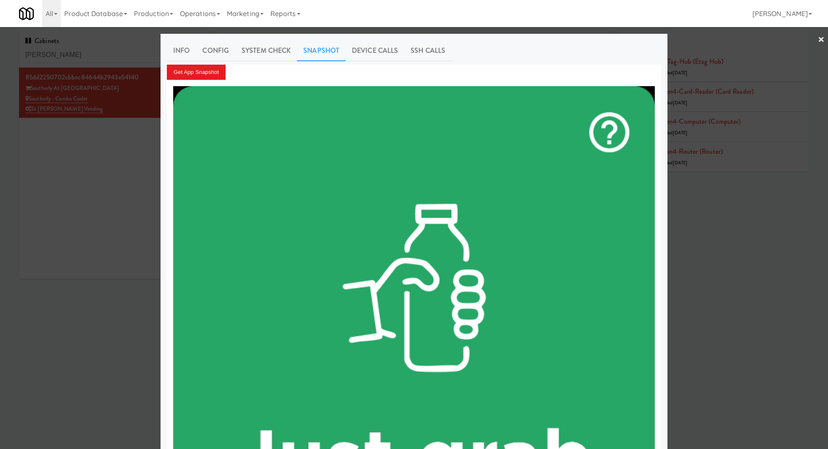
click at [136, 145] on div at bounding box center [414, 224] width 828 height 449
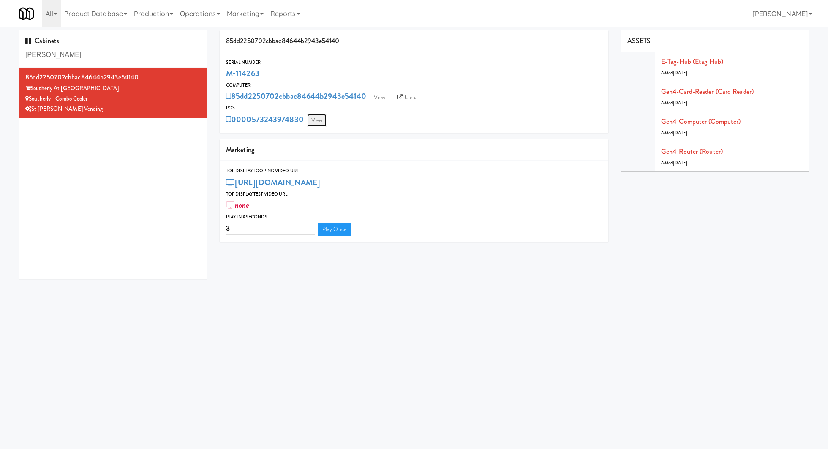
click at [317, 121] on link "View" at bounding box center [316, 120] width 19 height 13
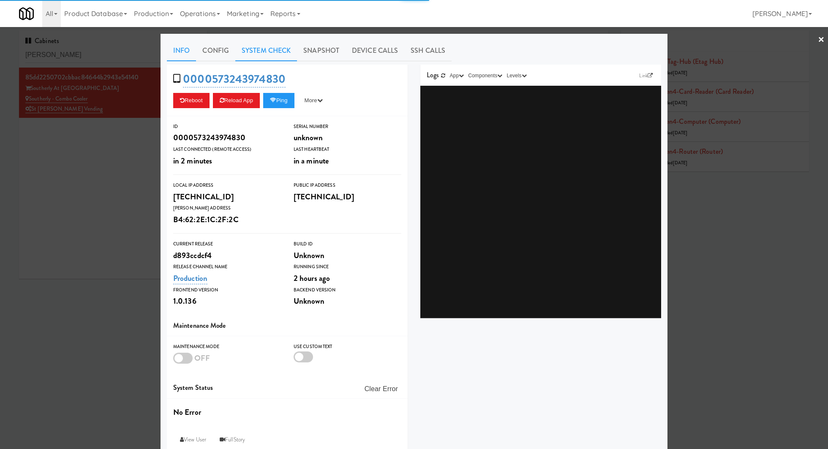
click at [268, 57] on link "System Check" at bounding box center [266, 50] width 62 height 21
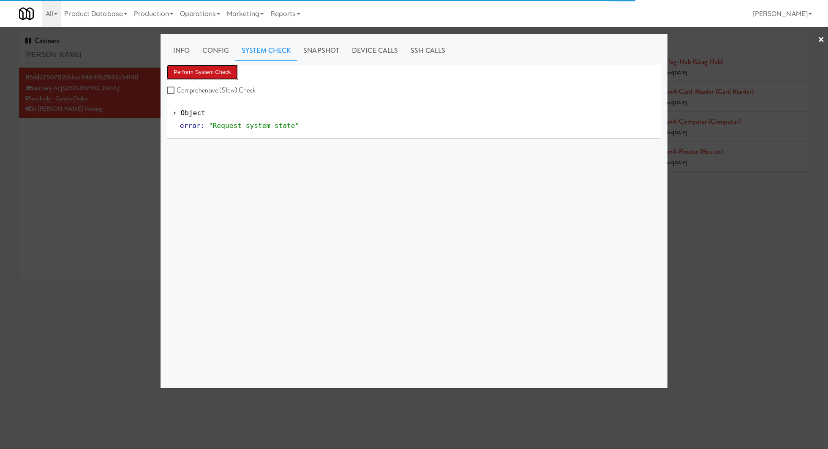
click at [226, 68] on button "Perform System Check" at bounding box center [202, 72] width 71 height 15
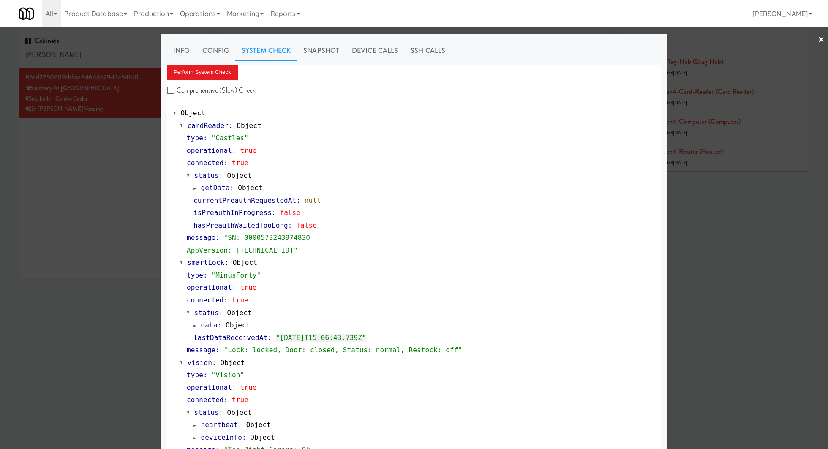
drag, startPoint x: 115, startPoint y: 99, endPoint x: 75, endPoint y: 99, distance: 40.1
click at [75, 99] on div at bounding box center [414, 224] width 828 height 449
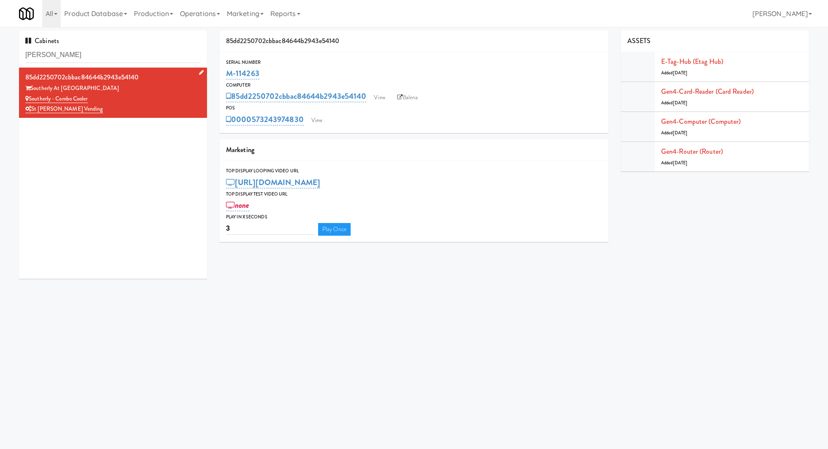
drag, startPoint x: 109, startPoint y: 100, endPoint x: 30, endPoint y: 94, distance: 78.8
click at [30, 94] on div "Southerly - Combo Cooler" at bounding box center [112, 99] width 175 height 11
copy link "Southerly - Combo Cooler"
click at [97, 54] on input "[PERSON_NAME]" at bounding box center [112, 55] width 175 height 16
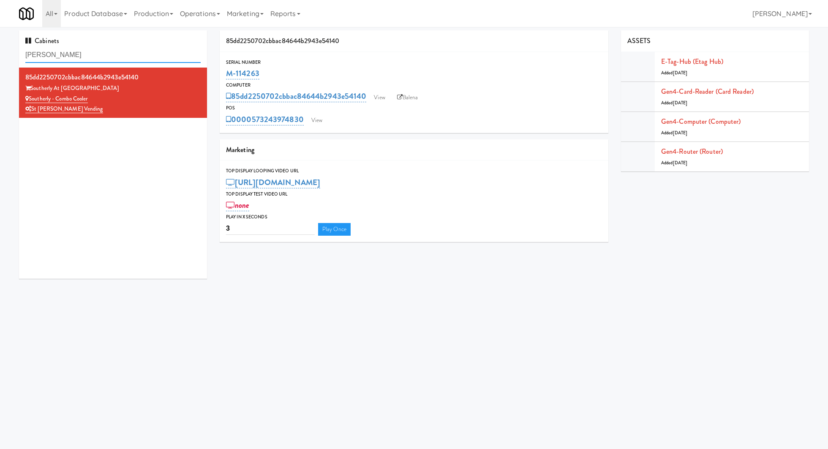
click at [97, 54] on input "[PERSON_NAME]" at bounding box center [112, 55] width 175 height 16
type input "st [PERSON_NAME]"
click at [311, 125] on link "View" at bounding box center [316, 120] width 19 height 13
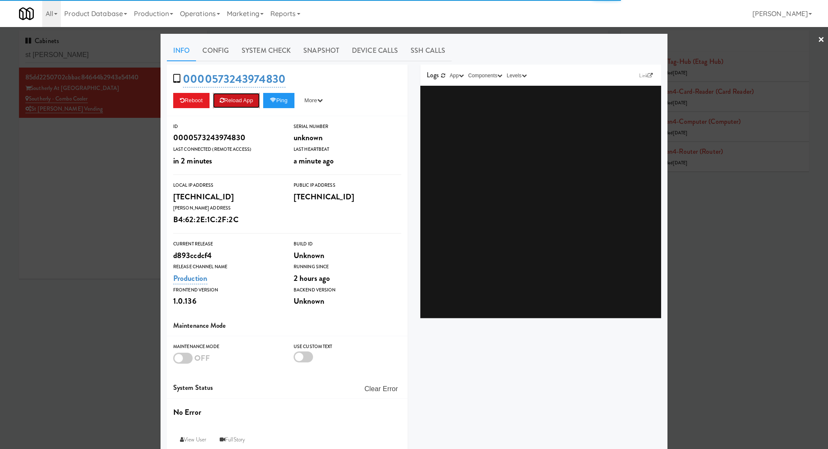
click at [249, 99] on button "Reload App" at bounding box center [236, 100] width 47 height 15
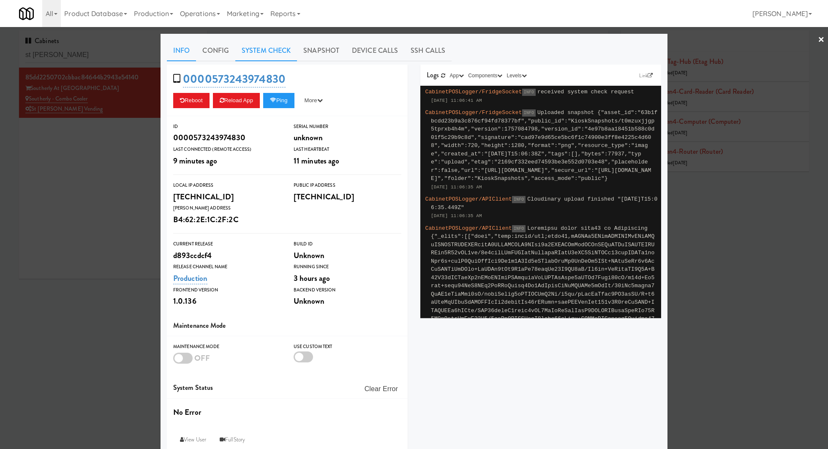
click at [281, 58] on link "System Check" at bounding box center [266, 50] width 62 height 21
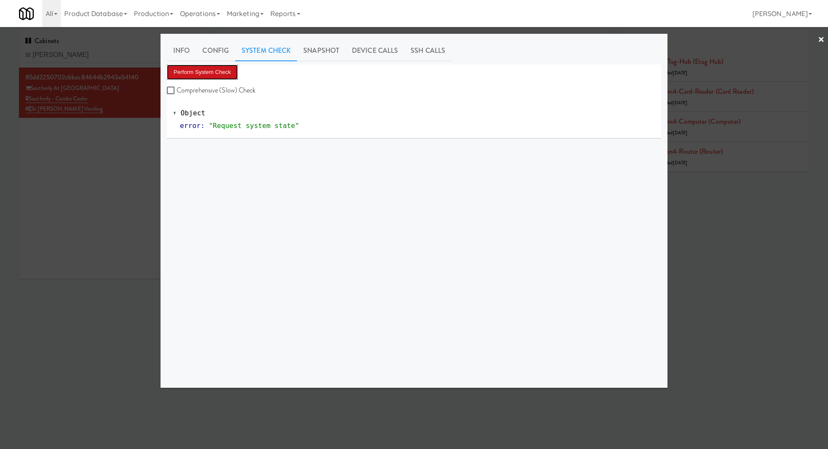
click at [220, 67] on button "Perform System Check" at bounding box center [202, 72] width 71 height 15
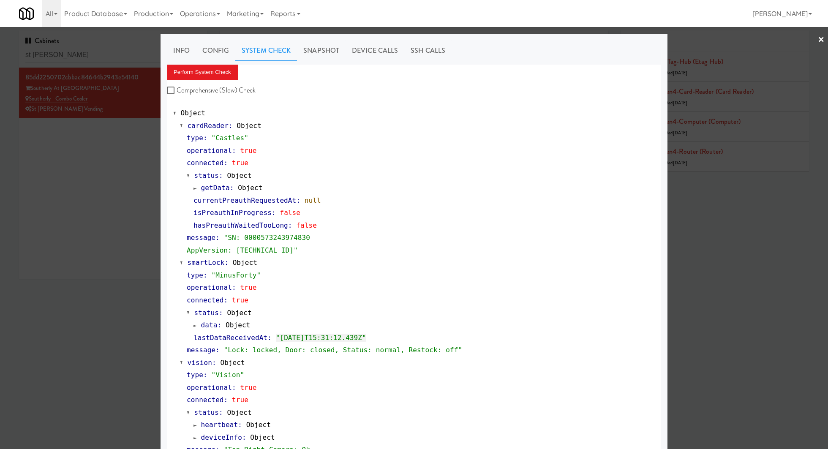
click at [130, 144] on div at bounding box center [414, 224] width 828 height 449
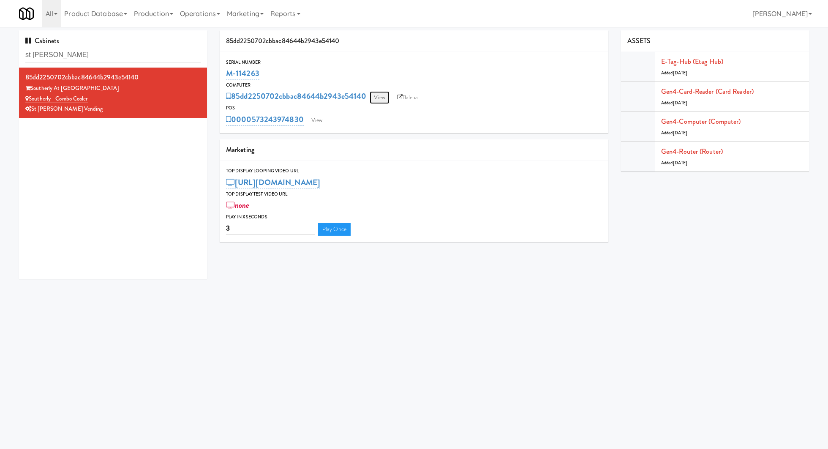
click at [378, 93] on link "View" at bounding box center [378, 97] width 19 height 13
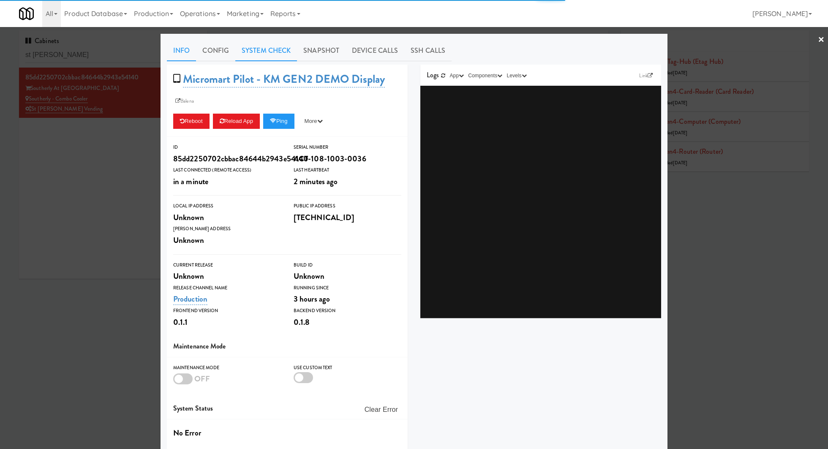
click at [274, 54] on link "System Check" at bounding box center [266, 50] width 62 height 21
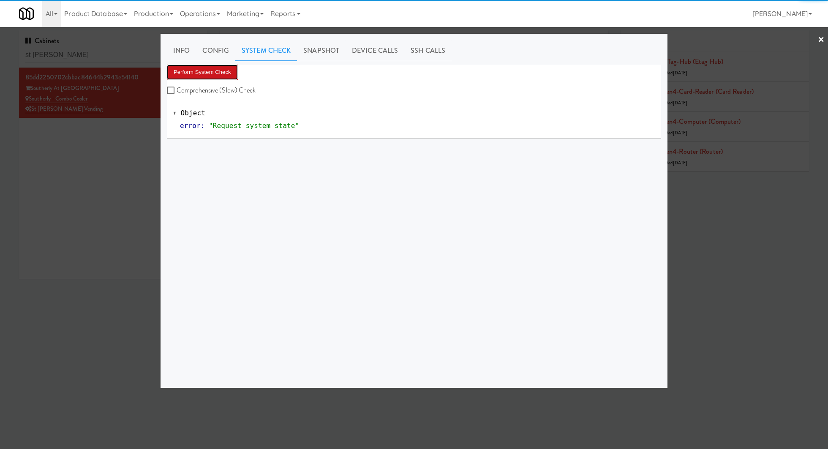
click at [227, 68] on button "Perform System Check" at bounding box center [202, 72] width 71 height 15
